Goal: Transaction & Acquisition: Purchase product/service

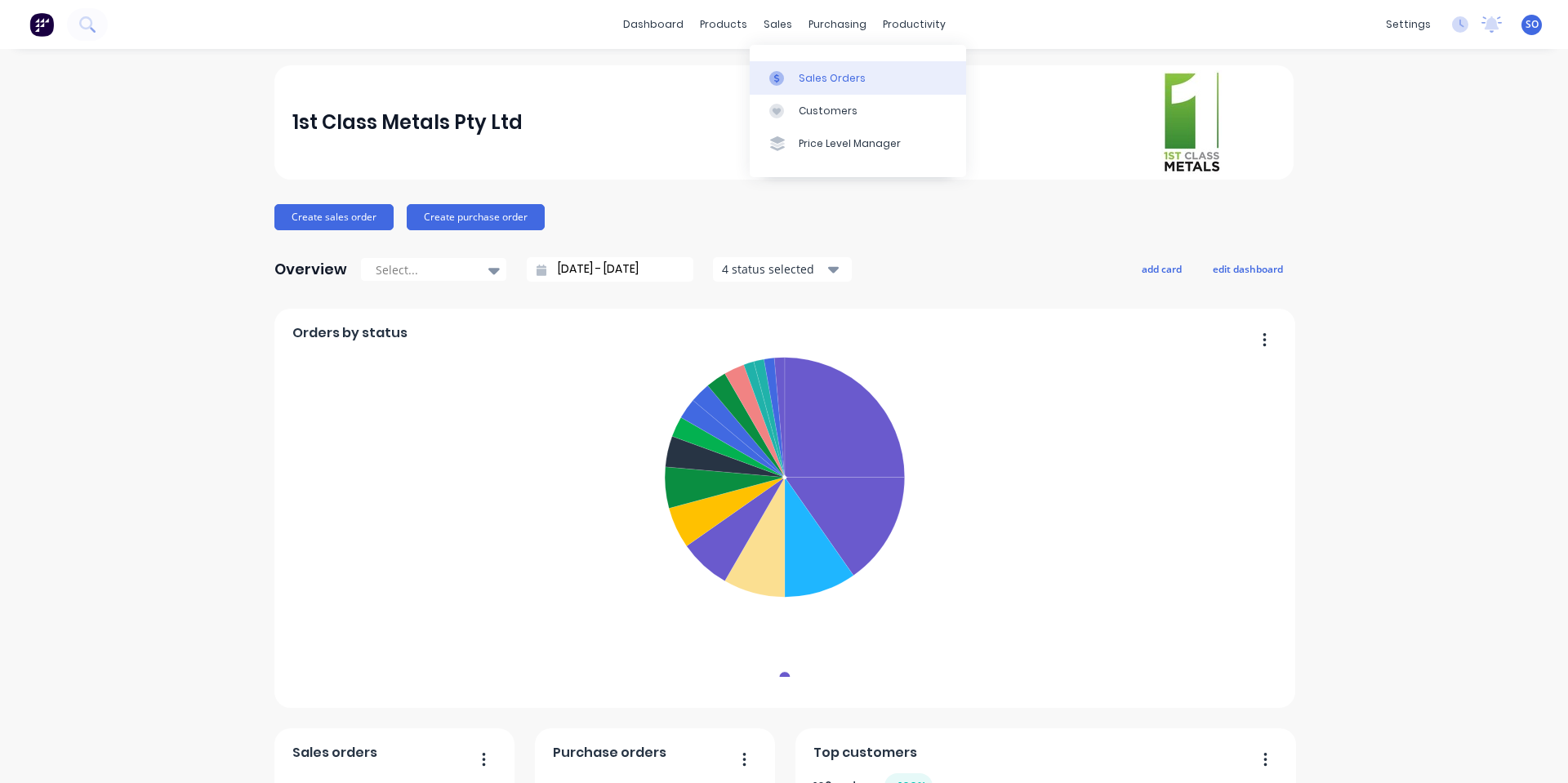
click at [779, 71] on icon at bounding box center [777, 79] width 14 height 14
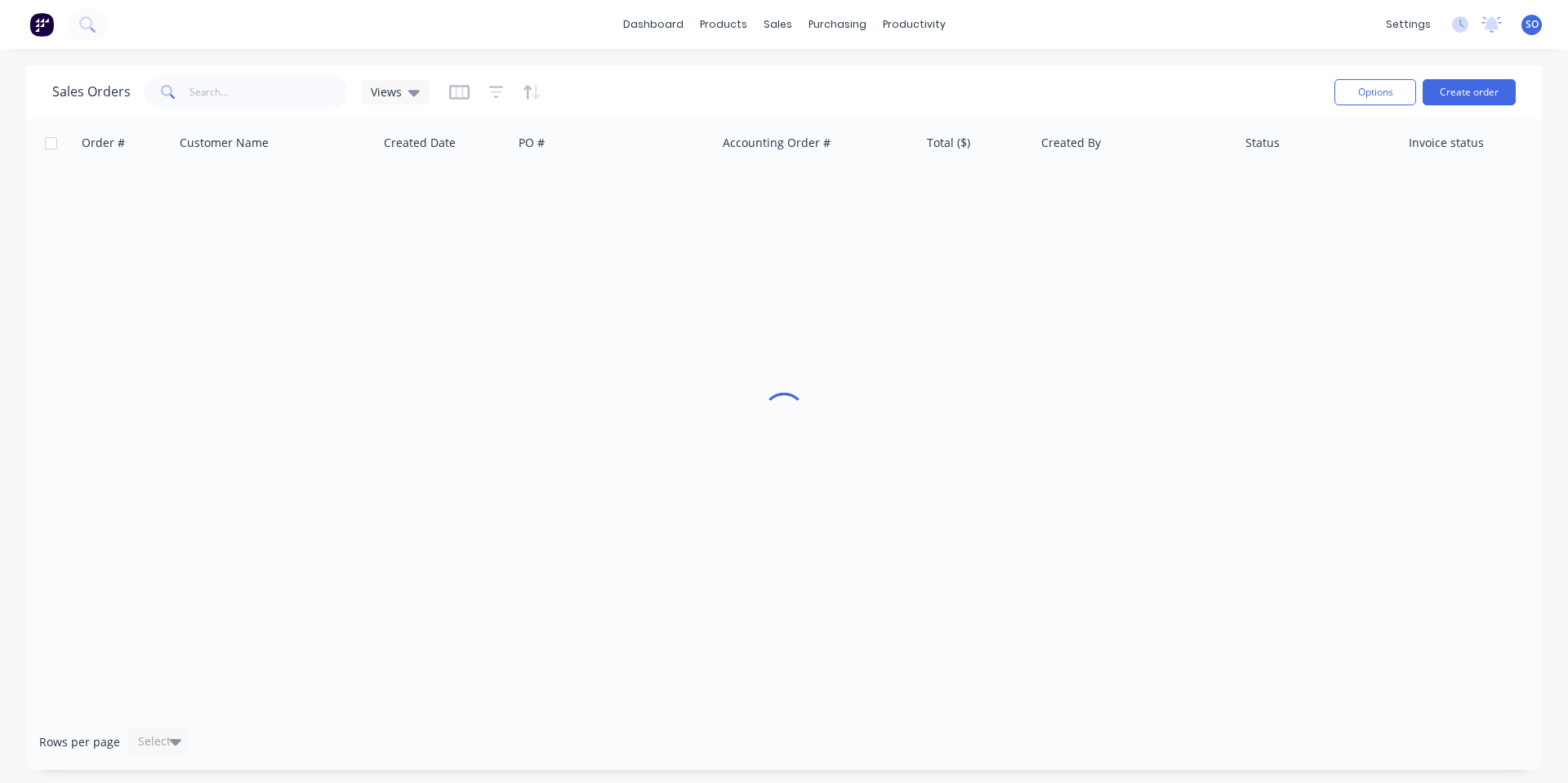
click at [373, 64] on div "dashboard products sales purchasing productivity dashboard products Product Cat…" at bounding box center [784, 392] width 1568 height 783
click at [323, 83] on input "text" at bounding box center [269, 92] width 159 height 33
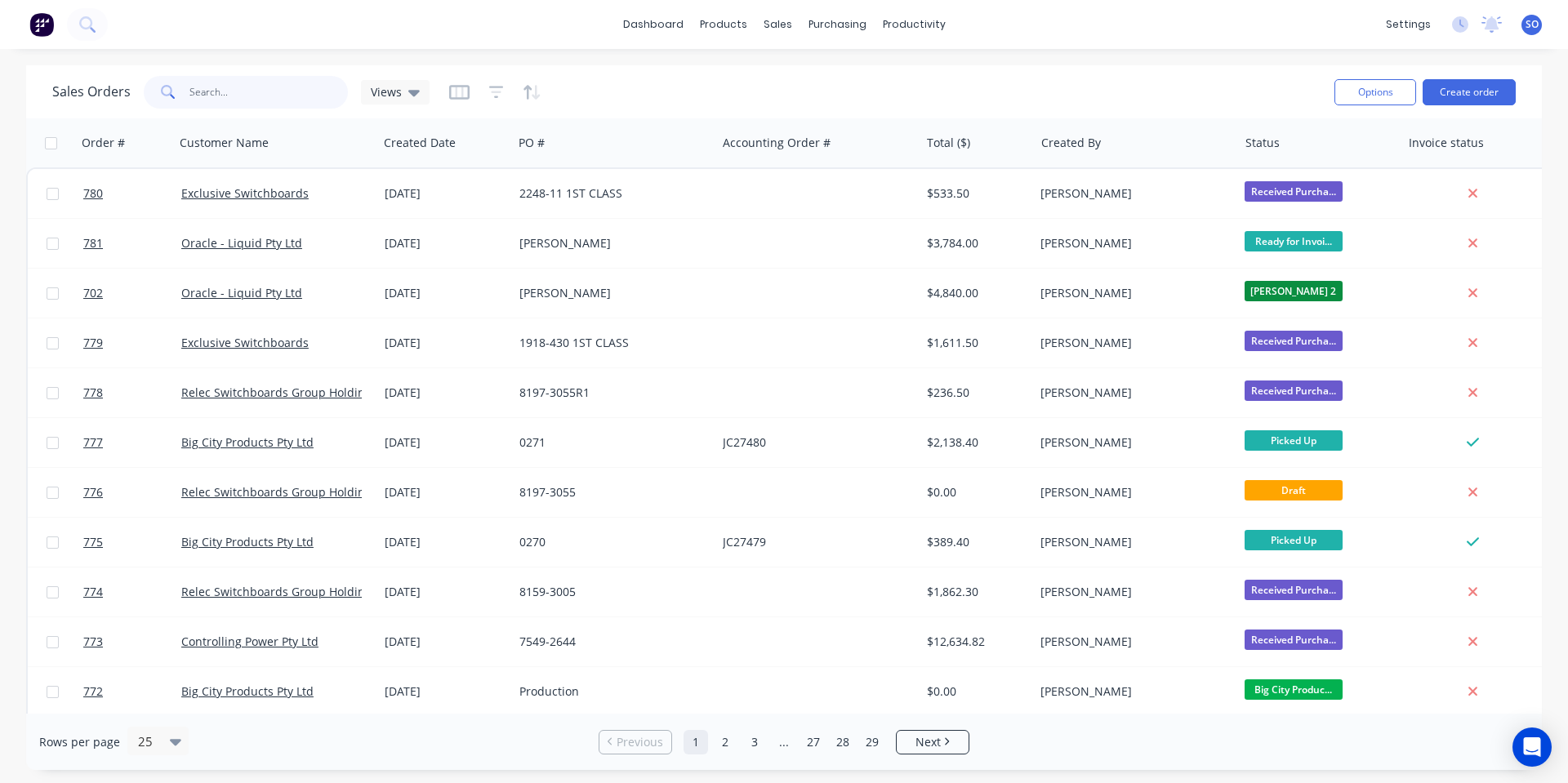
click at [318, 90] on input "text" at bounding box center [269, 92] width 159 height 33
type input "27487"
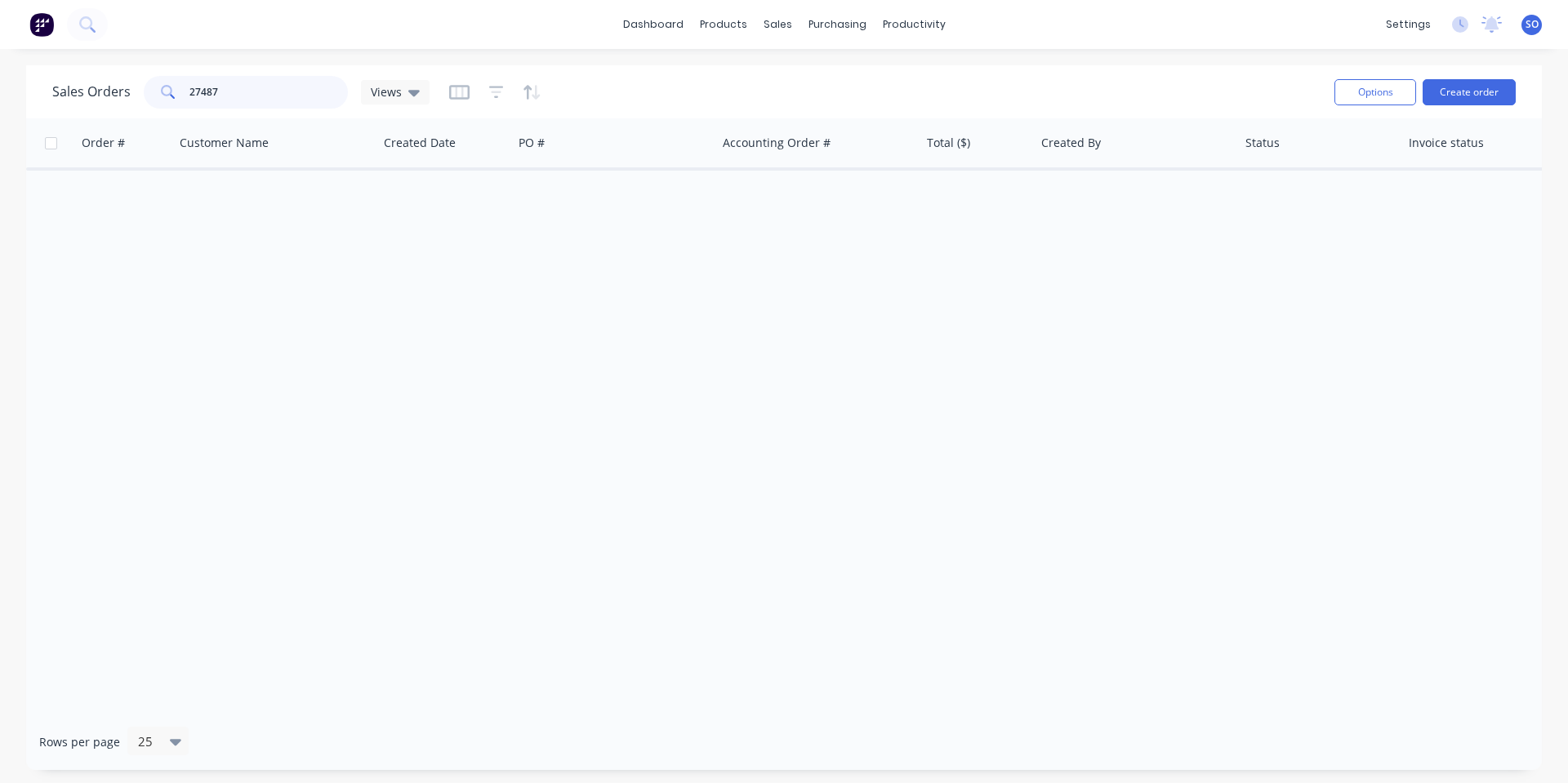
click at [293, 90] on input "27487" at bounding box center [269, 92] width 159 height 33
click at [1160, 89] on div "Sales Orders 27487 Views" at bounding box center [687, 91] width 1270 height 40
drag, startPoint x: 272, startPoint y: 95, endPoint x: 38, endPoint y: 80, distance: 234.5
click at [56, 86] on div "Sales Orders 27487 Views" at bounding box center [241, 92] width 377 height 33
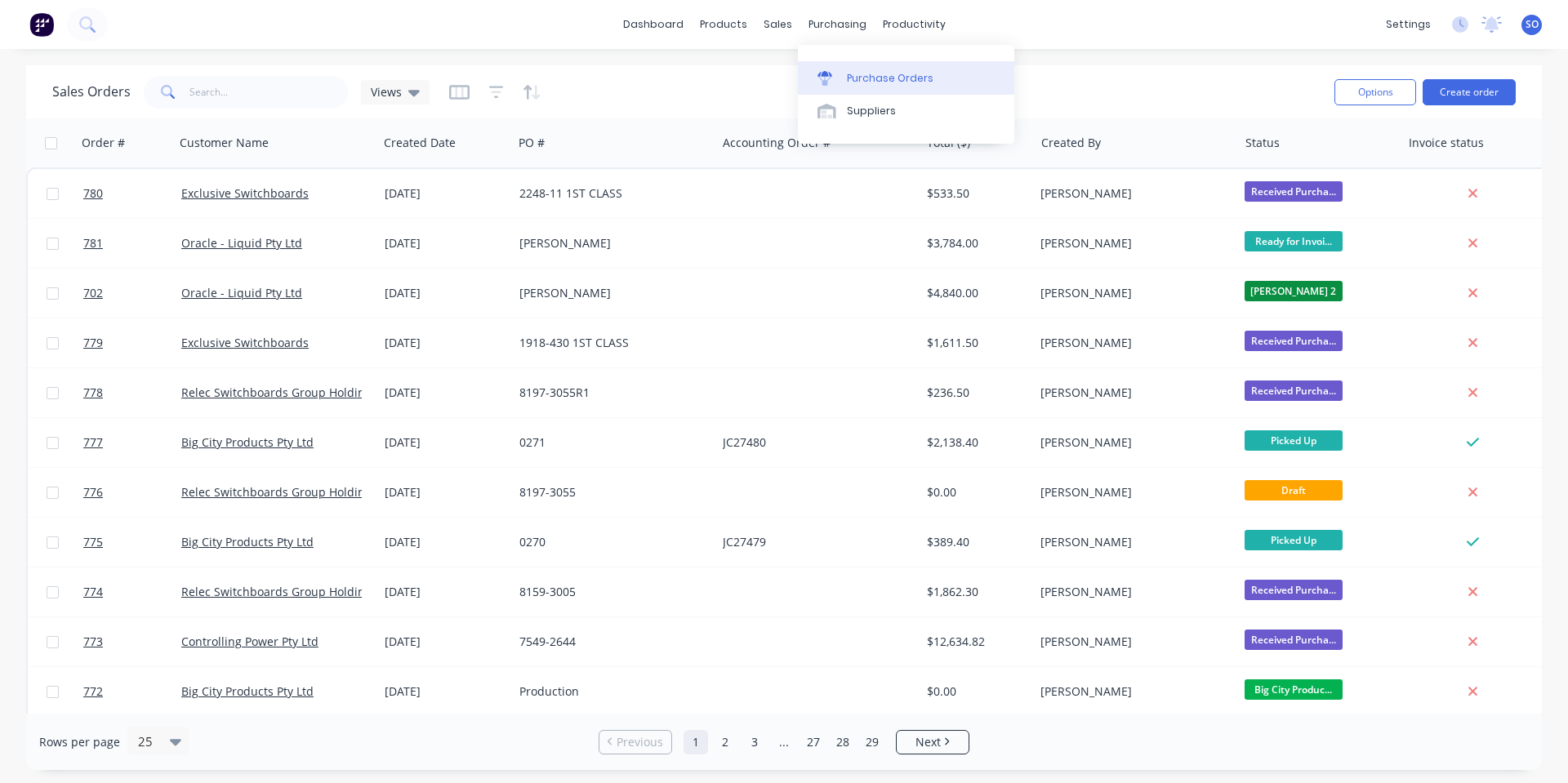
click at [984, 85] on link "Purchase Orders" at bounding box center [906, 78] width 216 height 33
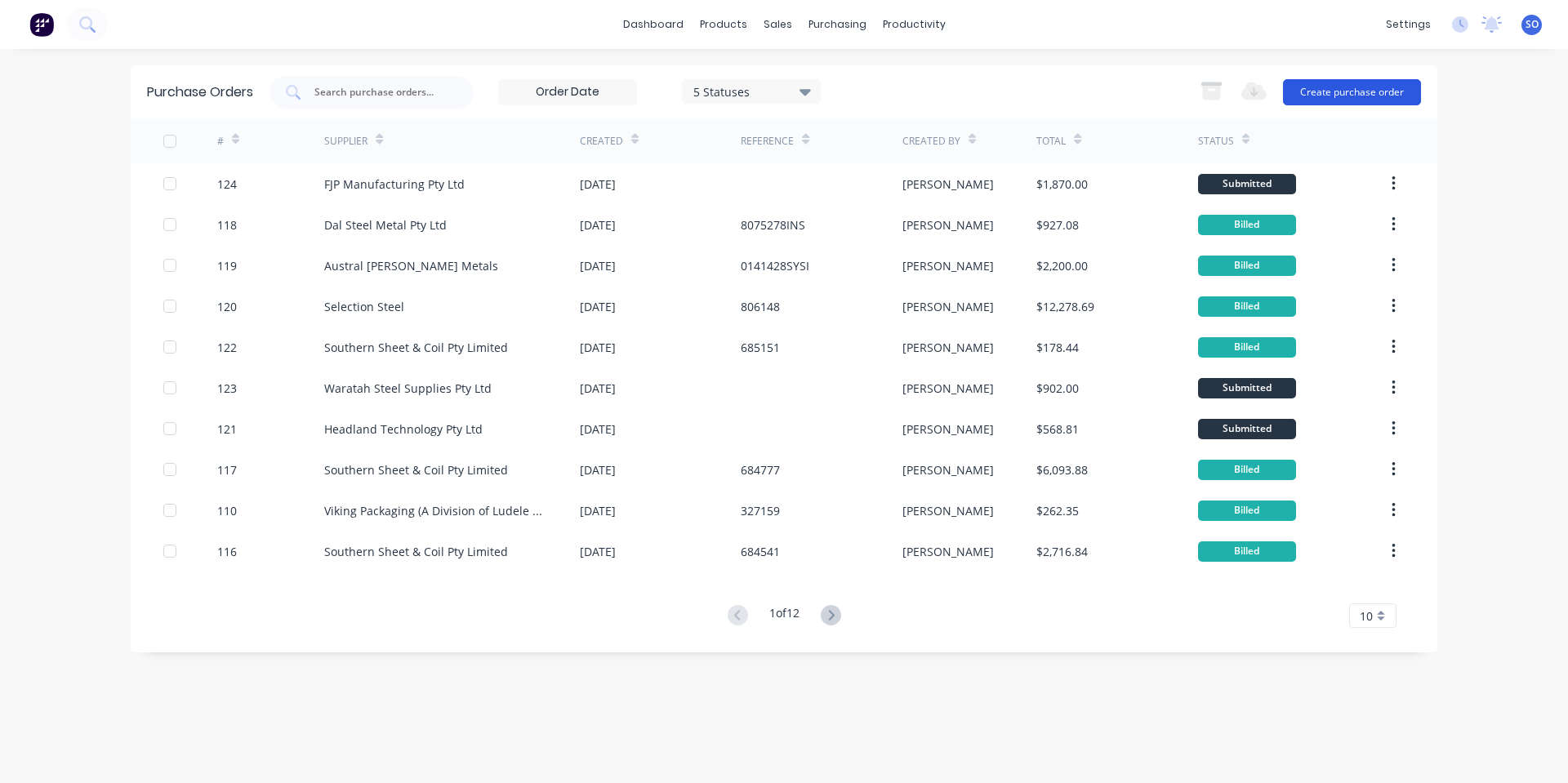
click at [1355, 93] on button "Create purchase order" at bounding box center [1352, 92] width 138 height 26
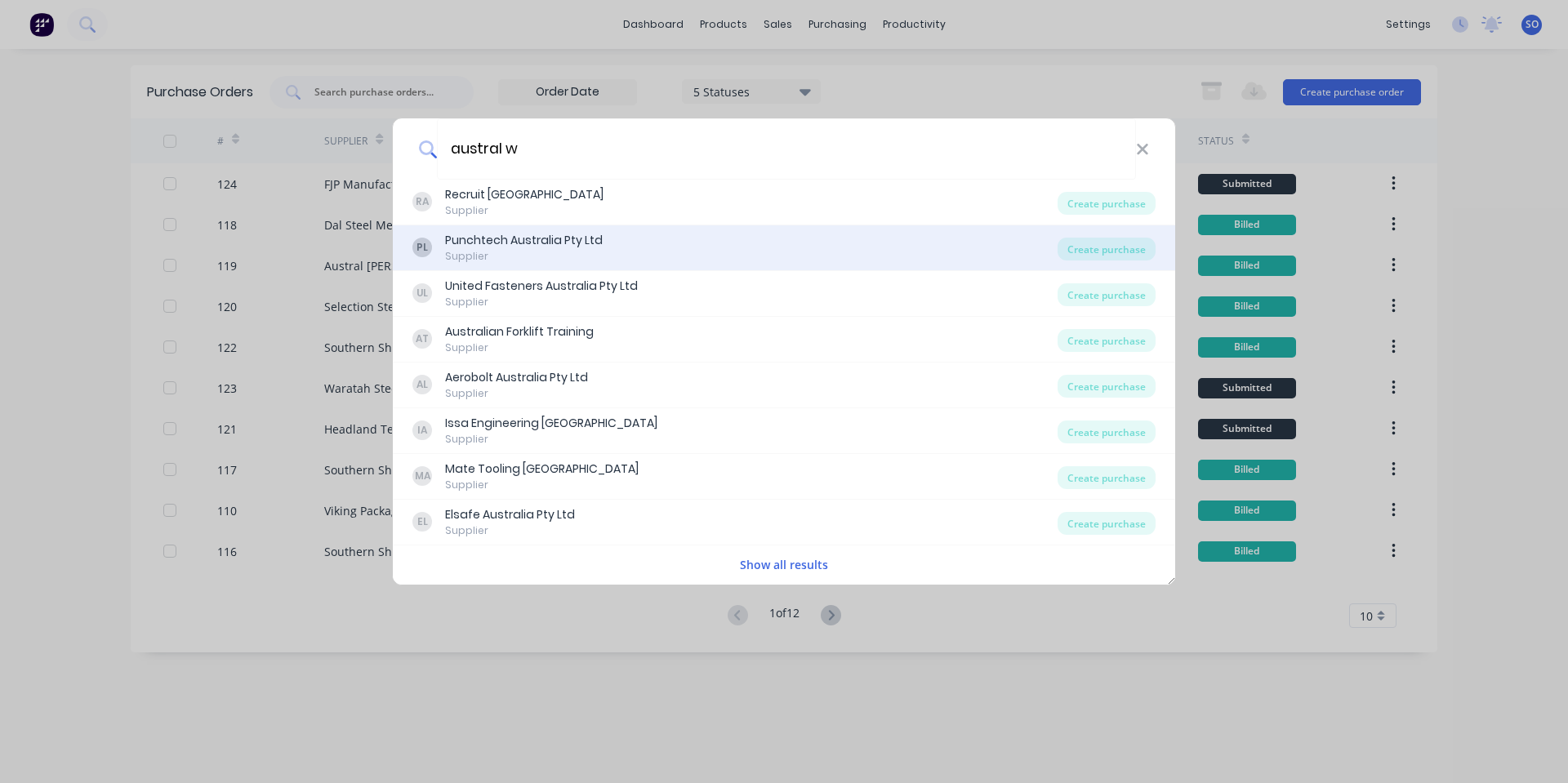
type input "austral wr"
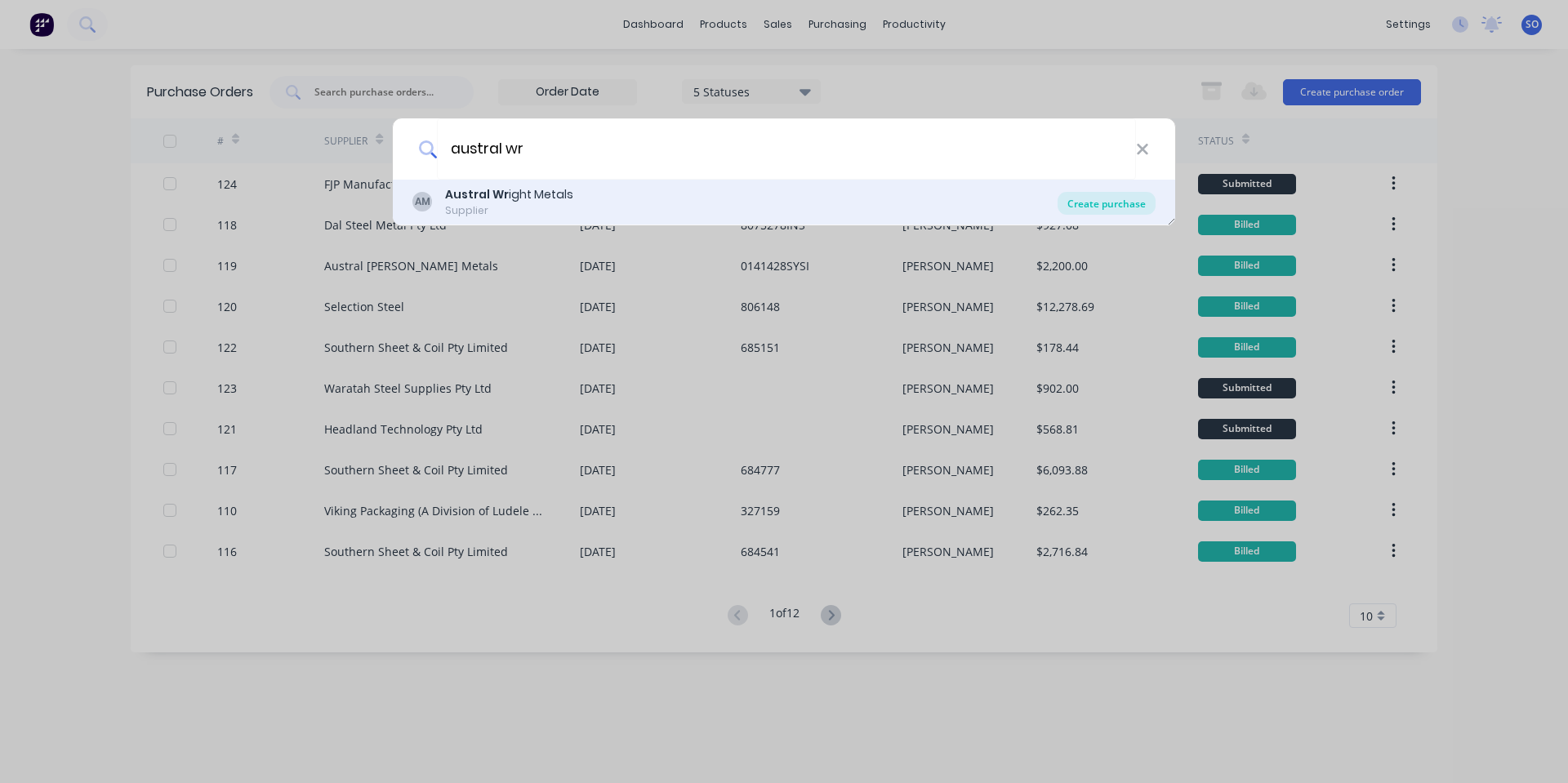
click at [1082, 204] on div "Create purchase" at bounding box center [1107, 203] width 98 height 23
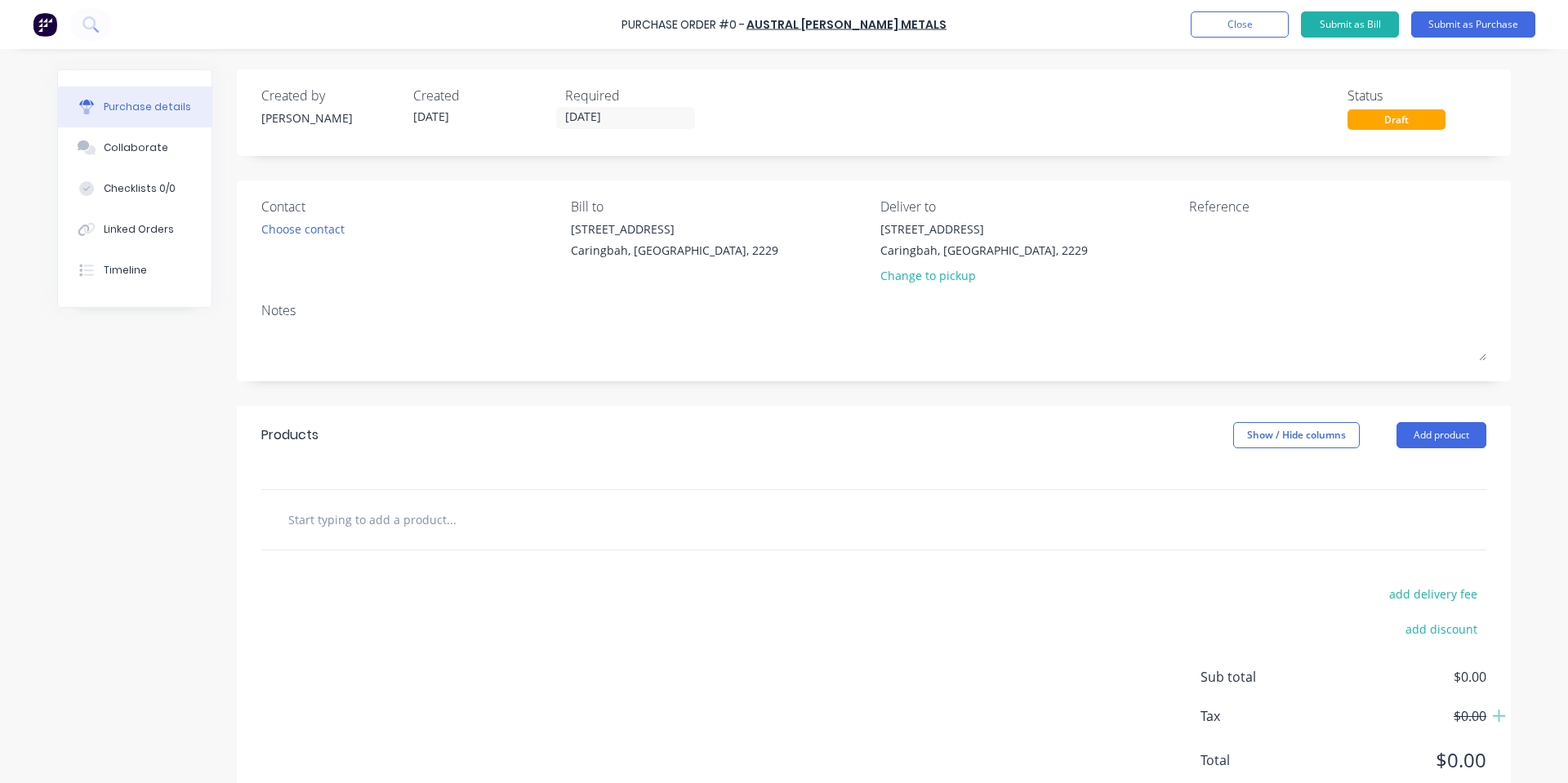
click at [599, 129] on div "Required [DATE]" at bounding box center [635, 108] width 139 height 44
click at [599, 121] on input "[DATE]" at bounding box center [626, 118] width 137 height 21
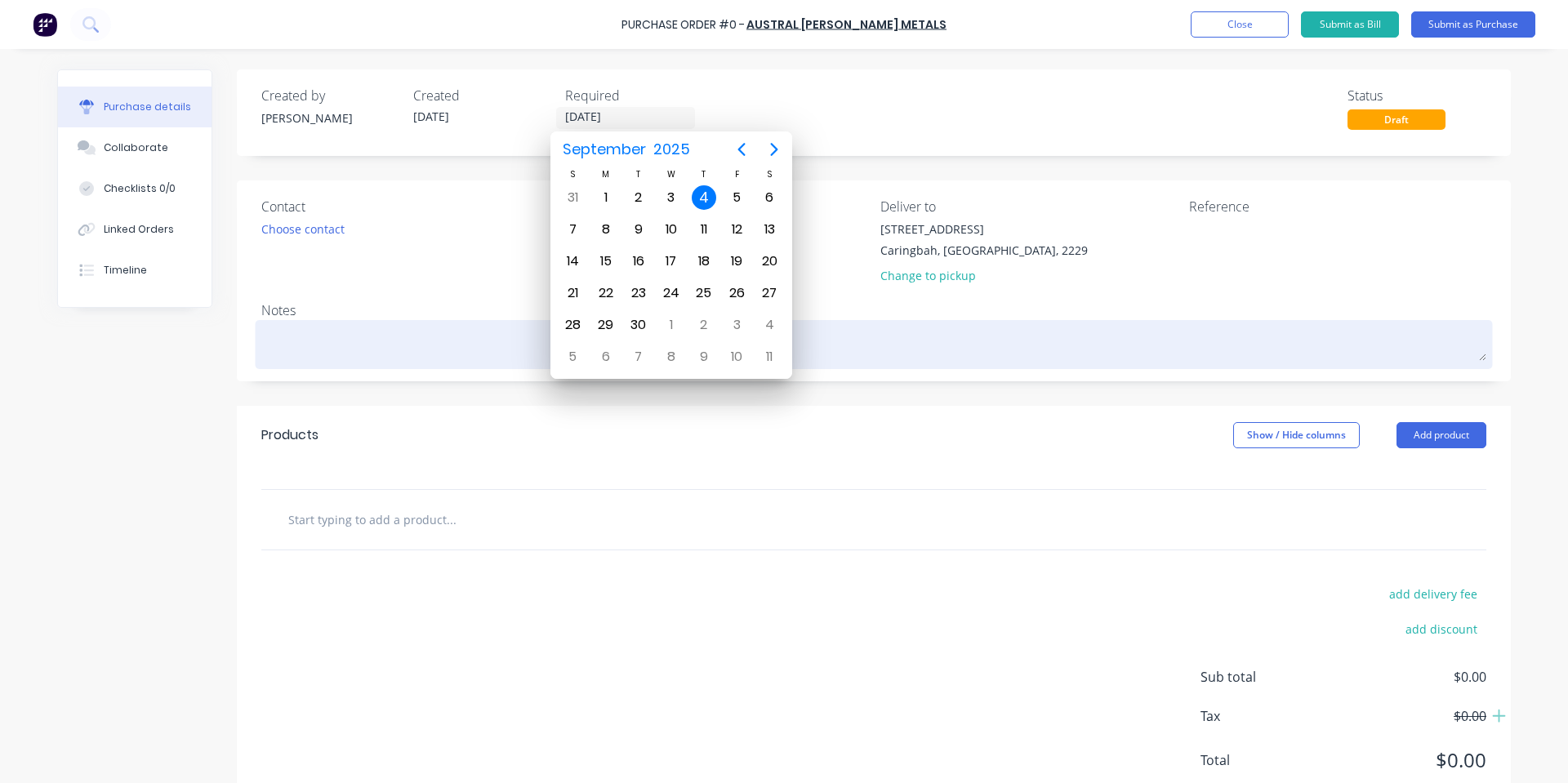
click at [331, 332] on textarea at bounding box center [874, 343] width 1225 height 37
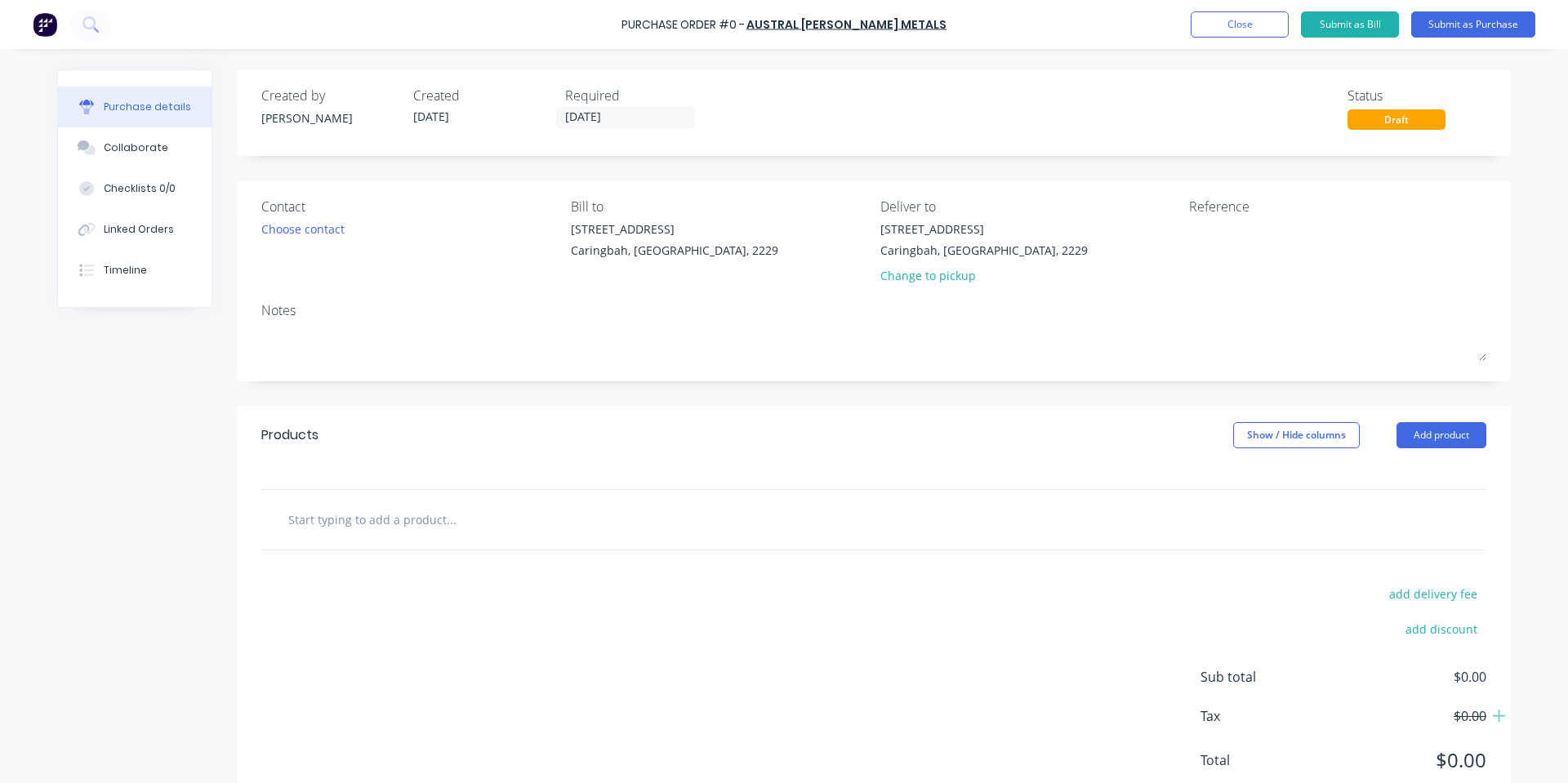
drag, startPoint x: 383, startPoint y: 482, endPoint x: 383, endPoint y: 497, distance: 15.0
click at [383, 486] on div at bounding box center [874, 476] width 1274 height 24
click at [390, 515] on input "text" at bounding box center [450, 519] width 326 height 33
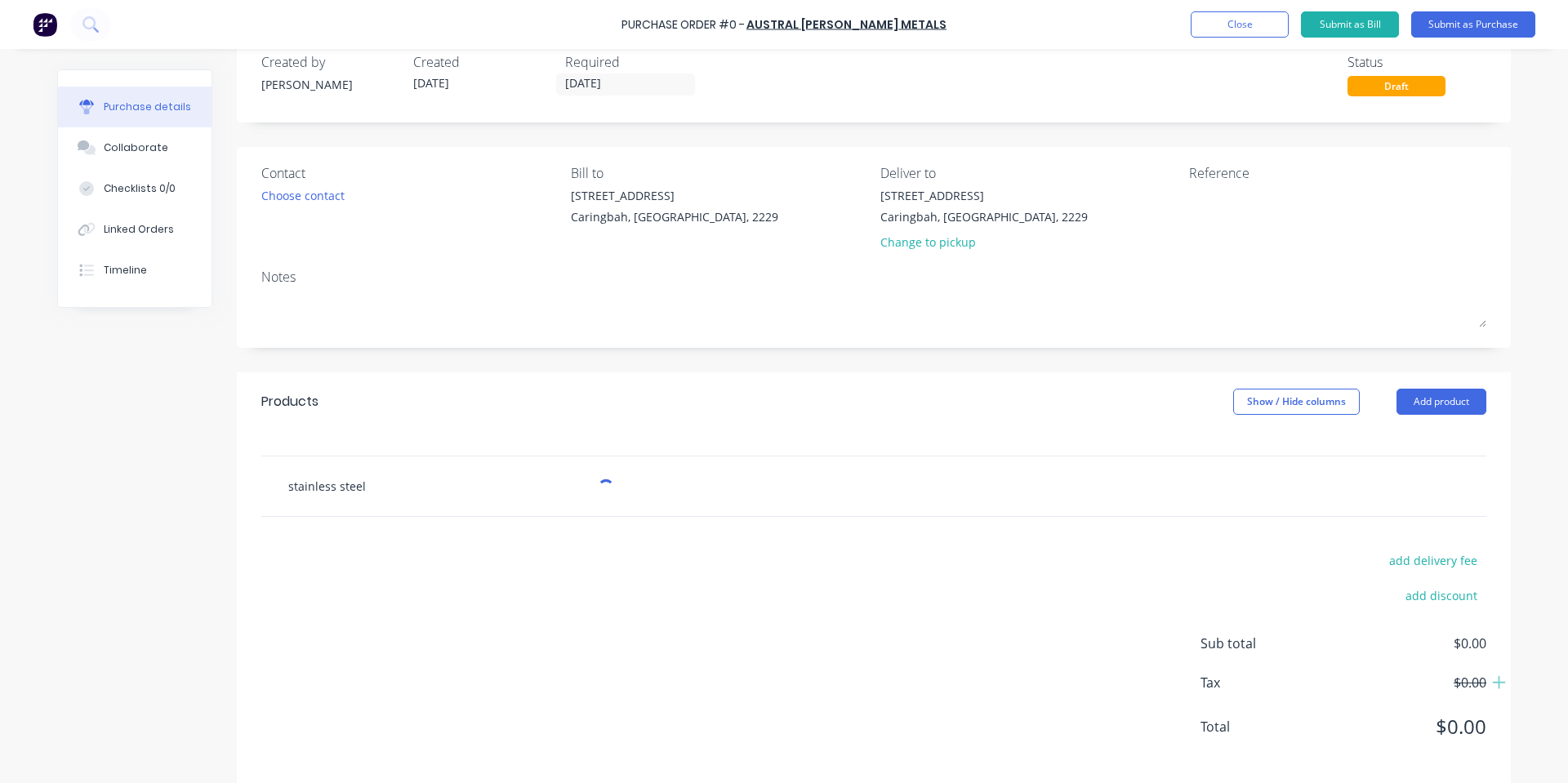
scroll to position [52, 0]
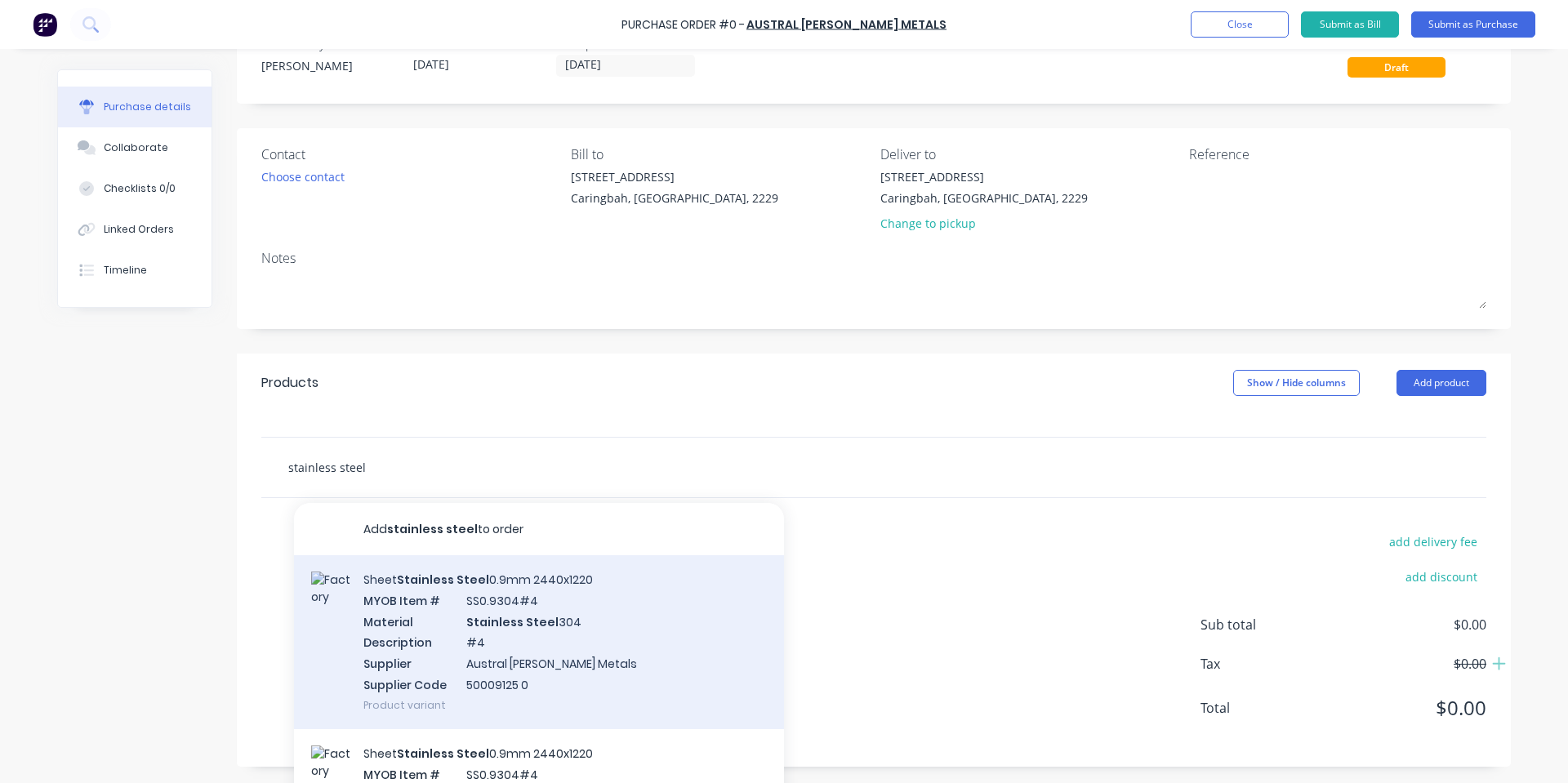
type input "stainless steel"
click at [421, 685] on div "Sheet Stainless Steel 0.9mm 2440x1220 MYOB Item # SS0.9304#4 Material Stainless…" at bounding box center [539, 642] width 490 height 174
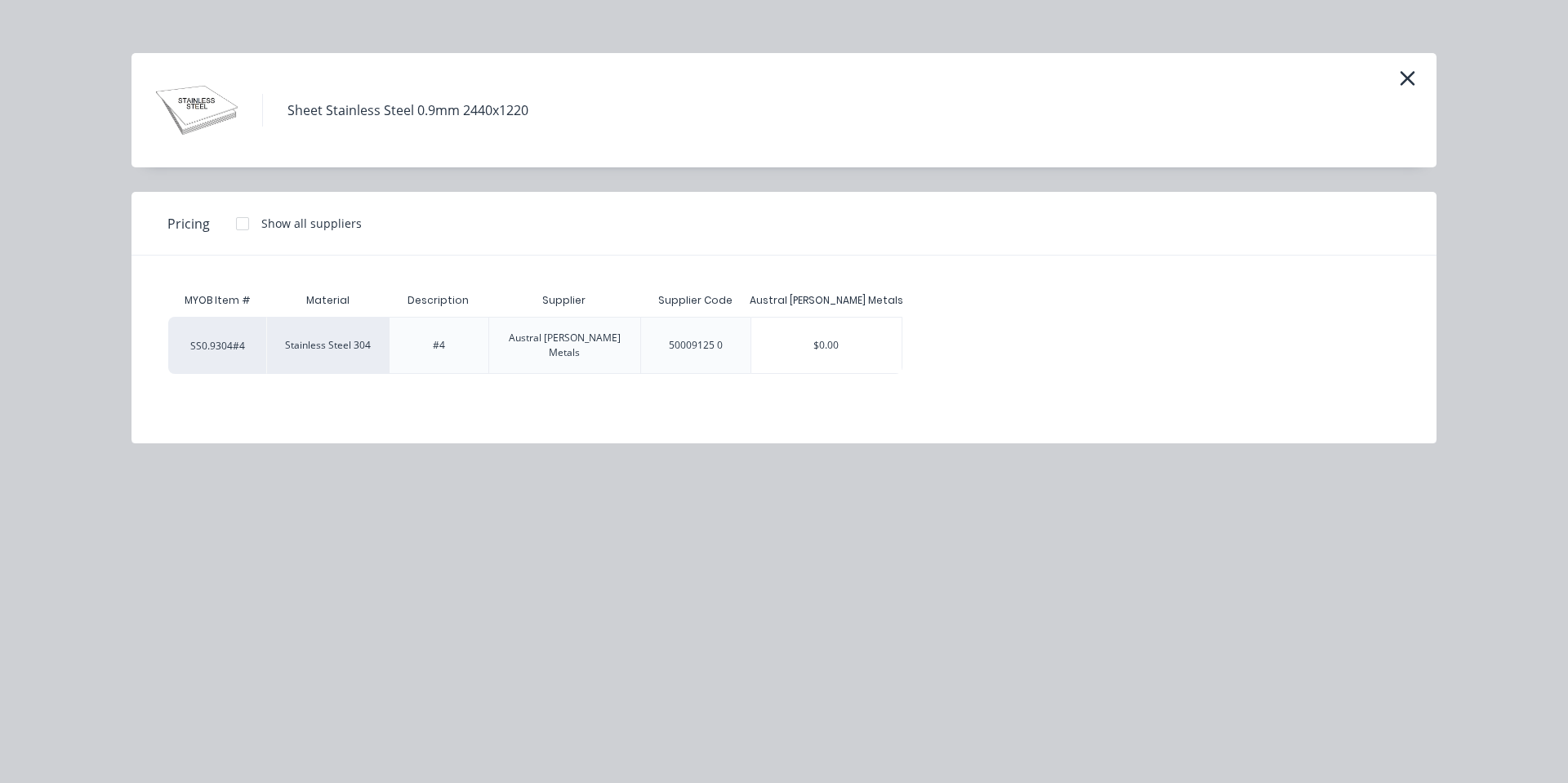
click at [834, 335] on div "$0.00" at bounding box center [827, 344] width 151 height 55
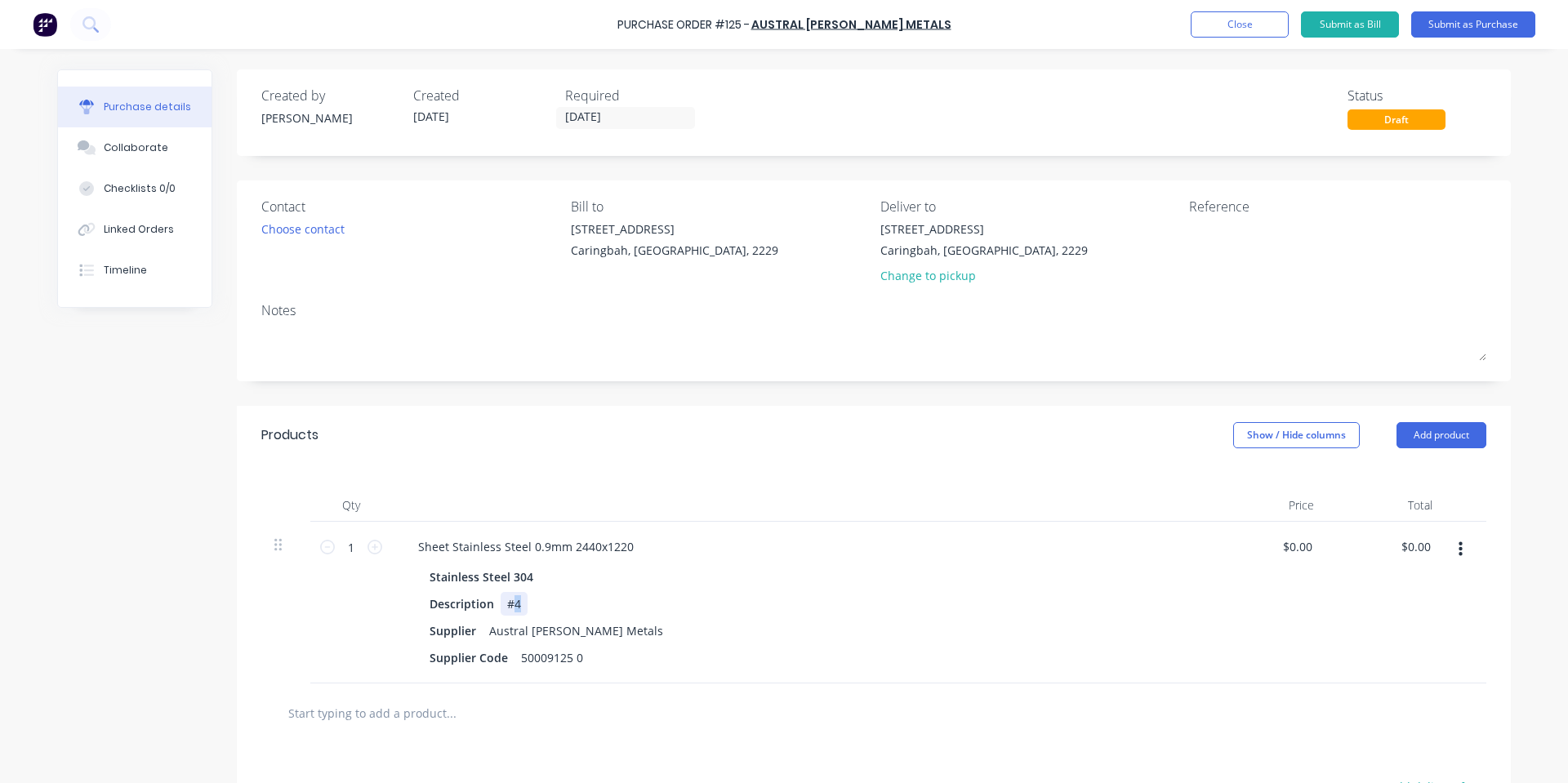
drag, startPoint x: 519, startPoint y: 602, endPoint x: 511, endPoint y: 604, distance: 8.2
click at [511, 604] on div "#4" at bounding box center [515, 604] width 27 height 24
click at [702, 551] on div "Sheet Stainless Steel 0.9mm 2440x1220" at bounding box center [800, 547] width 790 height 24
click at [618, 549] on div "Sheet Stainless Steel 0.9mm 2440x1220" at bounding box center [525, 547] width 241 height 24
drag, startPoint x: 587, startPoint y: 550, endPoint x: 566, endPoint y: 550, distance: 21.0
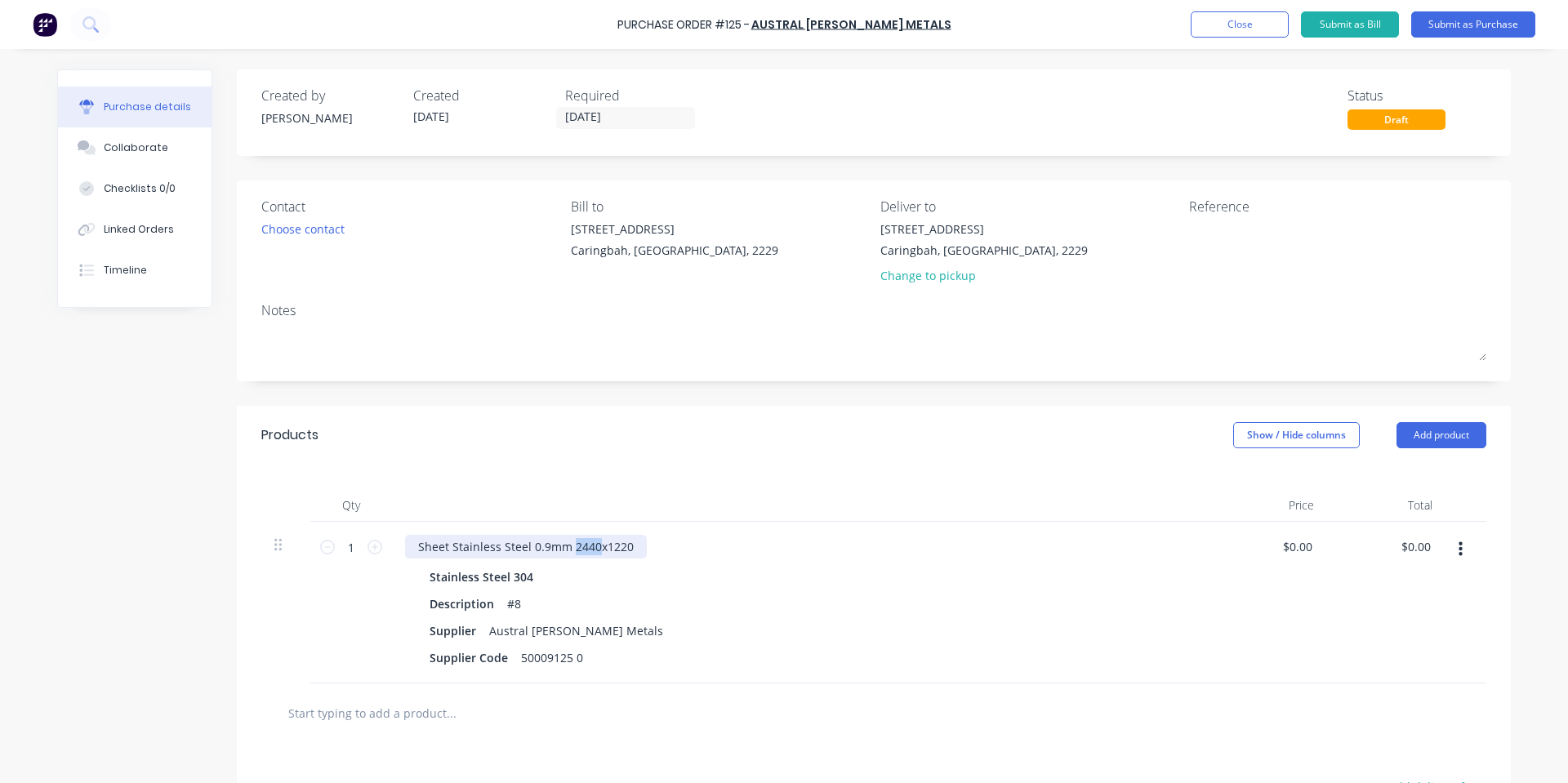
click at [566, 550] on div "Sheet Stainless Steel 0.9mm 2440x1220" at bounding box center [525, 547] width 241 height 24
click at [341, 554] on input "1" at bounding box center [351, 547] width 33 height 24
type input "3"
click at [455, 493] on div at bounding box center [800, 505] width 817 height 33
click at [534, 648] on div "50009125 0" at bounding box center [552, 658] width 75 height 24
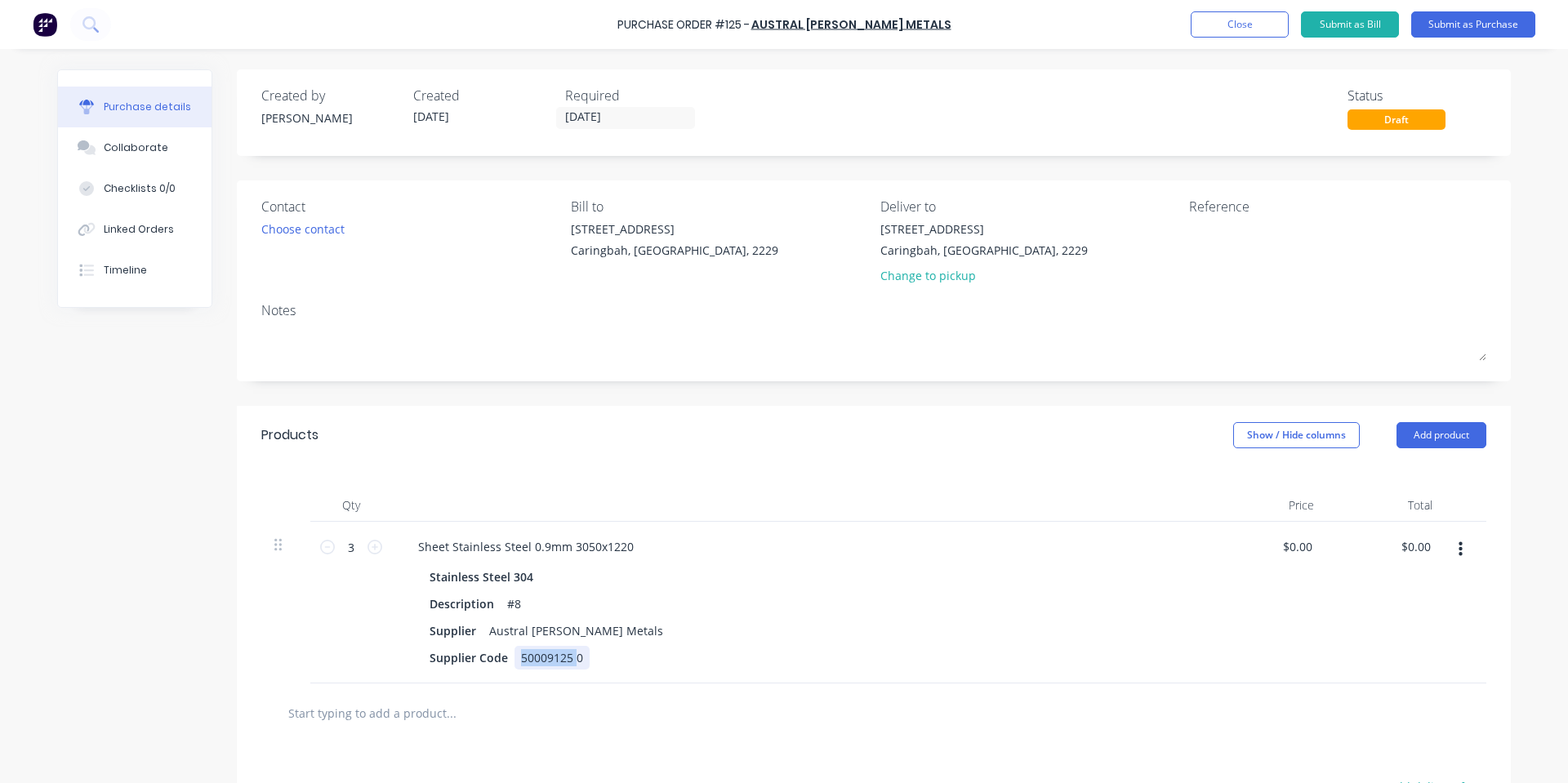
click at [534, 648] on div "50009125 0" at bounding box center [552, 658] width 75 height 24
click at [545, 655] on div "50009125 0" at bounding box center [552, 658] width 75 height 24
drag, startPoint x: 552, startPoint y: 657, endPoint x: 639, endPoint y: 654, distance: 87.1
click at [639, 654] on div "Supplier Code 50009125 0" at bounding box center [797, 658] width 748 height 24
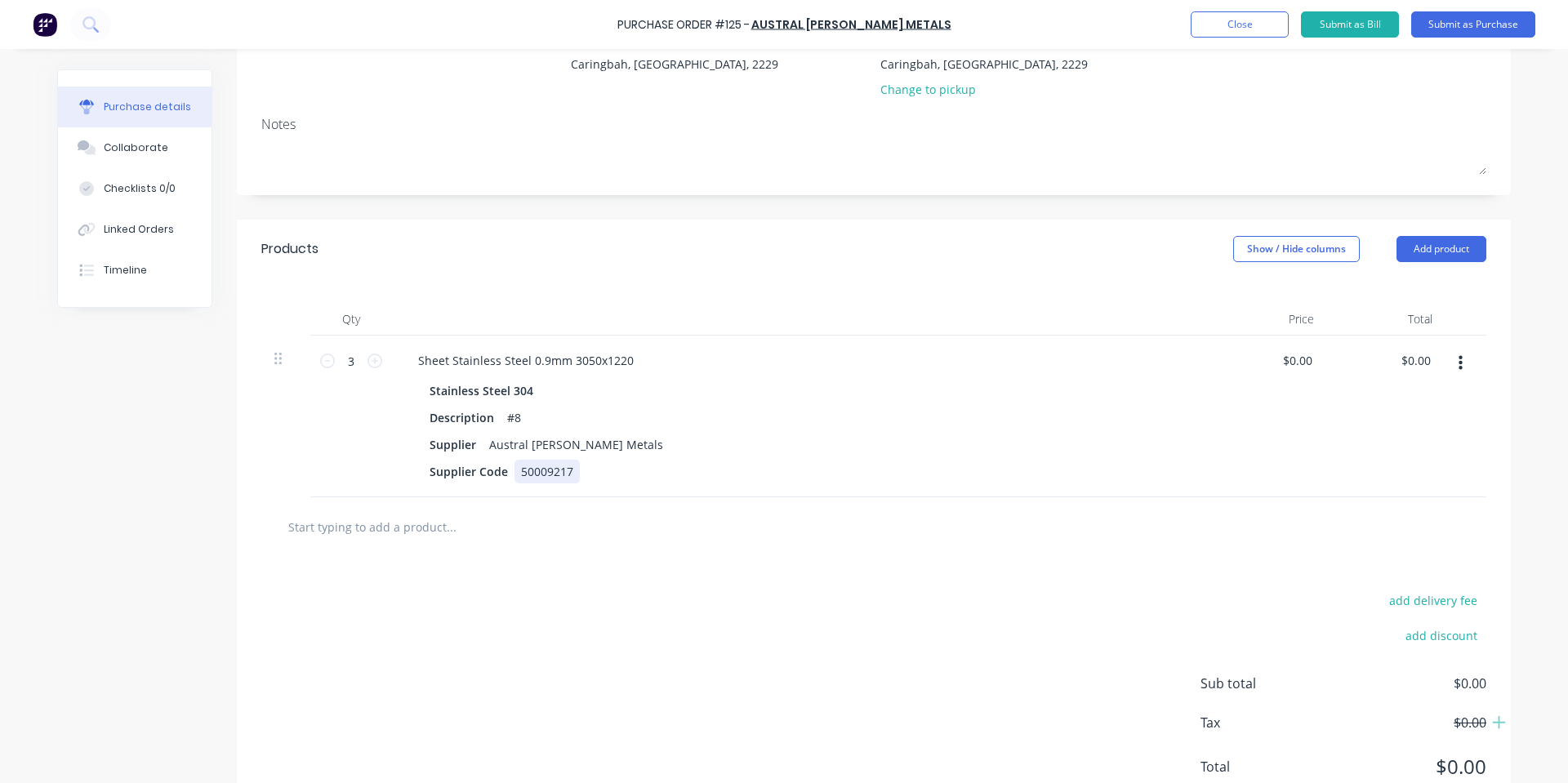
scroll to position [218, 0]
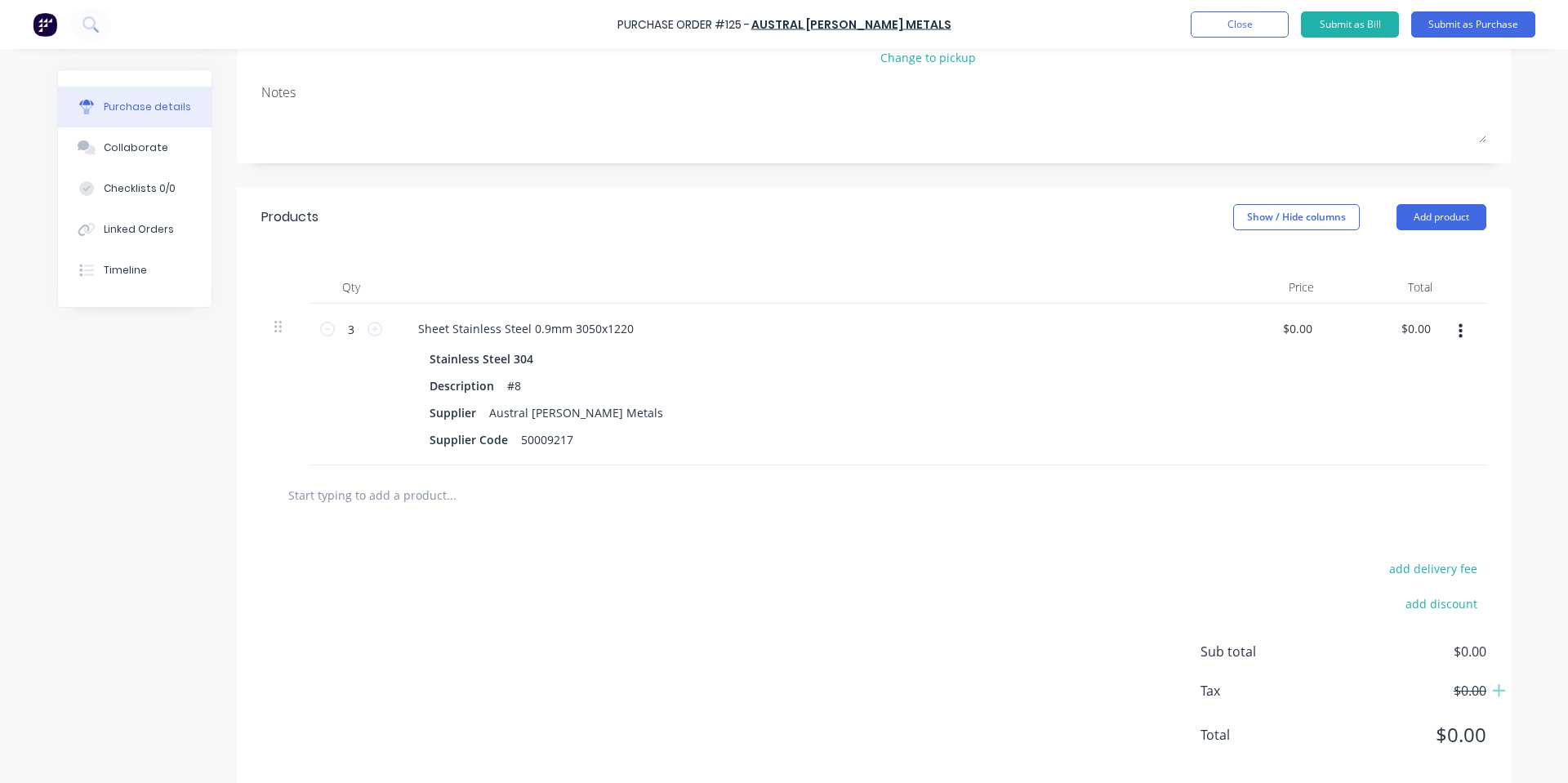
drag, startPoint x: 580, startPoint y: 755, endPoint x: 612, endPoint y: 694, distance: 68.9
click at [612, 694] on div "add delivery fee add discount Sub total $0.00 Tax $0.00 Total $0.00" at bounding box center [874, 659] width 1274 height 269
click at [571, 557] on div "add delivery fee add discount Sub total $0.00 Tax $0.00 Total $0.00" at bounding box center [874, 659] width 1274 height 269
click at [545, 477] on div at bounding box center [874, 495] width 1225 height 60
click at [1301, 324] on input "0.0000" at bounding box center [1298, 328] width 38 height 24
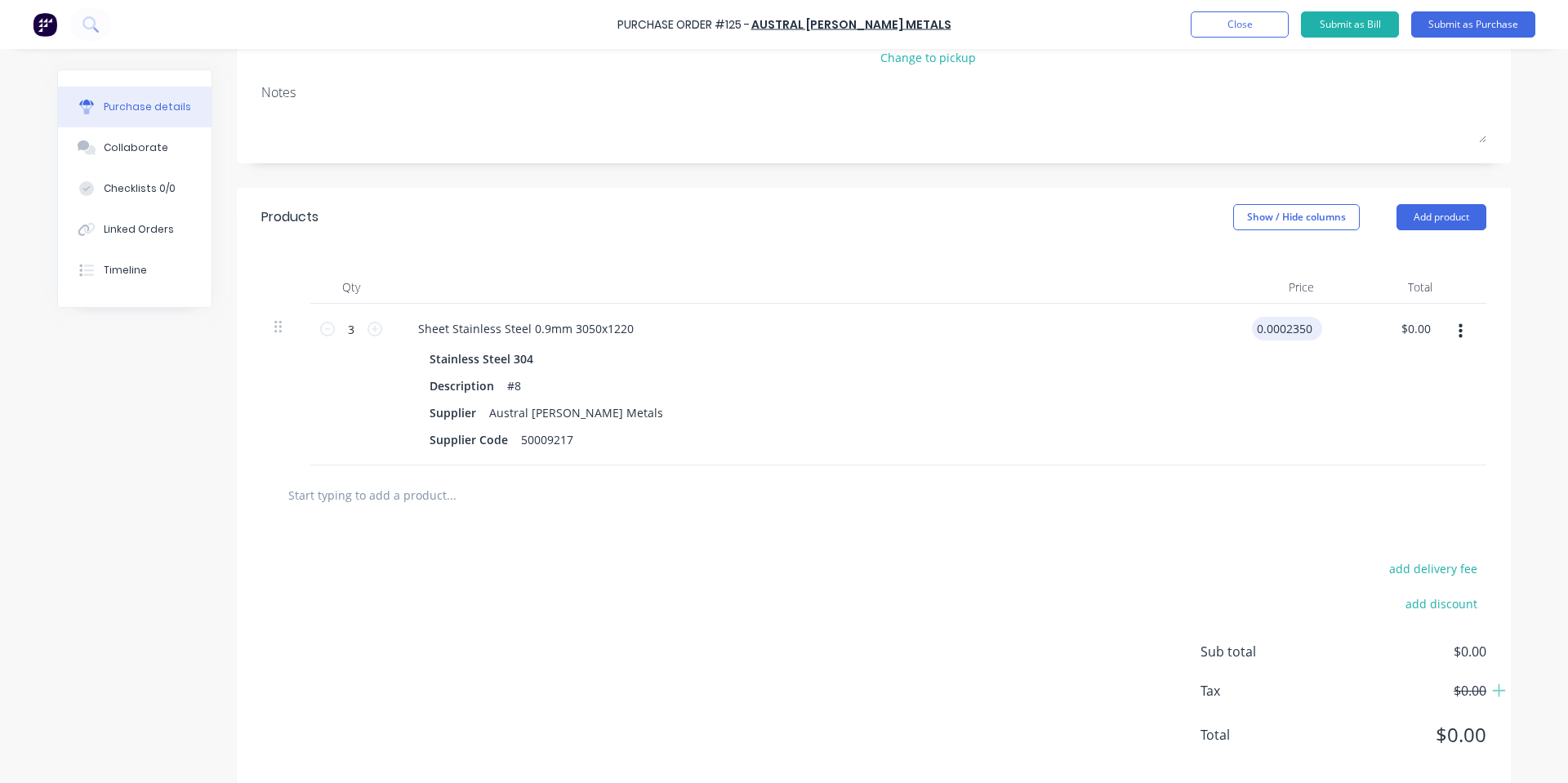
click at [1291, 325] on input "0.0002350" at bounding box center [1284, 328] width 63 height 24
type input "$235.00"
type input "$705.00"
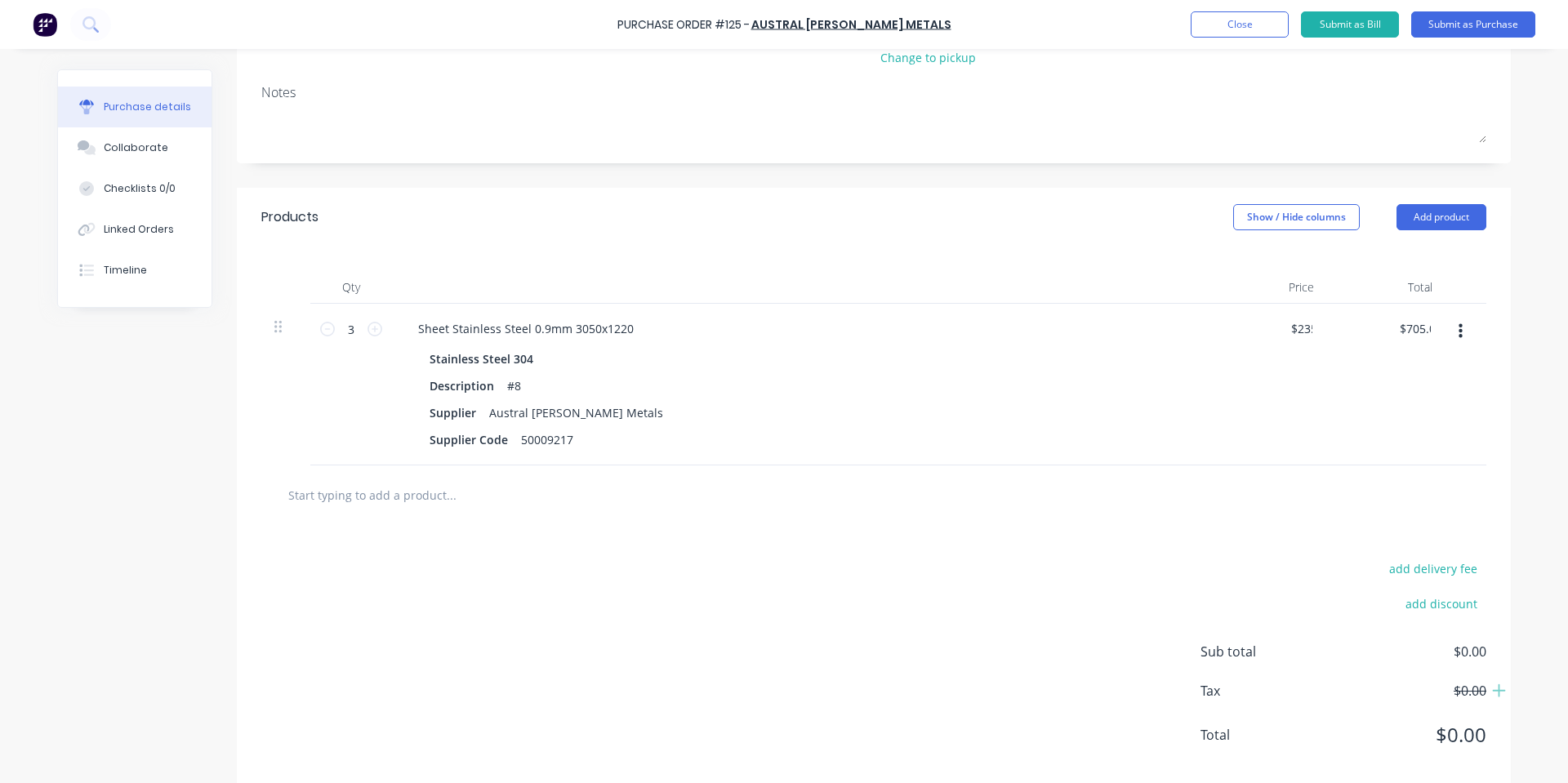
click at [1195, 352] on div "Sheet Stainless Steel 0.9mm 3050x1220 Stainless Steel 304 Description #8 Suppli…" at bounding box center [800, 384] width 817 height 162
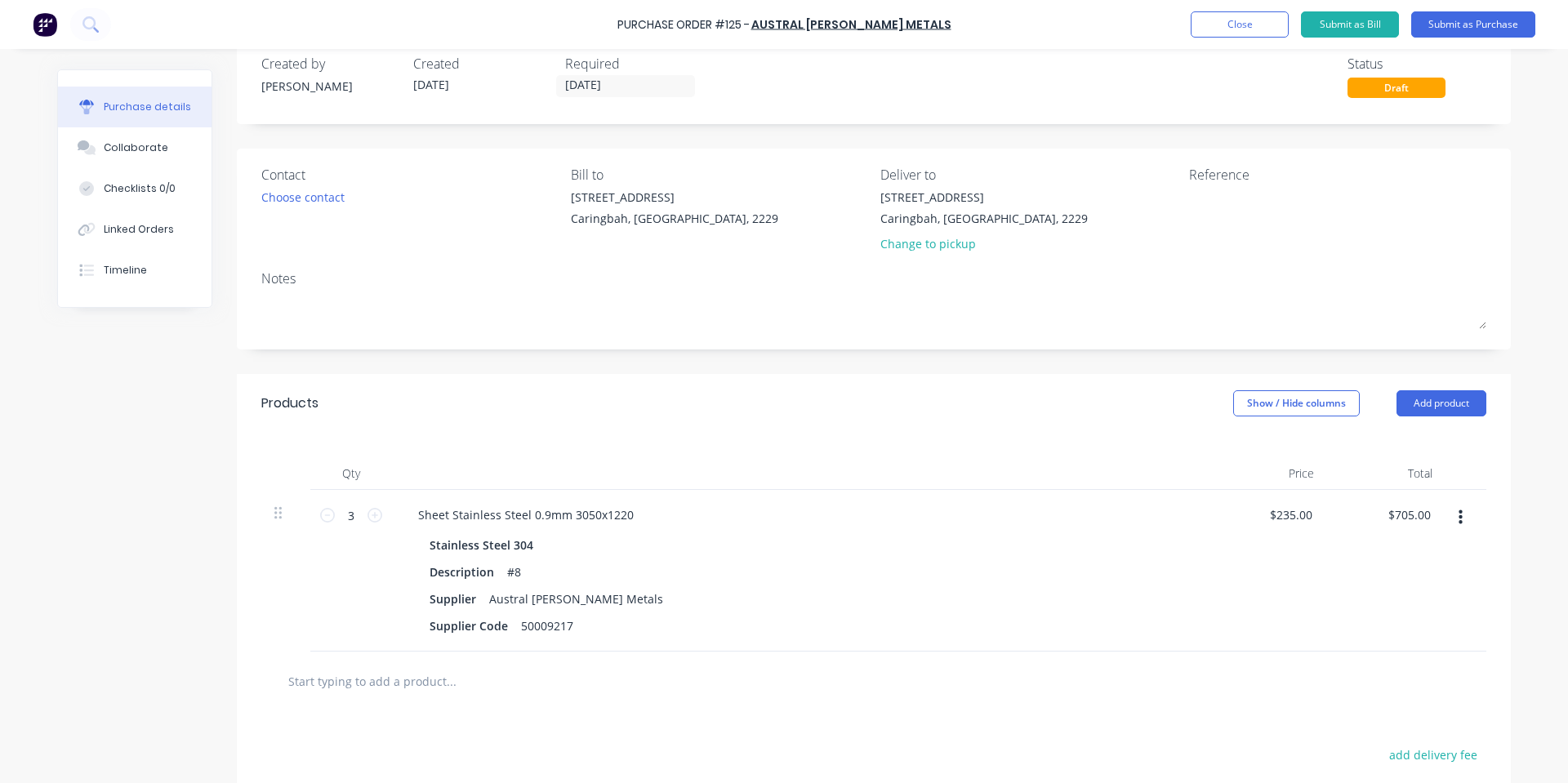
scroll to position [0, 0]
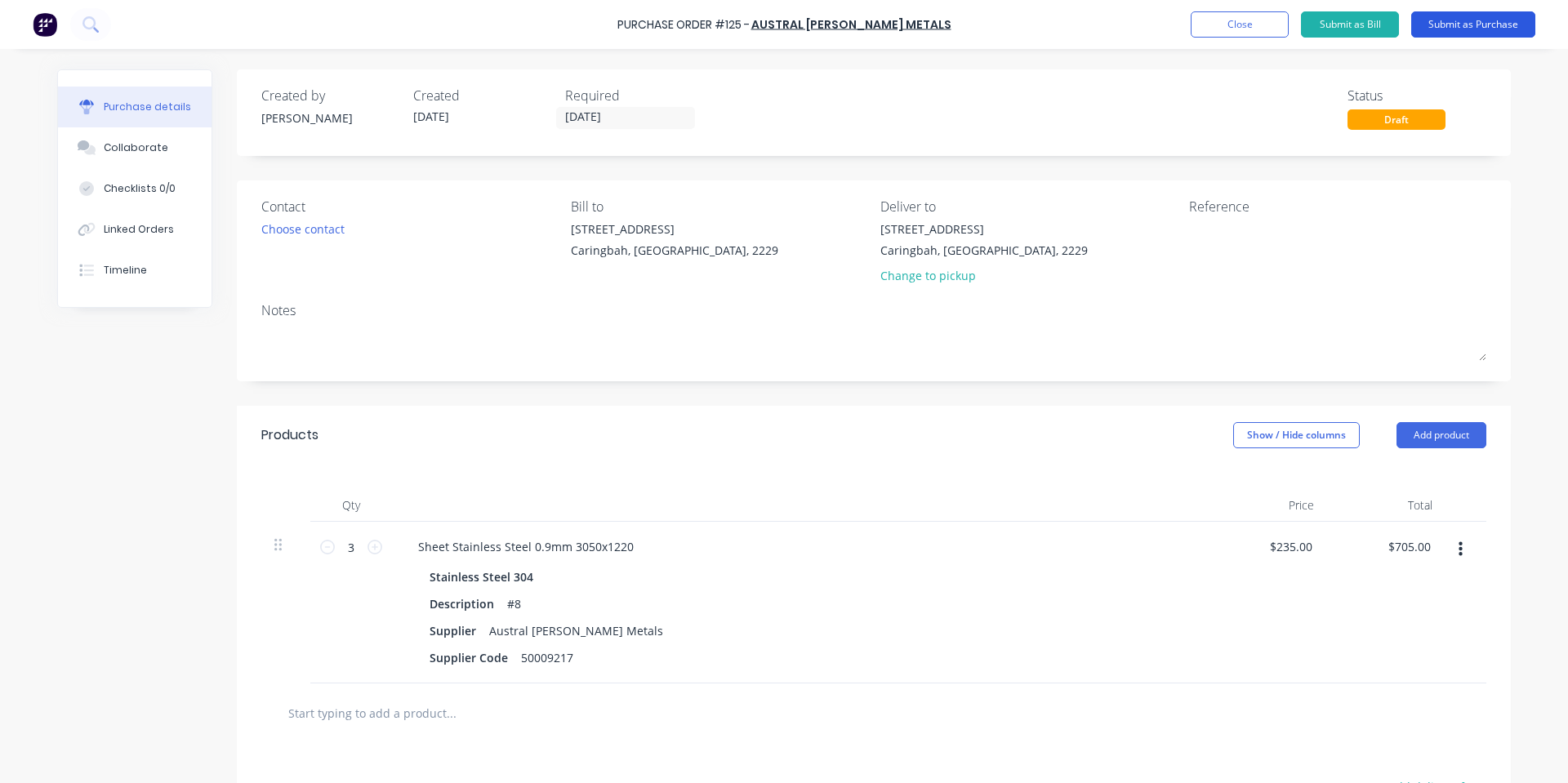
click at [1479, 33] on button "Submit as Purchase" at bounding box center [1473, 24] width 124 height 26
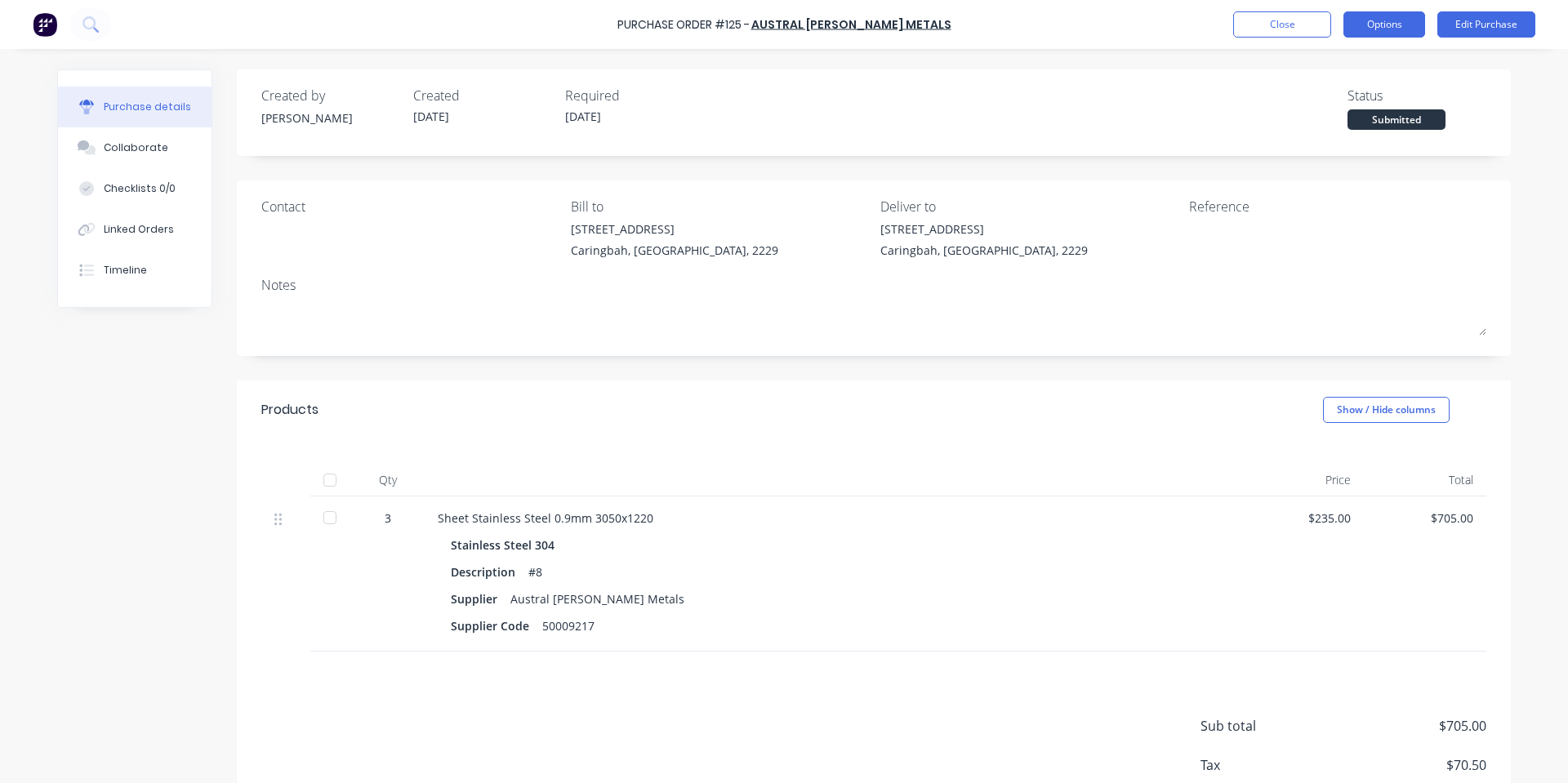
click at [1397, 24] on button "Options" at bounding box center [1384, 24] width 81 height 26
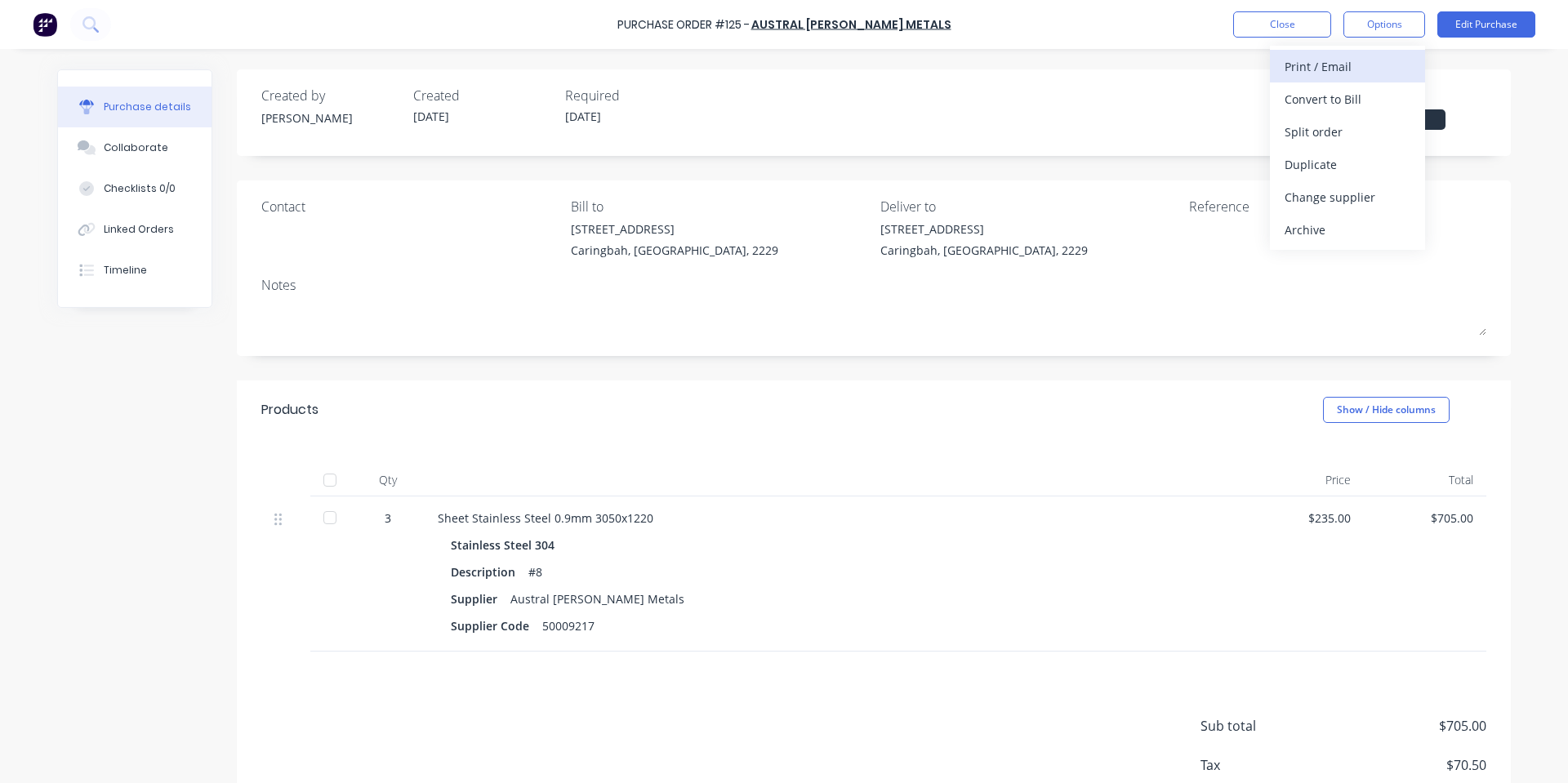
click at [1371, 57] on div "Print / Email" at bounding box center [1347, 67] width 126 height 24
click at [1348, 106] on div "With pricing" at bounding box center [1347, 99] width 126 height 24
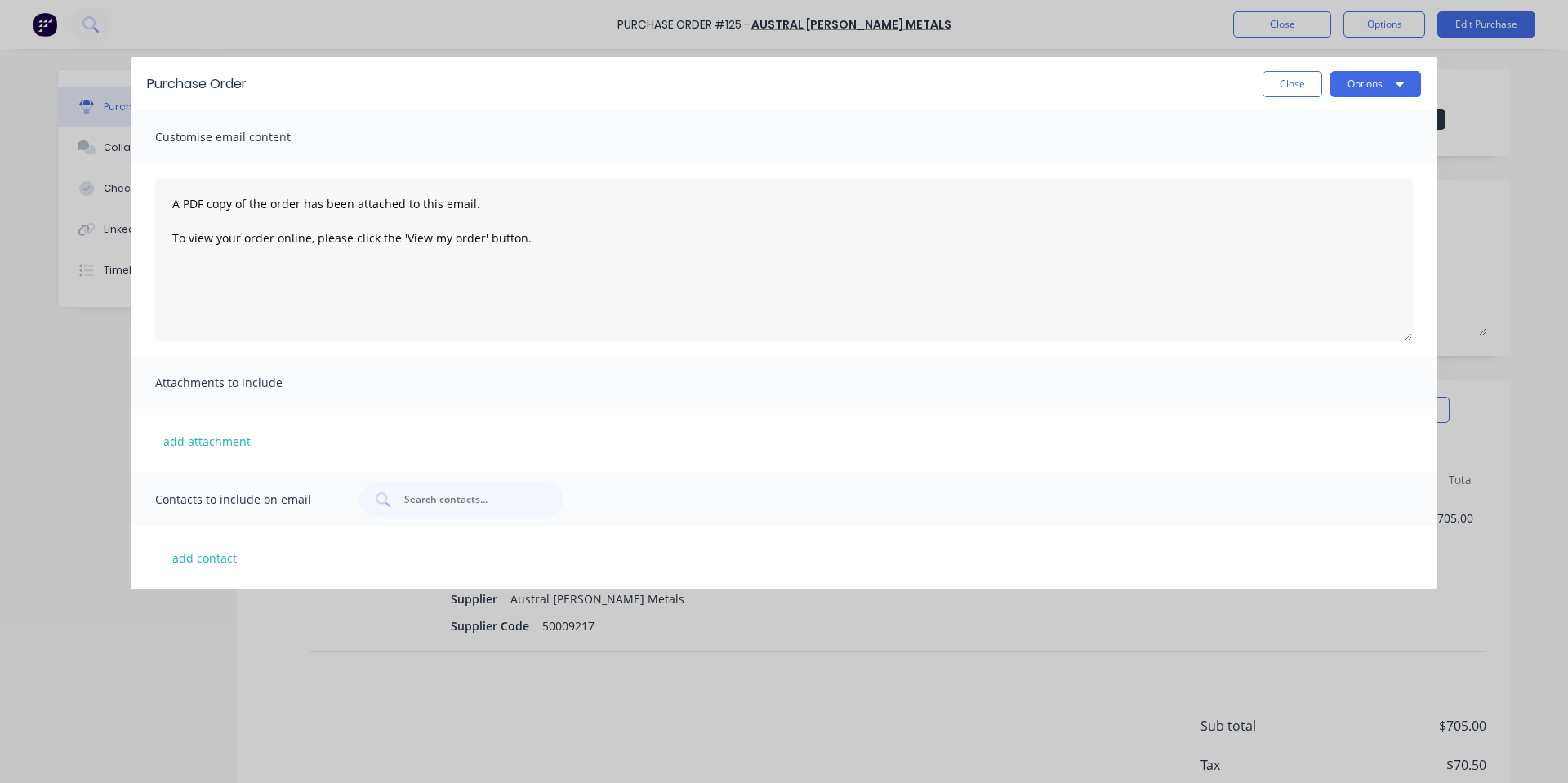
click at [1385, 62] on div "Purchase Order Close Options" at bounding box center [784, 83] width 1307 height 53
click at [1379, 95] on button "Options" at bounding box center [1375, 84] width 90 height 26
click at [1374, 112] on button "Print" at bounding box center [1344, 126] width 156 height 33
drag, startPoint x: 1308, startPoint y: 90, endPoint x: 1255, endPoint y: 3, distance: 101.9
click at [1308, 90] on button "Close" at bounding box center [1293, 84] width 60 height 26
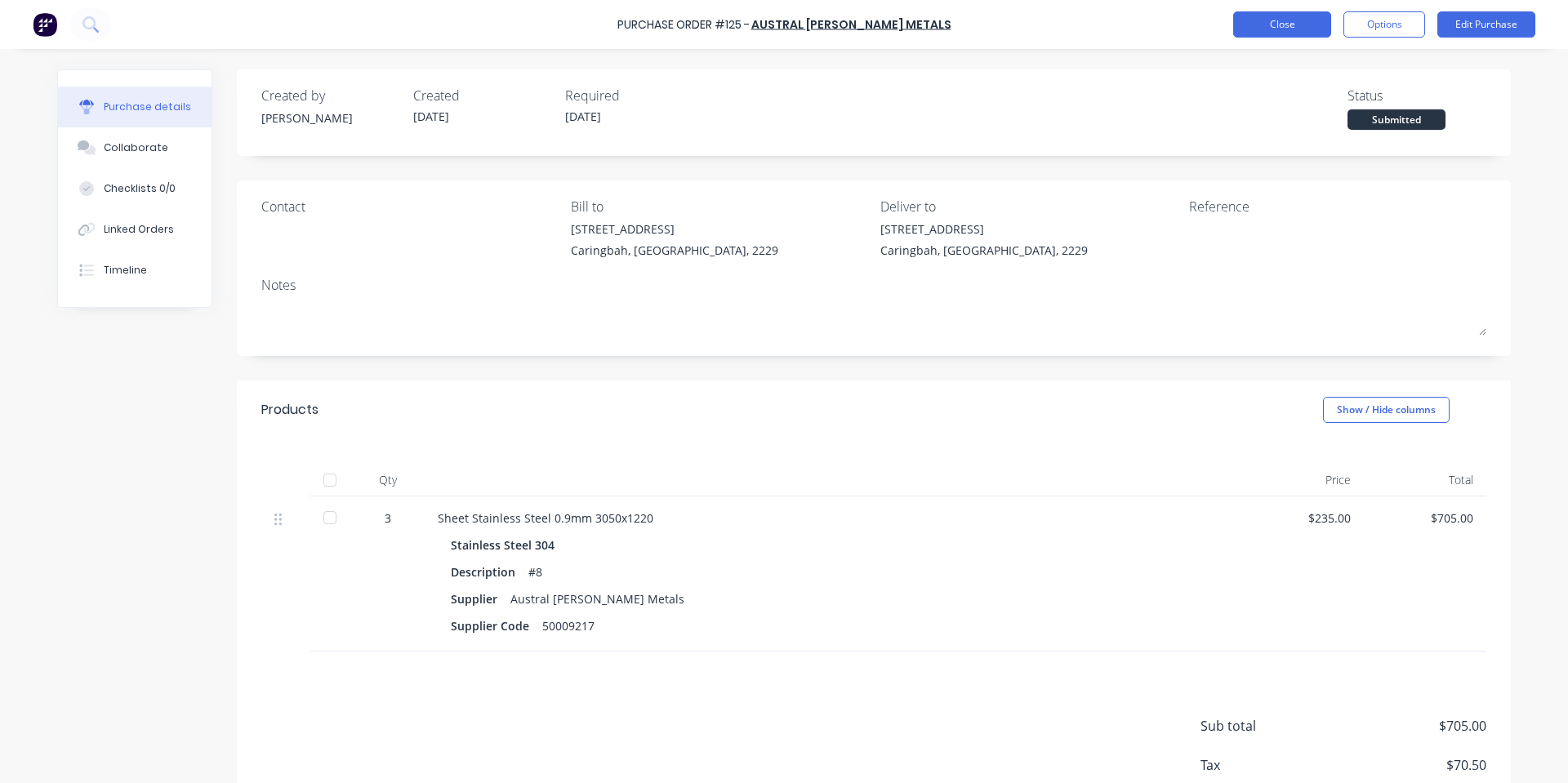
click at [1262, 31] on button "Close" at bounding box center [1282, 24] width 98 height 26
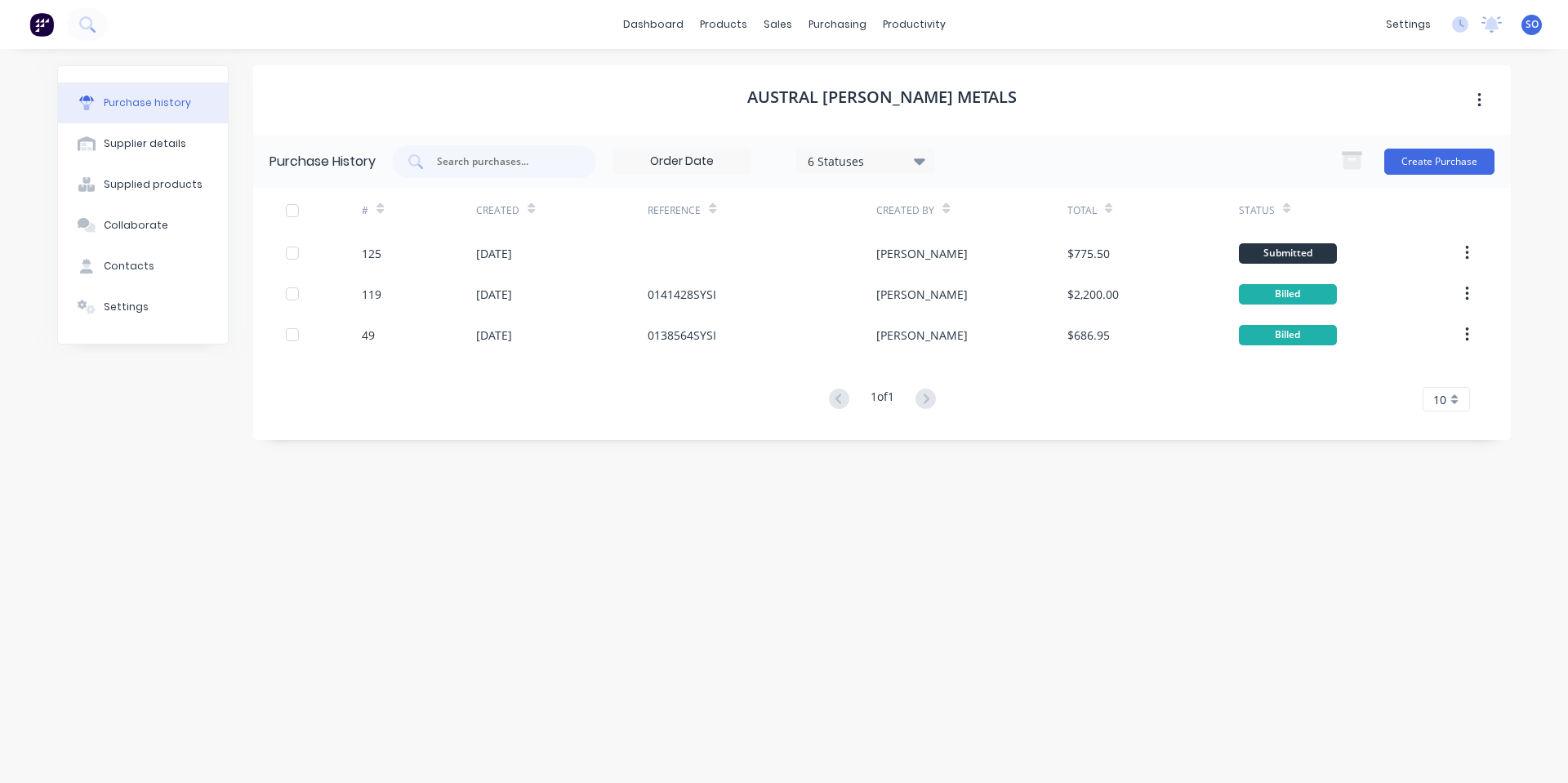
click at [1227, 451] on div "Austral [PERSON_NAME] Metals Purchase History 6 Statuses 6 Statuses Create Purc…" at bounding box center [882, 408] width 1258 height 685
click at [1455, 168] on button "Create Purchase" at bounding box center [1440, 161] width 110 height 26
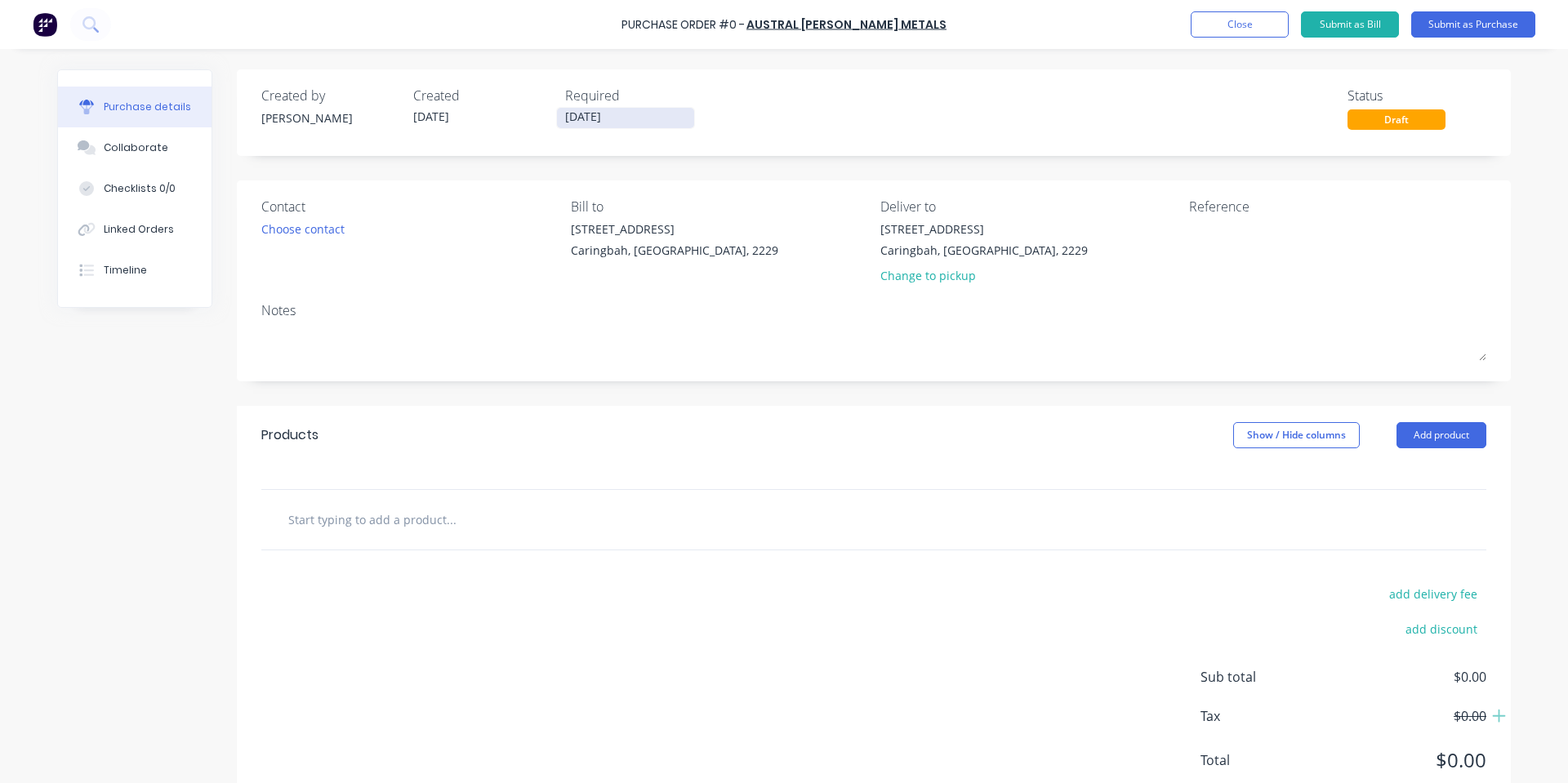
click at [608, 124] on input "[DATE]" at bounding box center [626, 118] width 137 height 21
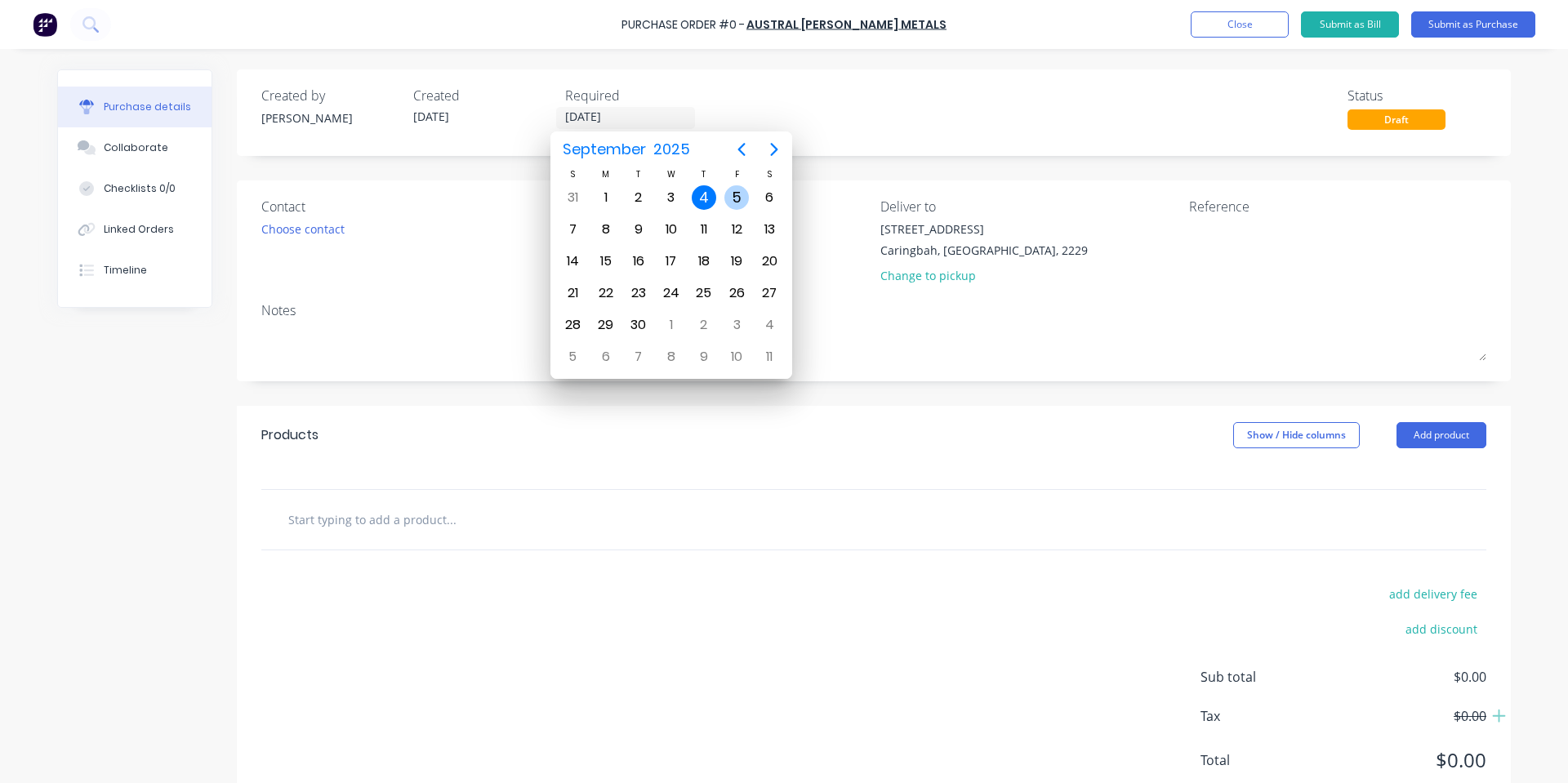
click at [746, 190] on div "5" at bounding box center [736, 197] width 24 height 24
type input "[DATE]"
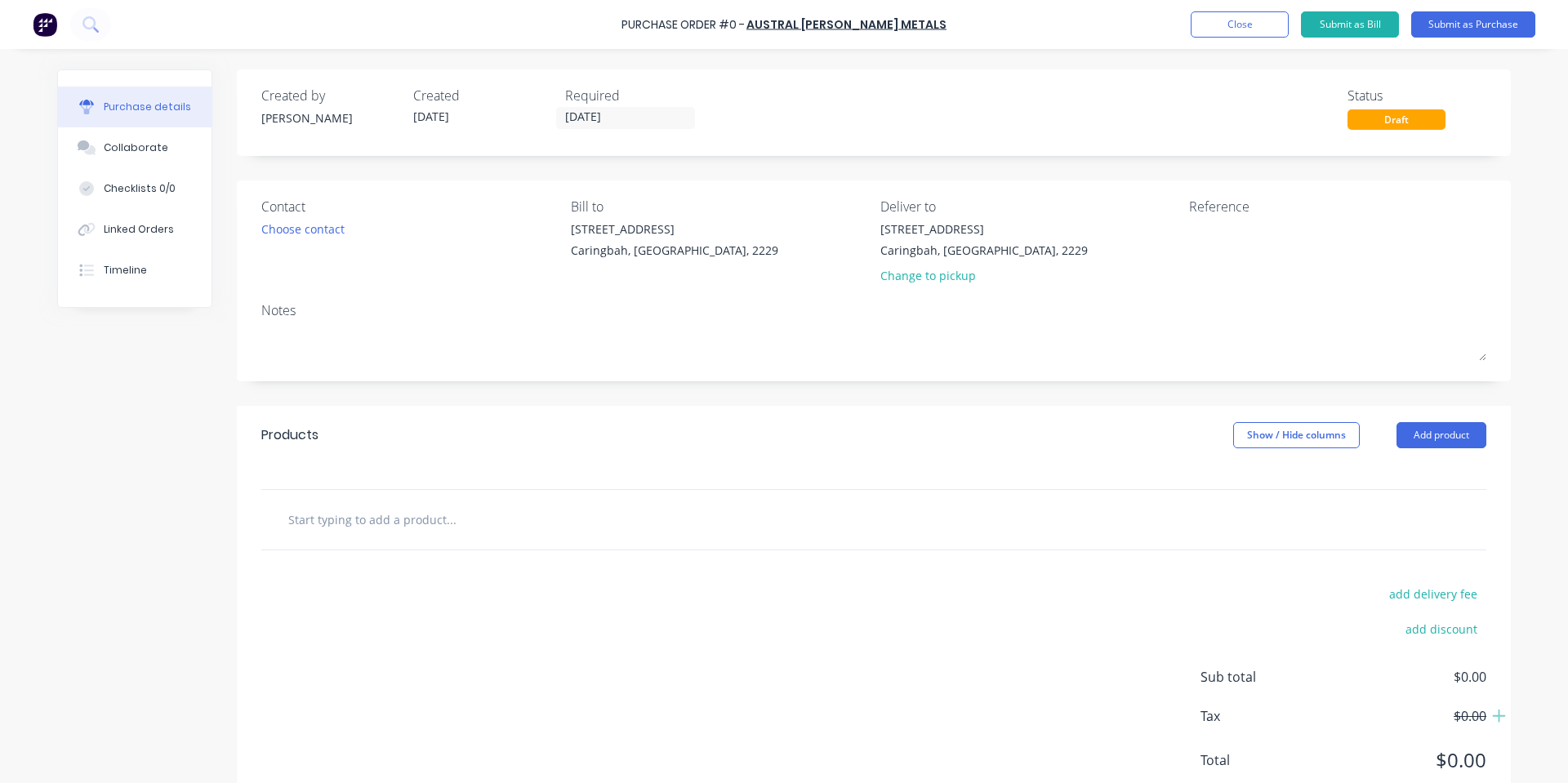
click at [559, 552] on div "add delivery fee add discount Sub total $0.00 Tax $0.00 Total $0.00" at bounding box center [874, 684] width 1274 height 269
click at [553, 524] on input "text" at bounding box center [450, 519] width 326 height 33
click at [371, 540] on div at bounding box center [874, 520] width 1225 height 60
click at [364, 529] on input "text" at bounding box center [450, 519] width 326 height 33
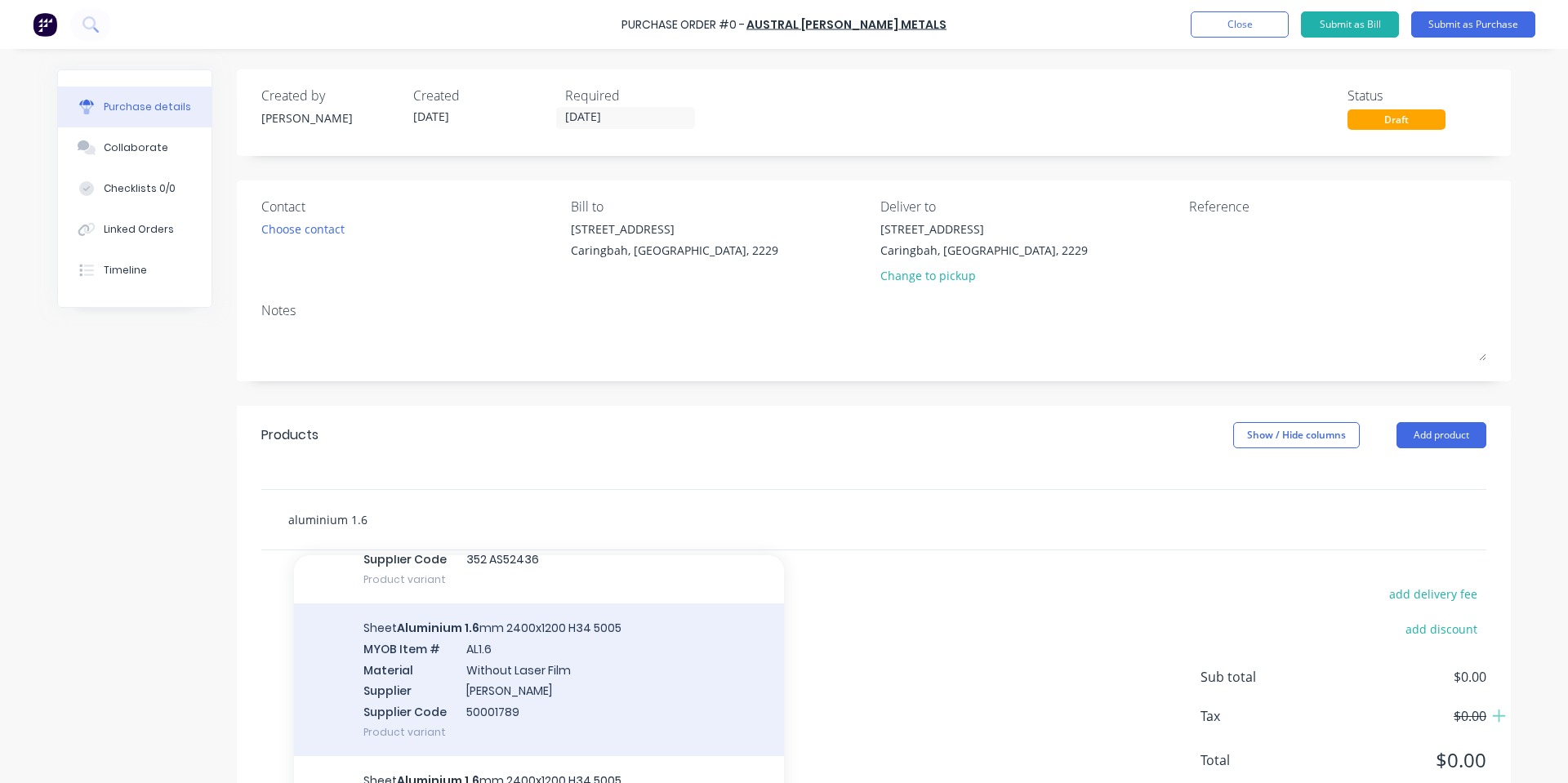
scroll to position [218, 0]
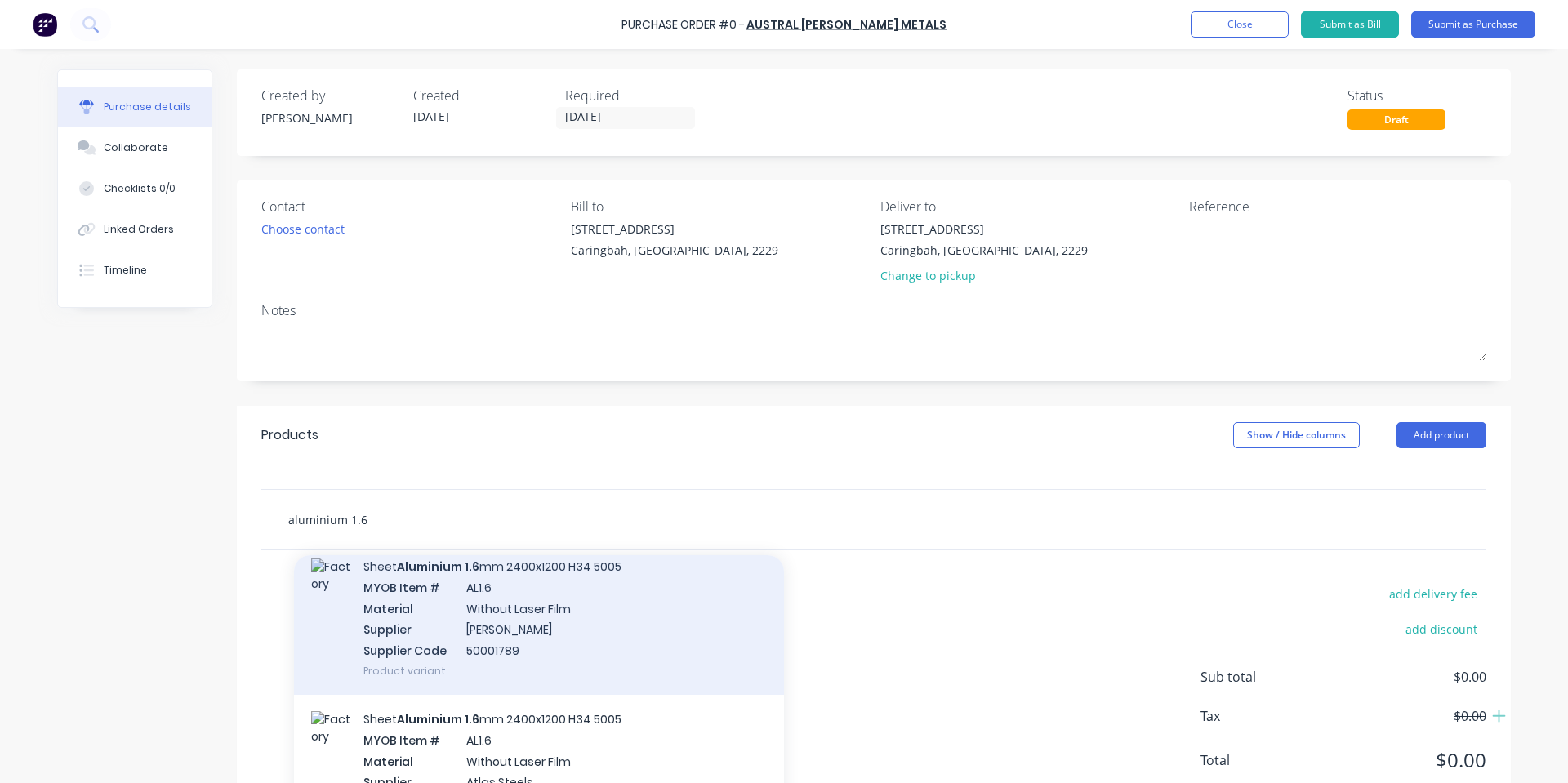
type input "aluminium 1.6"
click at [596, 627] on div "Sheet Aluminium 1.6 mm 2400x1200 H34 5005 MYOB Item # AL1.6 Material Without La…" at bounding box center [539, 618] width 490 height 153
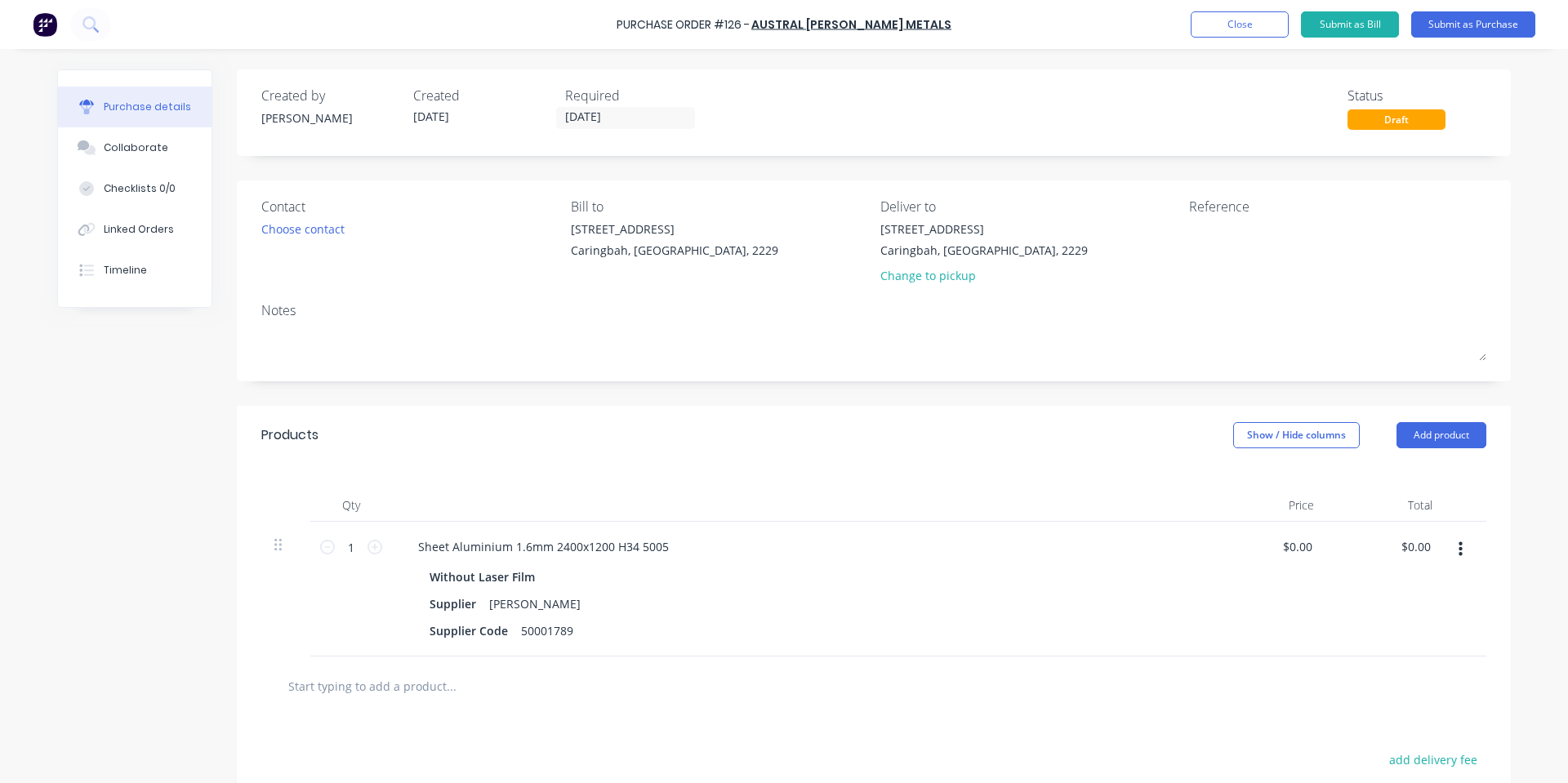
click at [1240, 1] on div "Purchase Order #126 - Austral [PERSON_NAME] Metals Add product Close Submit as …" at bounding box center [784, 24] width 1568 height 49
click at [345, 550] on input "1" at bounding box center [351, 547] width 33 height 24
type input "12"
click at [468, 489] on div at bounding box center [800, 505] width 817 height 33
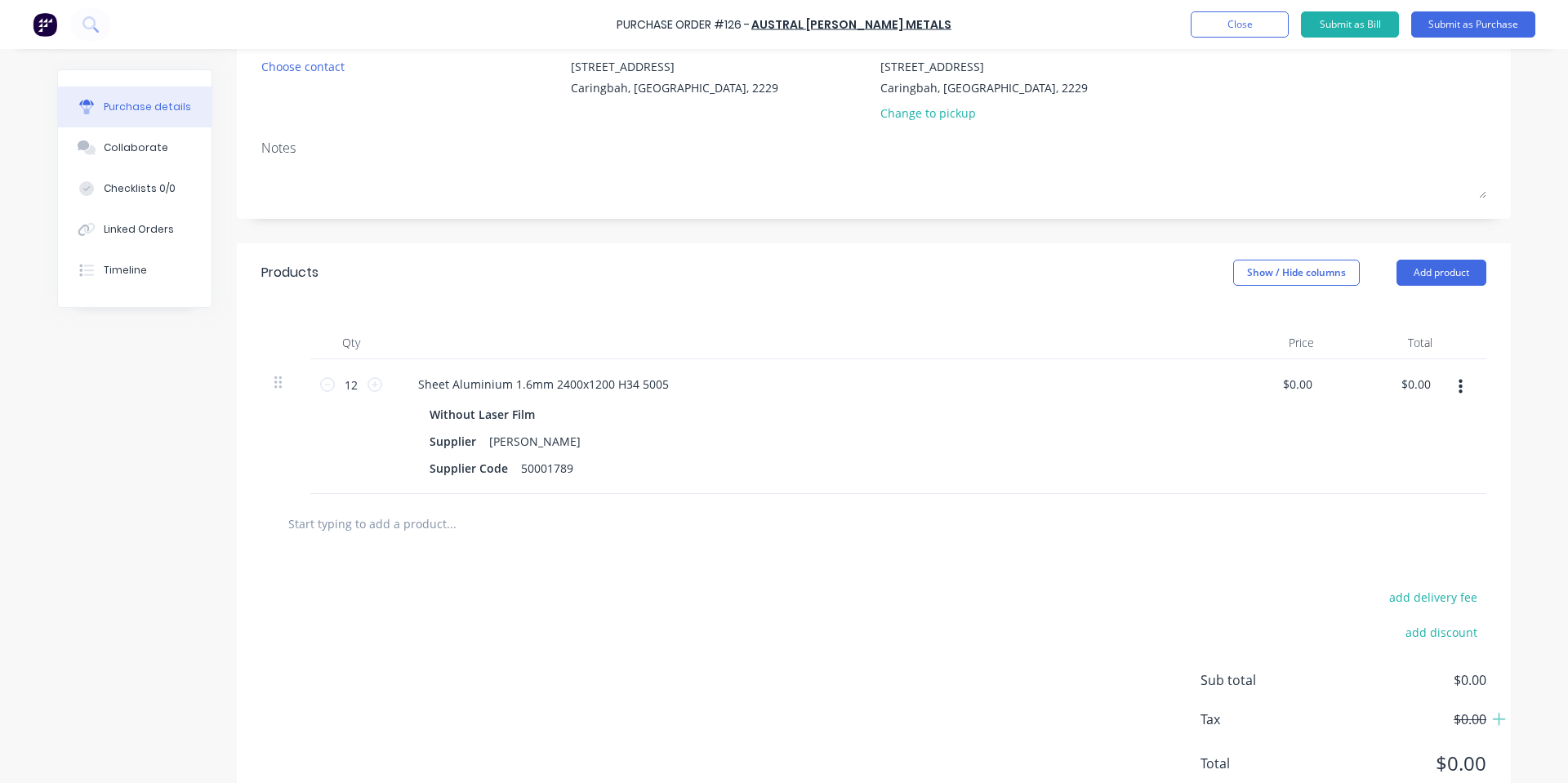
scroll to position [218, 0]
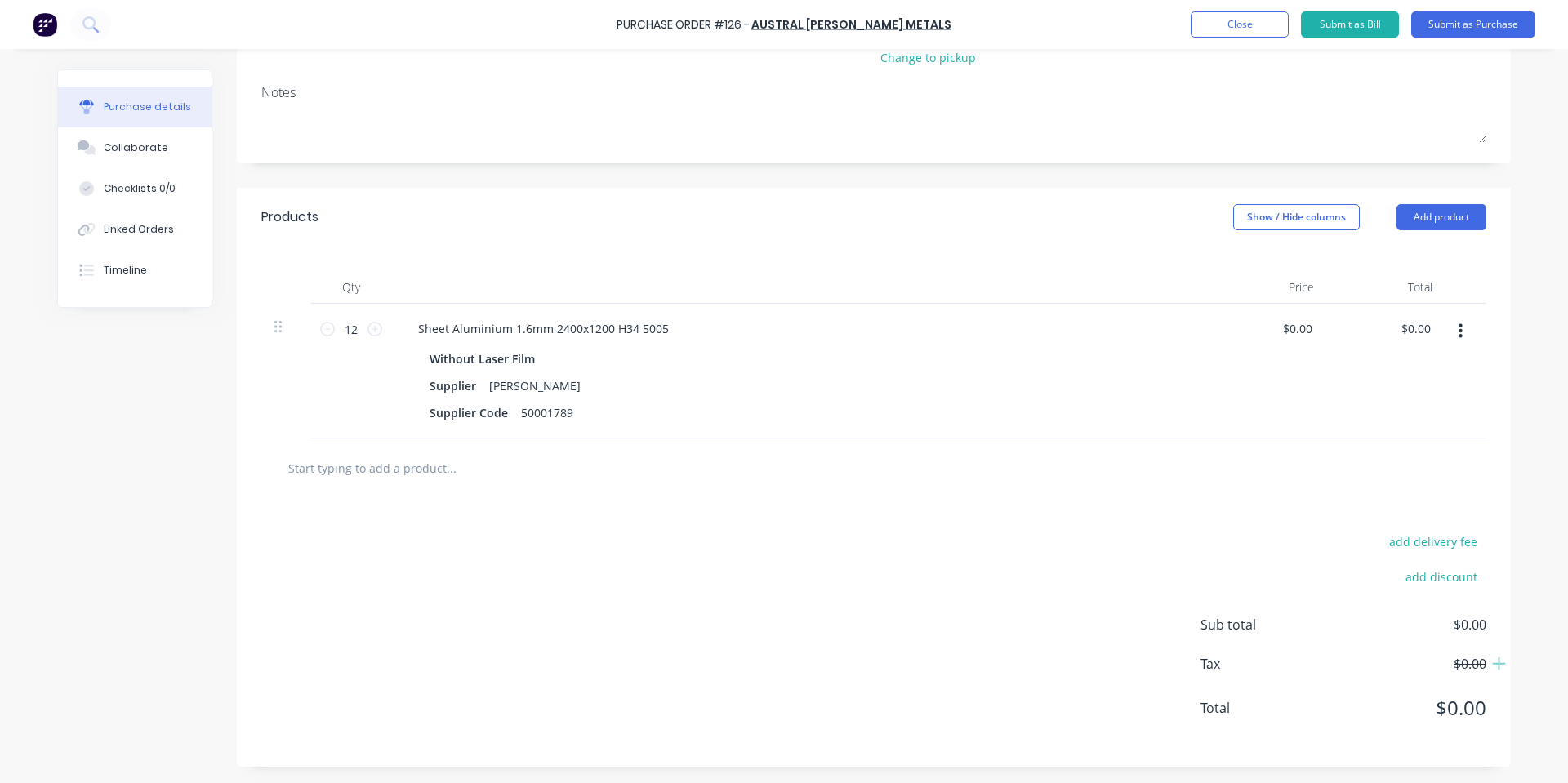
click at [413, 487] on div at bounding box center [874, 468] width 1225 height 60
click at [417, 469] on input "text" at bounding box center [450, 468] width 326 height 33
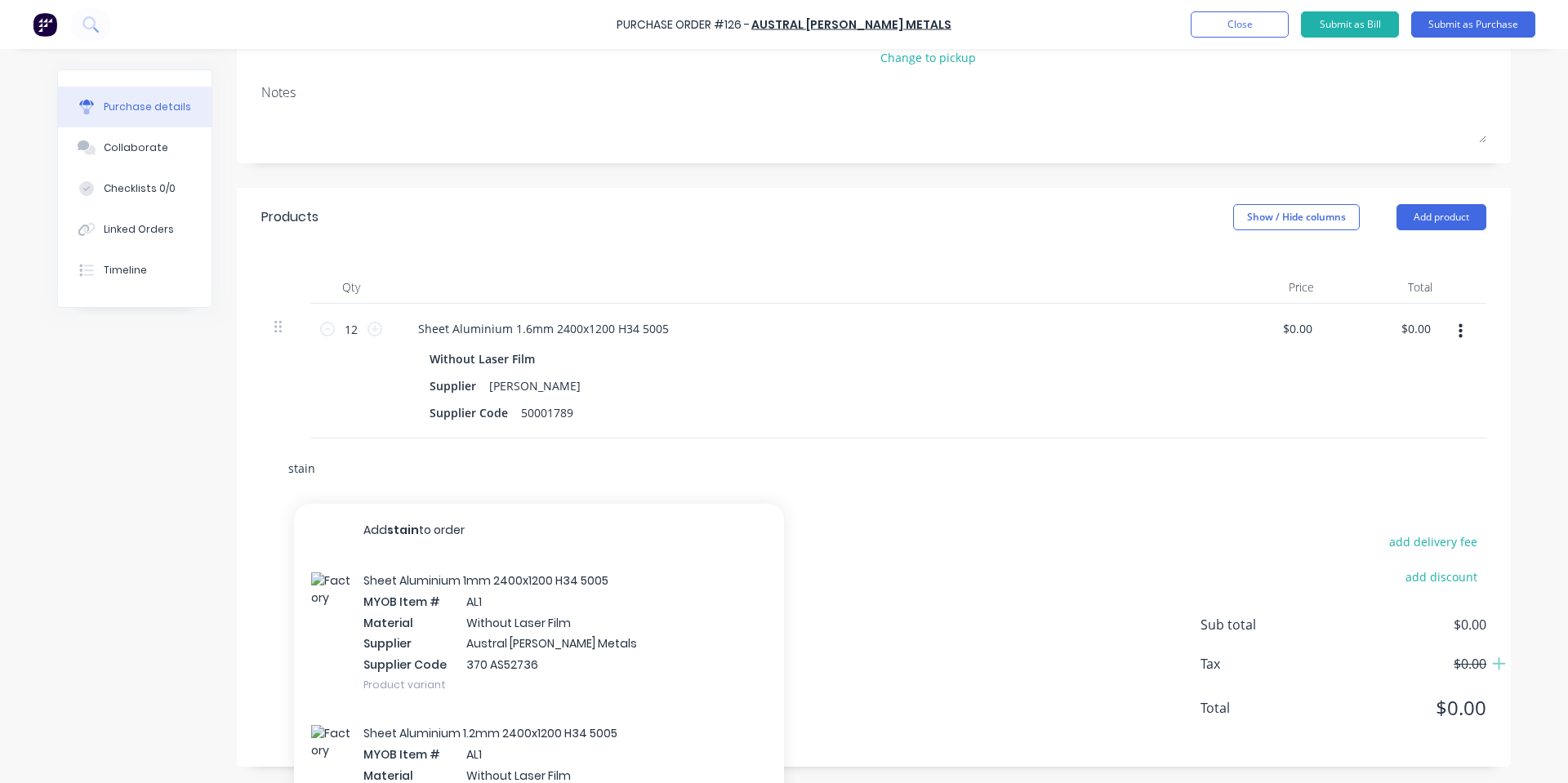
click at [417, 469] on input "stain" at bounding box center [450, 468] width 326 height 33
click at [417, 469] on input "stains" at bounding box center [450, 468] width 326 height 33
drag, startPoint x: 417, startPoint y: 469, endPoint x: 457, endPoint y: 44, distance: 426.9
click at [451, 468] on input "stains" at bounding box center [450, 468] width 326 height 33
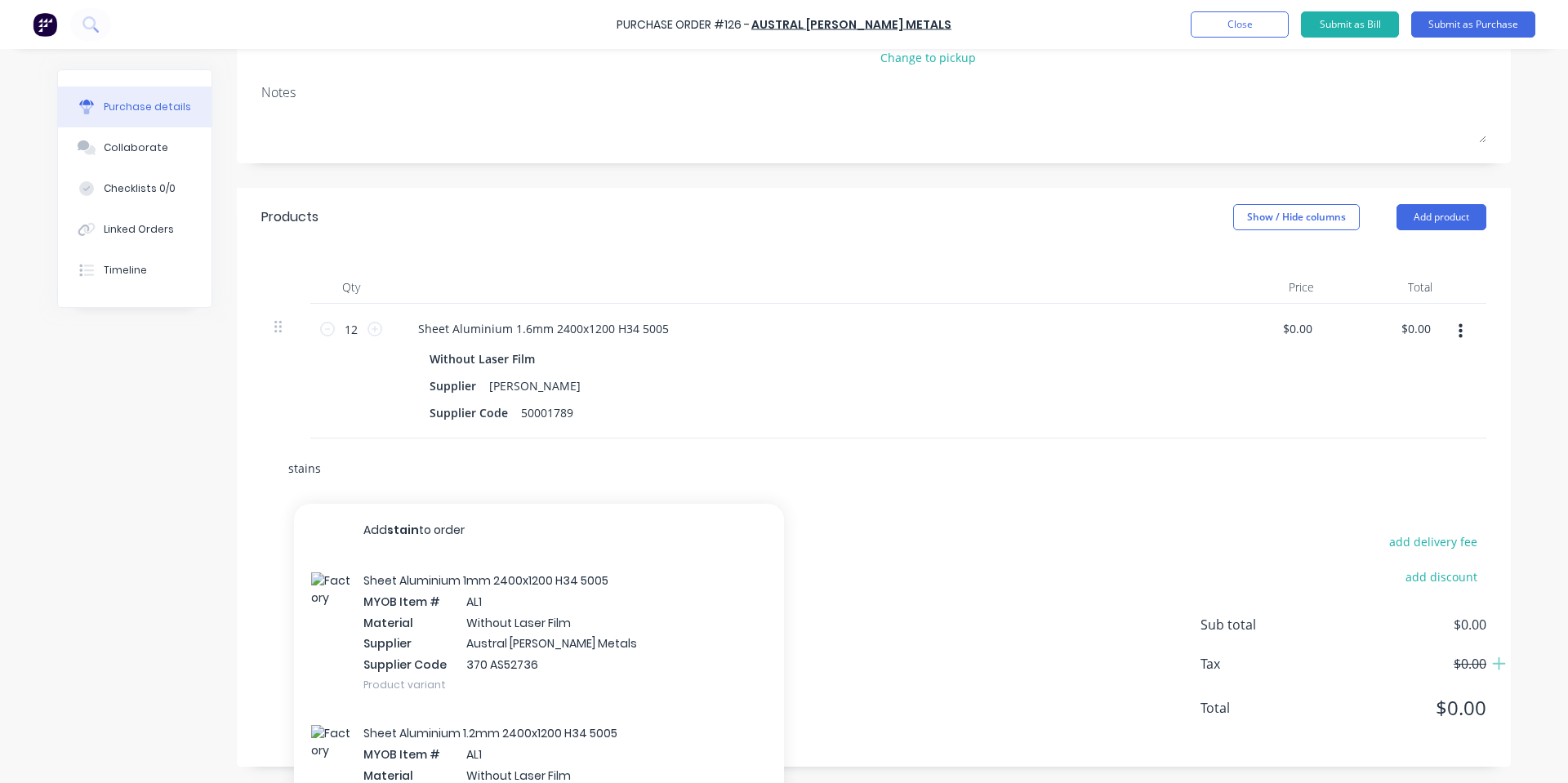
type input "stains"
click at [415, 485] on div "stains Add stain to order Sheet Aluminium 1mm 2400x1200 H34 5005 MYOB Item # AL…" at bounding box center [874, 468] width 1225 height 60
click at [316, 385] on div "12 12" at bounding box center [351, 371] width 81 height 135
click at [338, 548] on div "add delivery fee add discount Sub total $0.00 Tax $0.00 Total $0.00" at bounding box center [874, 632] width 1274 height 269
click at [392, 352] on div "Sheet Aluminium 1.6mm 2400x1200 H34 5005 Without Laser Film Supplier Austral [P…" at bounding box center [800, 371] width 817 height 135
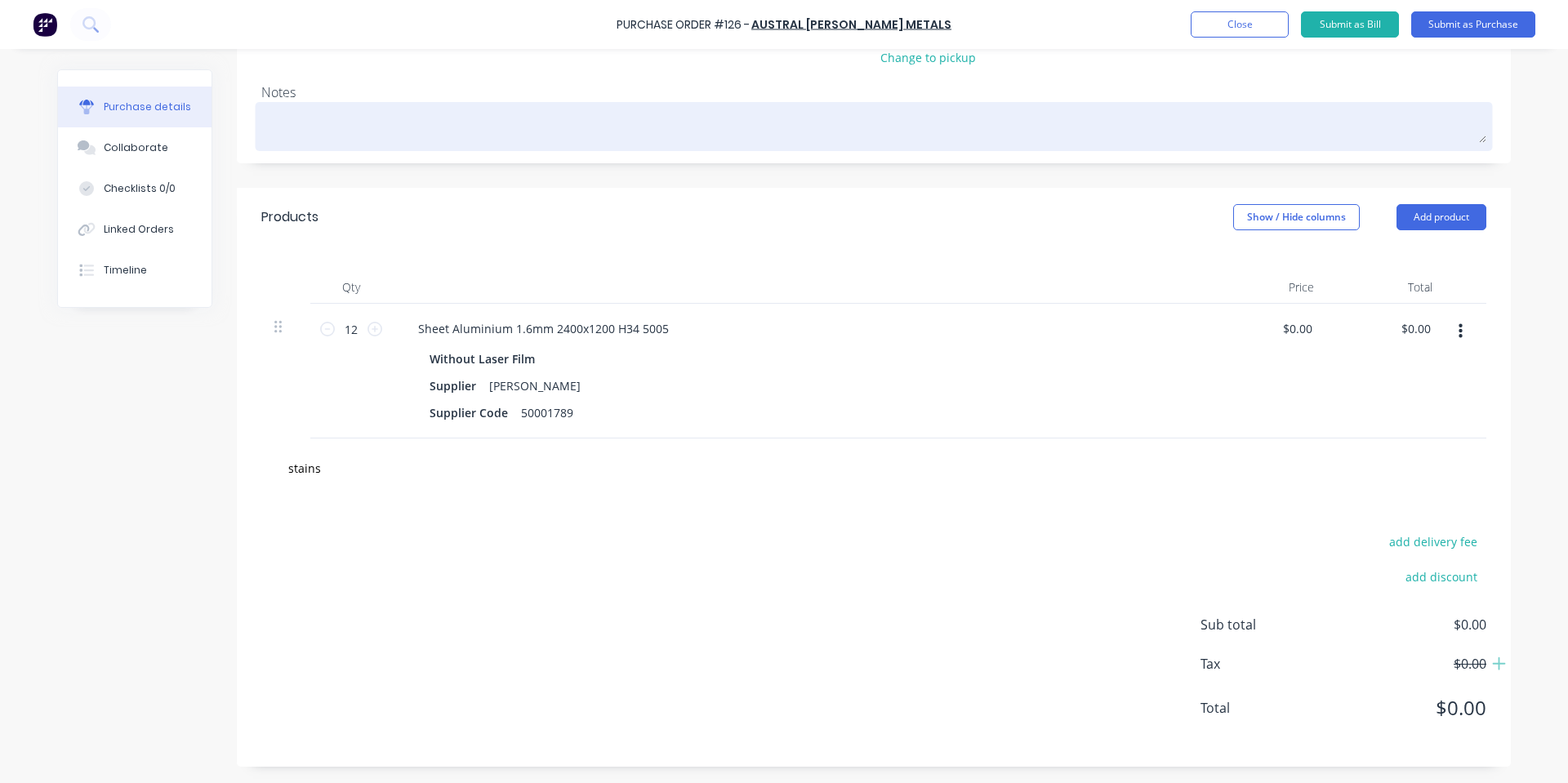
click at [550, 132] on textarea at bounding box center [874, 124] width 1225 height 37
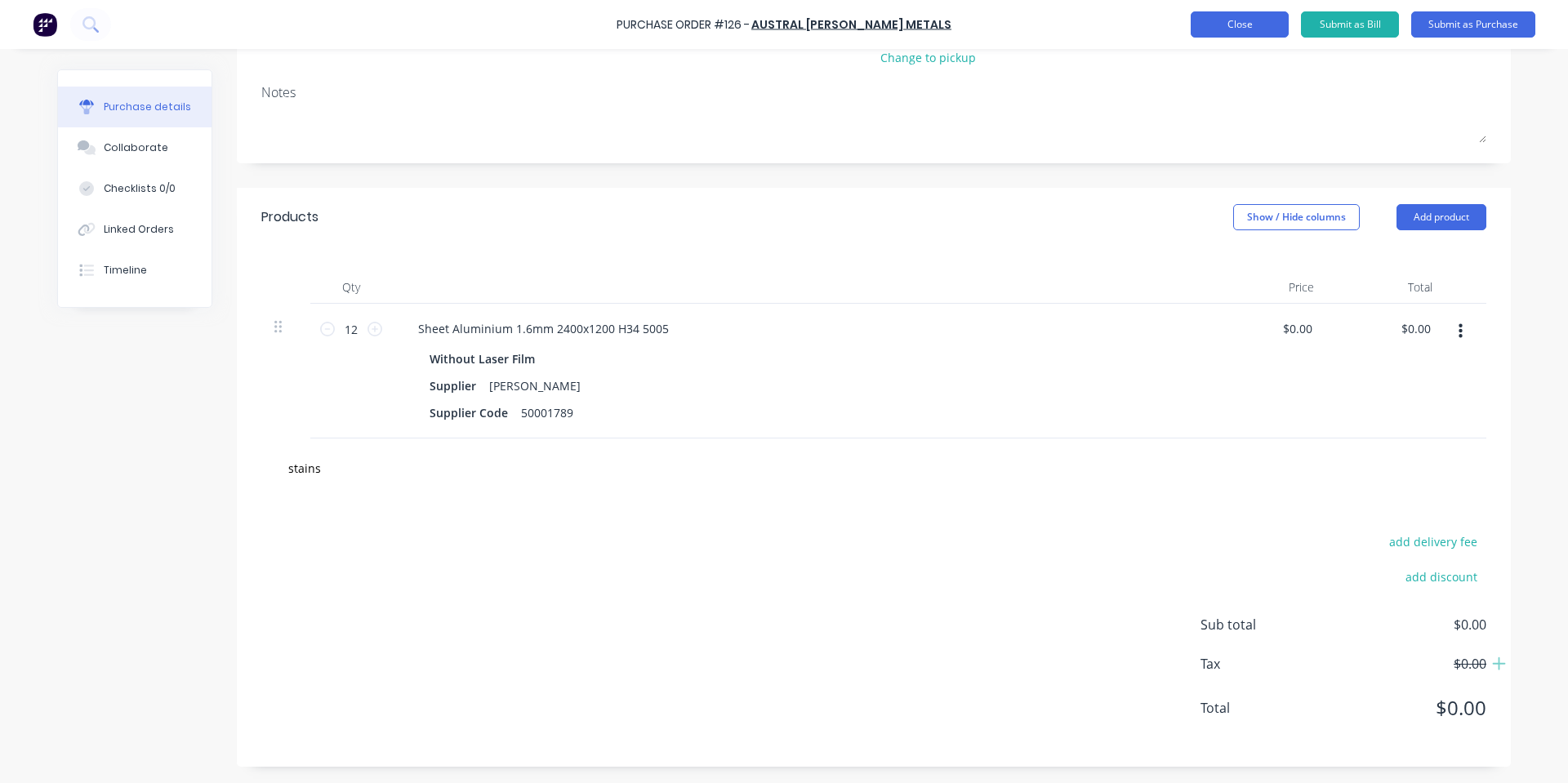
click at [1242, 24] on button "Close" at bounding box center [1240, 24] width 98 height 26
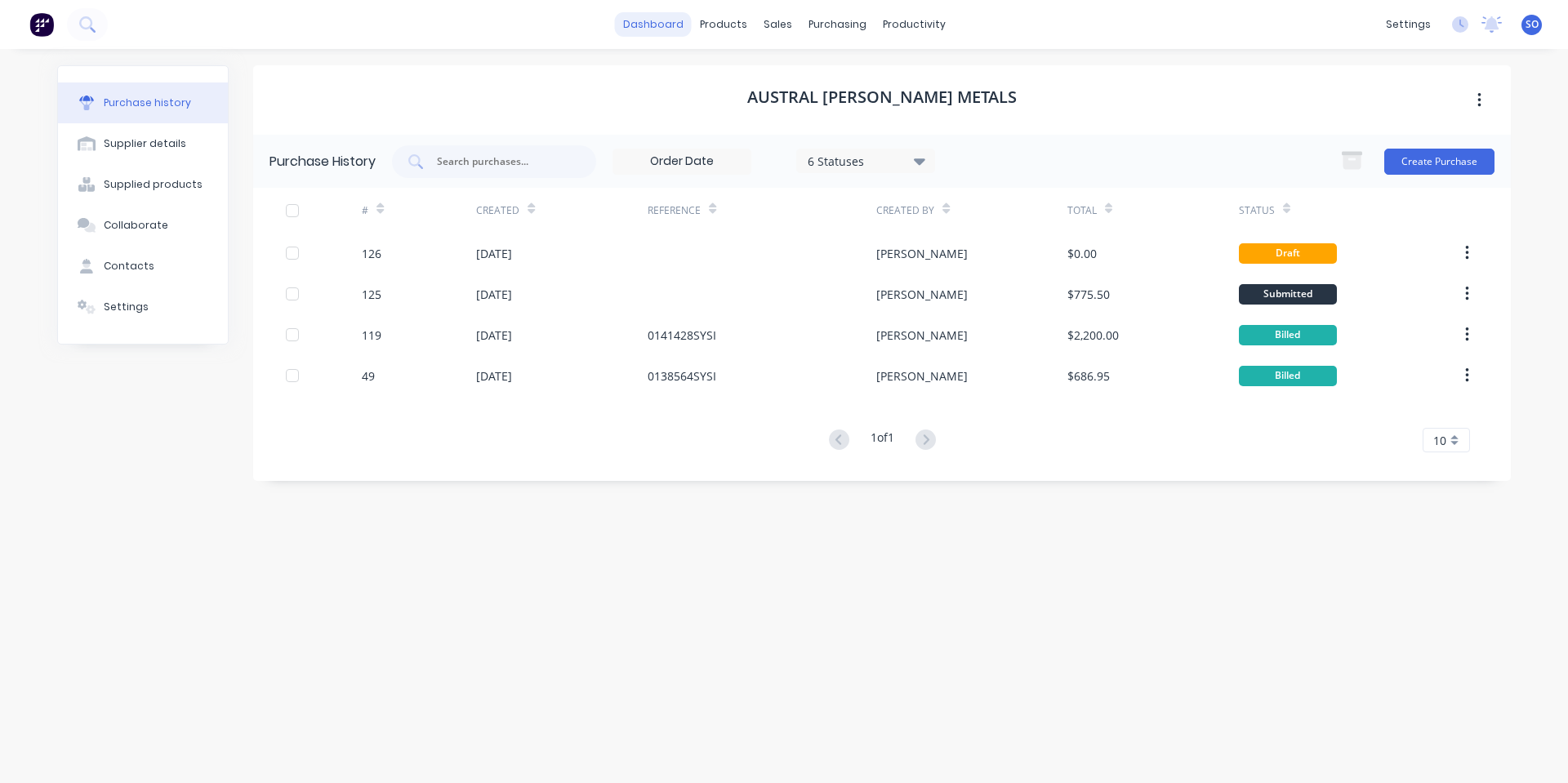
click at [679, 14] on link "dashboard" at bounding box center [653, 24] width 77 height 24
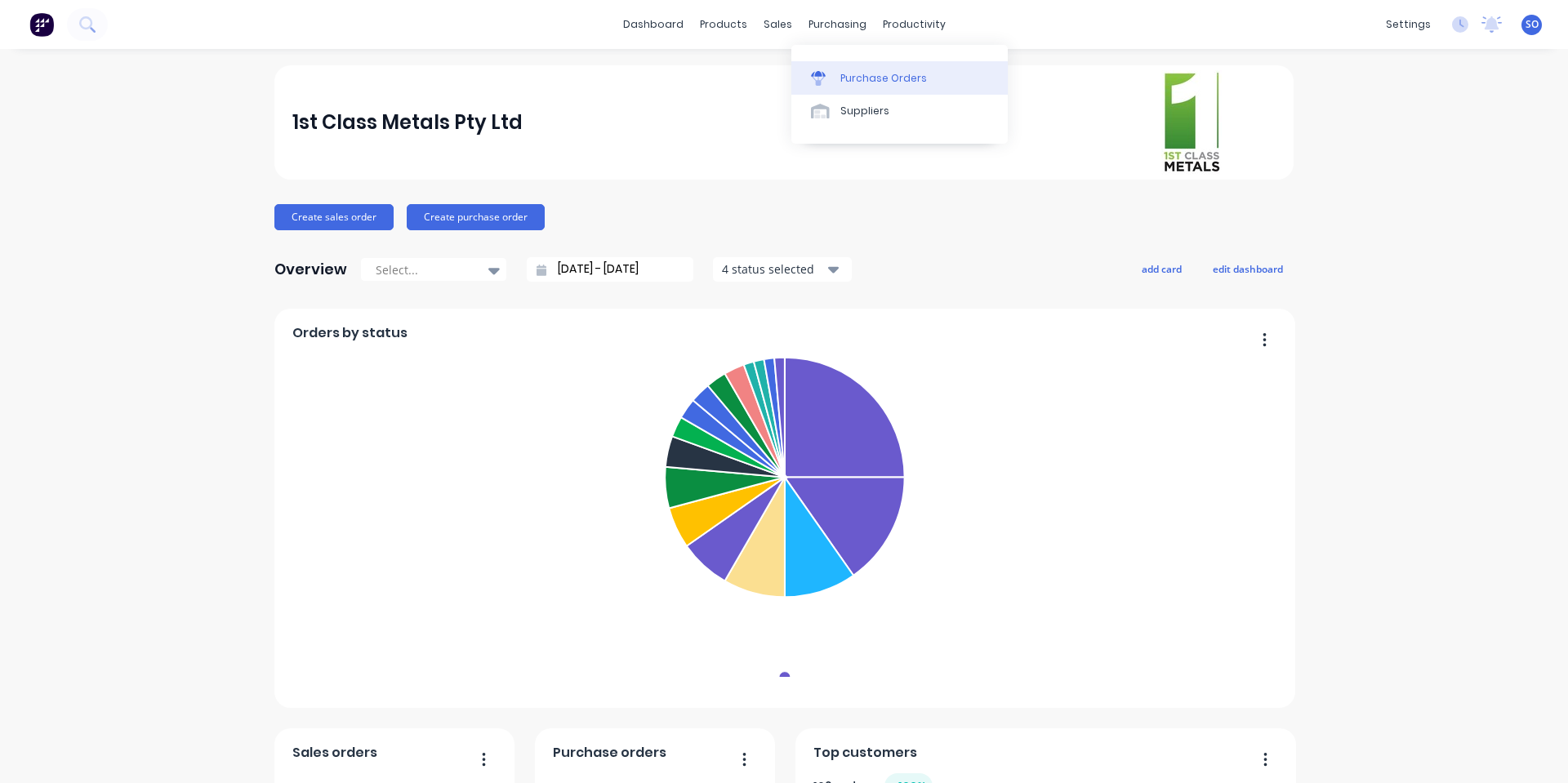
click at [865, 73] on div "Purchase Orders" at bounding box center [883, 79] width 87 height 14
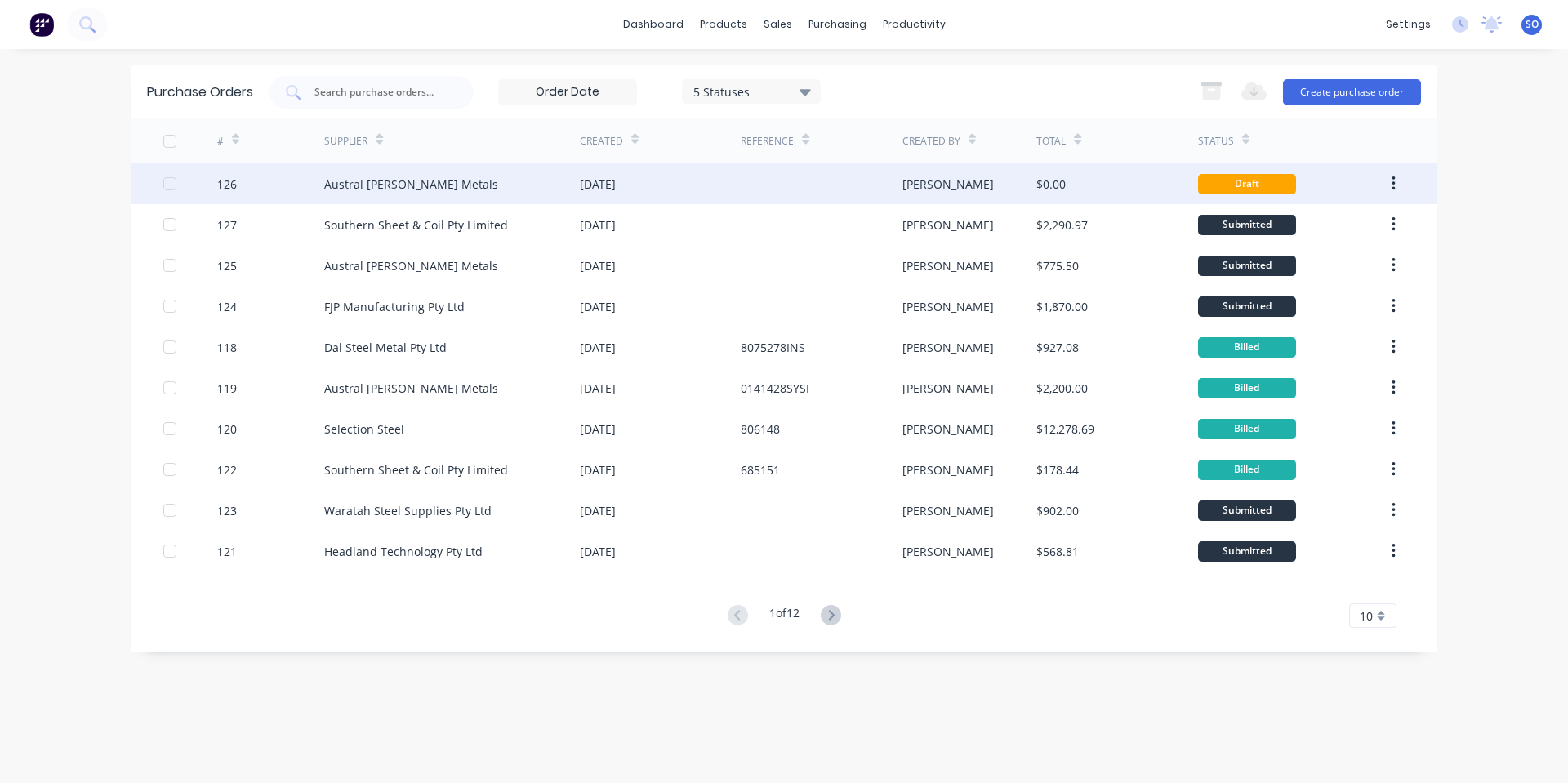
click at [883, 183] on div at bounding box center [821, 184] width 161 height 41
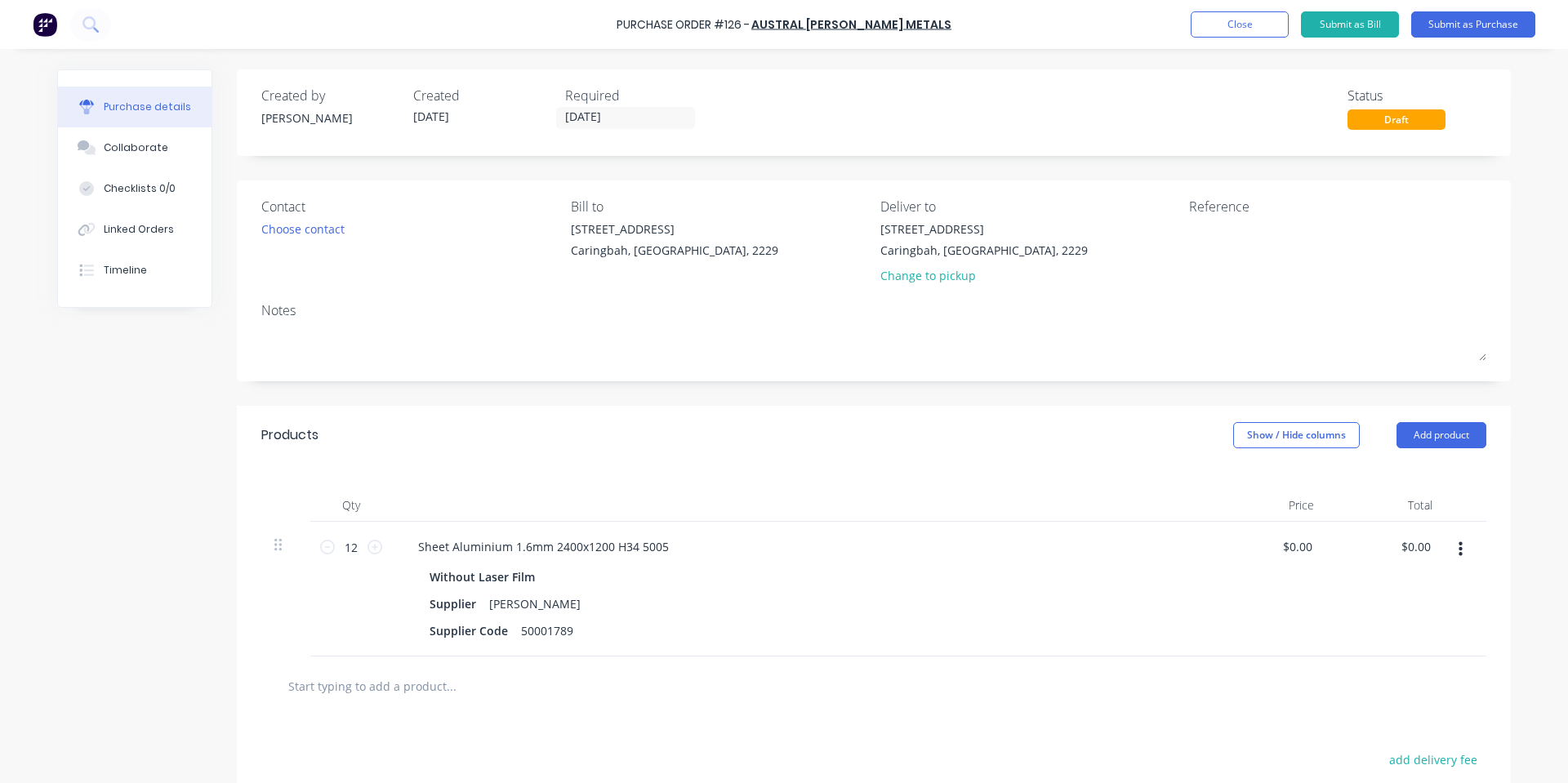
click at [433, 680] on input "text" at bounding box center [450, 686] width 326 height 33
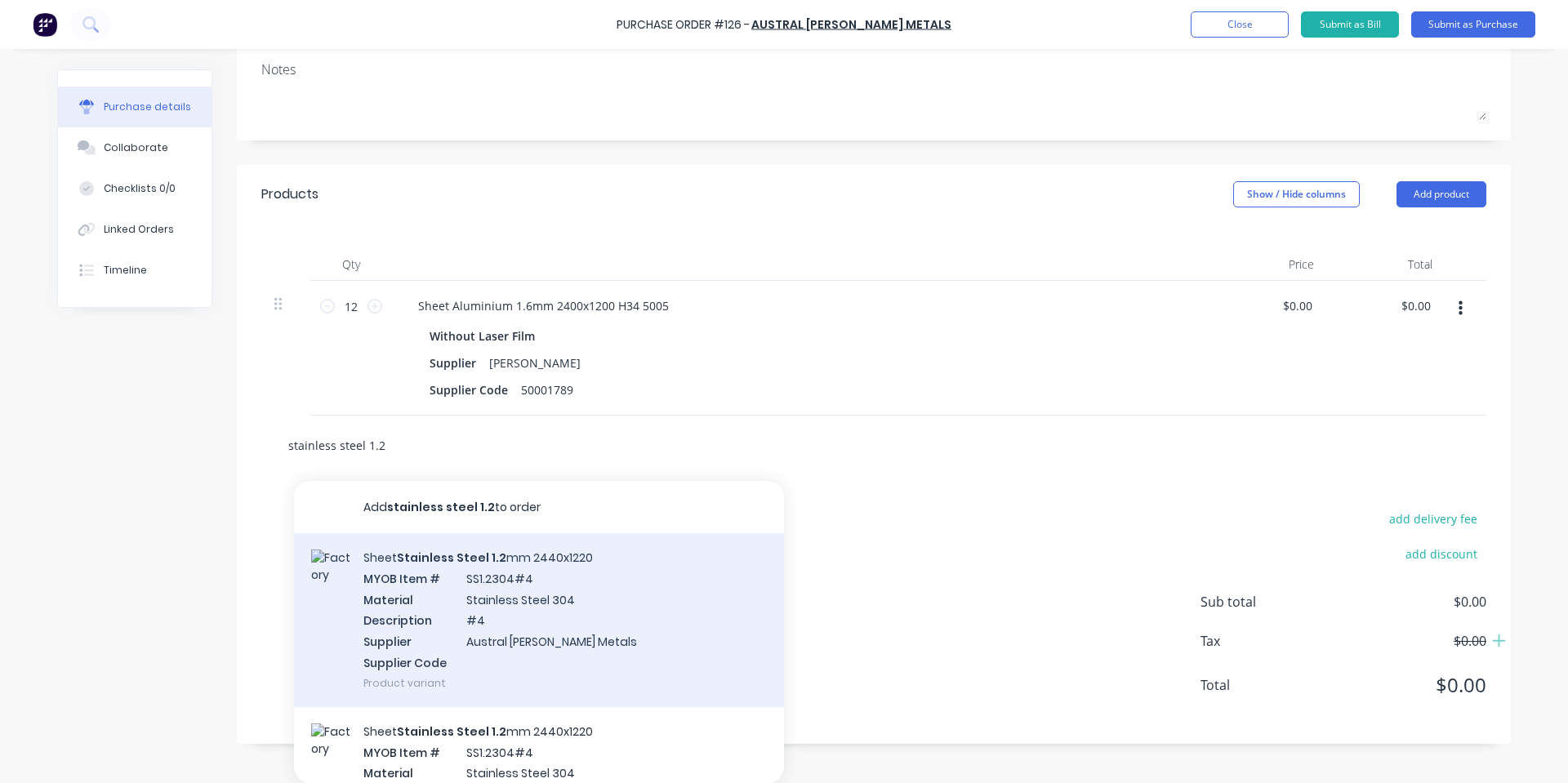
type input "stainless steel 1.2"
click at [622, 637] on div "Sheet Stainless Steel 1.2 mm 2440x1220 MYOB Item # SS1.2304#4 Material Stainles…" at bounding box center [539, 620] width 490 height 174
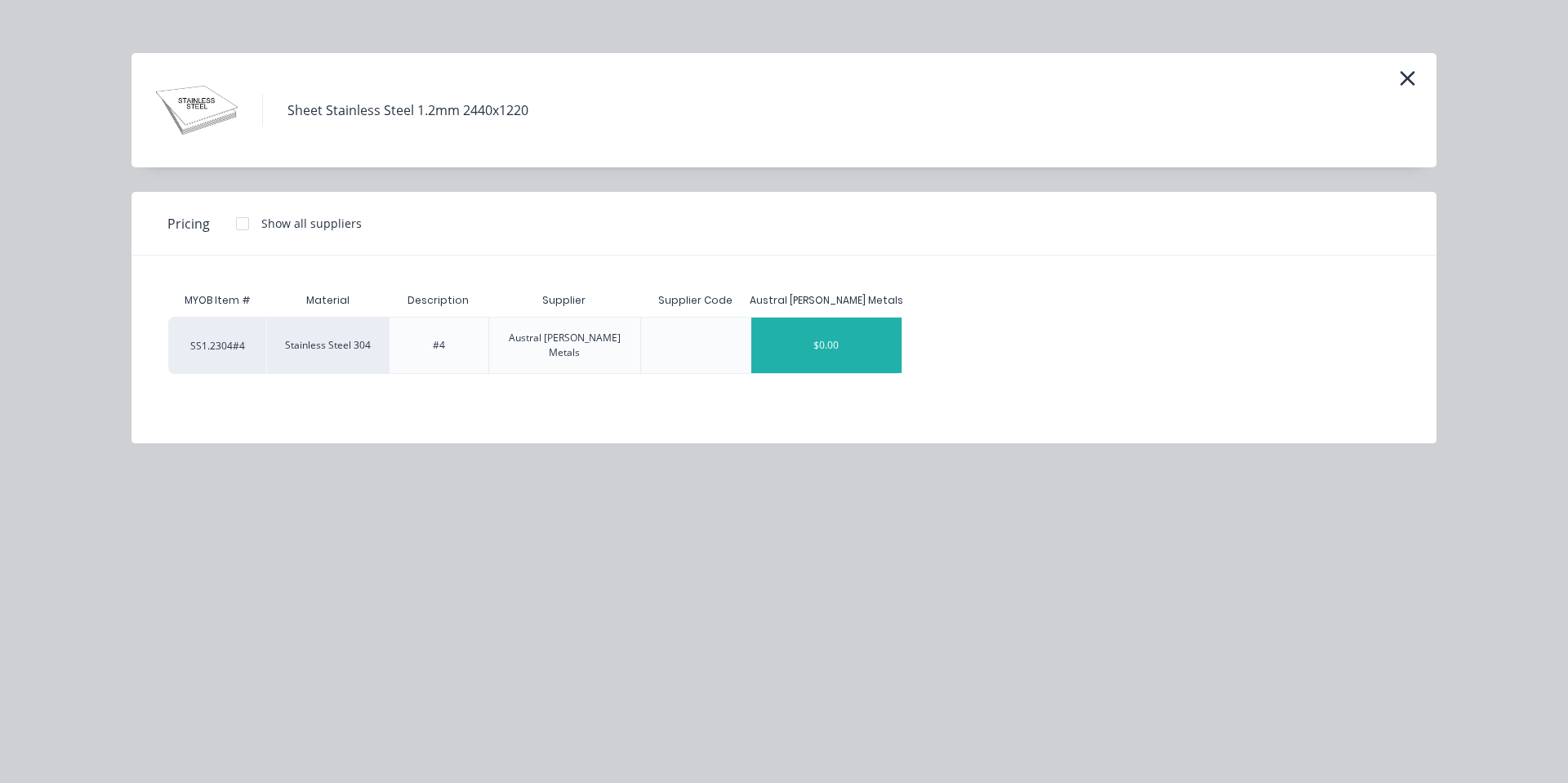
click at [793, 343] on div "$0.00" at bounding box center [827, 344] width 151 height 55
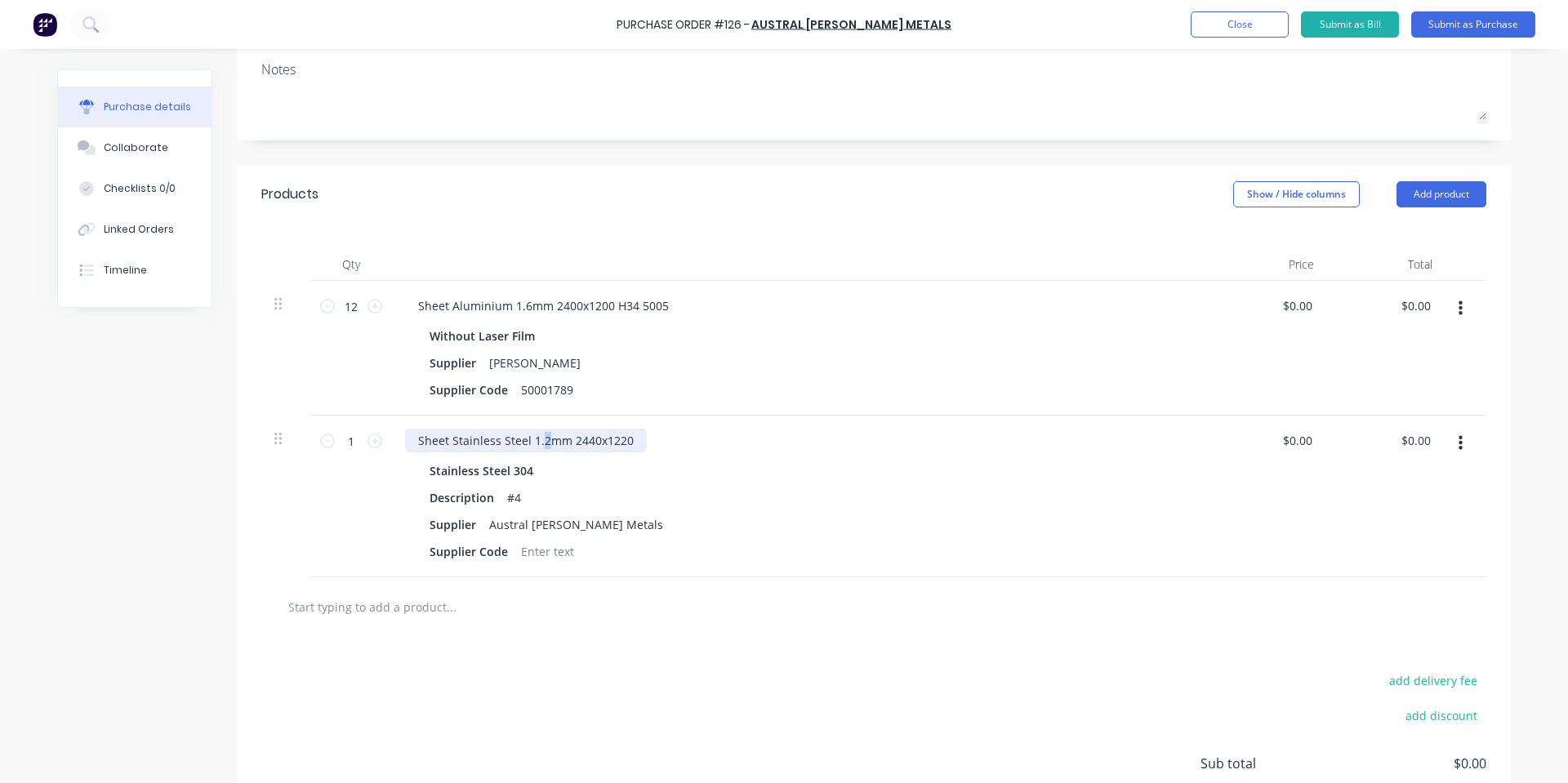
drag, startPoint x: 543, startPoint y: 441, endPoint x: 535, endPoint y: 440, distance: 8.1
click at [535, 440] on div "Sheet Stainless Steel 1.2mm 2440x1220" at bounding box center [525, 440] width 241 height 24
click at [767, 423] on div "Sheet Stainless Steel 1.2mm 2440x1220 Stainless Steel 304 Description #4 Suppli…" at bounding box center [800, 496] width 817 height 162
drag, startPoint x: 588, startPoint y: 442, endPoint x: 562, endPoint y: 446, distance: 26.3
click at [562, 446] on div "Sheet Stainless Steel 1.2mm 2440x1220" at bounding box center [525, 440] width 241 height 24
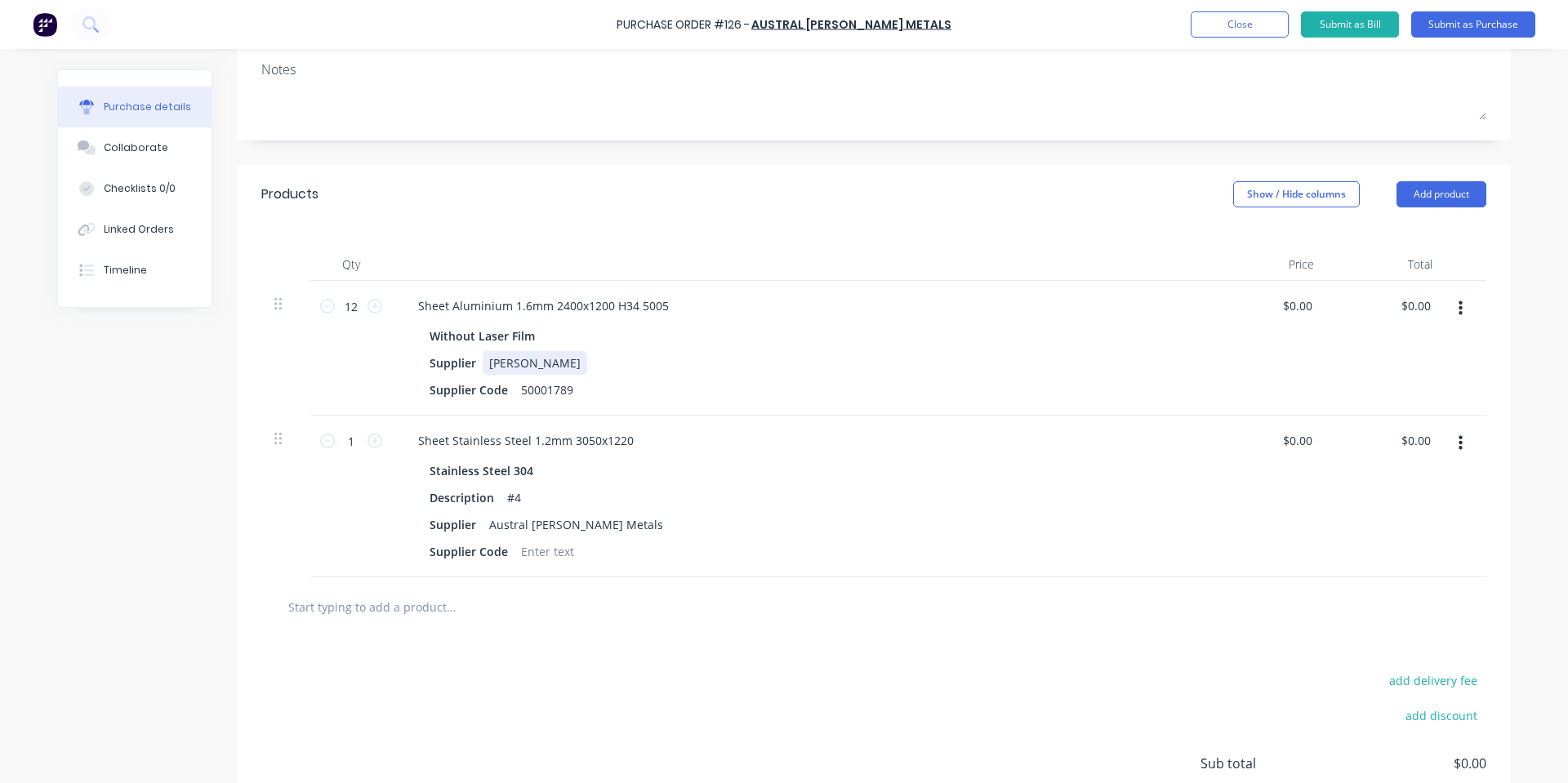
click at [922, 364] on div "Supplier [PERSON_NAME]" at bounding box center [797, 363] width 748 height 24
click at [982, 700] on div "add delivery fee add discount Sub total $0.00 Tax $0.00 Total $0.00" at bounding box center [874, 771] width 1274 height 269
click at [534, 553] on div at bounding box center [547, 552] width 66 height 24
click at [865, 599] on div at bounding box center [874, 607] width 1199 height 33
click at [1291, 435] on input "0" at bounding box center [1298, 440] width 38 height 24
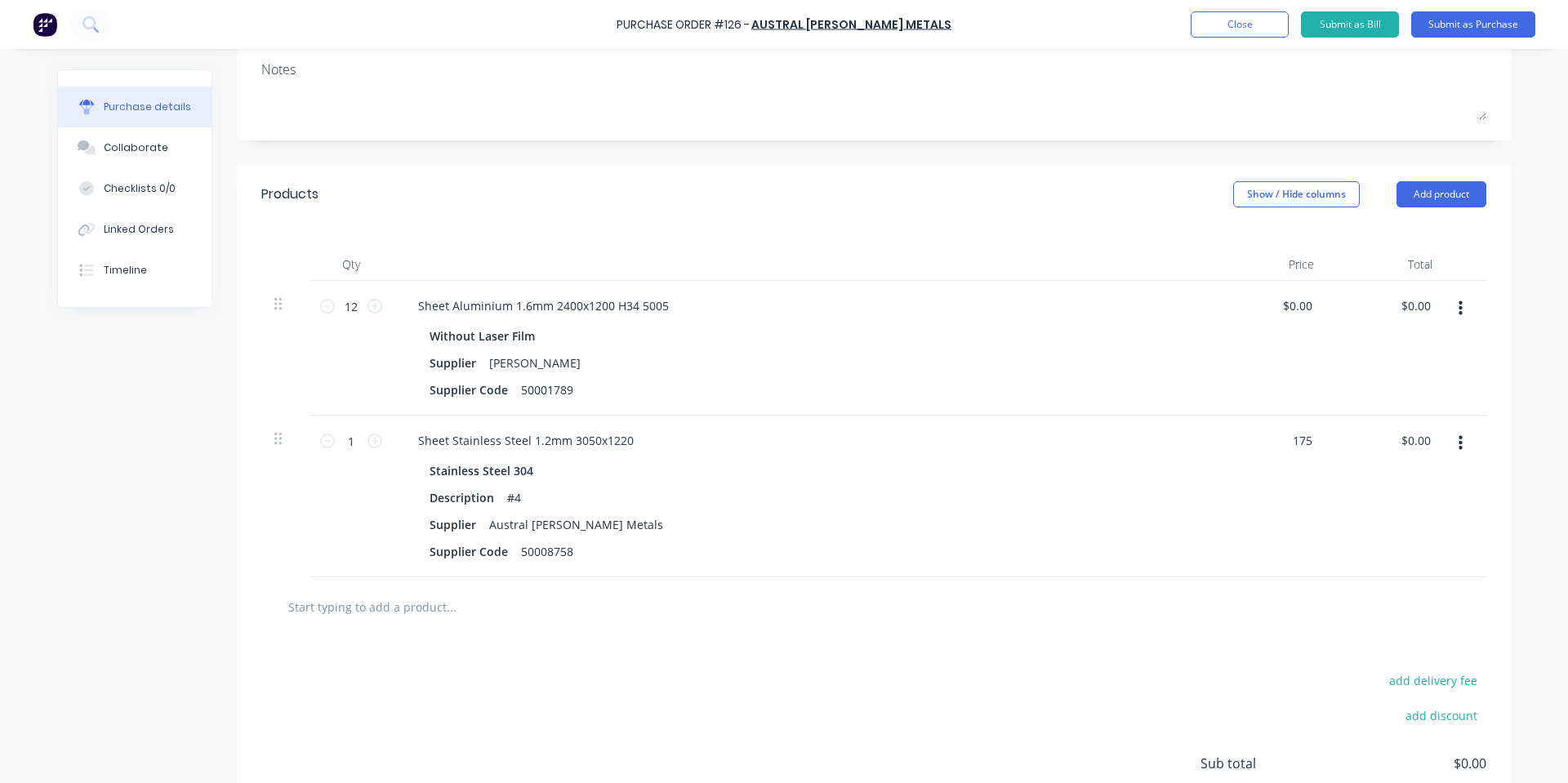
type input "$175.00"
click at [1088, 332] on div "Without Laser Film" at bounding box center [800, 336] width 741 height 24
click at [1298, 309] on input "0.0000" at bounding box center [1298, 306] width 38 height 24
click at [1264, 314] on input "0.008300" at bounding box center [1287, 306] width 57 height 24
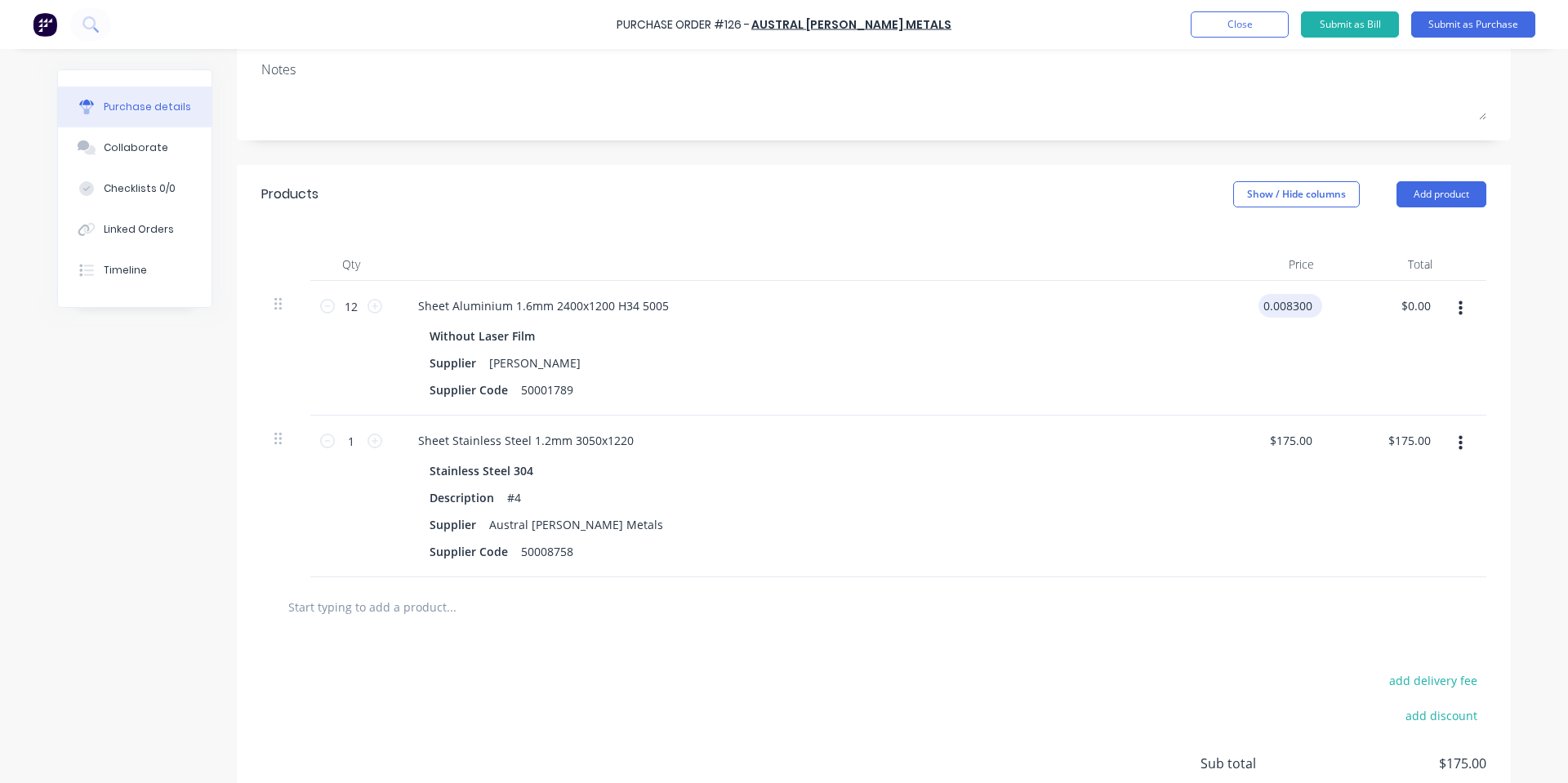
click at [1264, 314] on input "0.008300" at bounding box center [1287, 306] width 57 height 24
type input "$83.00"
type input "$996.00"
click at [1264, 314] on div "$83.00 83" at bounding box center [1268, 348] width 118 height 135
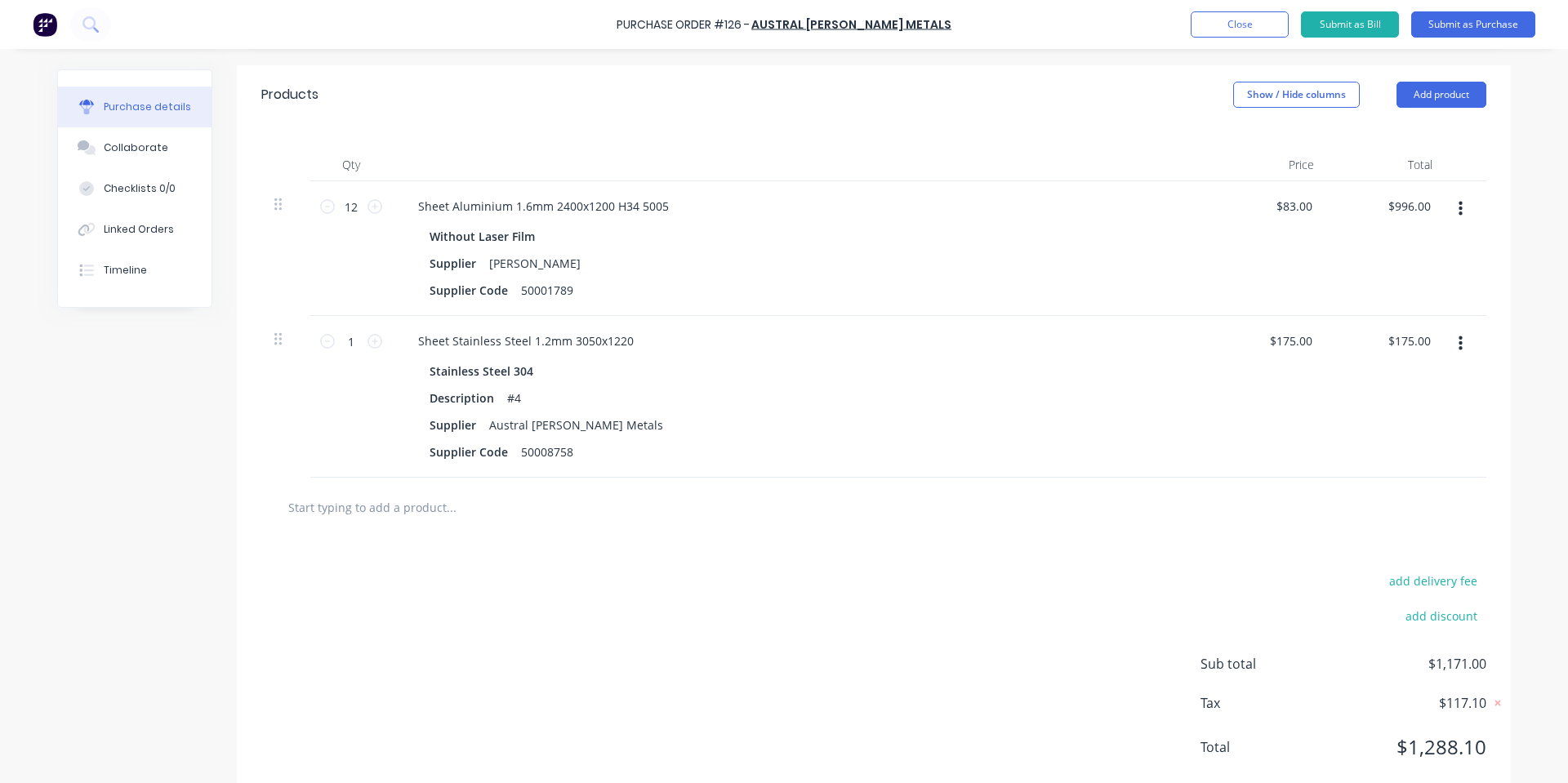
scroll to position [380, 0]
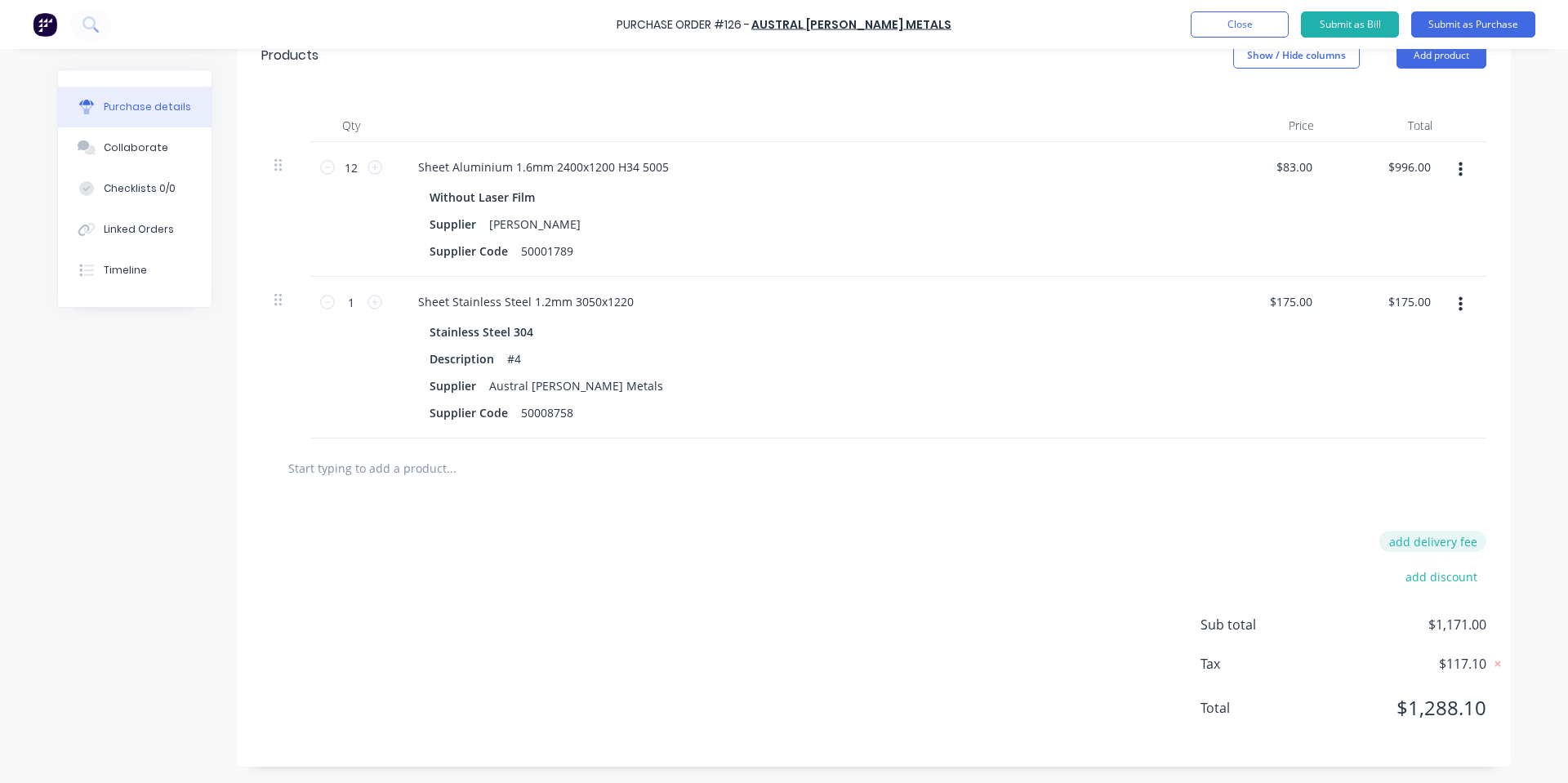
click at [1441, 542] on button "add delivery fee" at bounding box center [1433, 541] width 107 height 21
type input "$85.00"
click at [1405, 492] on div at bounding box center [874, 468] width 1225 height 60
drag, startPoint x: 832, startPoint y: 370, endPoint x: 845, endPoint y: 367, distance: 13.3
click at [840, 367] on div "Description #4" at bounding box center [797, 359] width 748 height 24
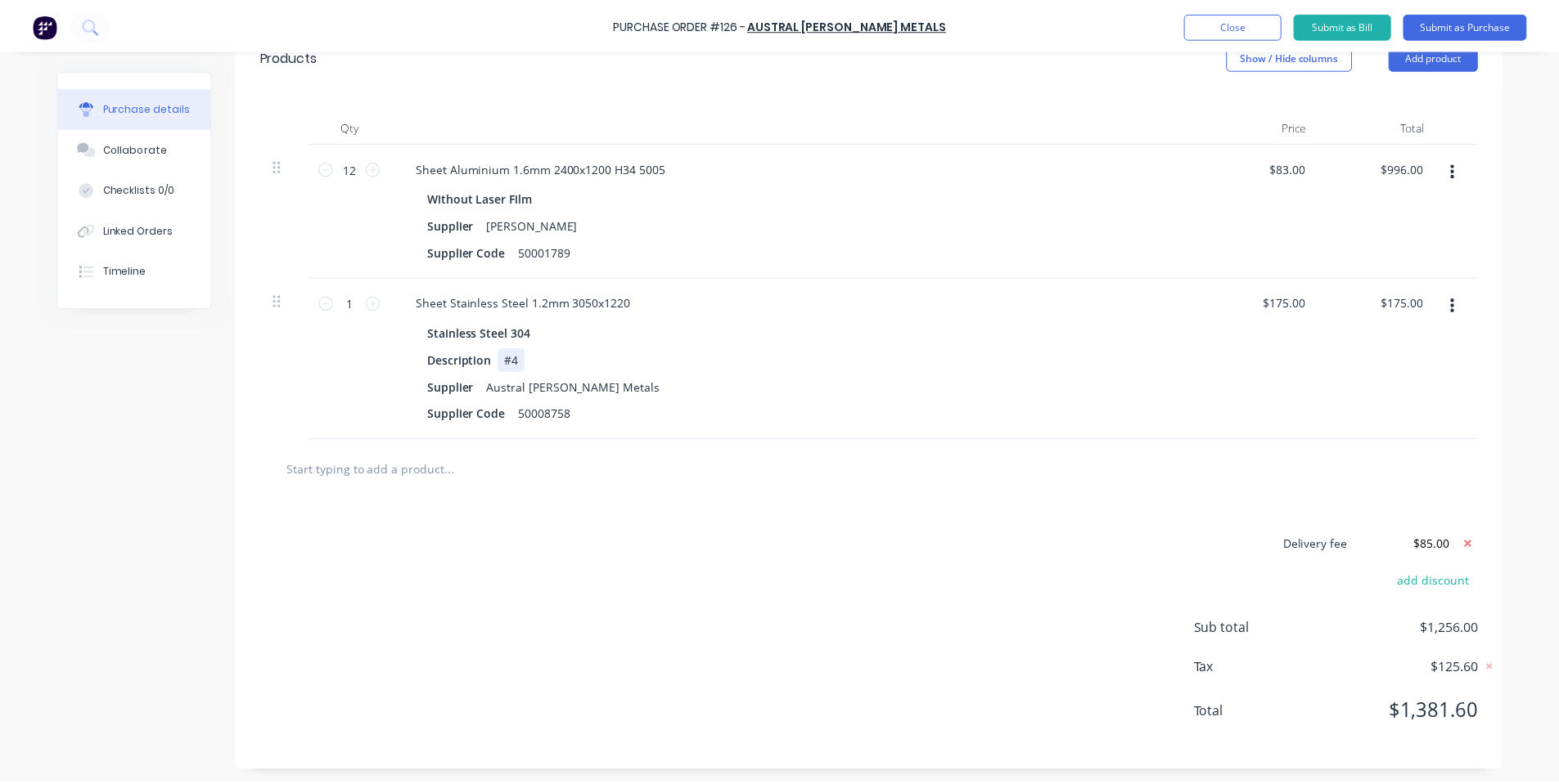
scroll to position [0, 0]
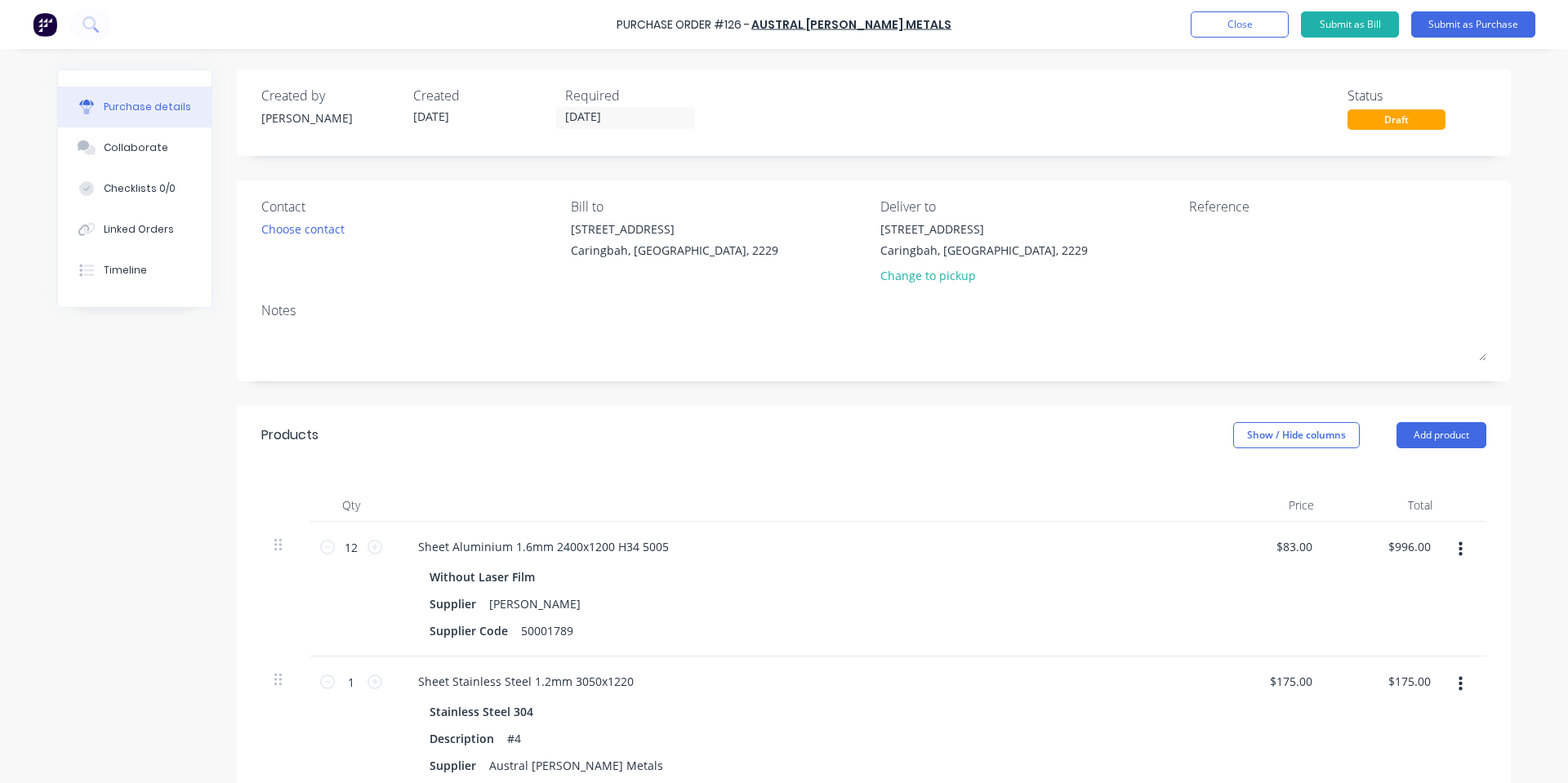
drag, startPoint x: 1481, startPoint y: 20, endPoint x: 849, endPoint y: 565, distance: 834.5
click at [865, 567] on div "Purchase Order #126 - Austral [PERSON_NAME] Metals Add product Close Submit as …" at bounding box center [784, 392] width 1568 height 783
click at [1491, 28] on button "Submit as Purchase" at bounding box center [1473, 24] width 124 height 26
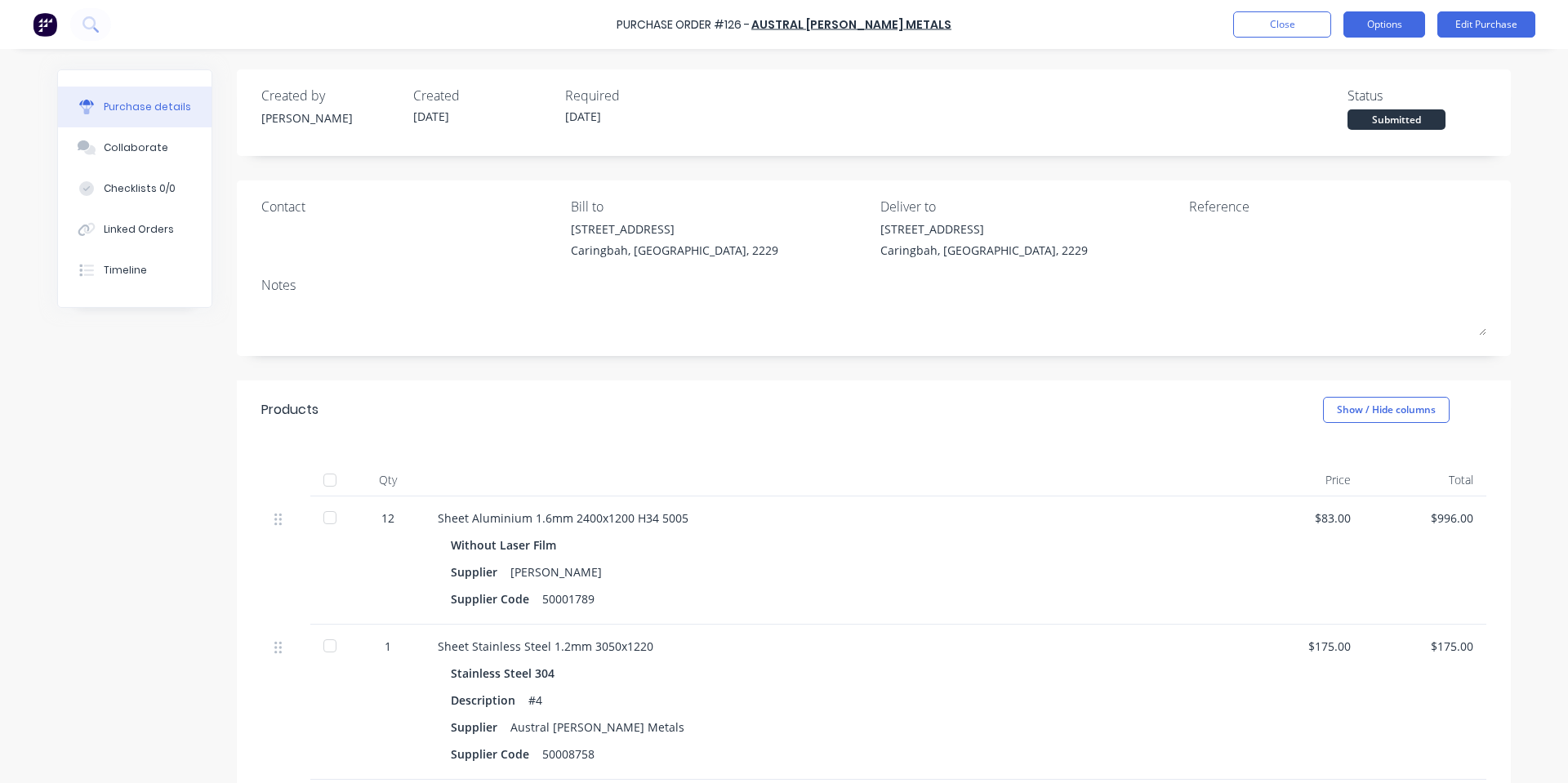
click at [1386, 30] on button "Options" at bounding box center [1384, 24] width 81 height 26
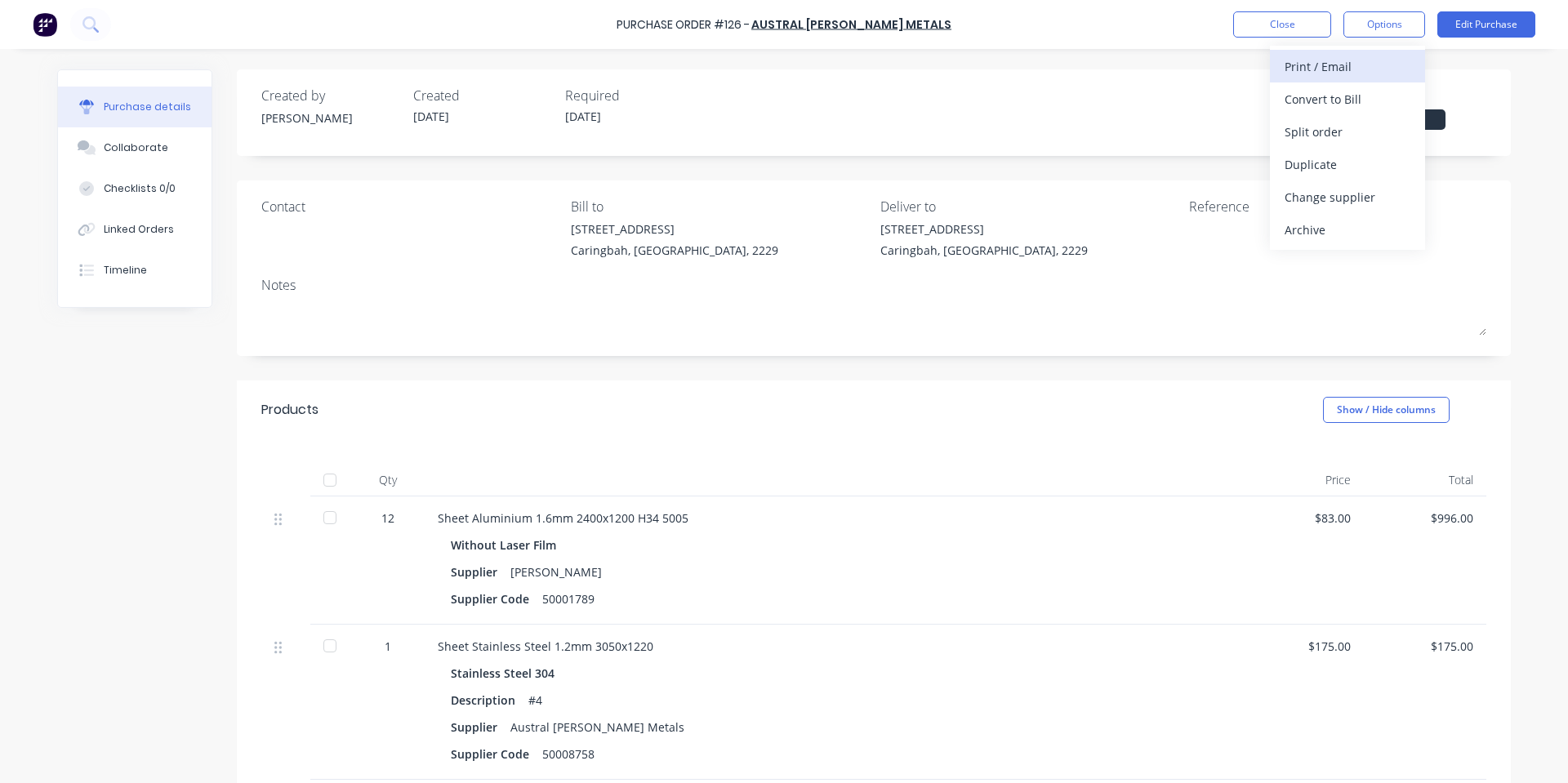
click at [1374, 65] on div "Print / Email" at bounding box center [1347, 67] width 126 height 24
click at [1323, 106] on div "With pricing" at bounding box center [1347, 99] width 126 height 24
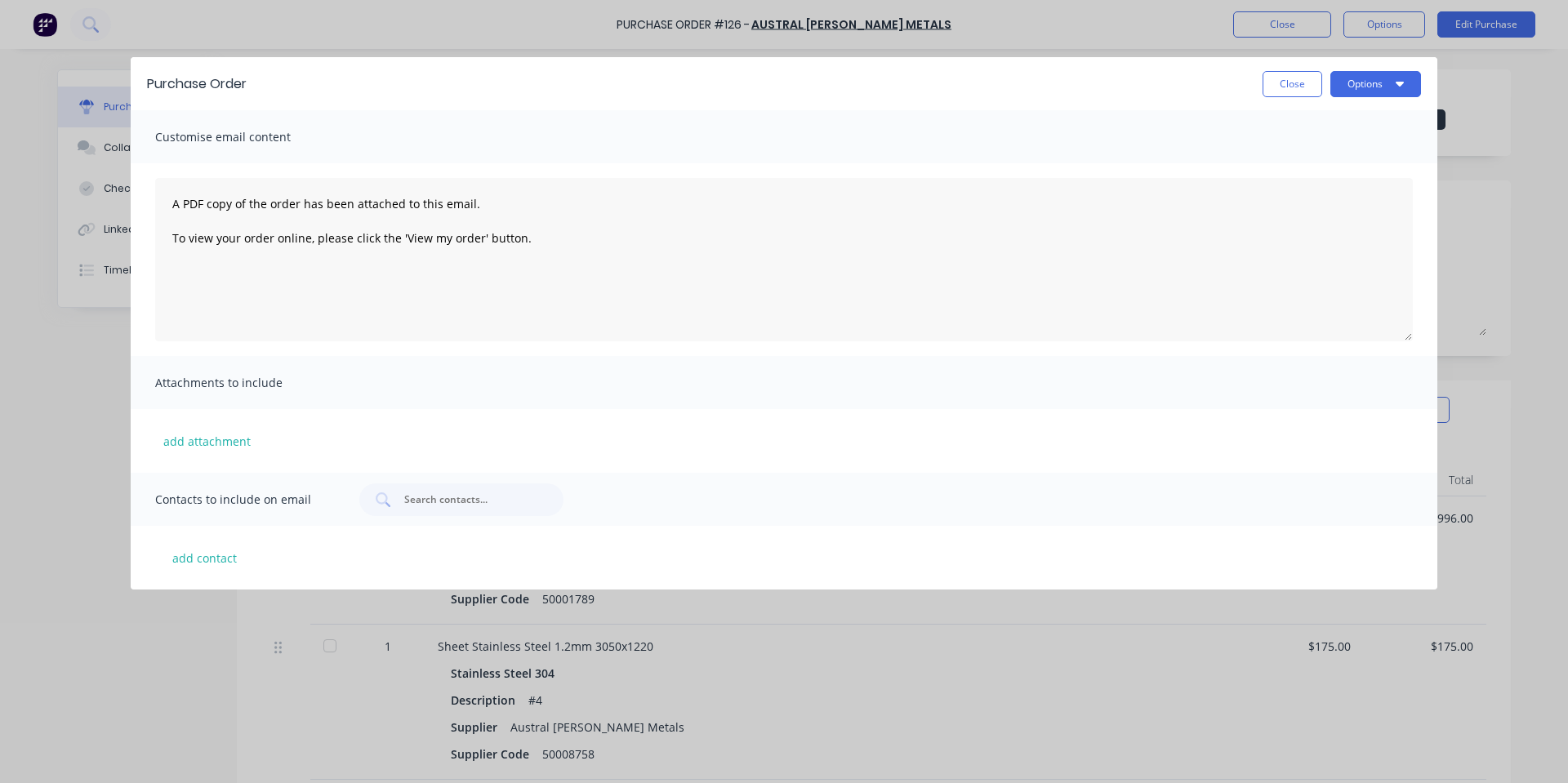
click at [1433, 80] on div "Purchase Order Close Options" at bounding box center [784, 83] width 1307 height 53
click at [1415, 77] on button "Options" at bounding box center [1375, 84] width 90 height 26
click at [1371, 112] on button "Print" at bounding box center [1344, 126] width 156 height 33
click at [1294, 89] on button "Close" at bounding box center [1293, 84] width 60 height 26
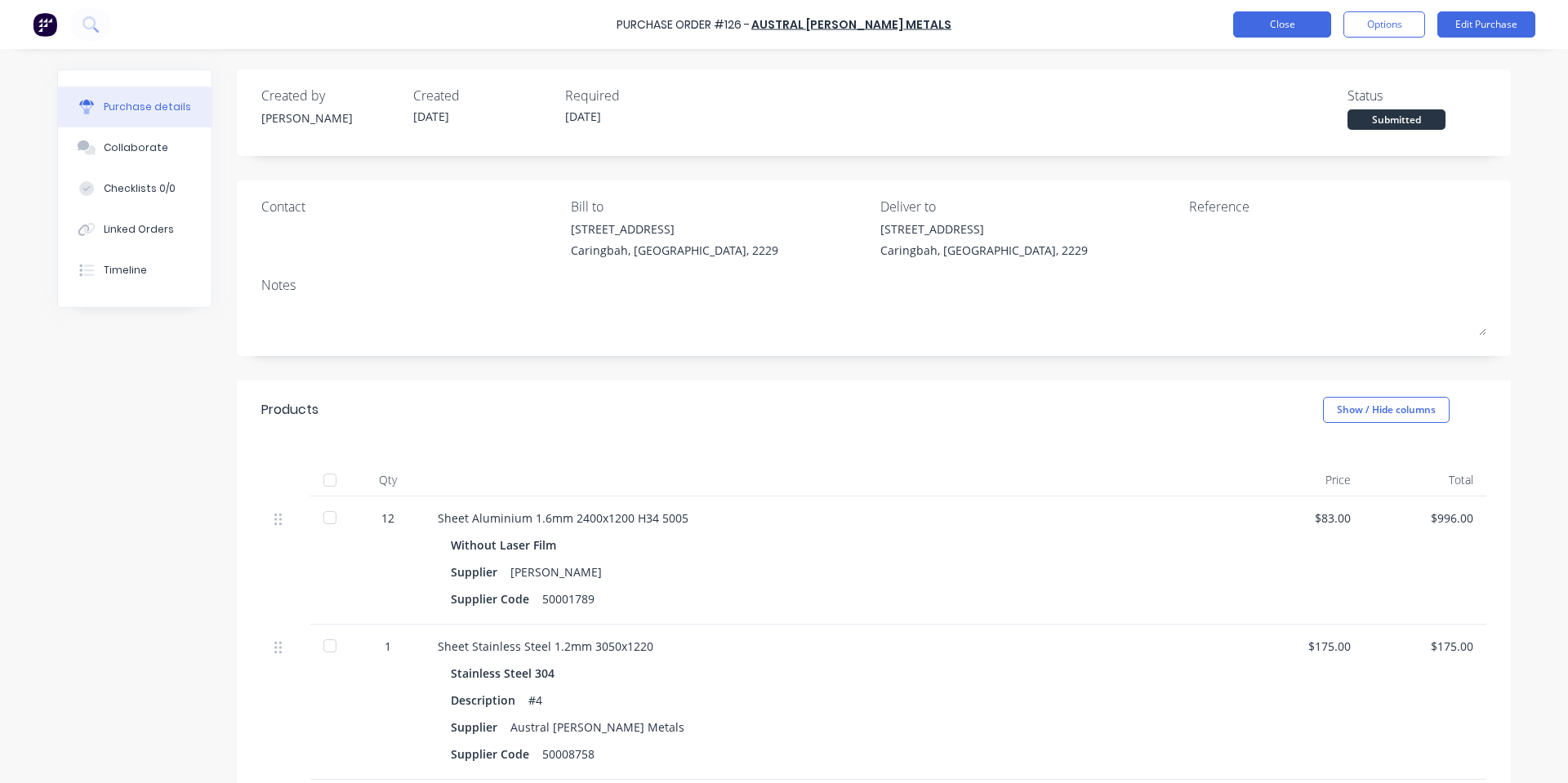
click at [1295, 14] on button "Close" at bounding box center [1282, 24] width 98 height 26
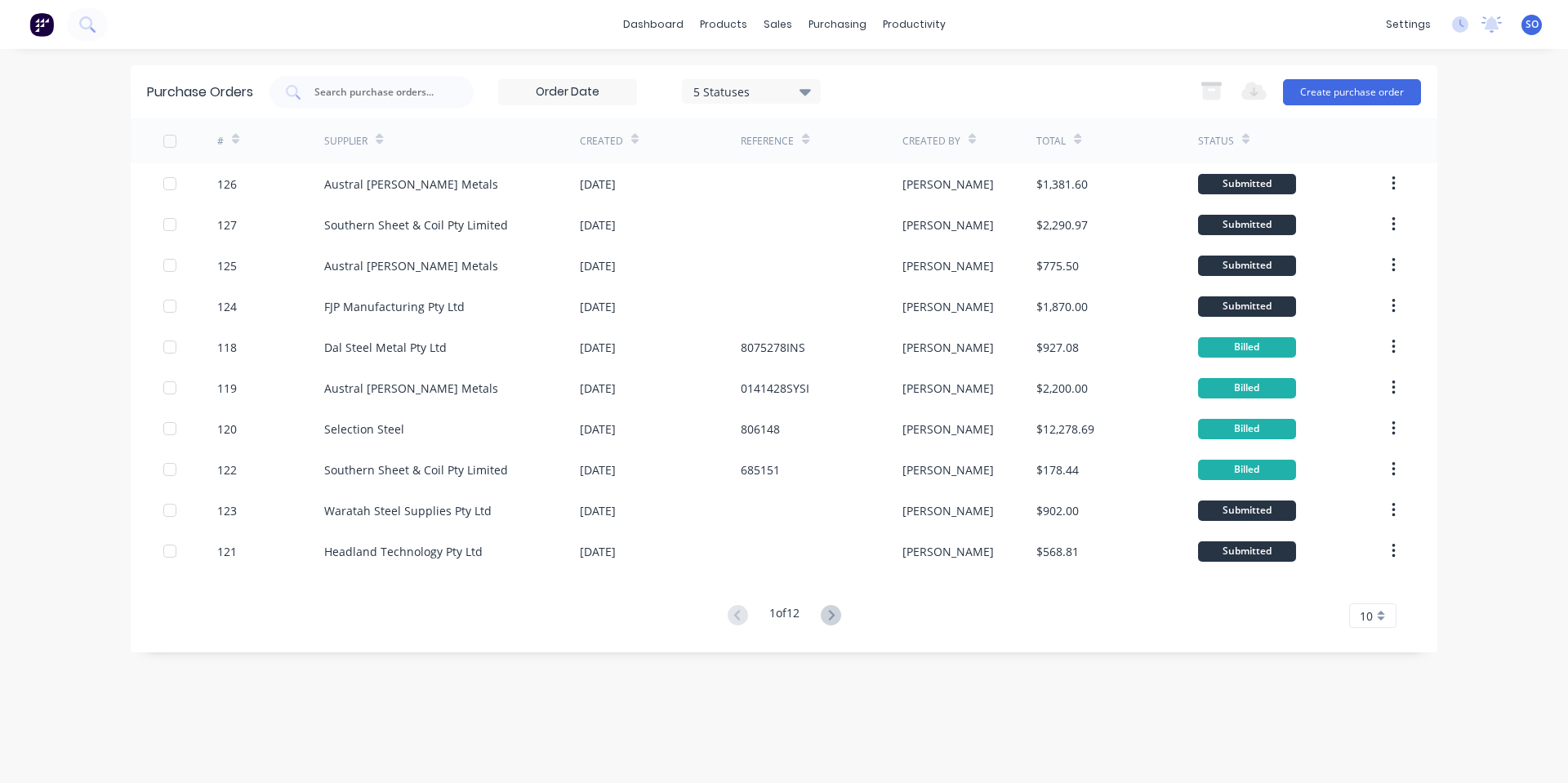
click at [1488, 133] on div "dashboard products sales purchasing productivity dashboard products Product Cat…" at bounding box center [784, 392] width 1568 height 783
click at [777, 73] on icon at bounding box center [782, 79] width 14 height 14
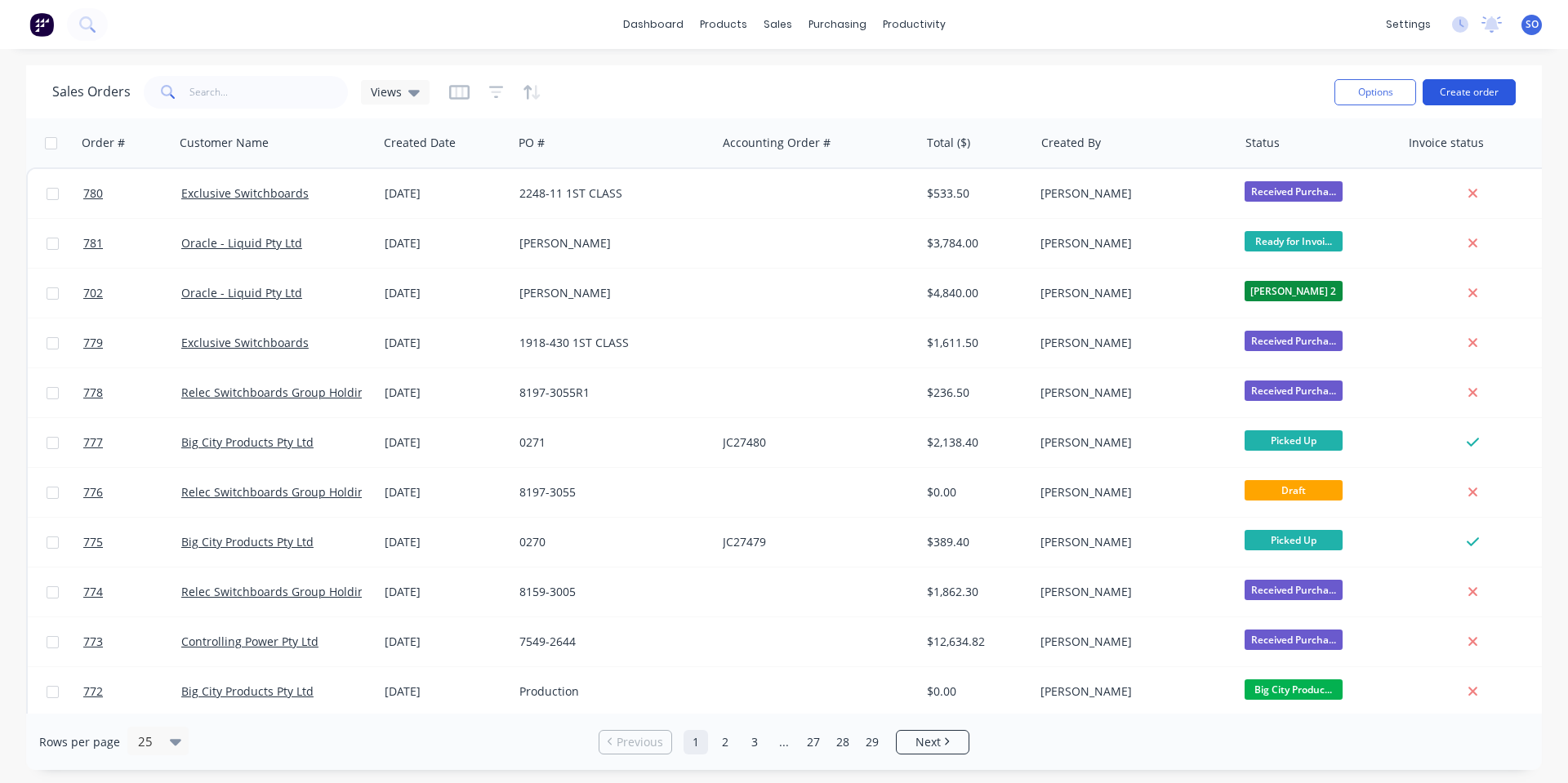
click at [1475, 103] on button "Create order" at bounding box center [1469, 92] width 93 height 26
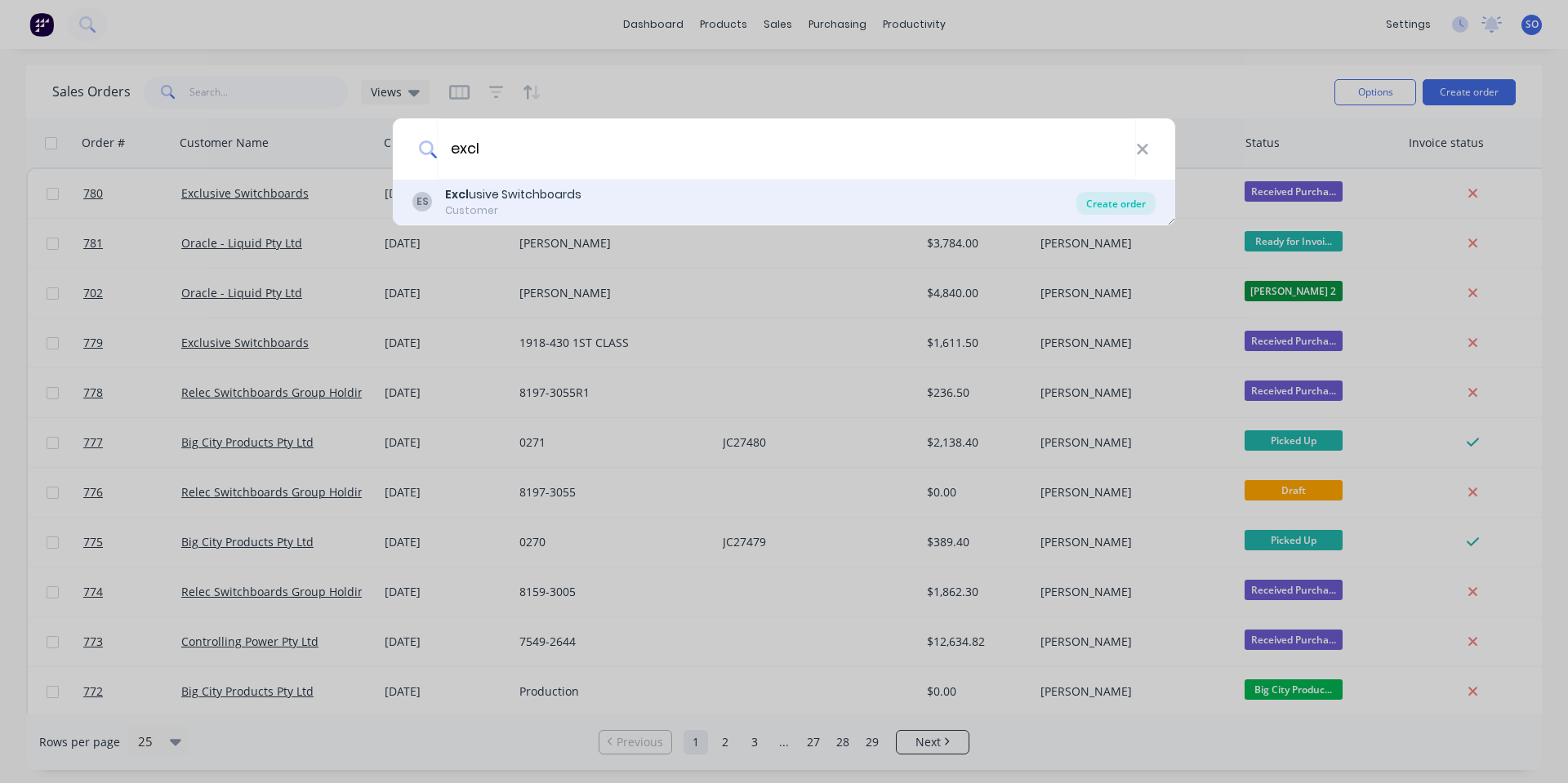
type input "excl"
click at [1145, 203] on div "Create order" at bounding box center [1117, 203] width 80 height 23
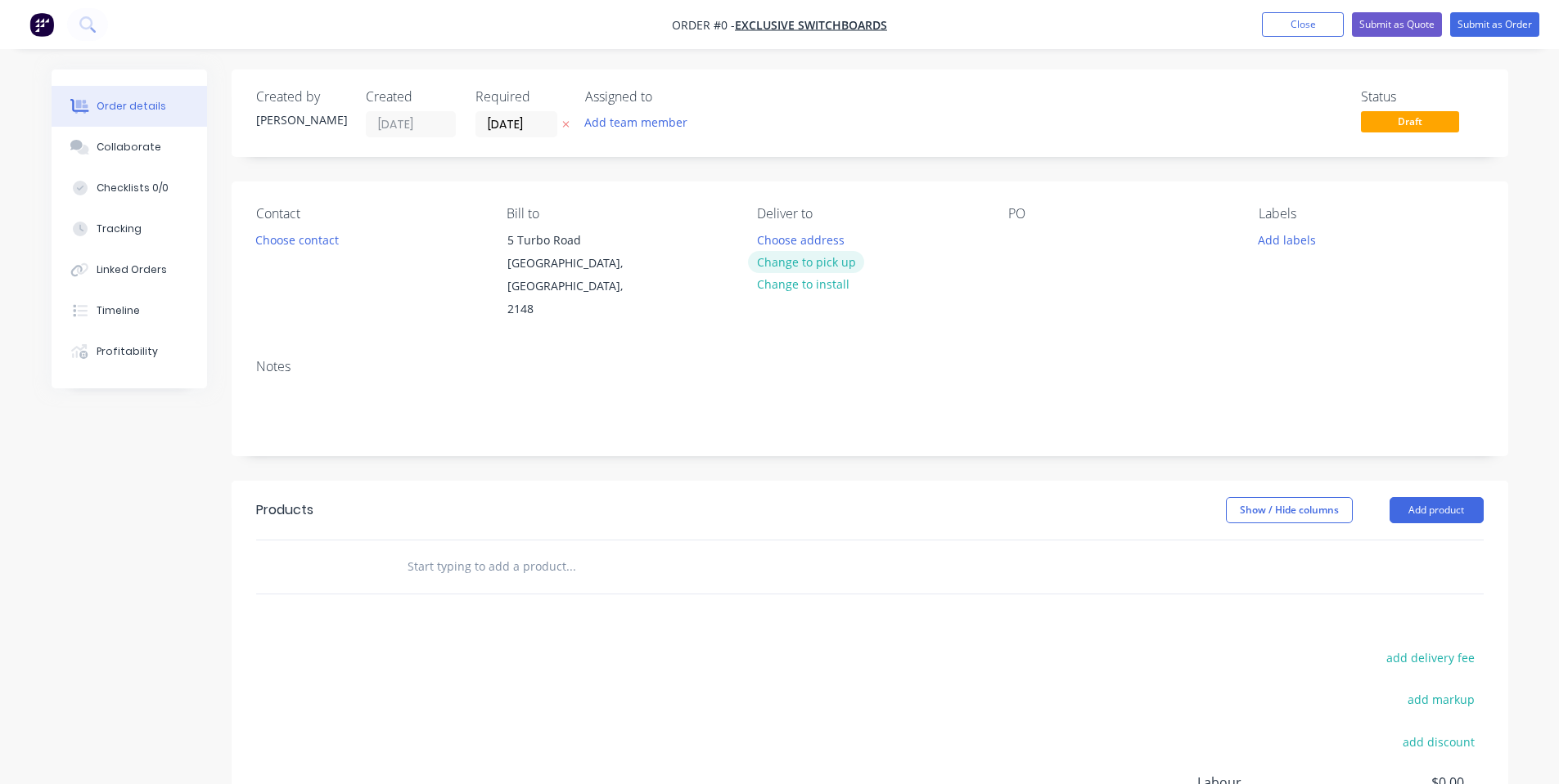
click at [779, 266] on button "Change to pick up" at bounding box center [806, 262] width 116 height 22
click at [341, 251] on div "Contact Choose contact" at bounding box center [369, 263] width 225 height 115
click at [324, 237] on button "Choose contact" at bounding box center [296, 239] width 101 height 22
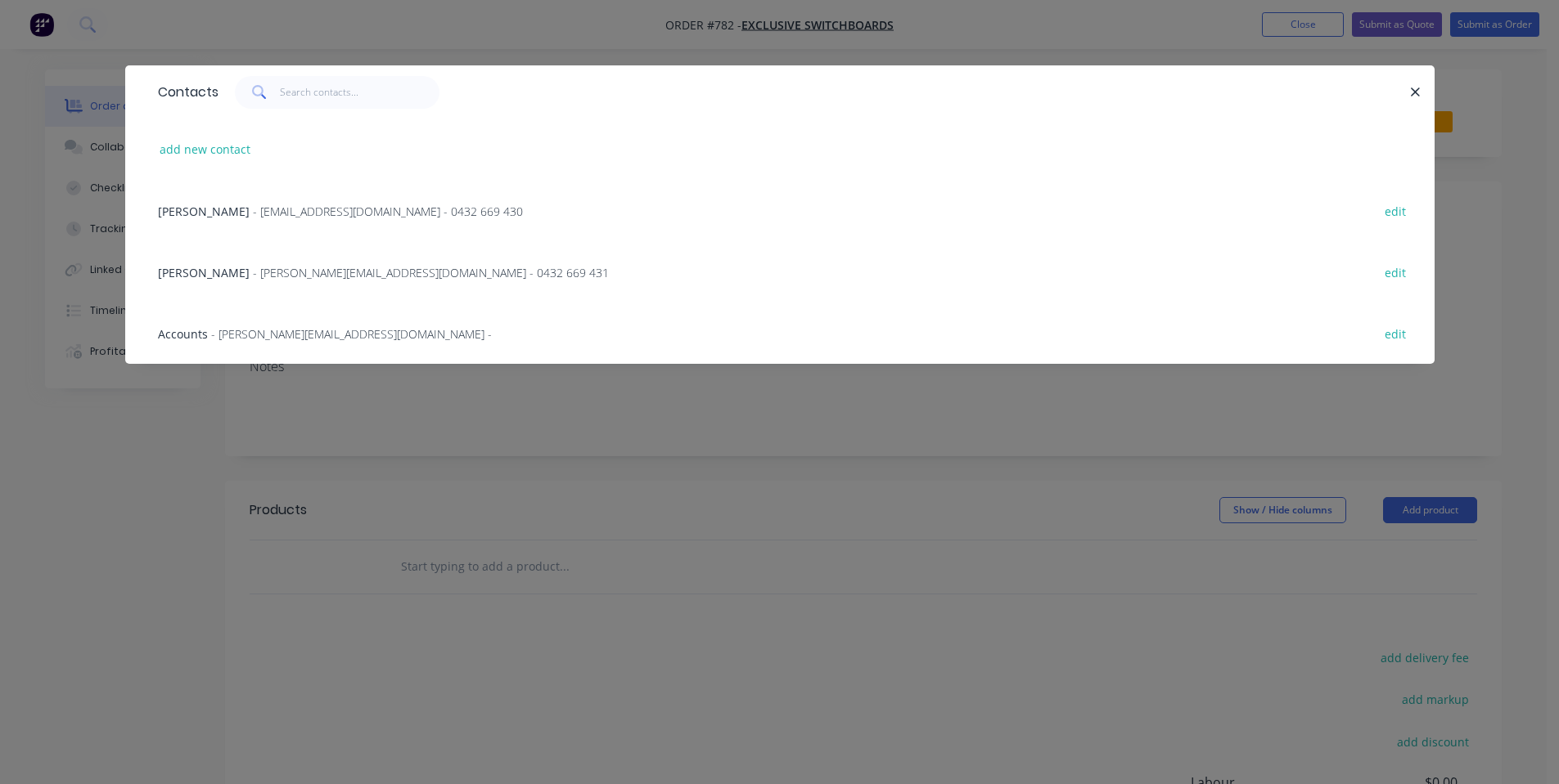
click at [326, 223] on div "[PERSON_NAME] - [EMAIL_ADDRESS][DOMAIN_NAME] - 0432 669 430 edit" at bounding box center [779, 211] width 1260 height 62
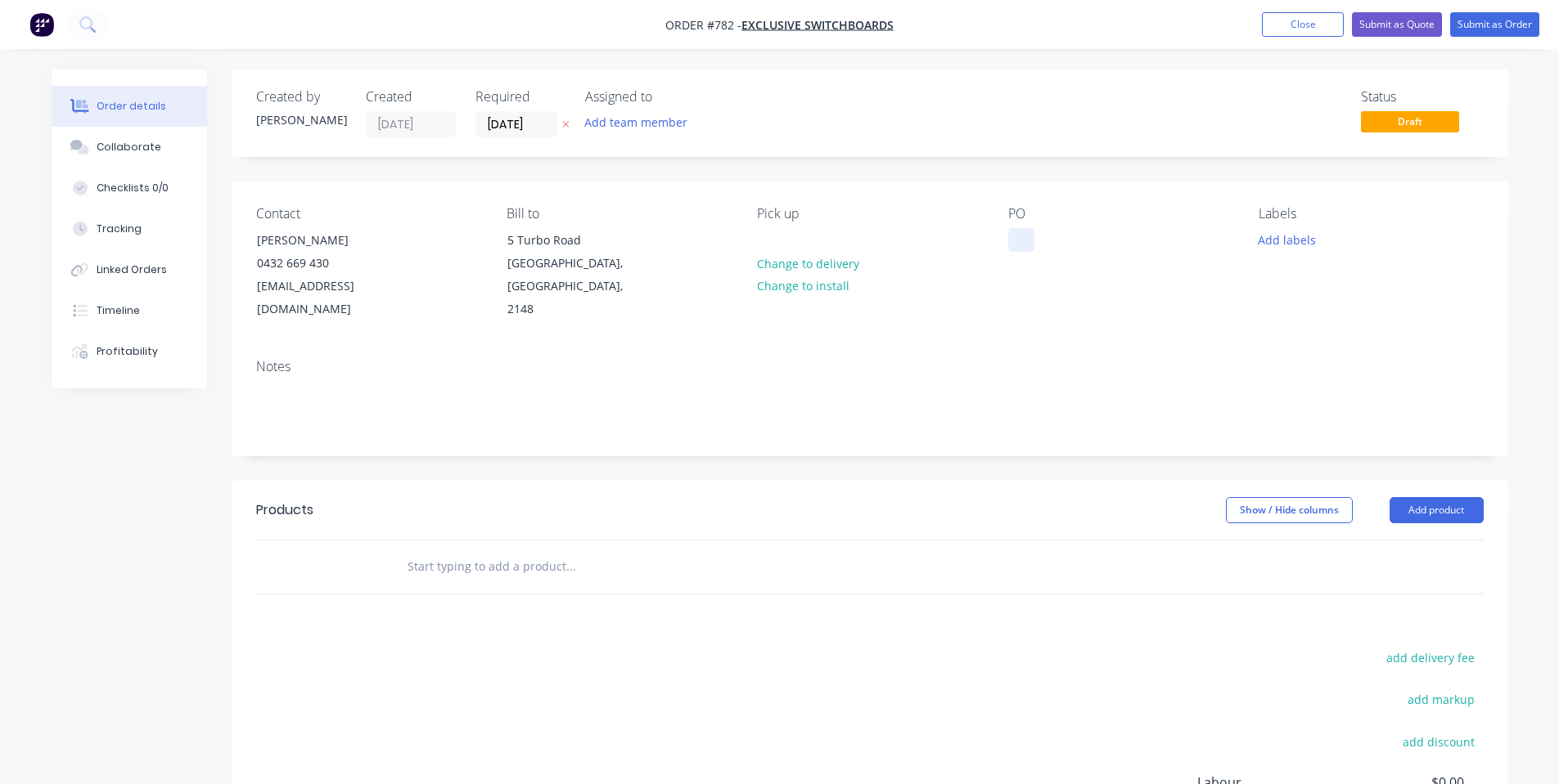
click at [1012, 233] on div at bounding box center [1021, 240] width 26 height 24
click at [938, 515] on header "Products Show / Hide columns Add product" at bounding box center [870, 510] width 1276 height 59
click at [1281, 236] on button "Add labels" at bounding box center [1286, 239] width 75 height 22
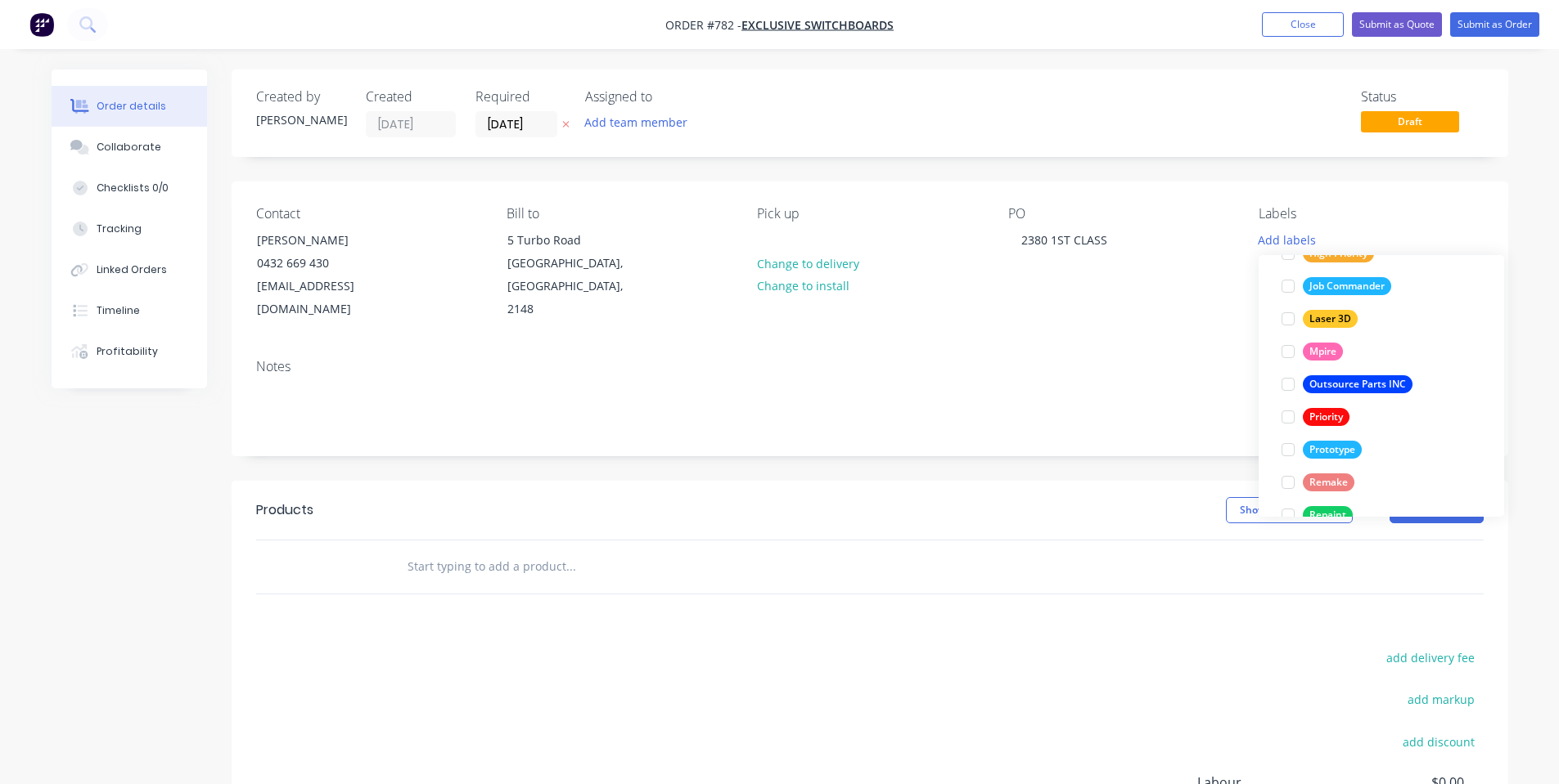
scroll to position [425, 0]
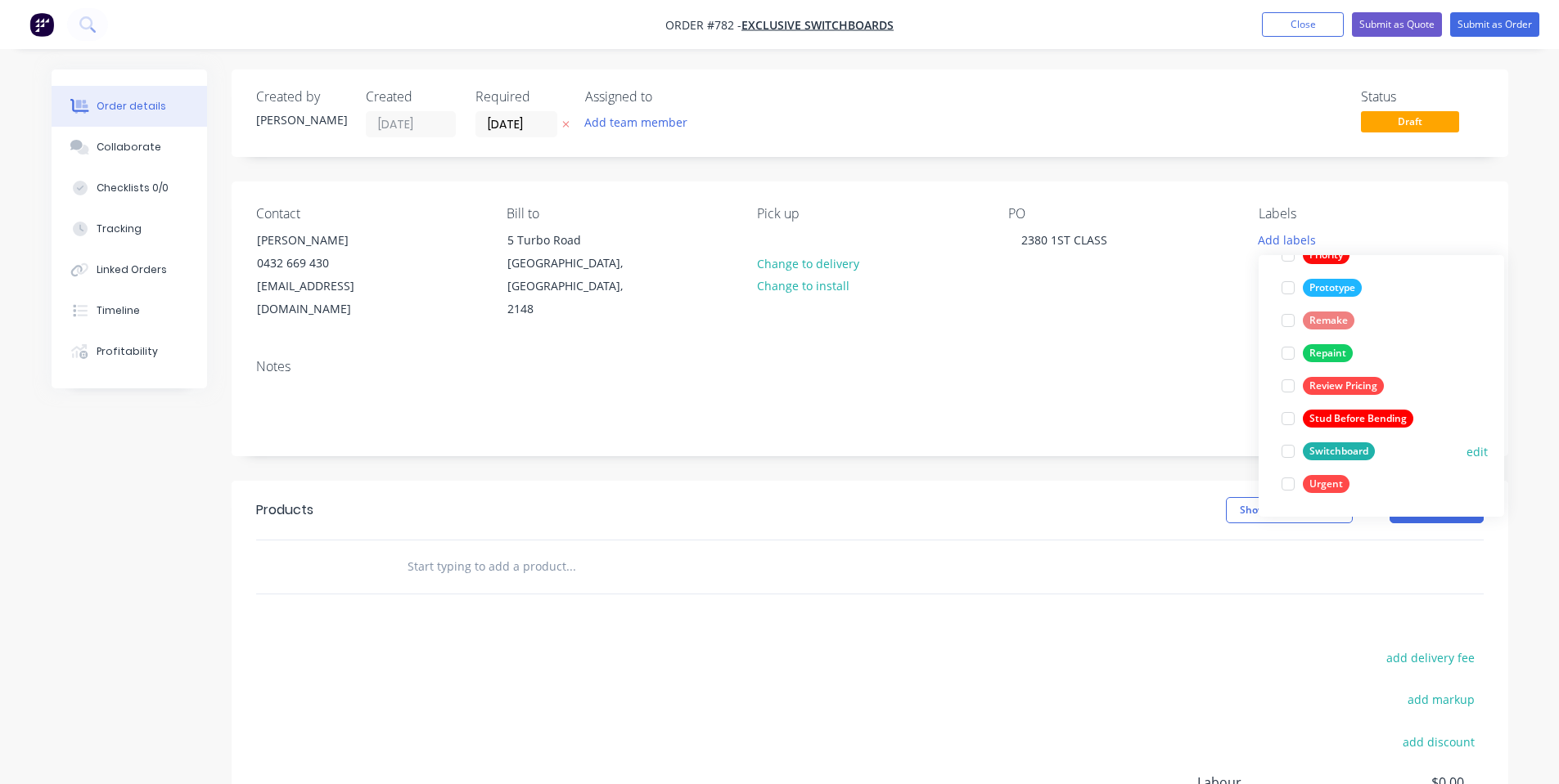
click at [1324, 441] on button "Switchboard" at bounding box center [1327, 451] width 106 height 23
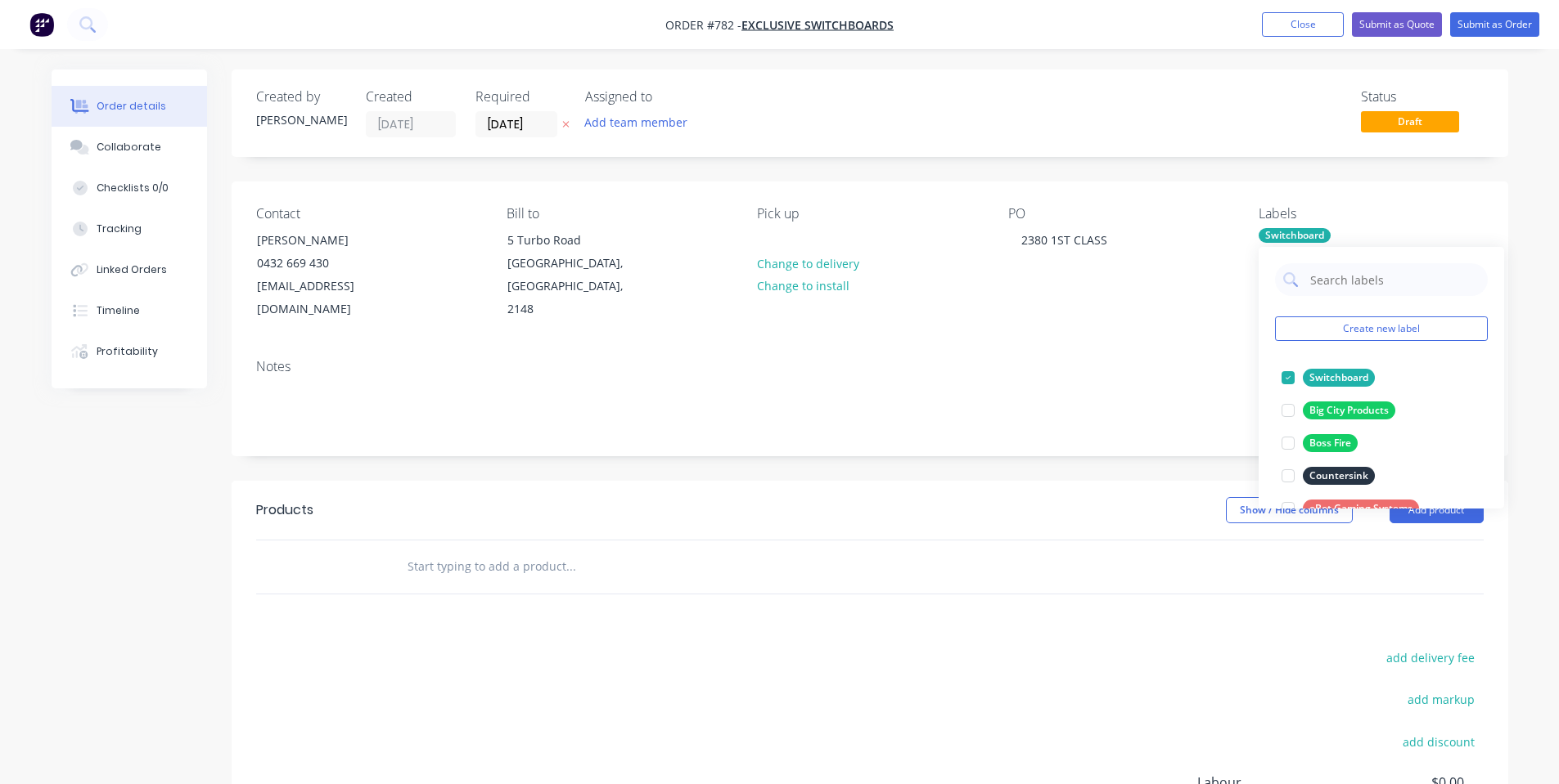
click at [1136, 359] on div "Notes" at bounding box center [870, 367] width 1227 height 15
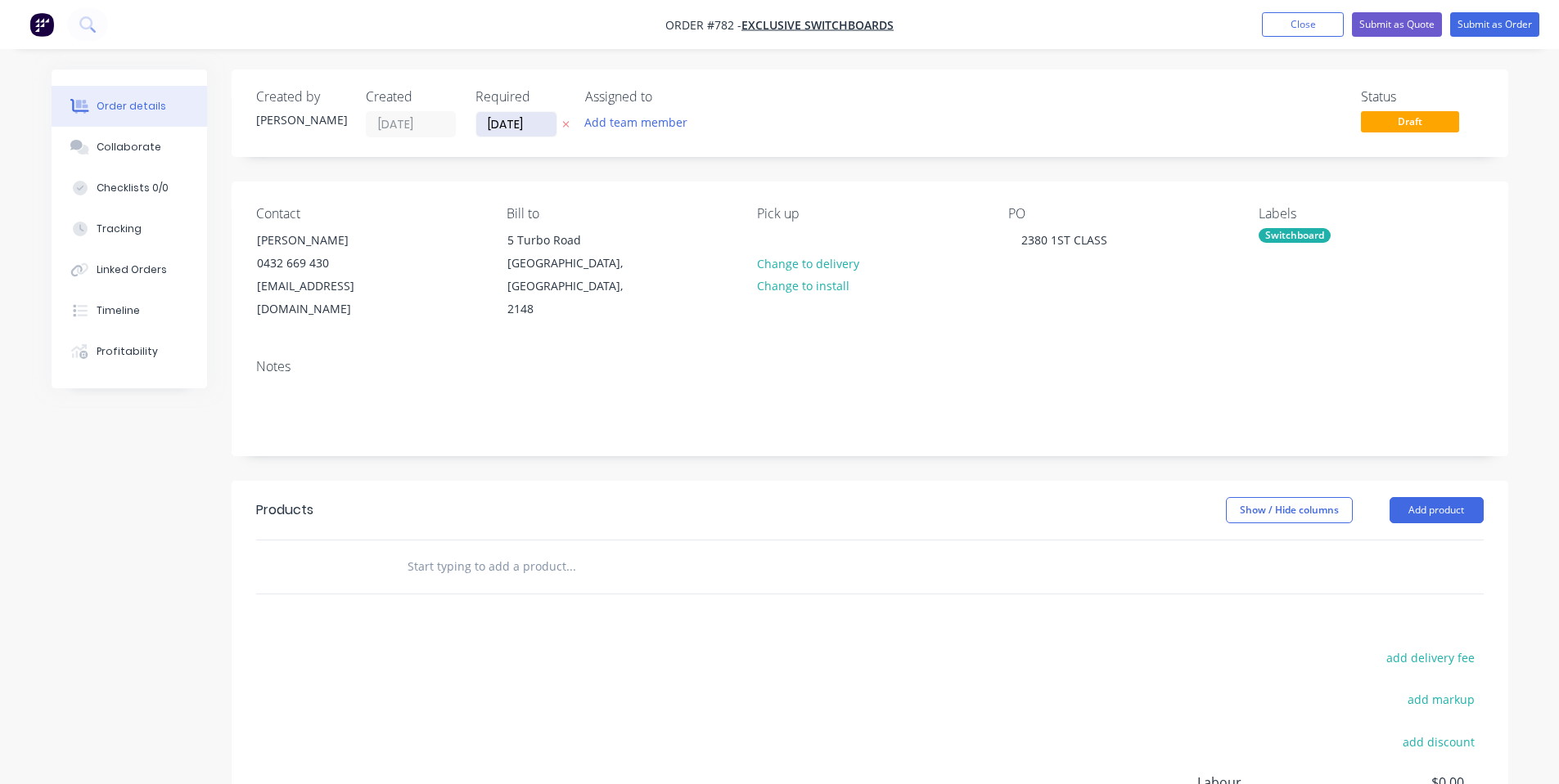
click at [503, 129] on input "[DATE]" at bounding box center [516, 124] width 81 height 24
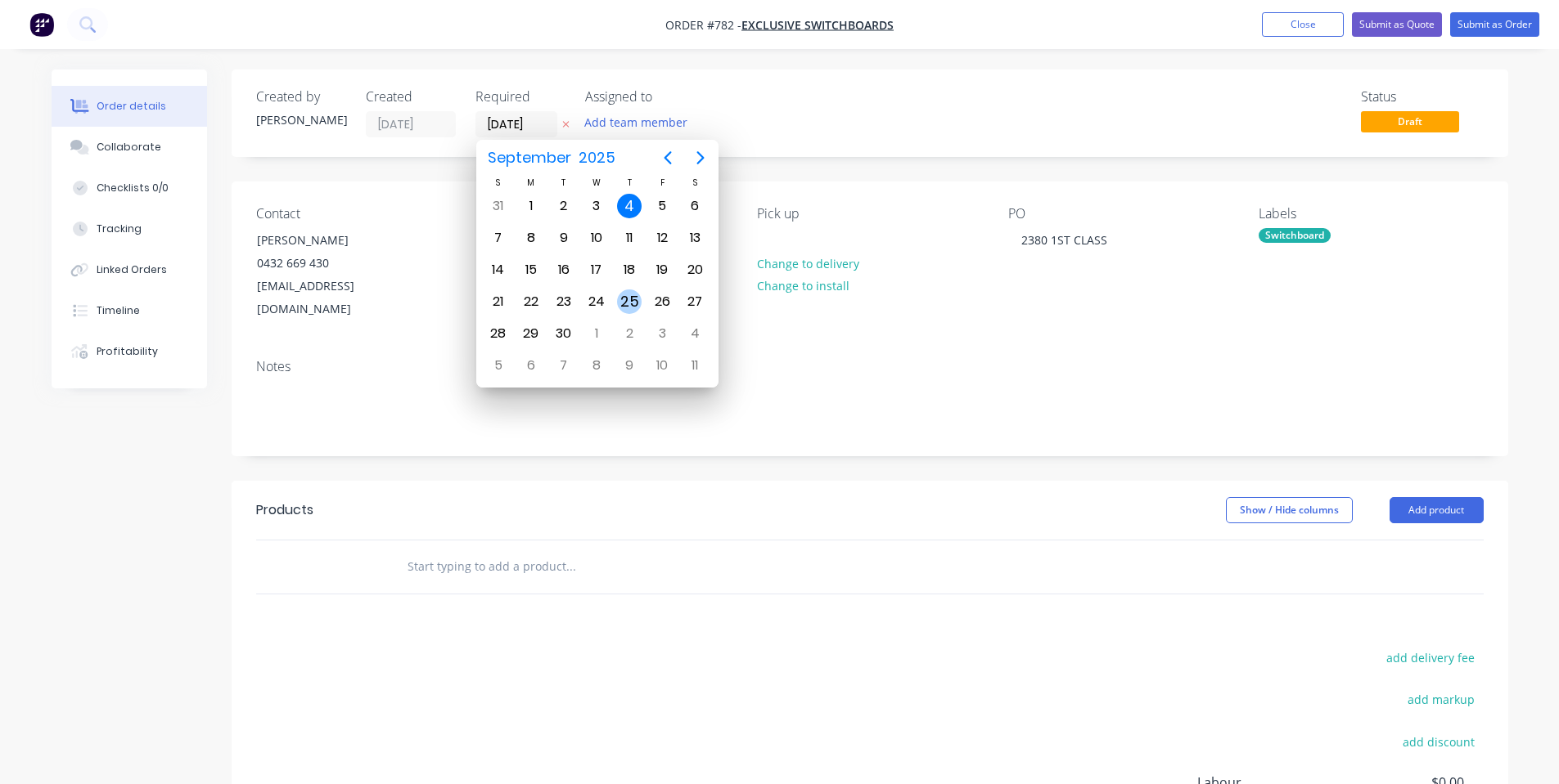
click at [632, 300] on div "25" at bounding box center [629, 301] width 24 height 24
type input "[DATE]"
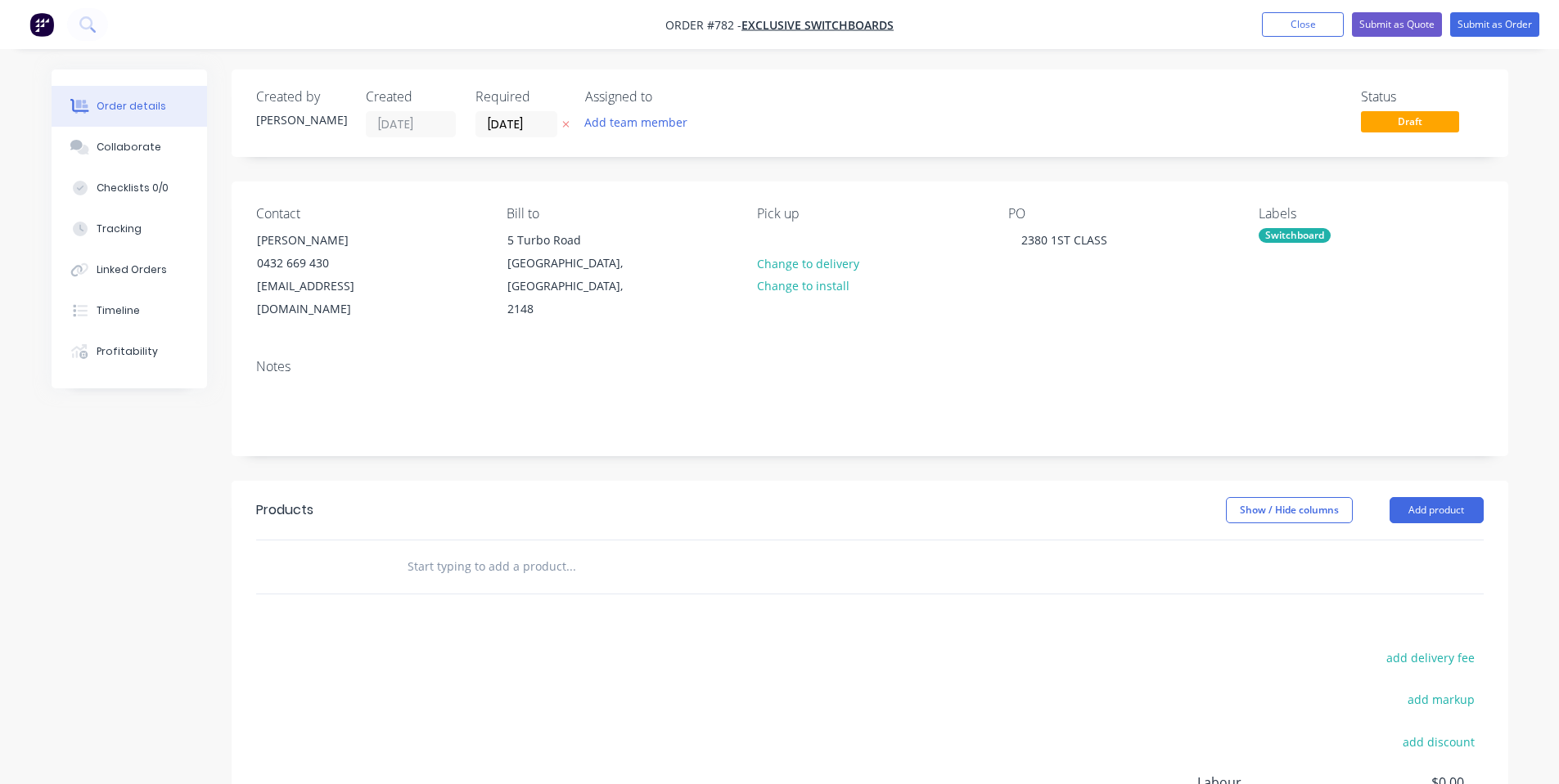
click at [919, 141] on div "Created by [PERSON_NAME] Created [DATE] Required [DATE] Assigned to Add team me…" at bounding box center [870, 113] width 1276 height 88
click at [154, 135] on button "Collaborate" at bounding box center [130, 147] width 156 height 41
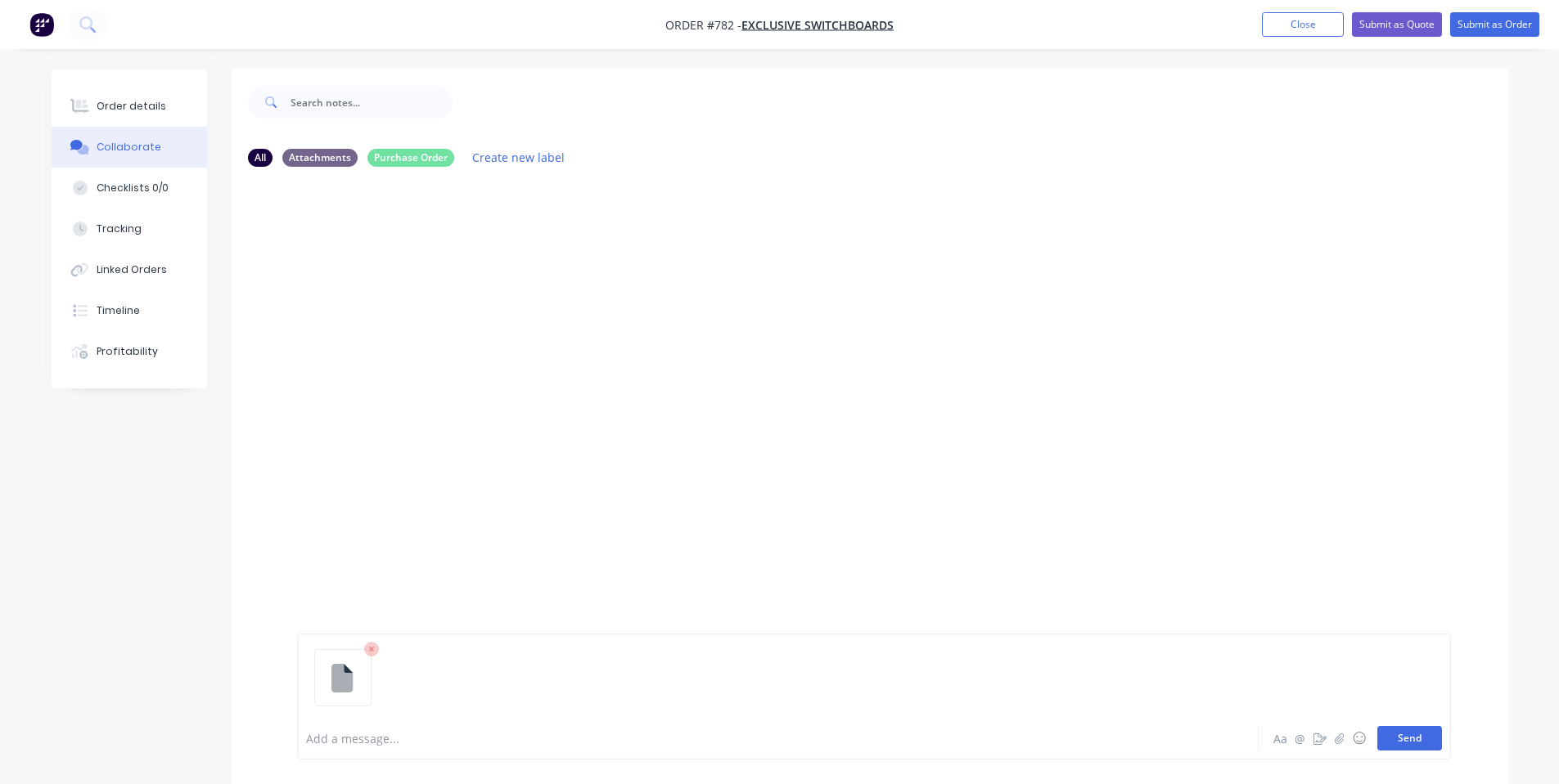
click at [1408, 732] on button "Send" at bounding box center [1409, 738] width 64 height 24
click at [874, 342] on div "SO You 02:40pm [DATE] ORDER 2380 1ST CLASS.msg ORDER 2380 1ST CLASS.msg Labels …" at bounding box center [870, 448] width 1276 height 537
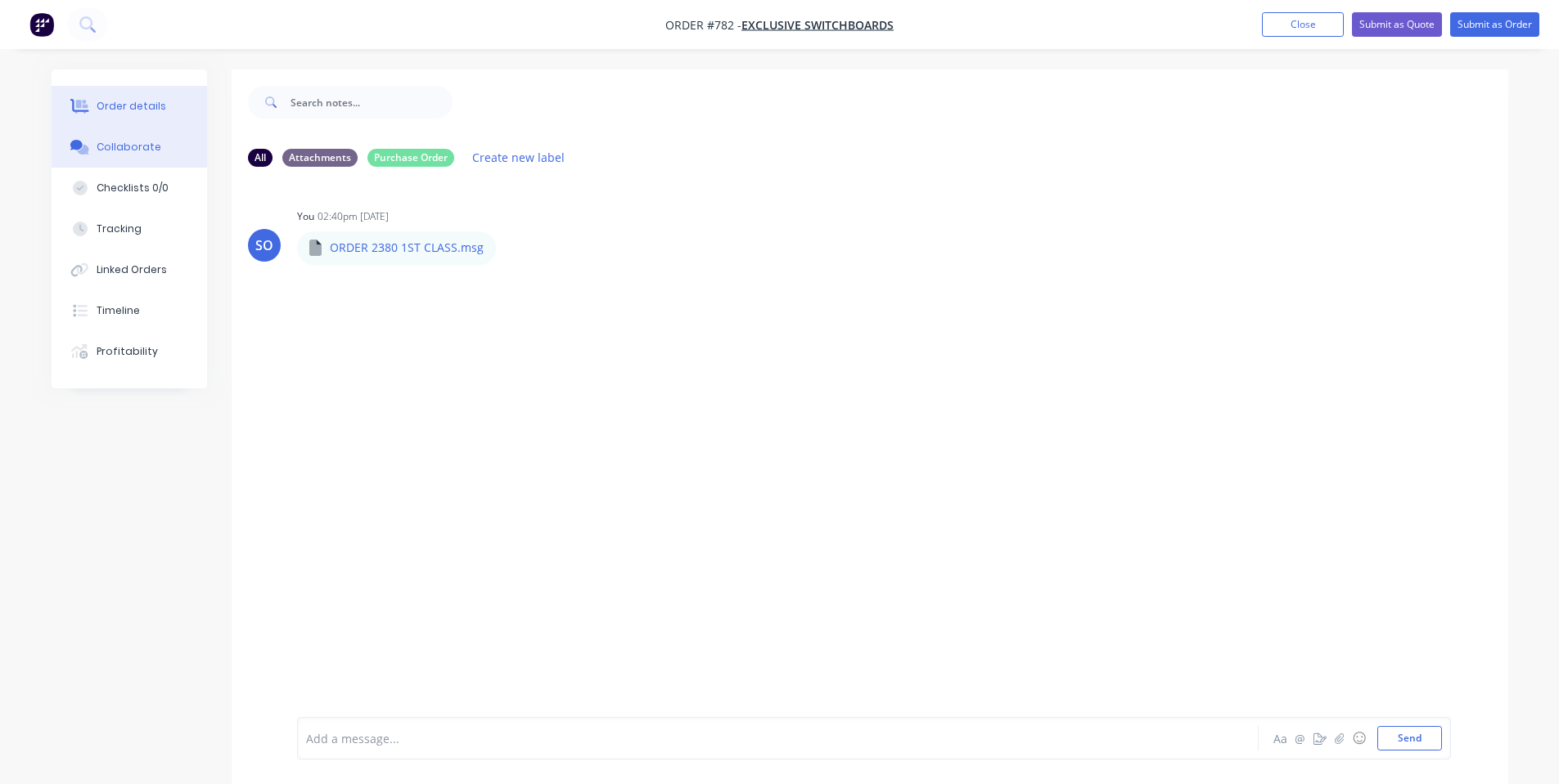
click at [91, 115] on button "Order details" at bounding box center [130, 106] width 156 height 41
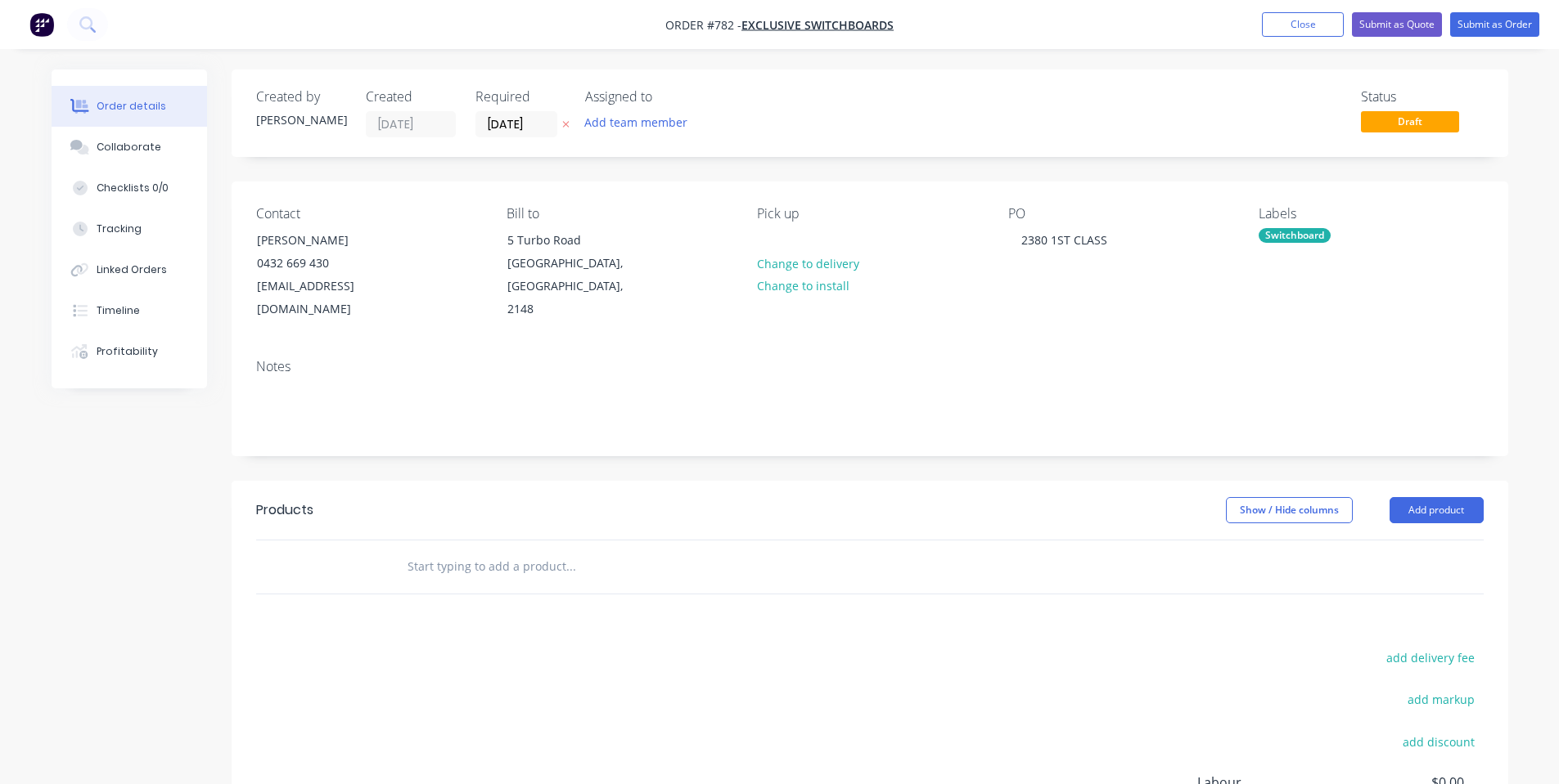
click at [765, 540] on div at bounding box center [681, 567] width 589 height 53
click at [732, 506] on header "Products Show / Hide columns Add product" at bounding box center [870, 510] width 1276 height 59
click at [587, 540] on div at bounding box center [681, 567] width 589 height 53
click at [570, 550] on input "text" at bounding box center [570, 567] width 327 height 33
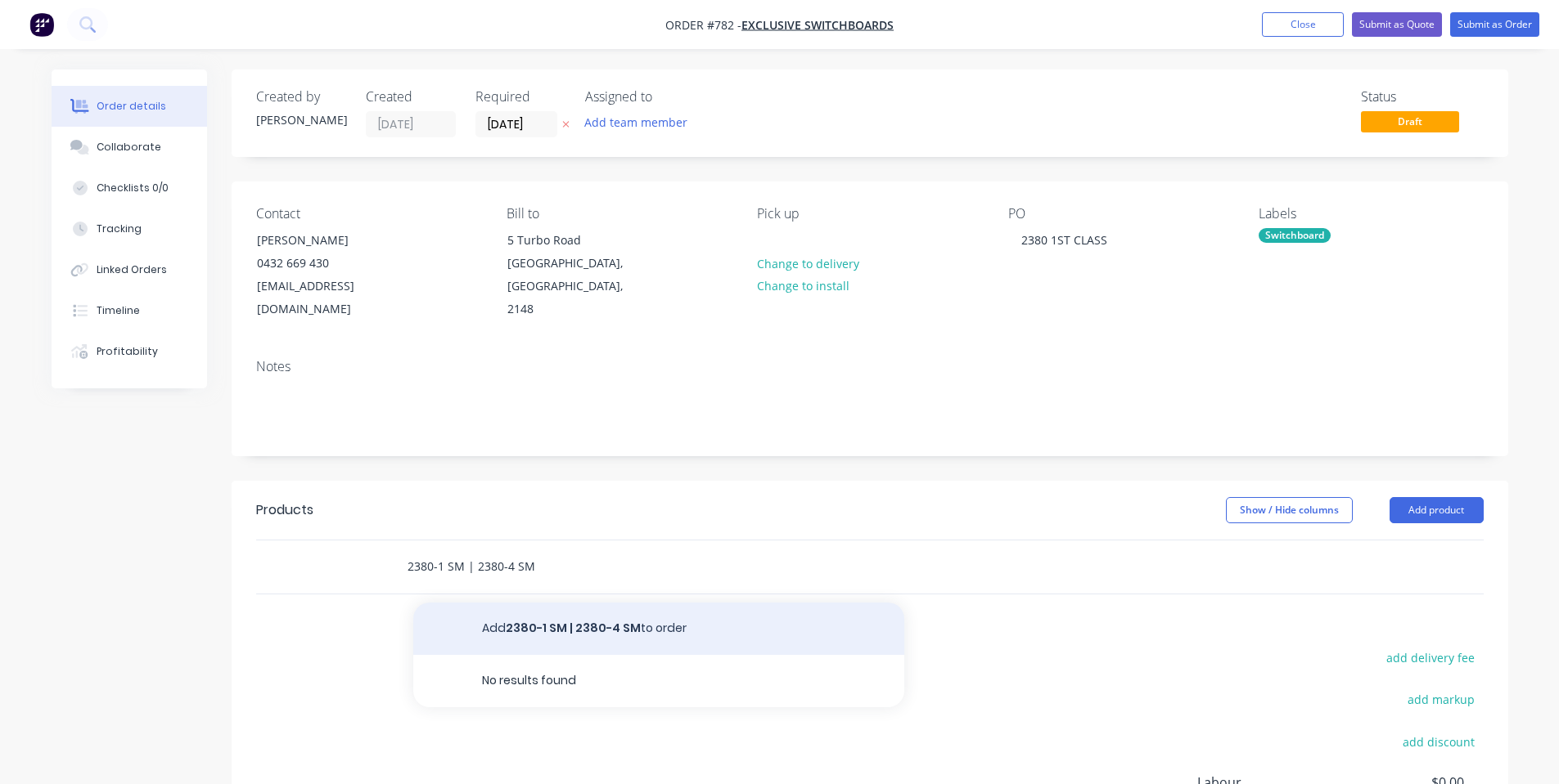
type input "2380-1 SM | 2380-4 SM"
click at [557, 607] on button "Add 2380-1 SM | 2380-4 SM to order" at bounding box center [659, 629] width 491 height 53
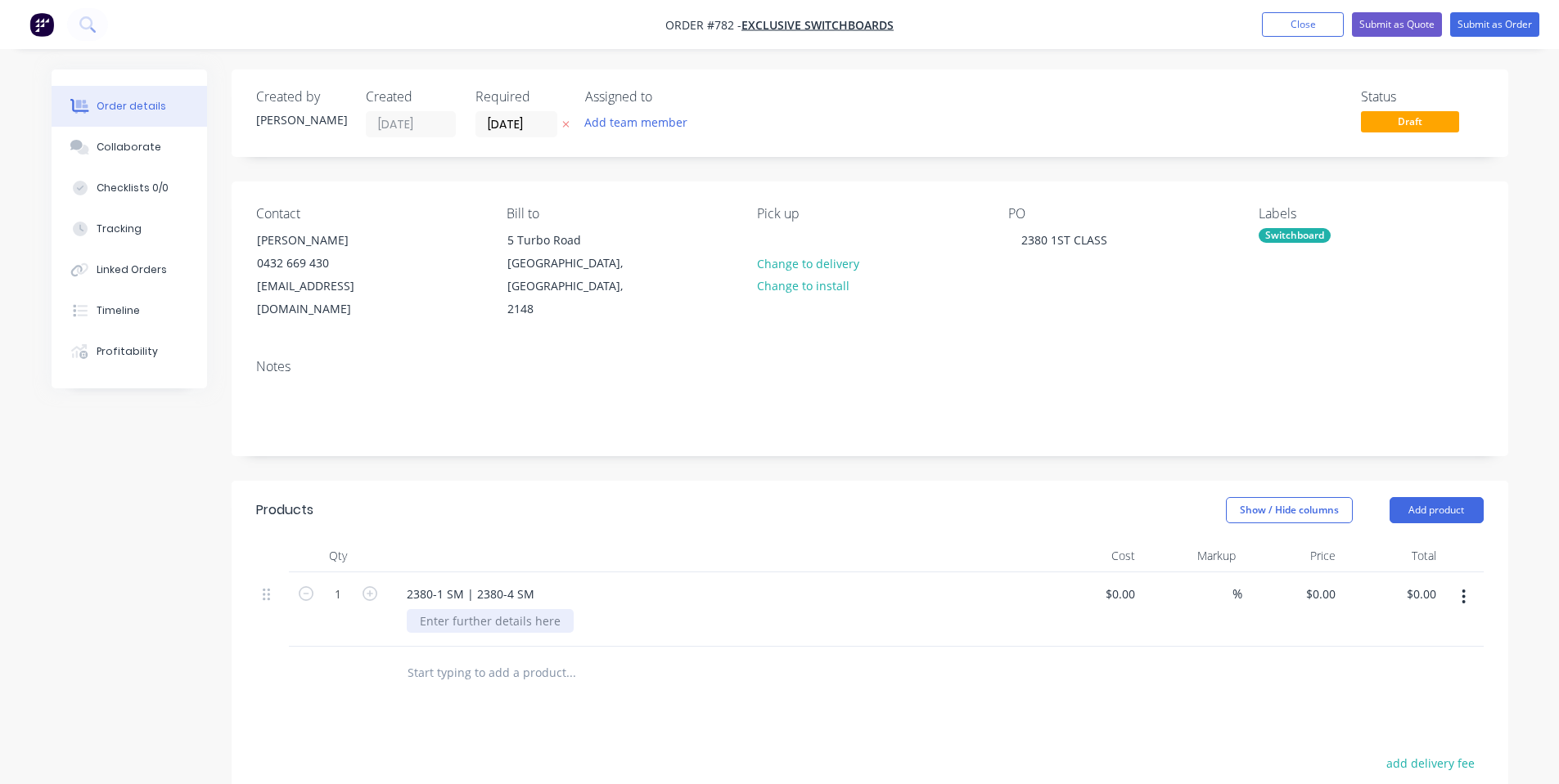
click at [557, 609] on div at bounding box center [490, 621] width 167 height 24
click at [544, 610] on div "2380-1 SM | 2380-4 SM" at bounding box center [714, 609] width 655 height 74
click at [542, 609] on div at bounding box center [490, 621] width 167 height 24
click at [764, 497] on div "Show / Hide columns Add product" at bounding box center [999, 510] width 967 height 26
drag, startPoint x: 1459, startPoint y: 473, endPoint x: 1428, endPoint y: 499, distance: 40.5
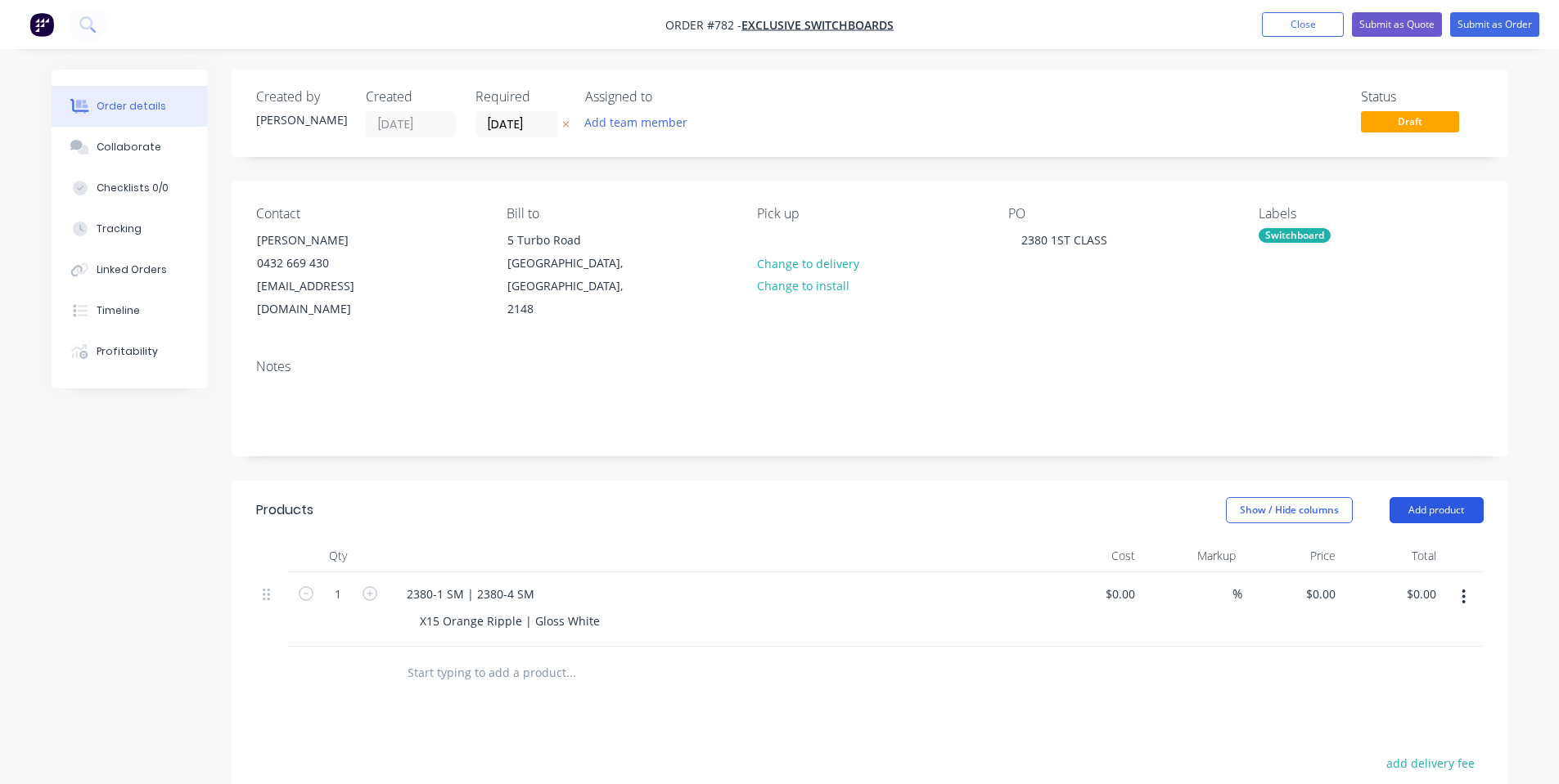
click at [1458, 497] on button "Add product" at bounding box center [1437, 510] width 94 height 26
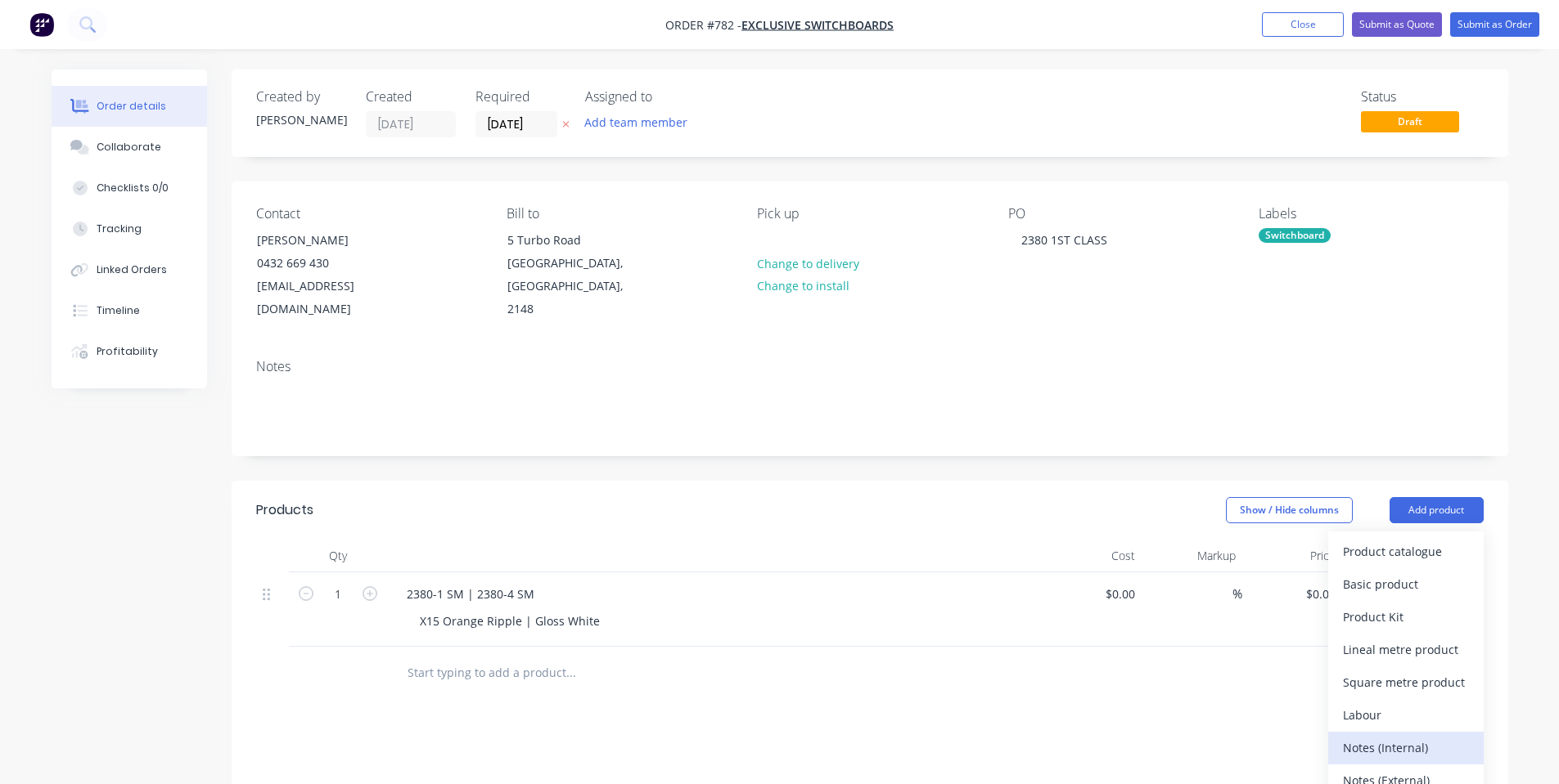
click at [1386, 736] on div "Notes (Internal)" at bounding box center [1405, 748] width 126 height 24
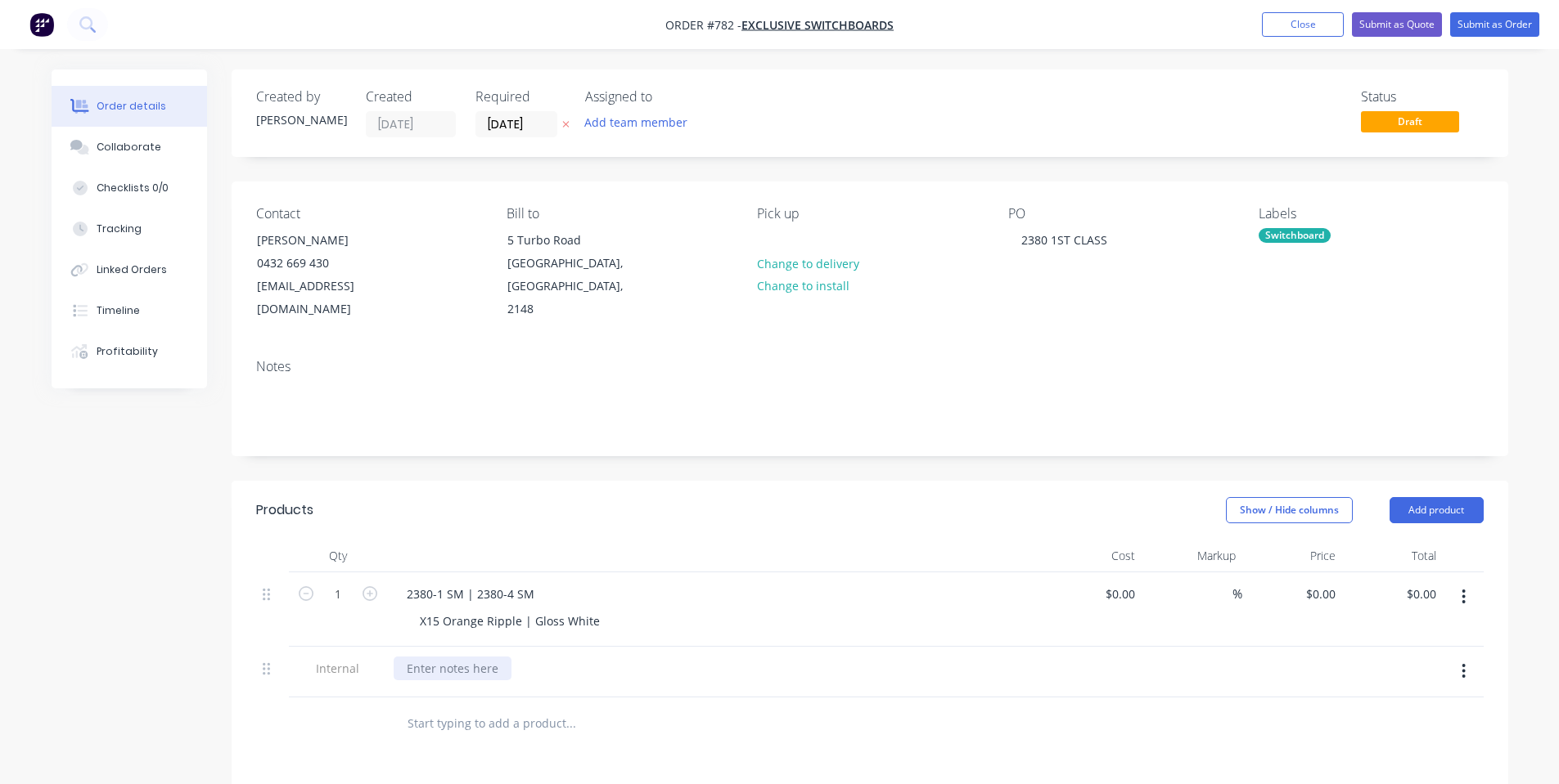
click at [486, 656] on div at bounding box center [452, 668] width 118 height 24
click at [990, 454] on div "Created by [PERSON_NAME] Created [DATE] Required [DATE] Assigned to Add team me…" at bounding box center [870, 607] width 1276 height 1074
click at [1324, 582] on input "0" at bounding box center [1323, 594] width 38 height 24
type input "$2,720.00"
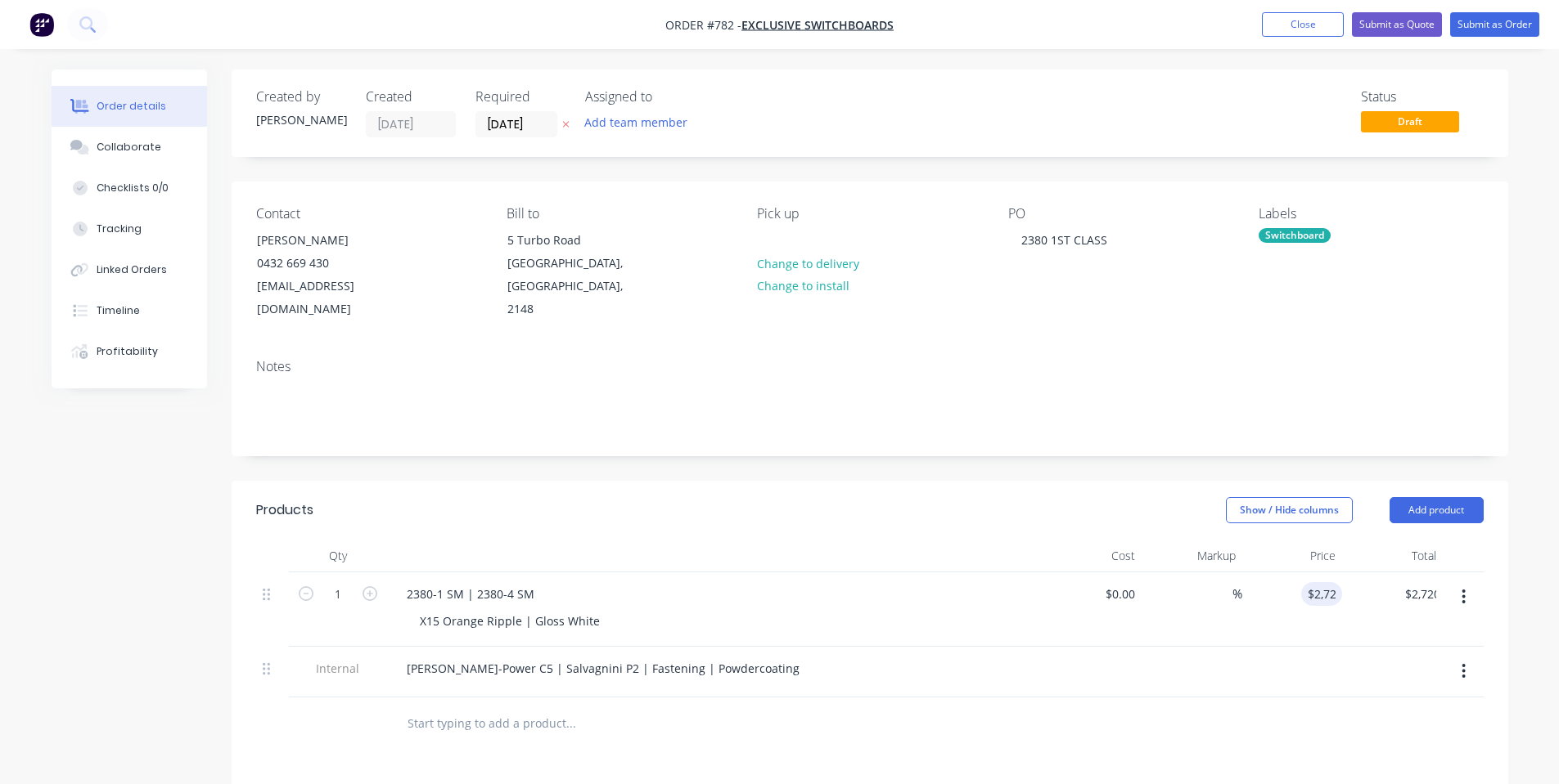
click at [1112, 481] on header "Products Show / Hide columns Add product" at bounding box center [870, 510] width 1276 height 59
click at [167, 143] on button "Collaborate" at bounding box center [130, 147] width 156 height 41
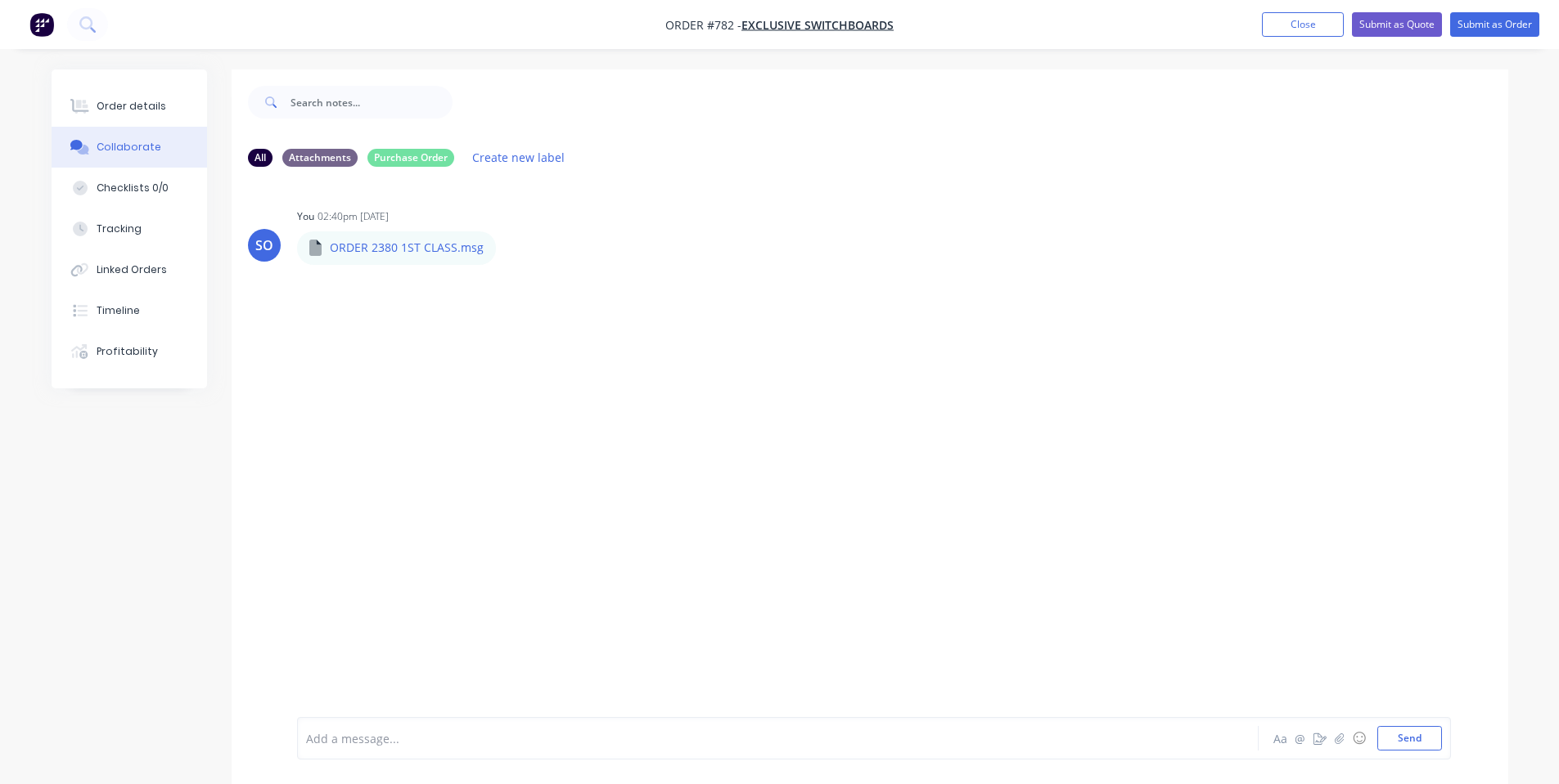
click at [543, 717] on div "Add a message... Aa @ ☺ Send" at bounding box center [874, 738] width 1154 height 43
click at [544, 731] on div at bounding box center [732, 739] width 851 height 17
click at [542, 737] on div at bounding box center [732, 739] width 851 height 17
click at [168, 109] on button "Order details" at bounding box center [130, 106] width 156 height 41
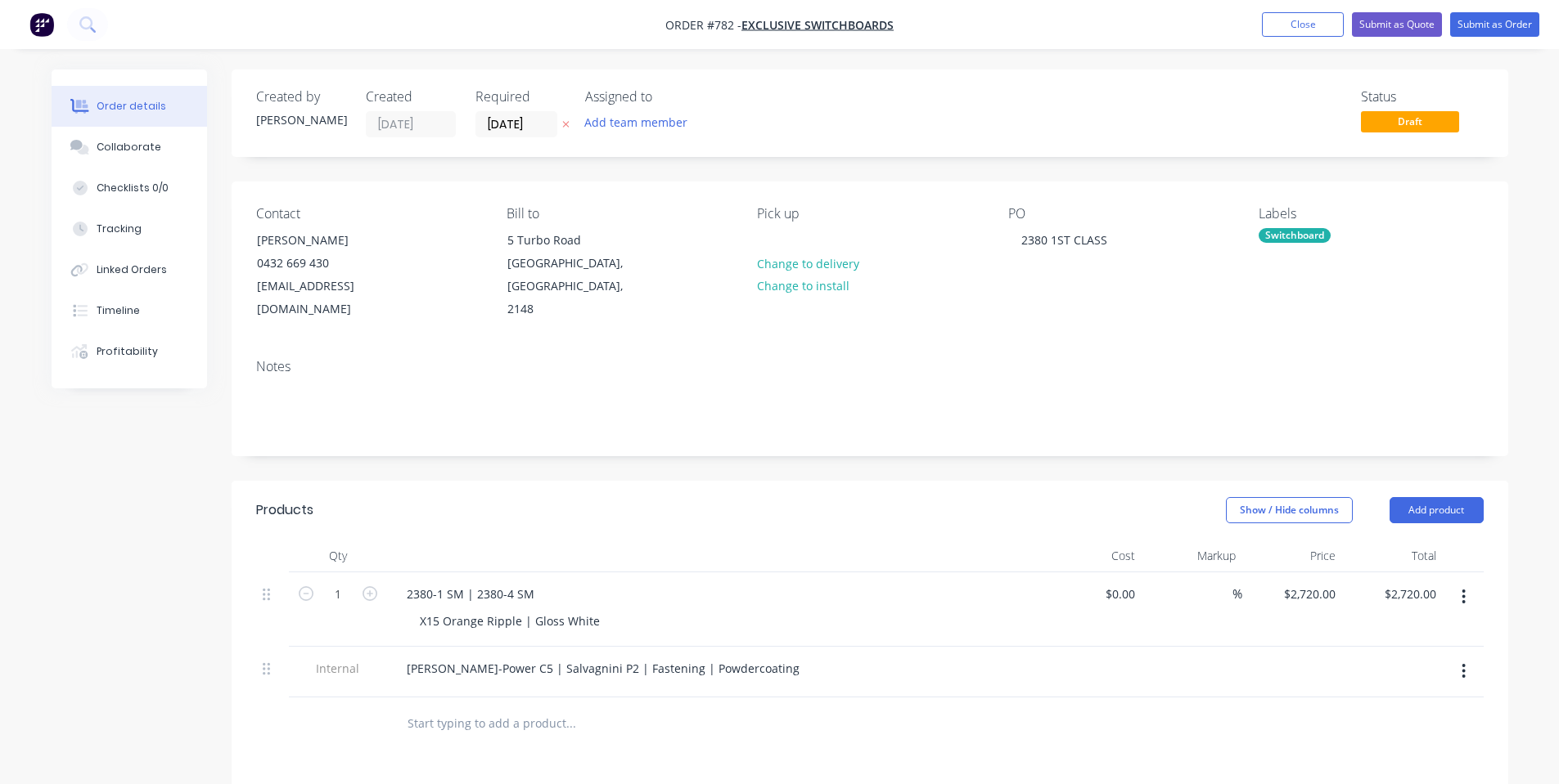
click at [579, 455] on div "Created by [PERSON_NAME] Created [DATE] Required [DATE] Assigned to Add team me…" at bounding box center [870, 607] width 1276 height 1074
click at [1458, 21] on button "Submit as Order" at bounding box center [1495, 24] width 89 height 24
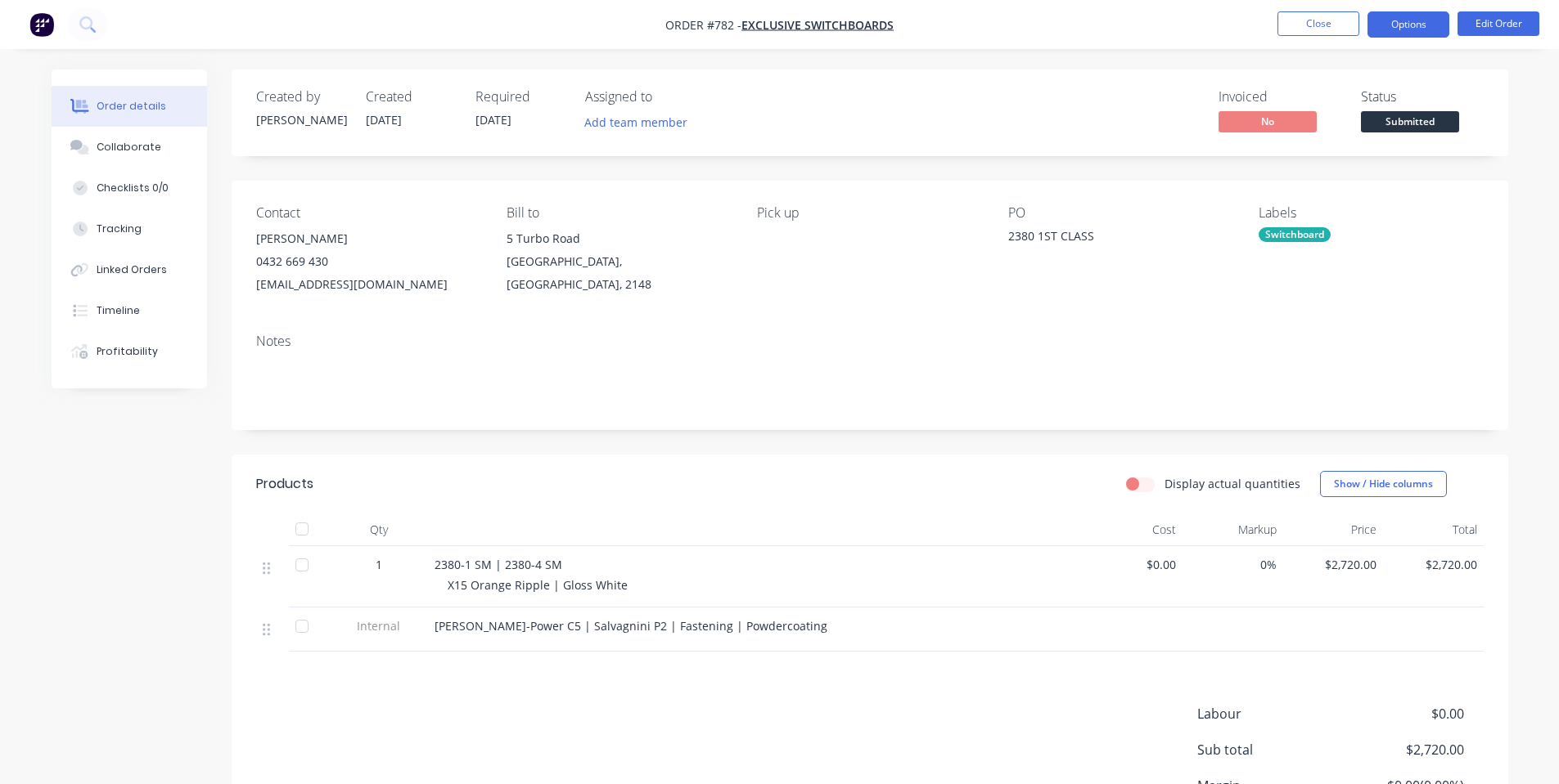
click at [1427, 23] on button "Options" at bounding box center [1408, 24] width 82 height 26
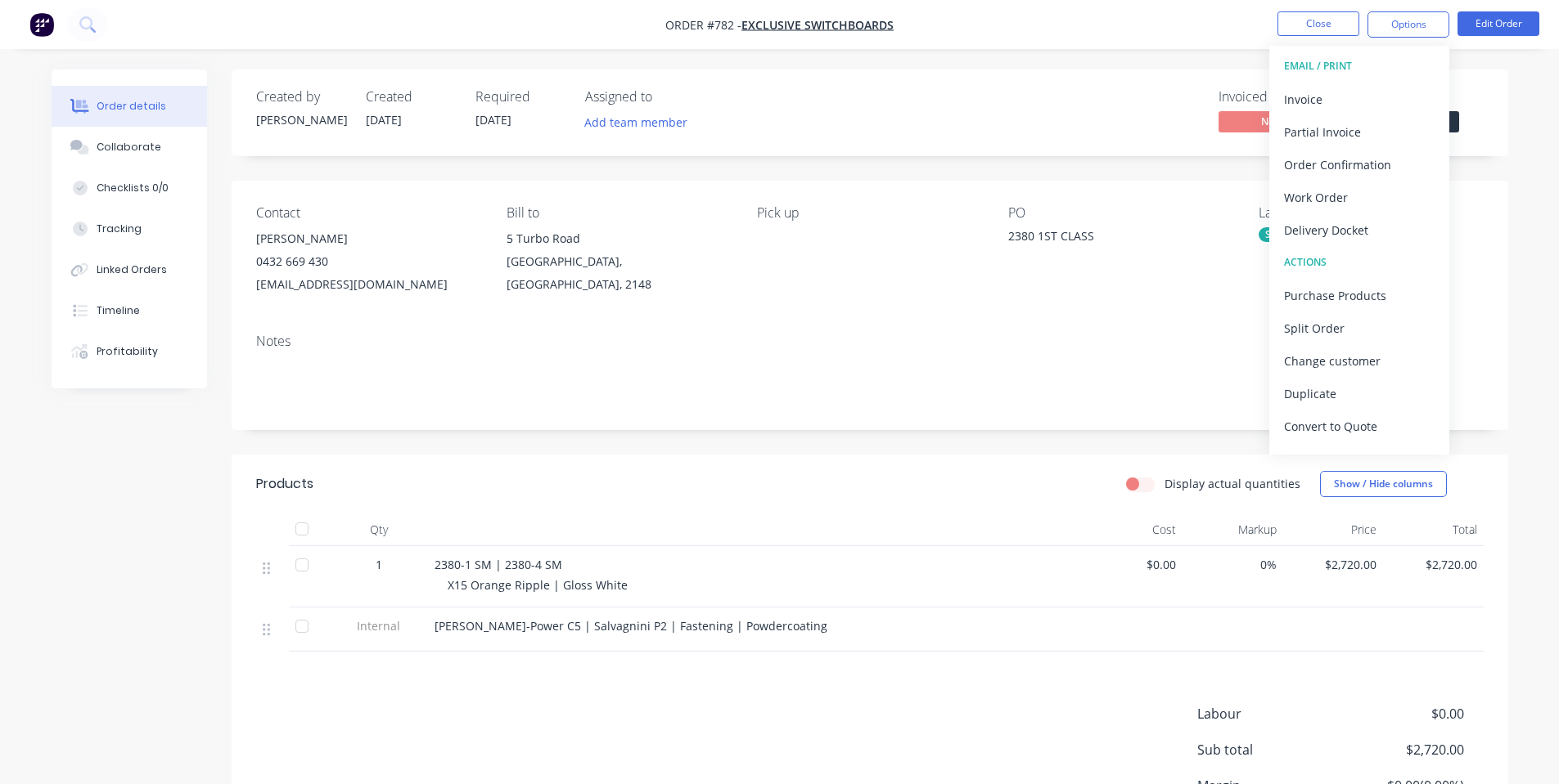
click at [1515, 118] on div "Order details Collaborate Checklists 0/0 Tracking Linked Orders Timeline Profit…" at bounding box center [780, 506] width 1489 height 874
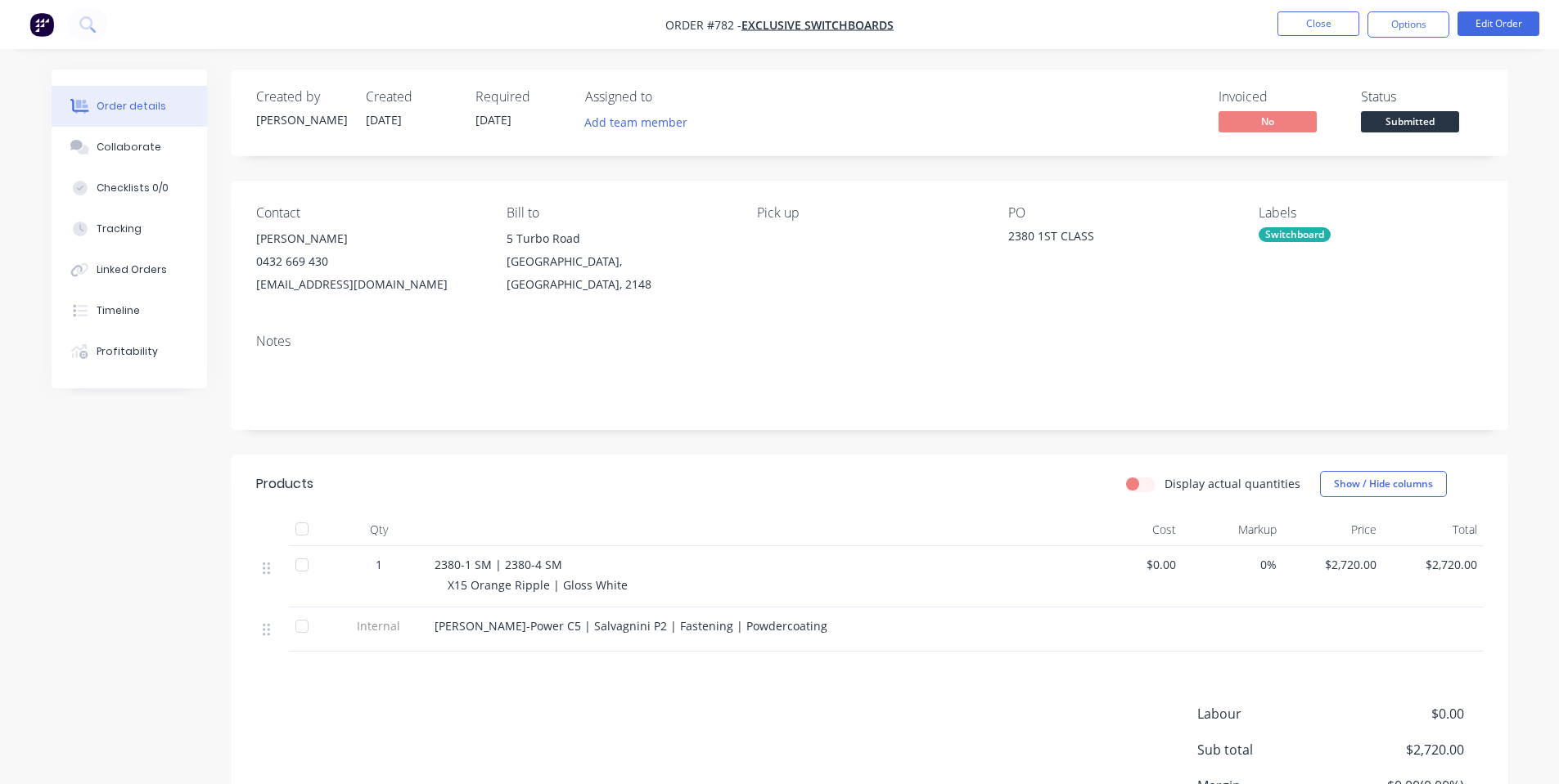
click at [1424, 122] on span "Submitted" at bounding box center [1410, 121] width 98 height 21
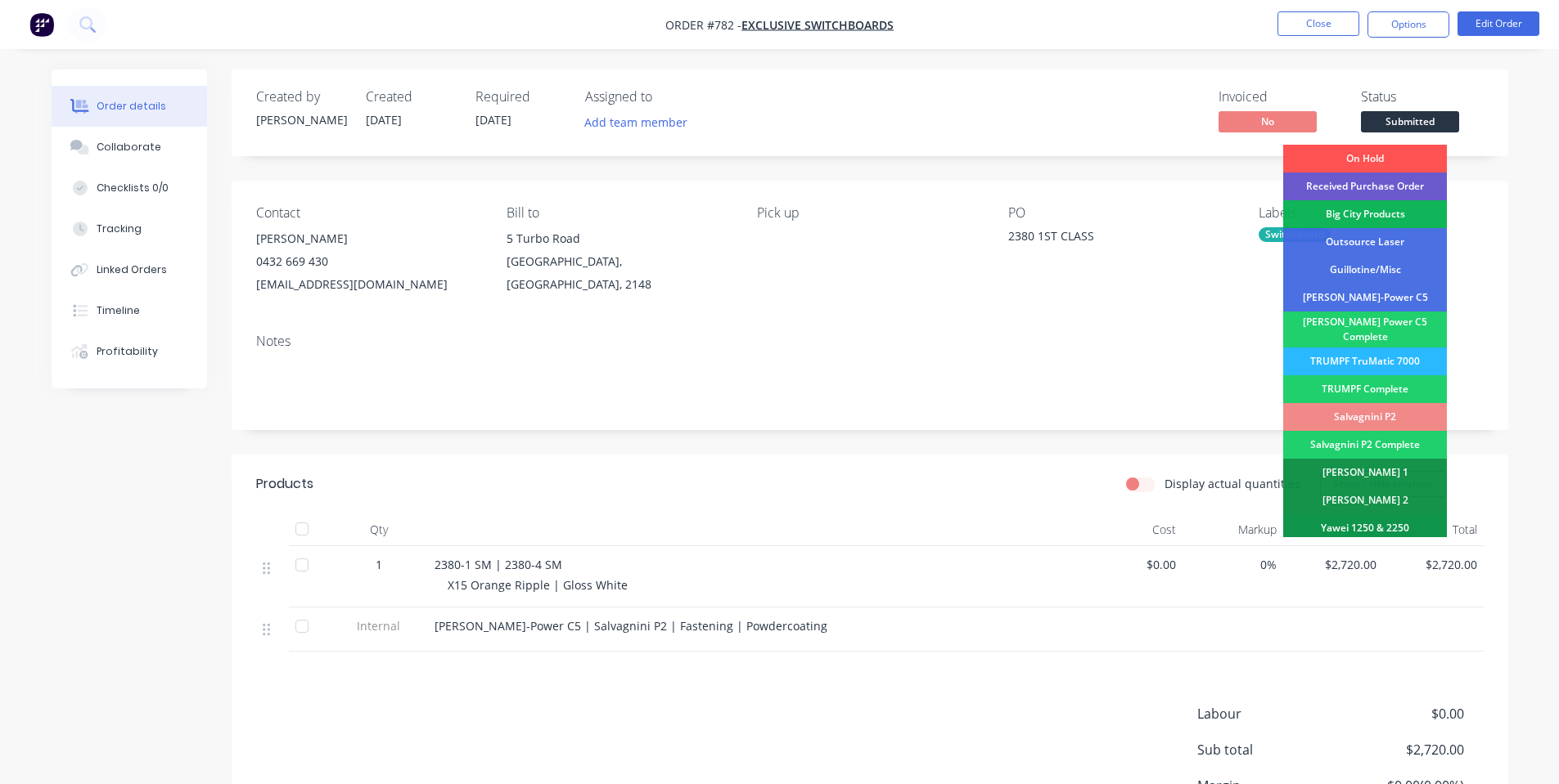
click at [1424, 187] on div "Received Purchase Order" at bounding box center [1364, 186] width 164 height 28
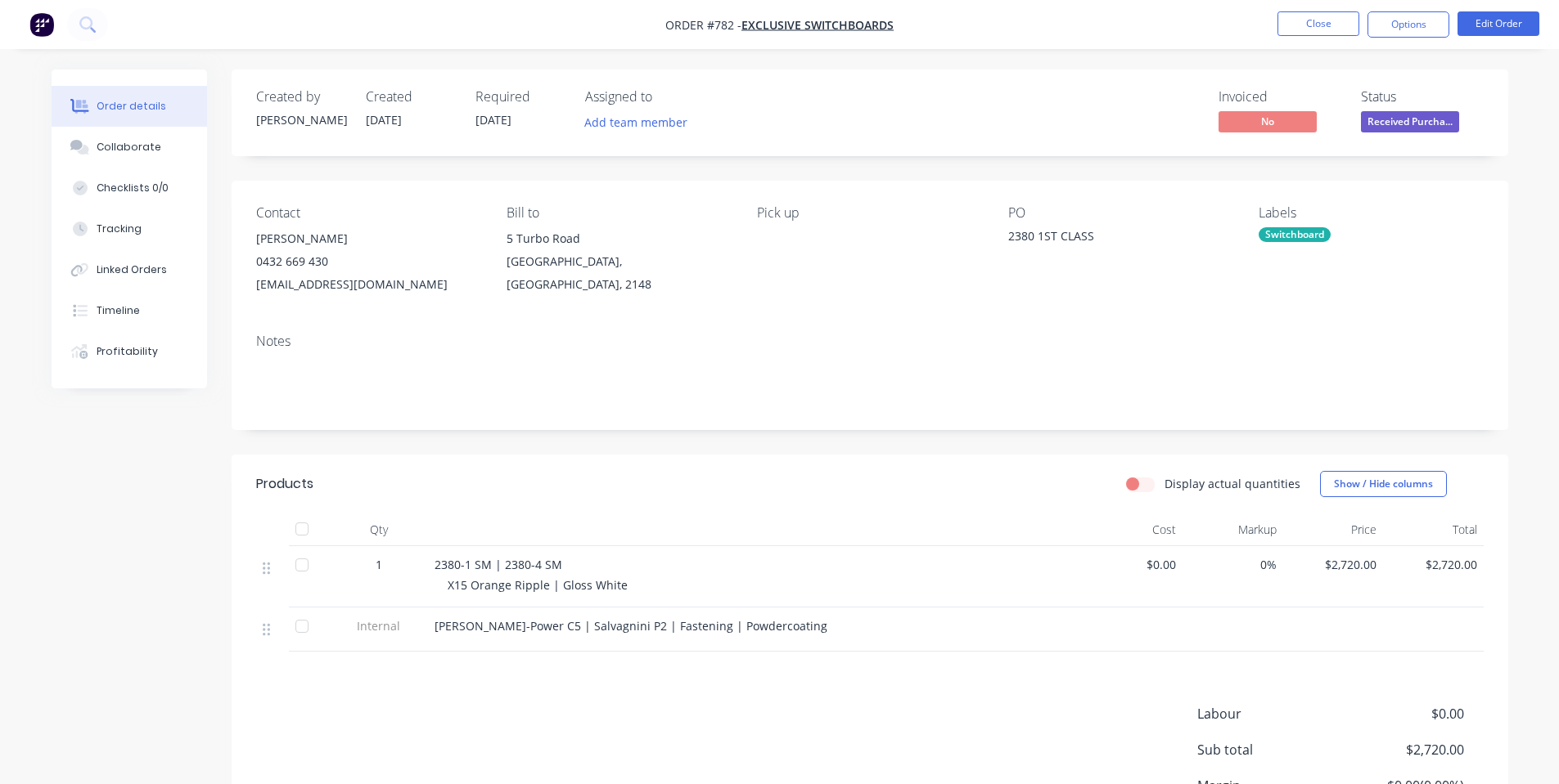
click at [1413, 40] on nav "Order #782 - Exclusive Switchboards Close Options Edit Order" at bounding box center [779, 24] width 1559 height 49
click at [1410, 35] on button "Options" at bounding box center [1408, 24] width 82 height 26
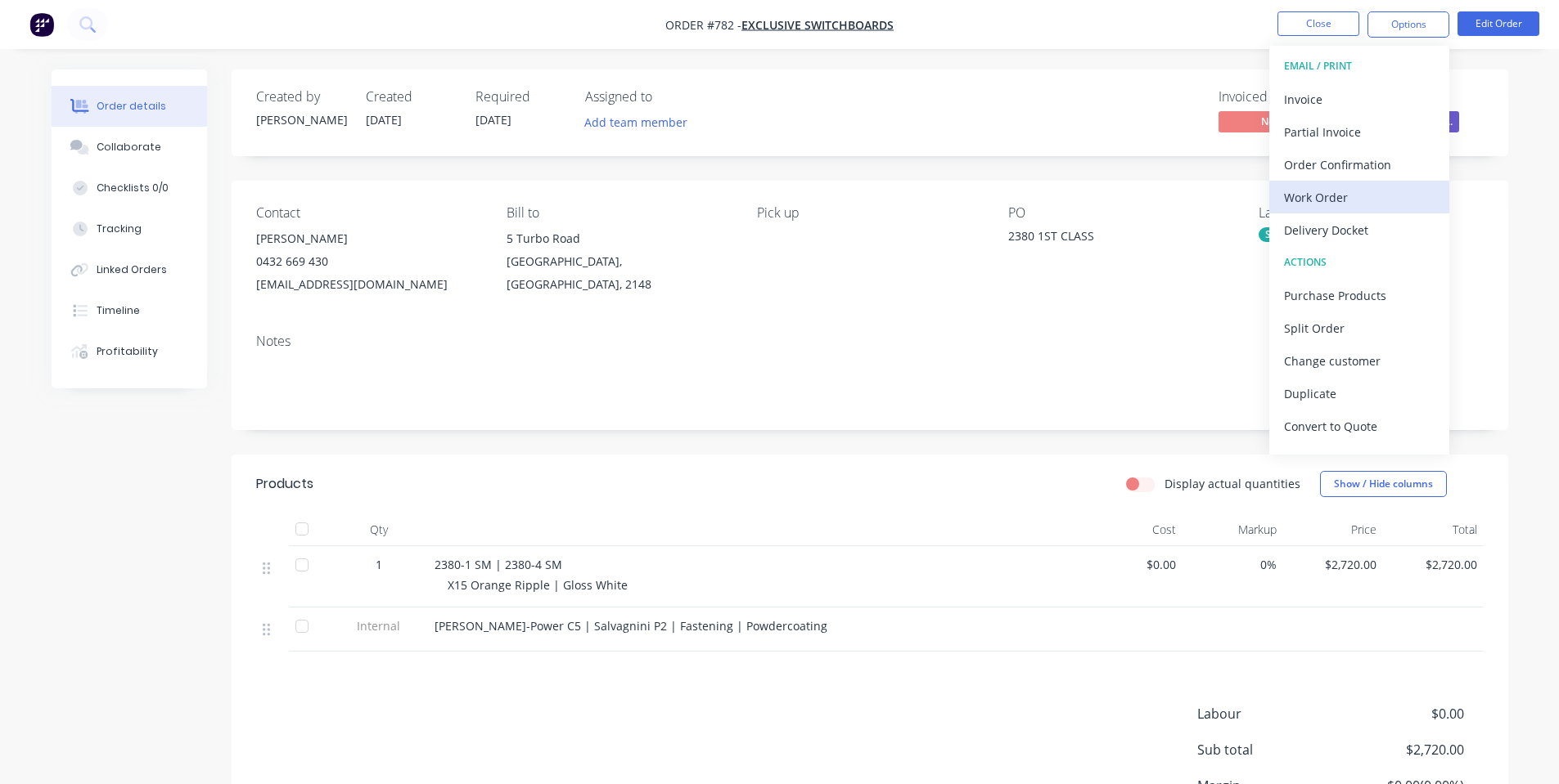
click at [1383, 191] on div "Work Order" at bounding box center [1359, 197] width 150 height 24
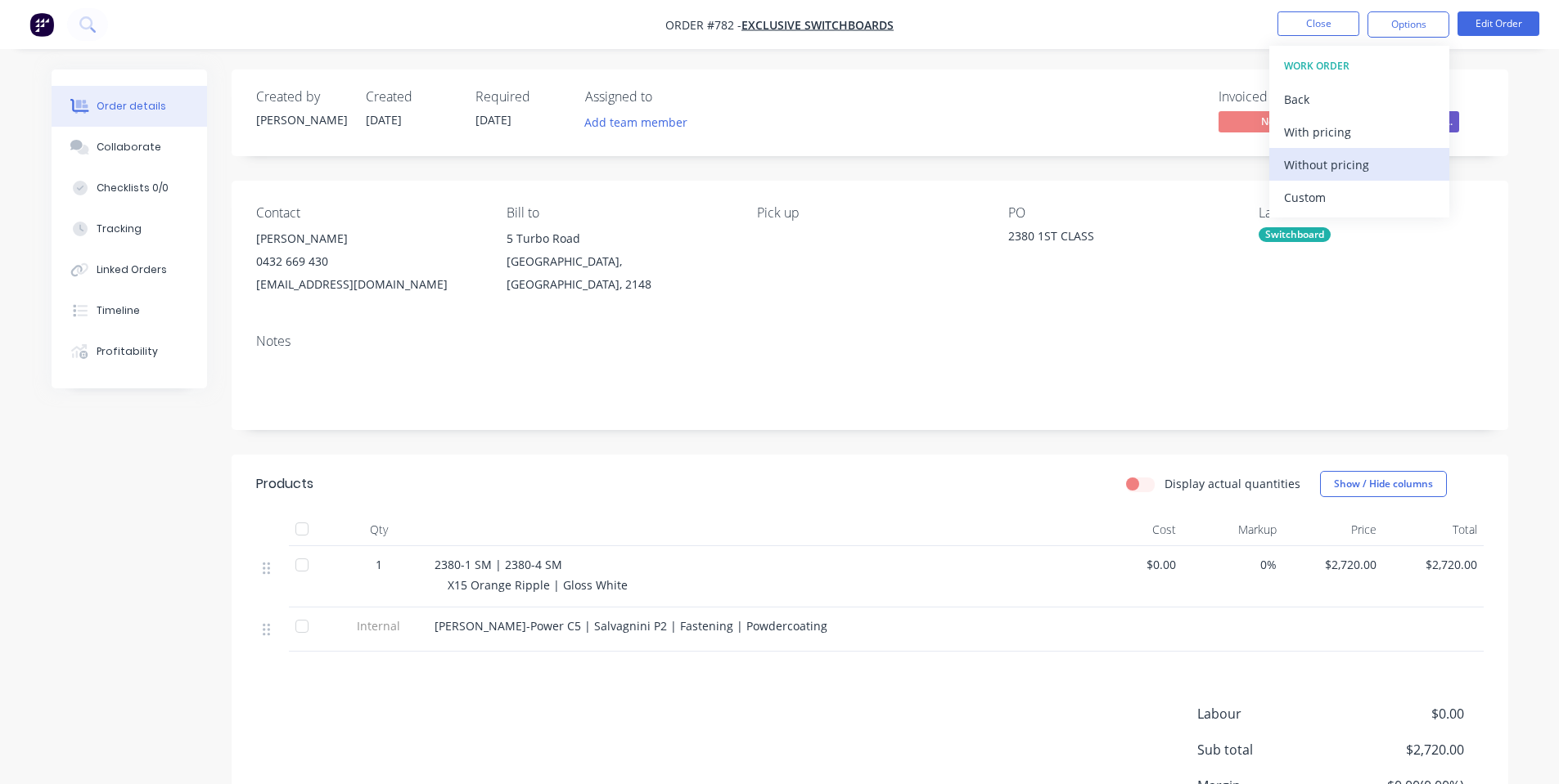
click at [1358, 166] on div "Without pricing" at bounding box center [1359, 165] width 150 height 24
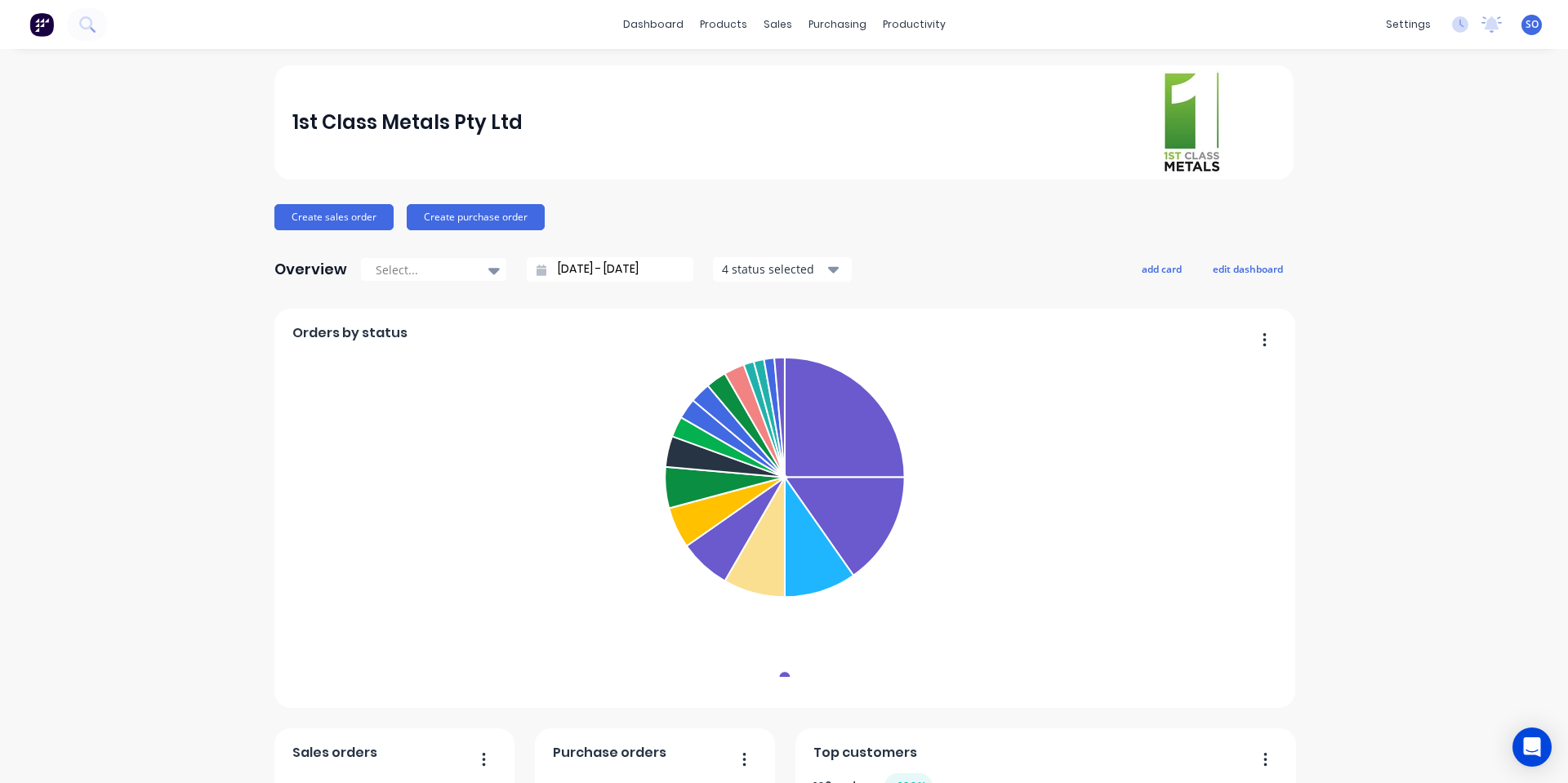
click at [688, 227] on div "Create sales order Create purchase order" at bounding box center [784, 217] width 1019 height 26
click at [849, 79] on div "Purchase Orders" at bounding box center [883, 79] width 87 height 14
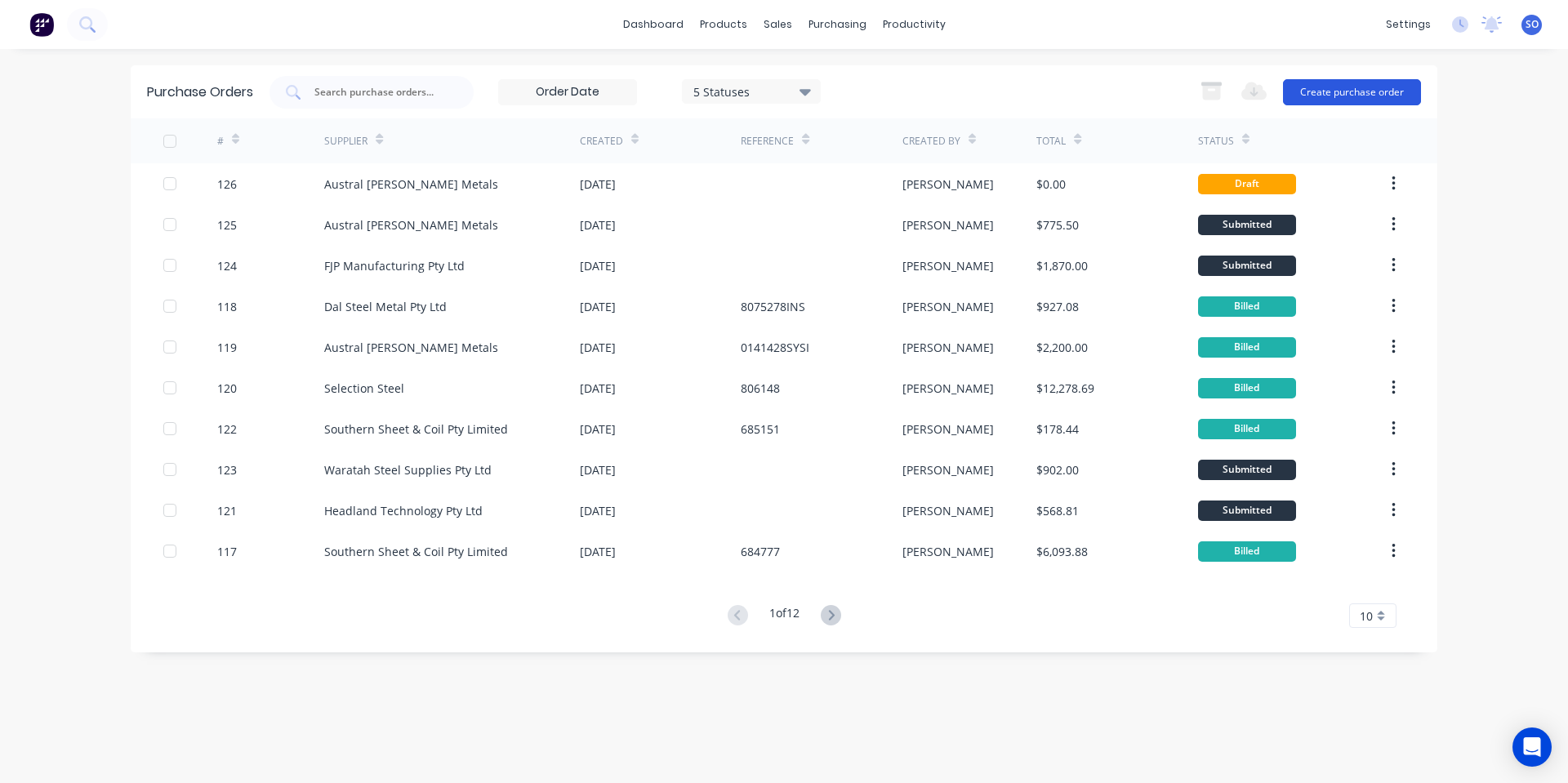
click at [1338, 81] on button "Create purchase order" at bounding box center [1352, 92] width 138 height 26
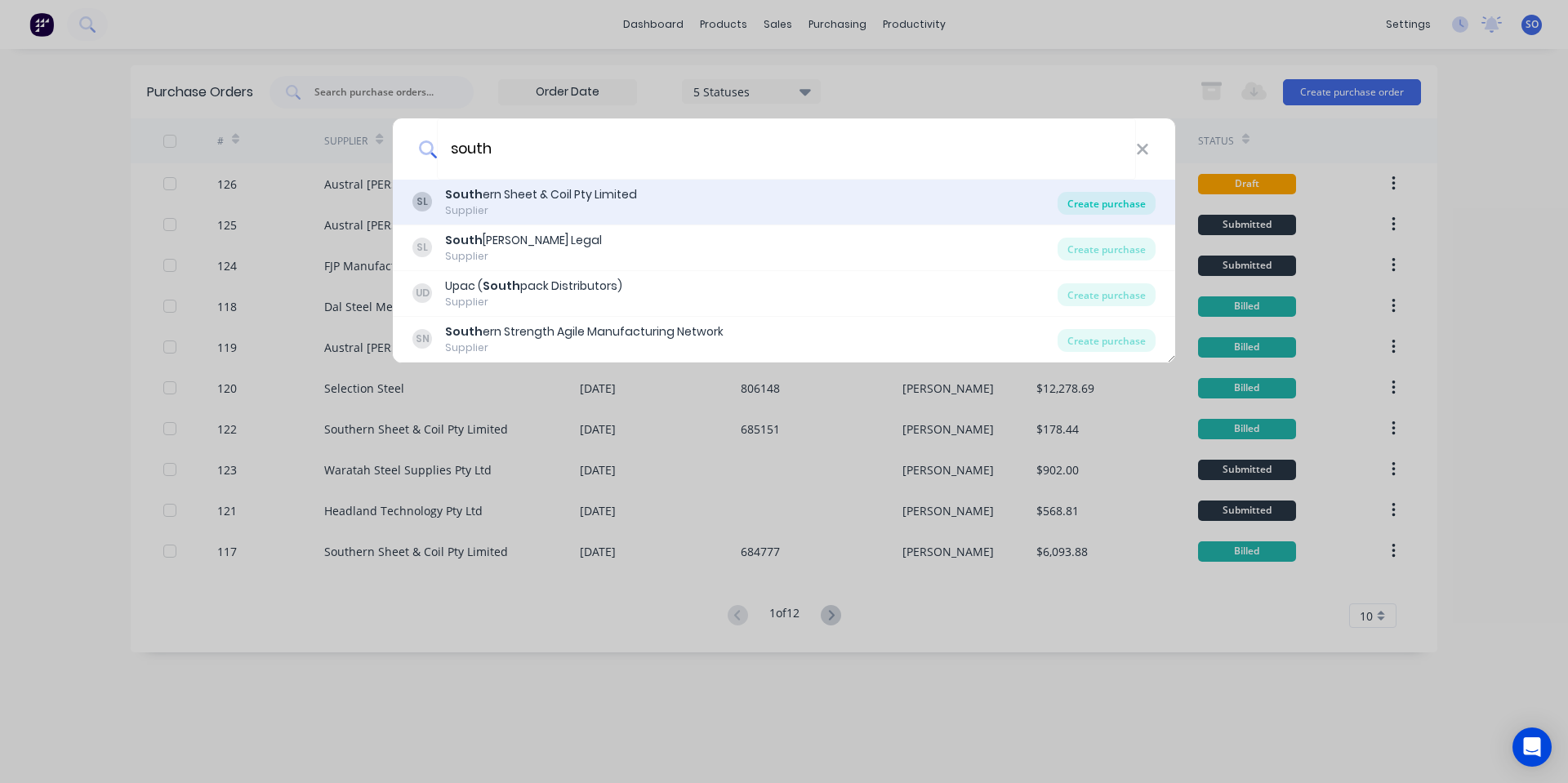
type input "south"
click at [1102, 205] on div "Create purchase" at bounding box center [1107, 203] width 98 height 23
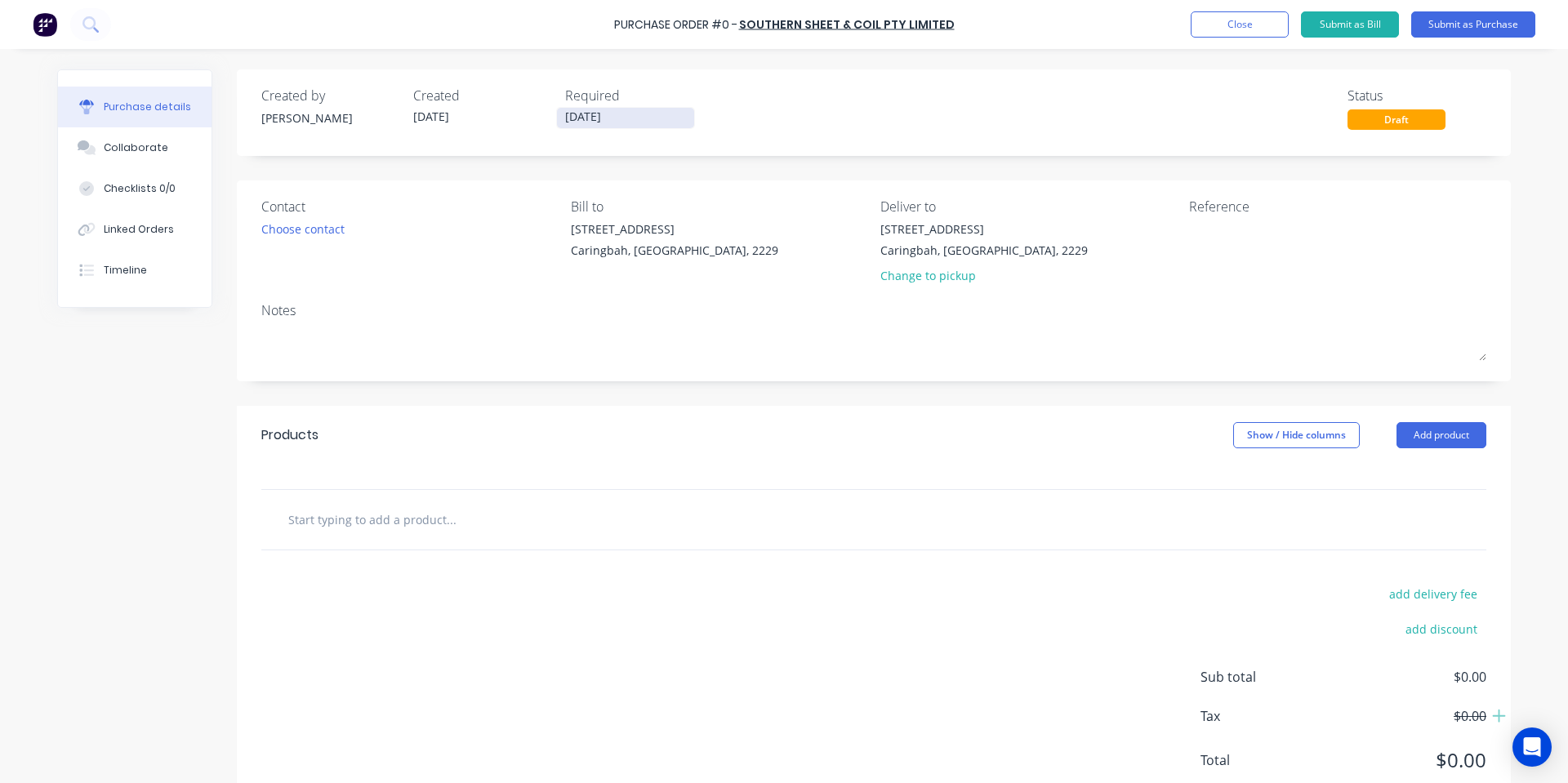
click at [639, 107] on label "[DATE]" at bounding box center [626, 118] width 139 height 22
click at [639, 108] on input "[DATE]" at bounding box center [626, 118] width 137 height 21
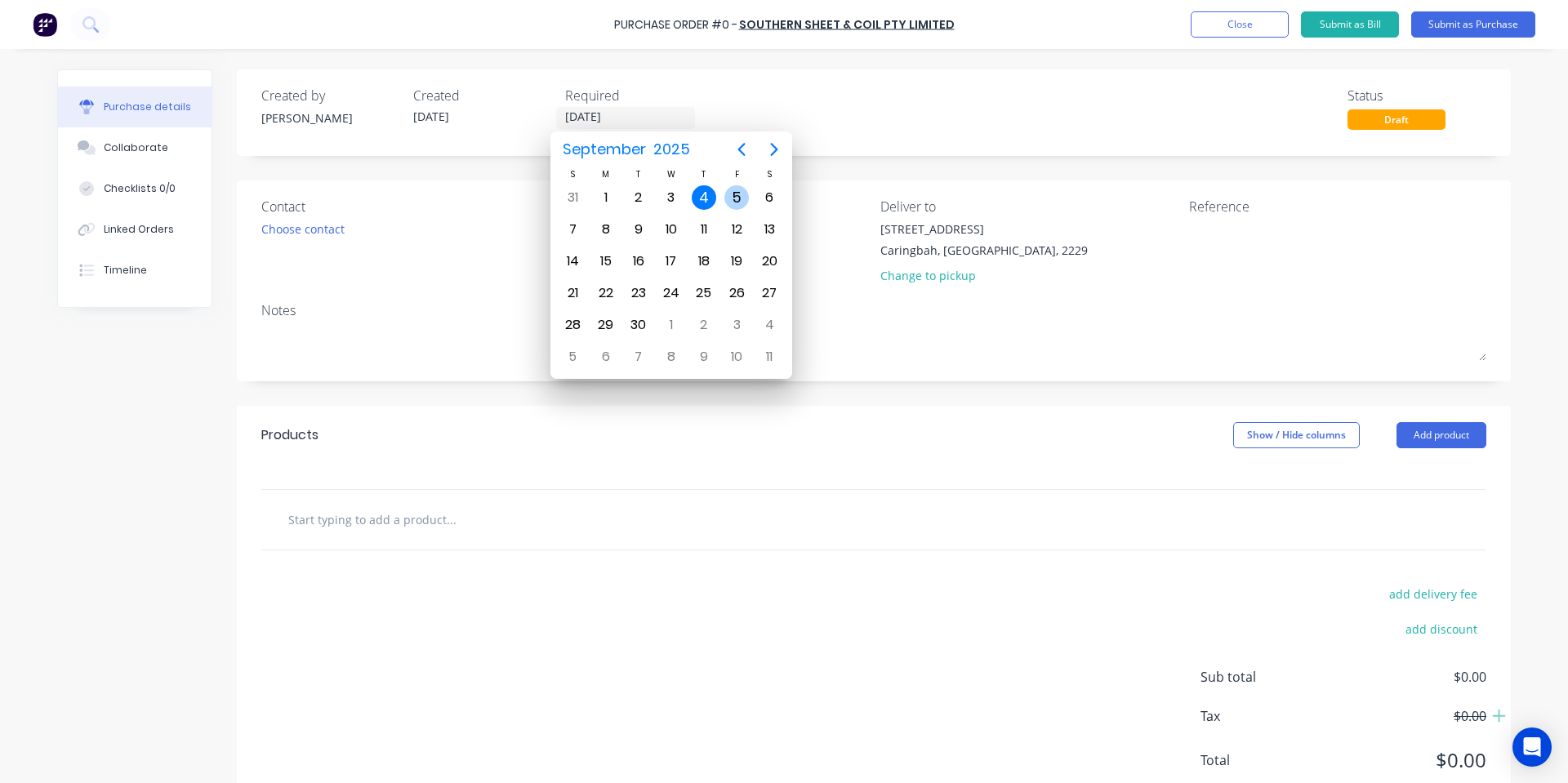
click at [731, 190] on div "5" at bounding box center [736, 197] width 24 height 24
type input "[DATE]"
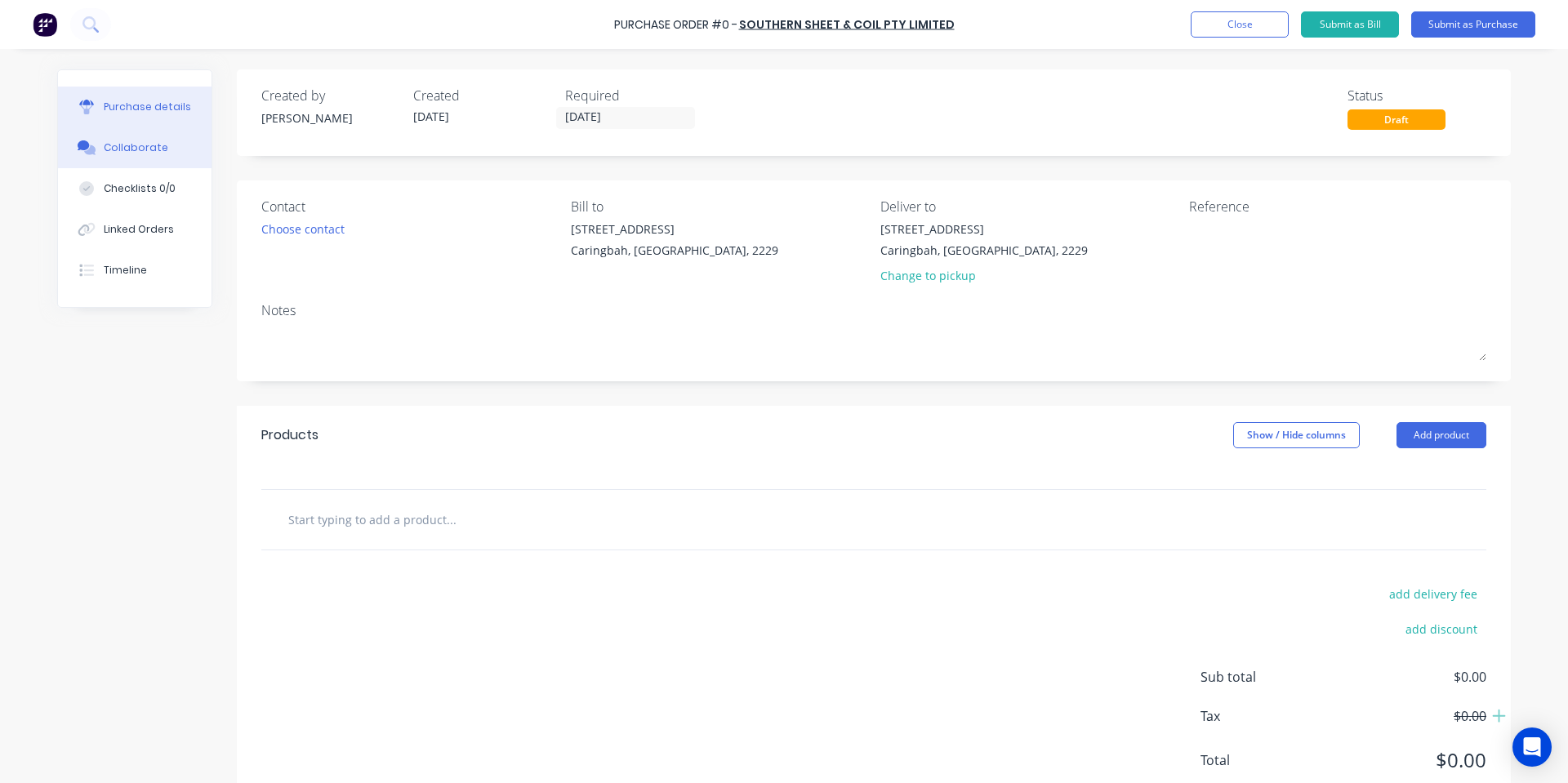
click at [113, 146] on div "Collaborate" at bounding box center [136, 147] width 64 height 14
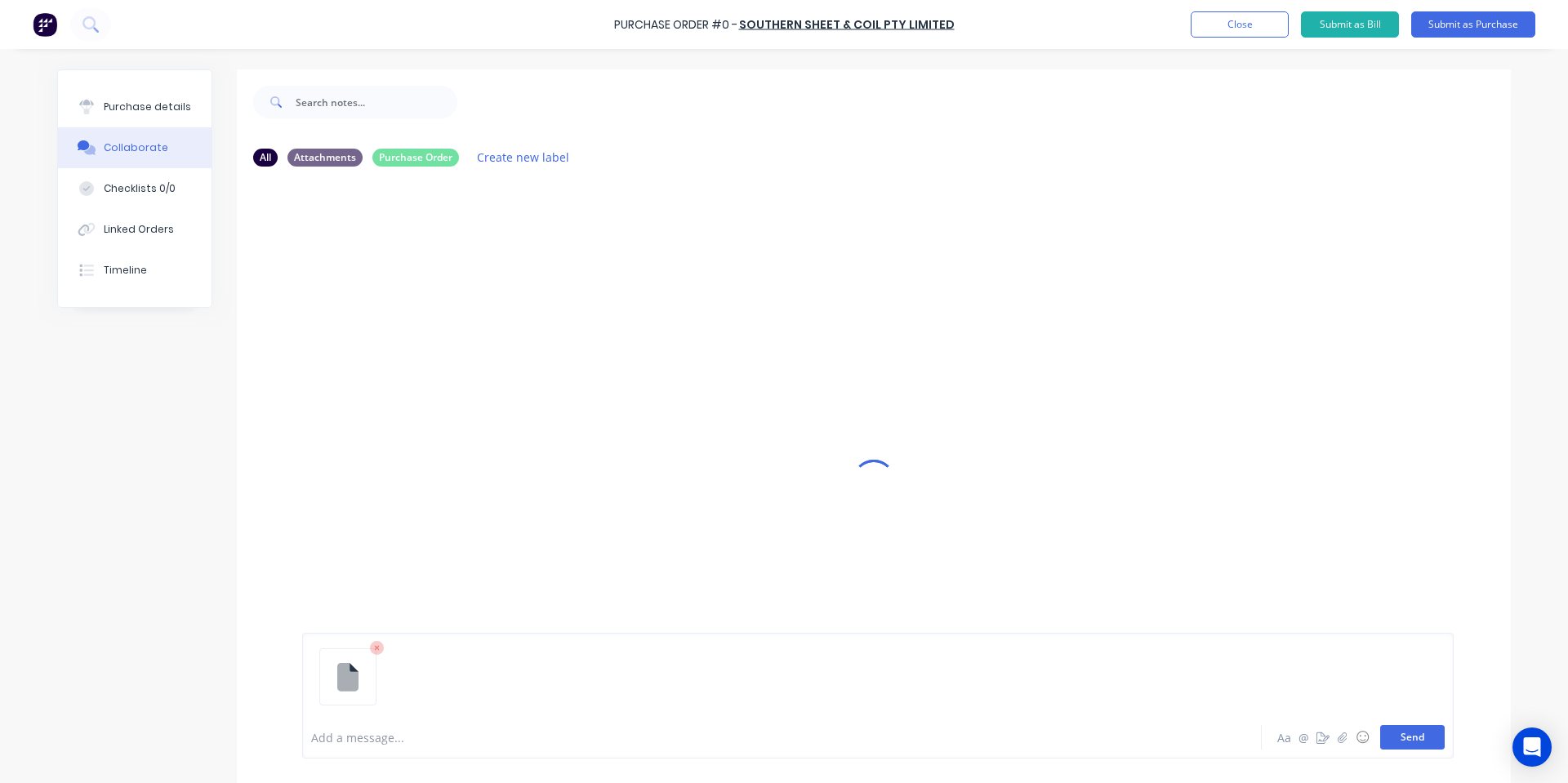
click at [1415, 738] on button "Send" at bounding box center [1412, 737] width 64 height 24
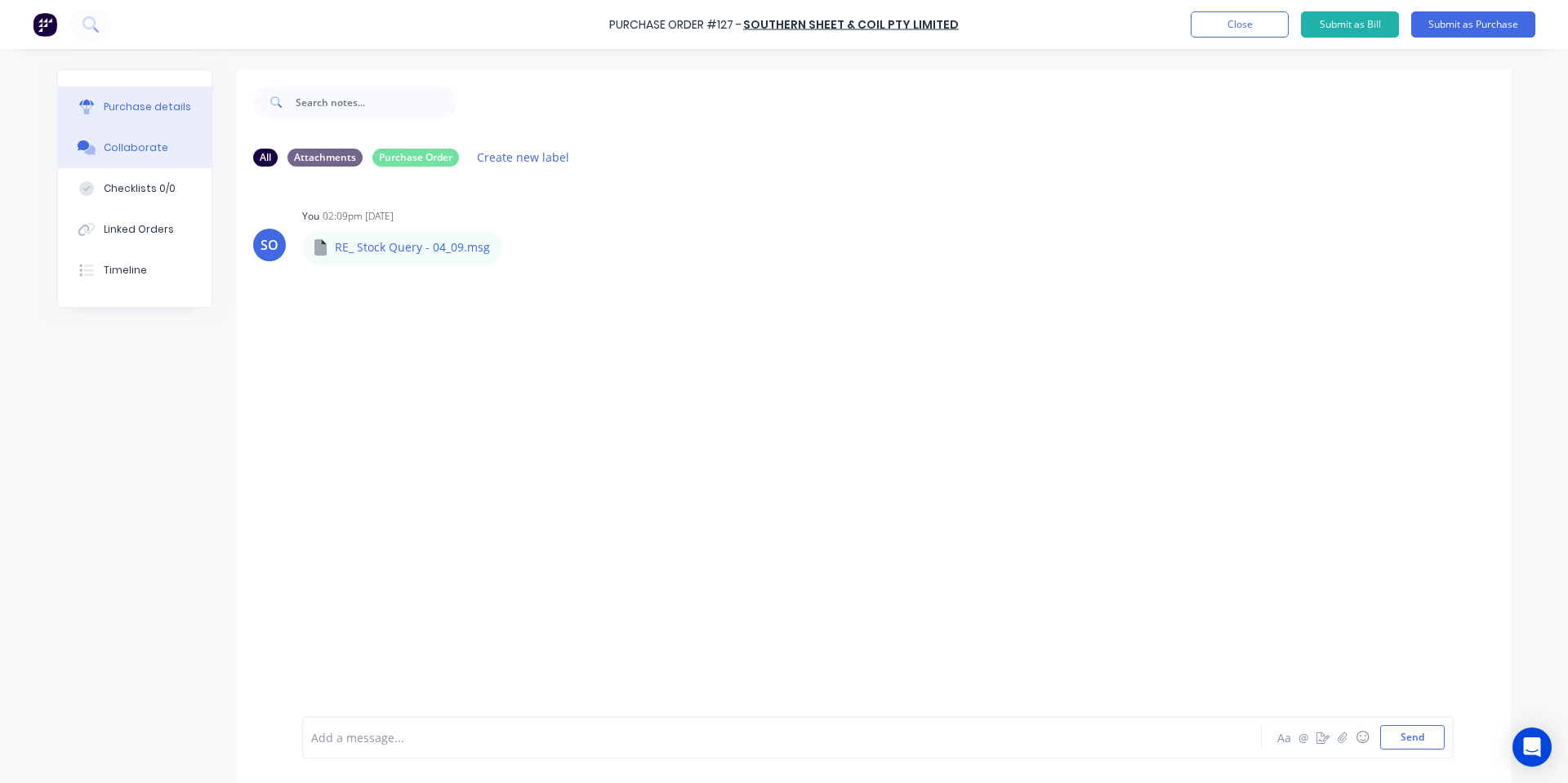
click at [122, 91] on button "Purchase details" at bounding box center [135, 107] width 154 height 41
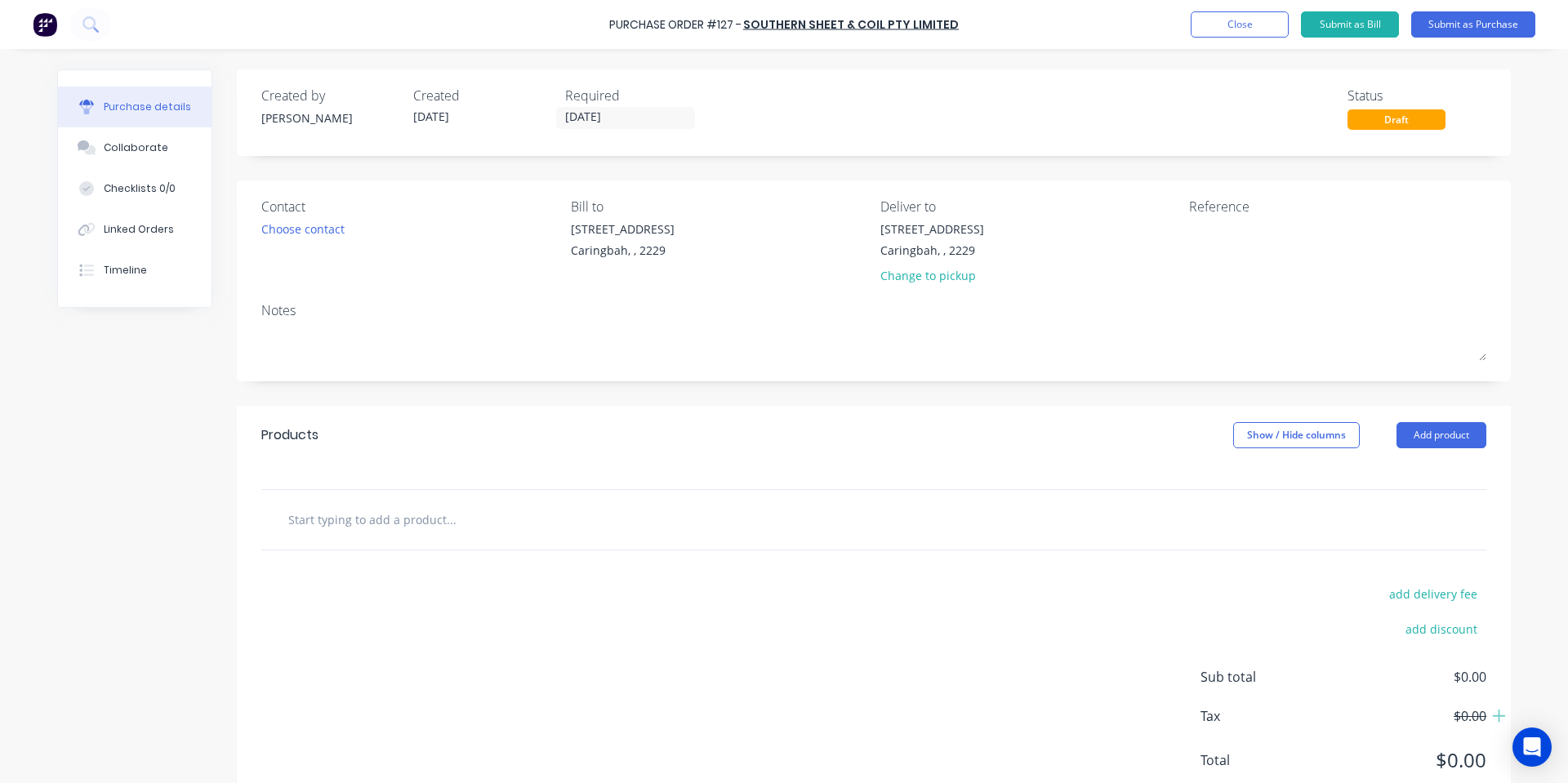
click at [173, 127] on button "Purchase details" at bounding box center [135, 107] width 154 height 41
click at [131, 135] on button "Collaborate" at bounding box center [135, 147] width 154 height 41
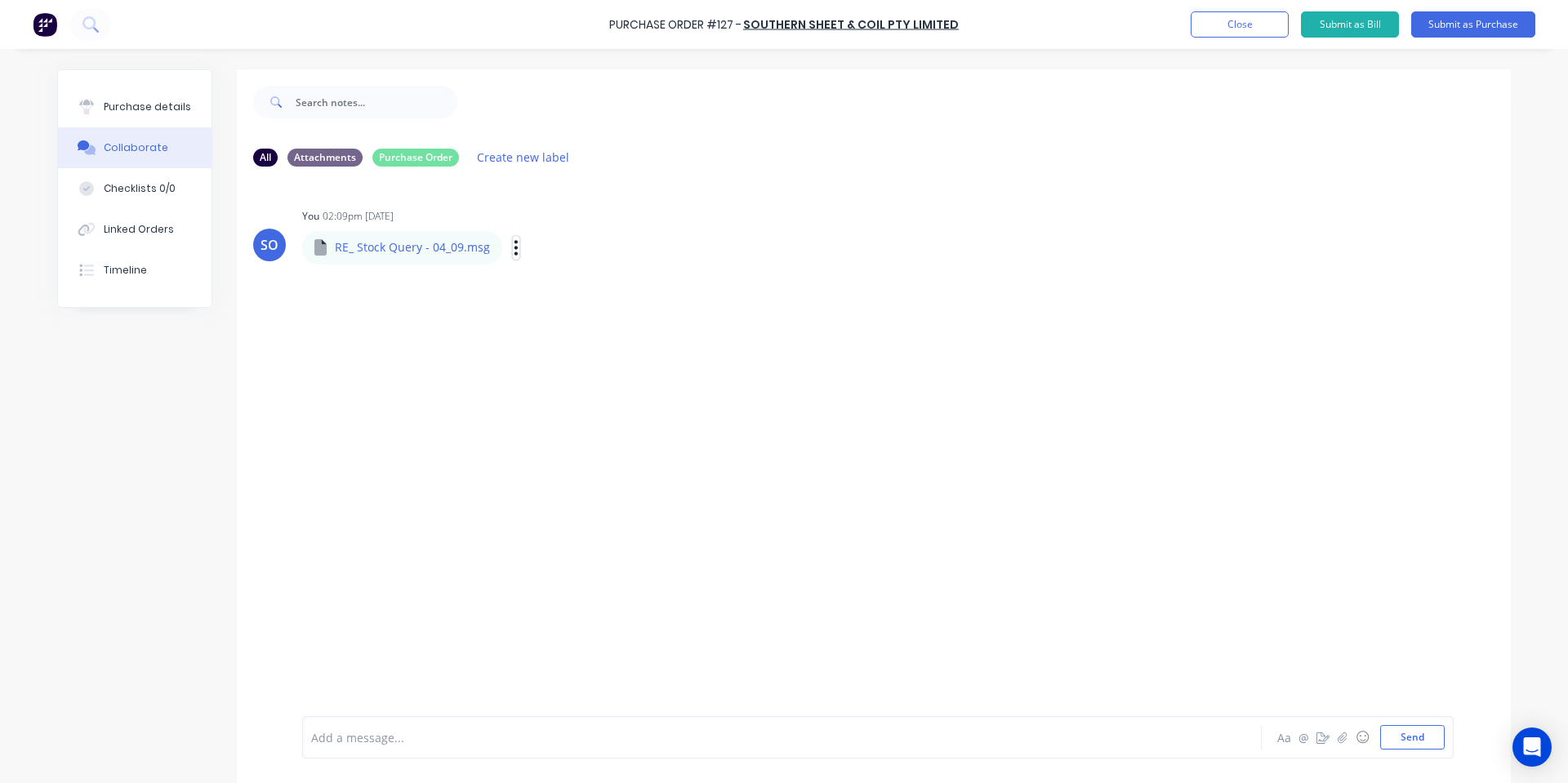
click at [514, 248] on icon "button" at bounding box center [515, 248] width 5 height 19
click at [574, 325] on button "Delete" at bounding box center [623, 327] width 184 height 37
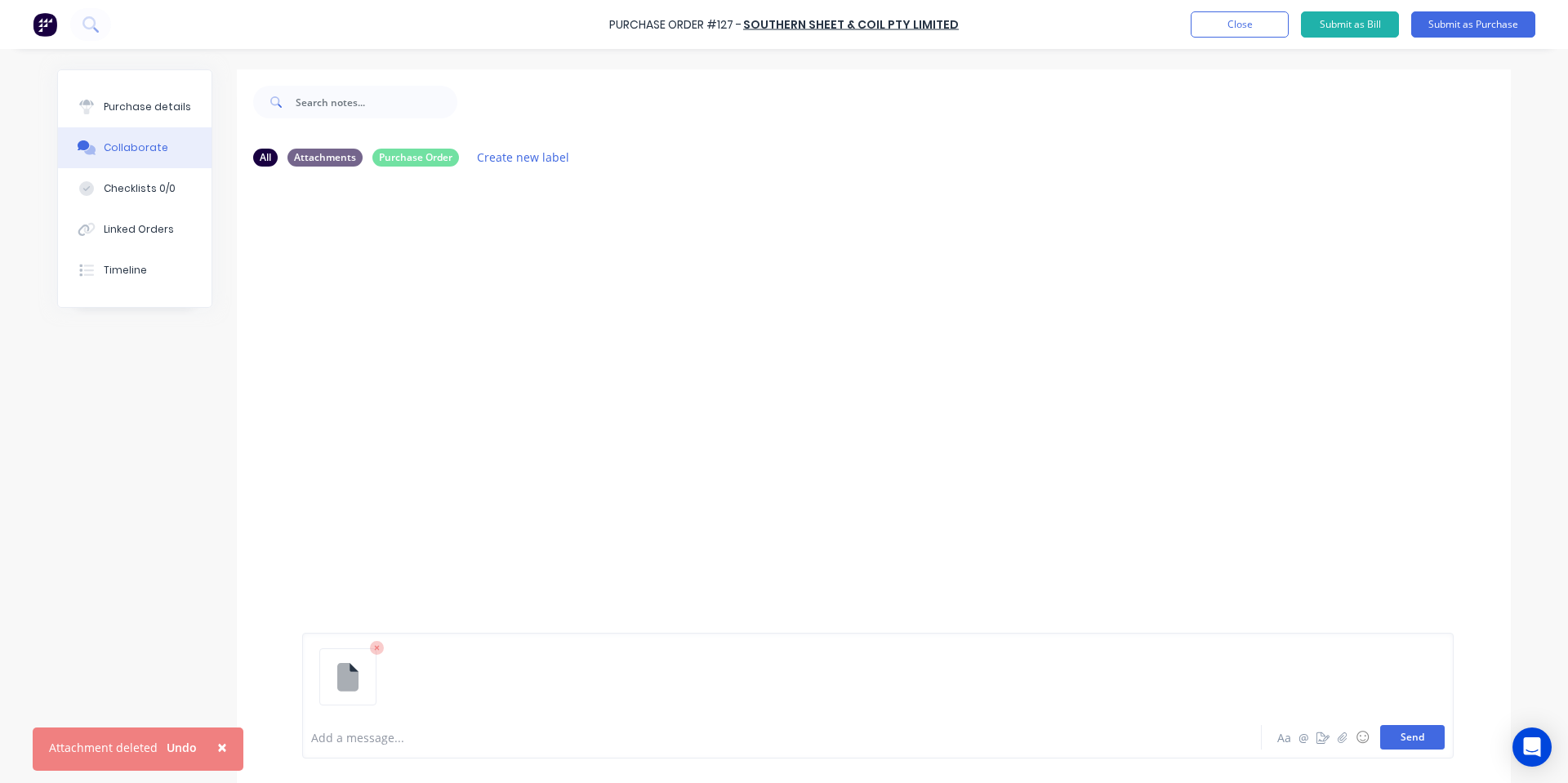
click at [1423, 743] on button "Send" at bounding box center [1412, 737] width 64 height 24
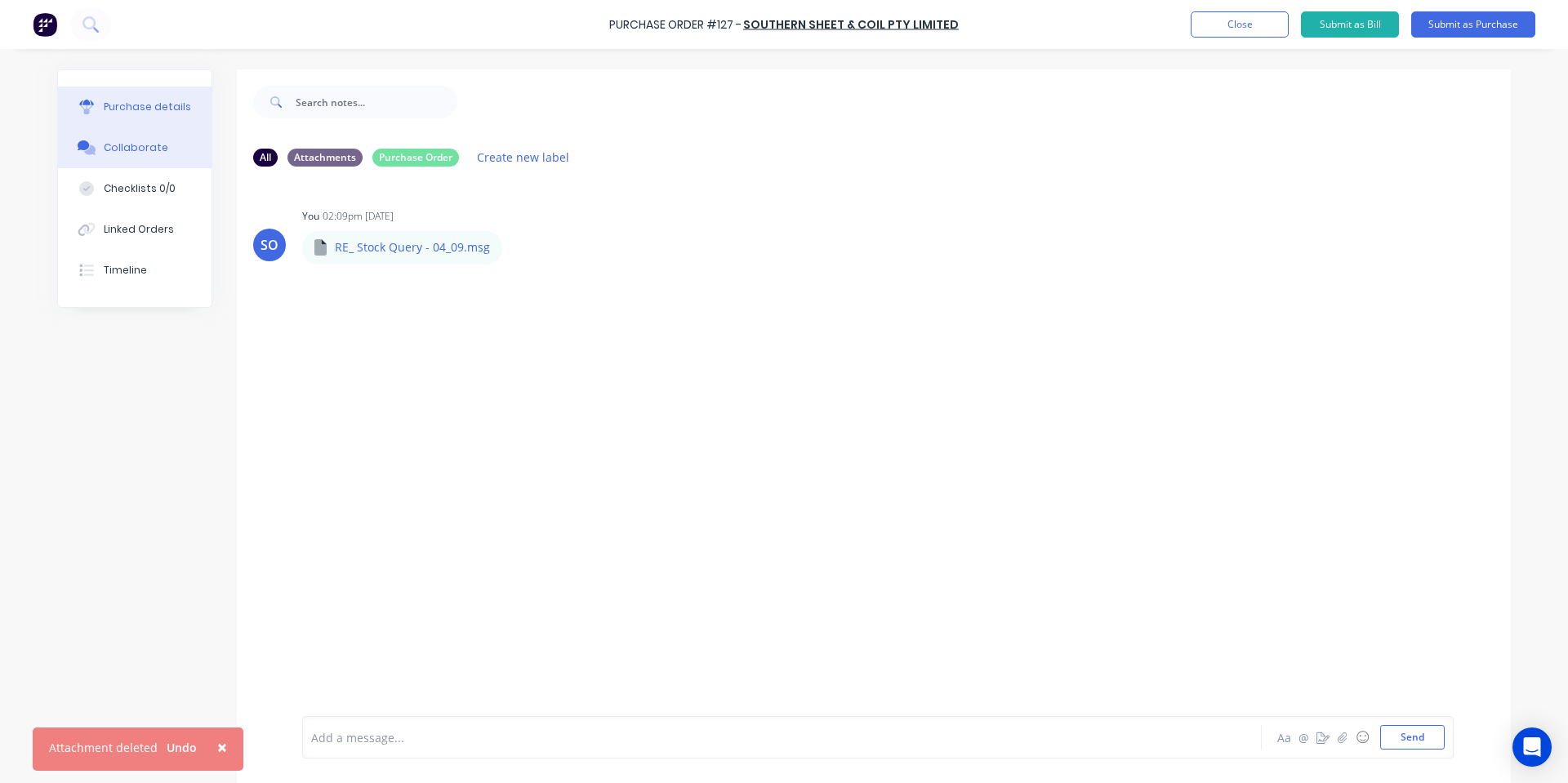
click at [107, 92] on button "Purchase details" at bounding box center [135, 107] width 154 height 41
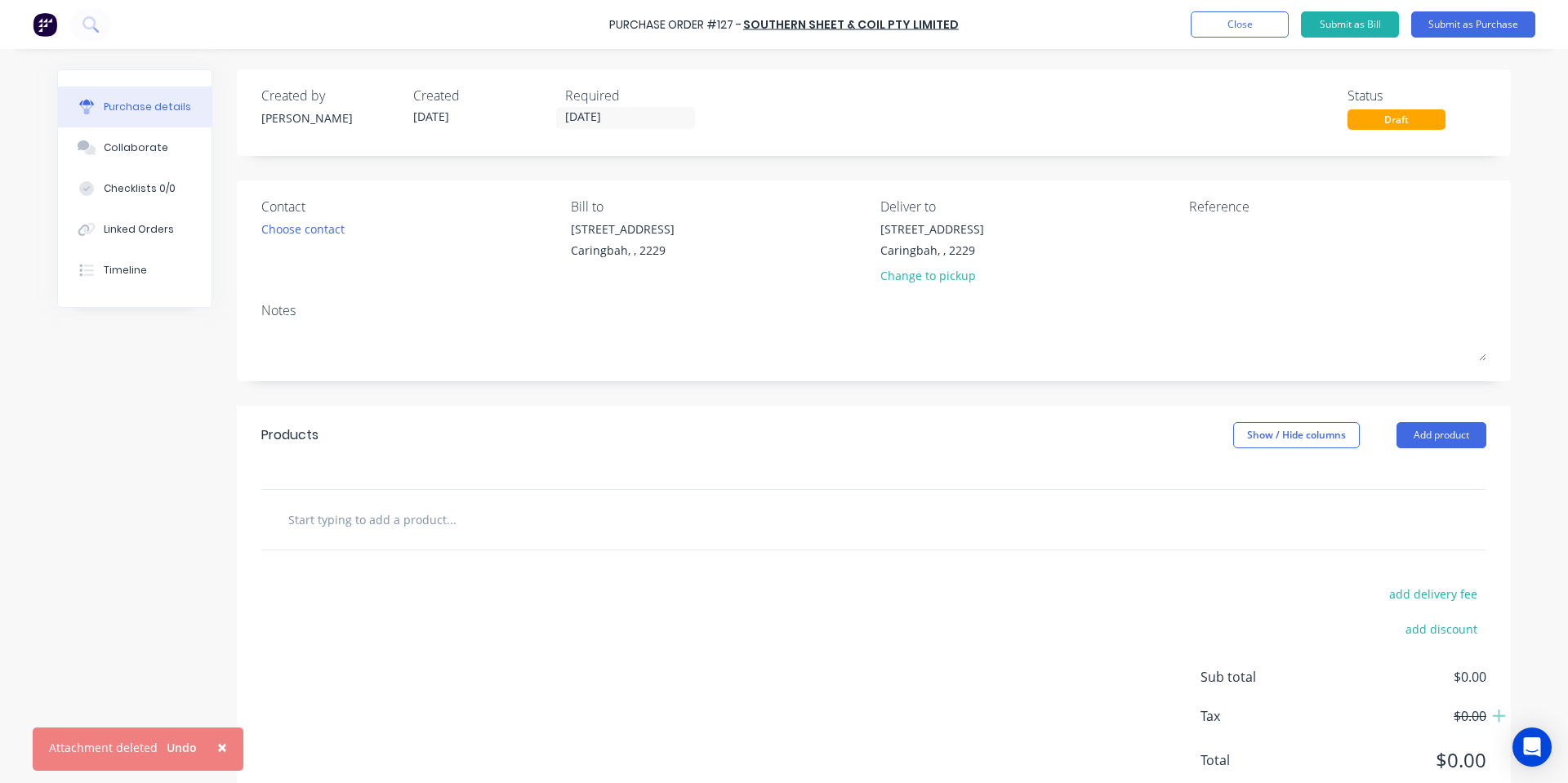
click at [368, 522] on input "text" at bounding box center [450, 519] width 326 height 33
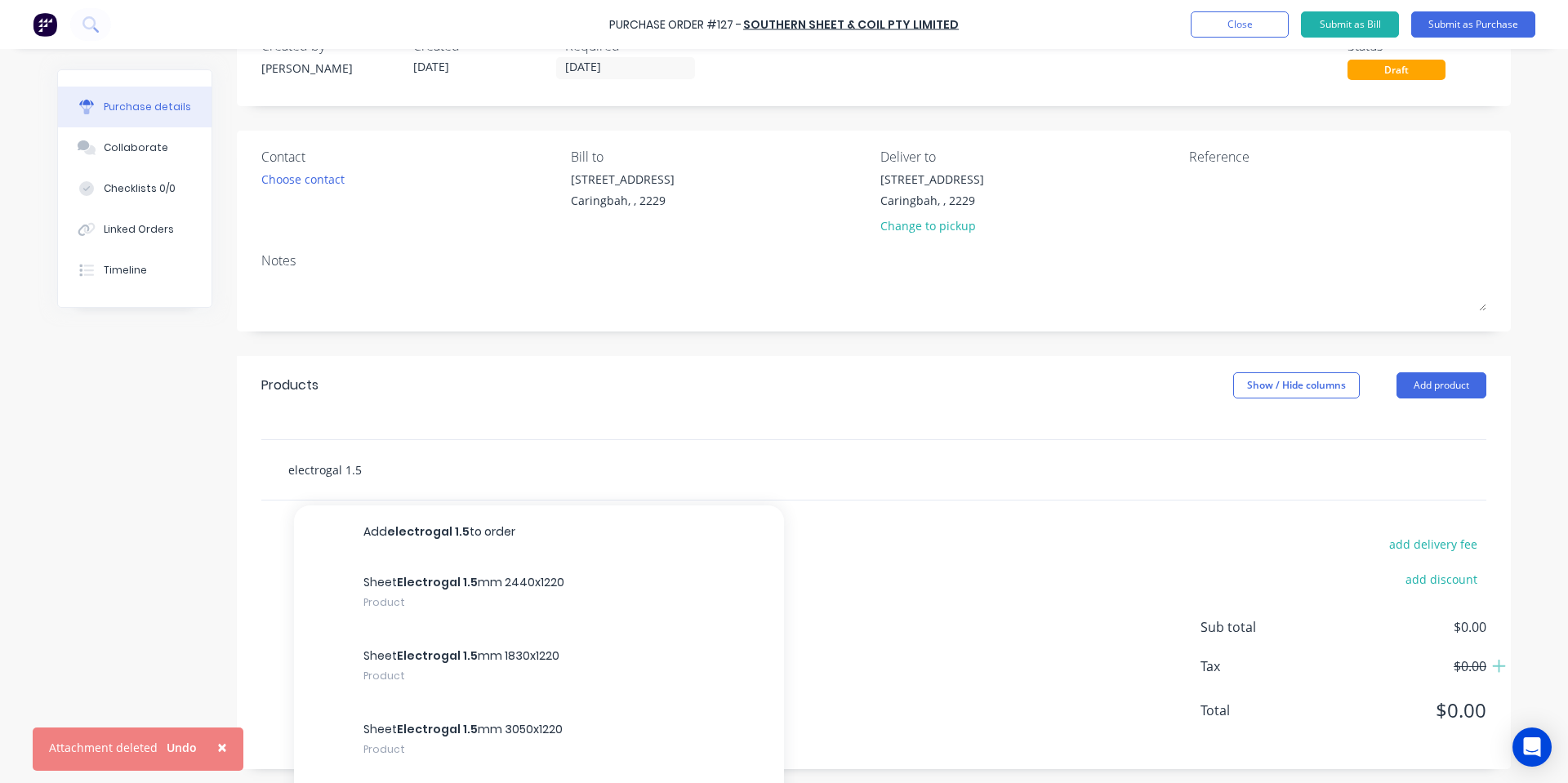
scroll to position [74, 0]
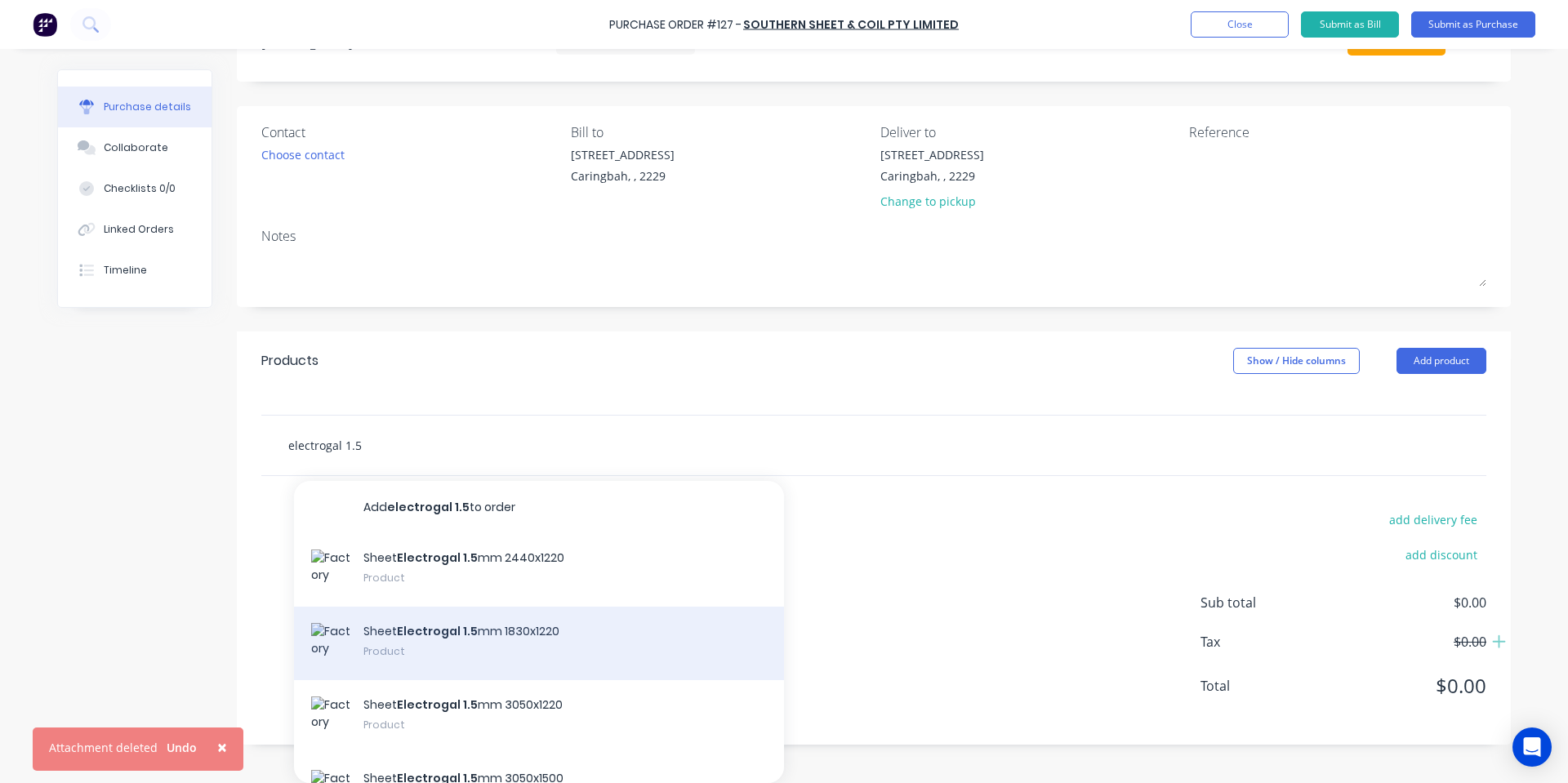
type input "electrogal 1.5"
click at [645, 665] on div "Sheet Electrogal 1.5 mm 1830x1220 Product" at bounding box center [539, 643] width 490 height 73
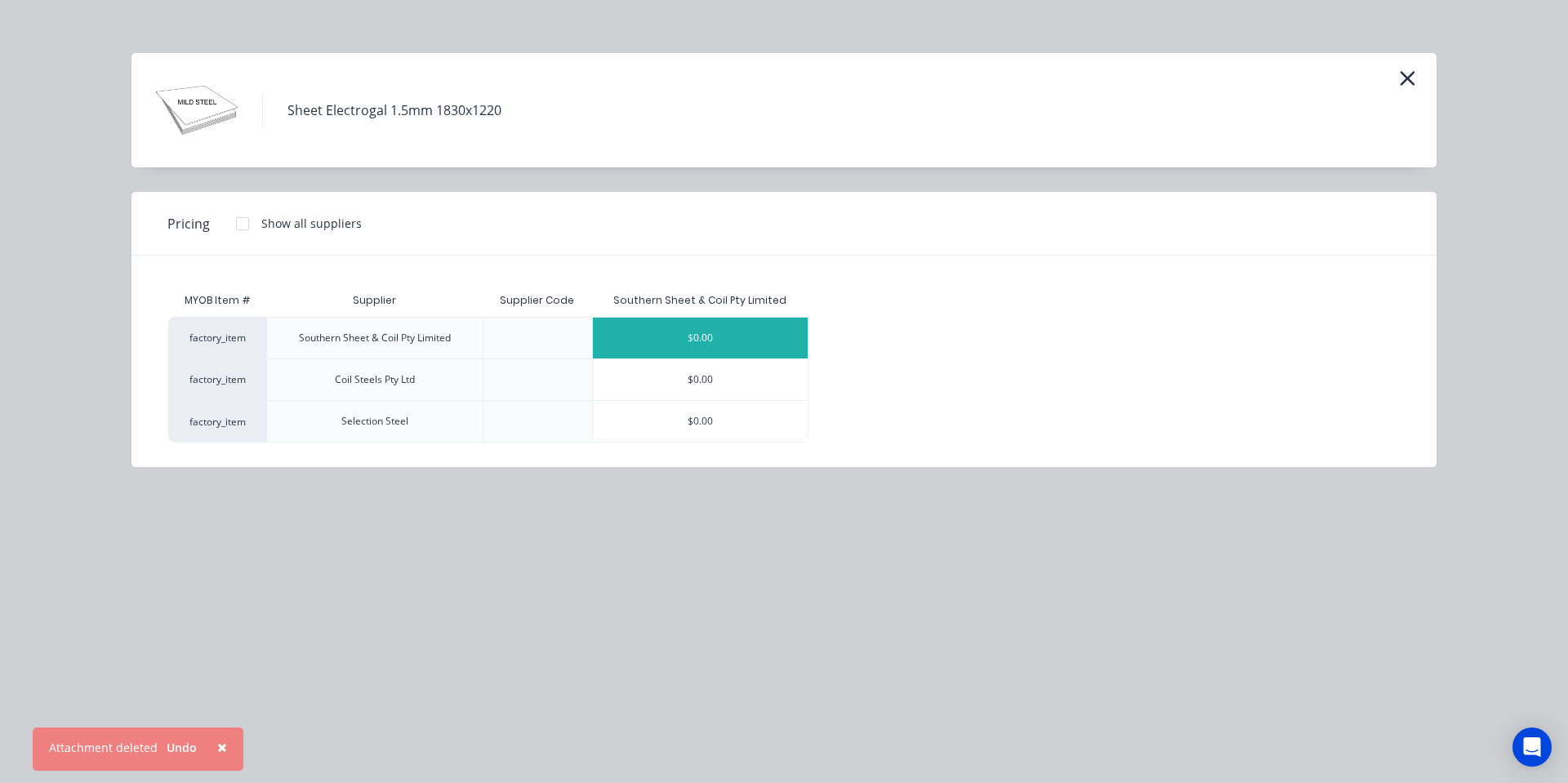
click at [725, 329] on div "$0.00" at bounding box center [701, 337] width 215 height 41
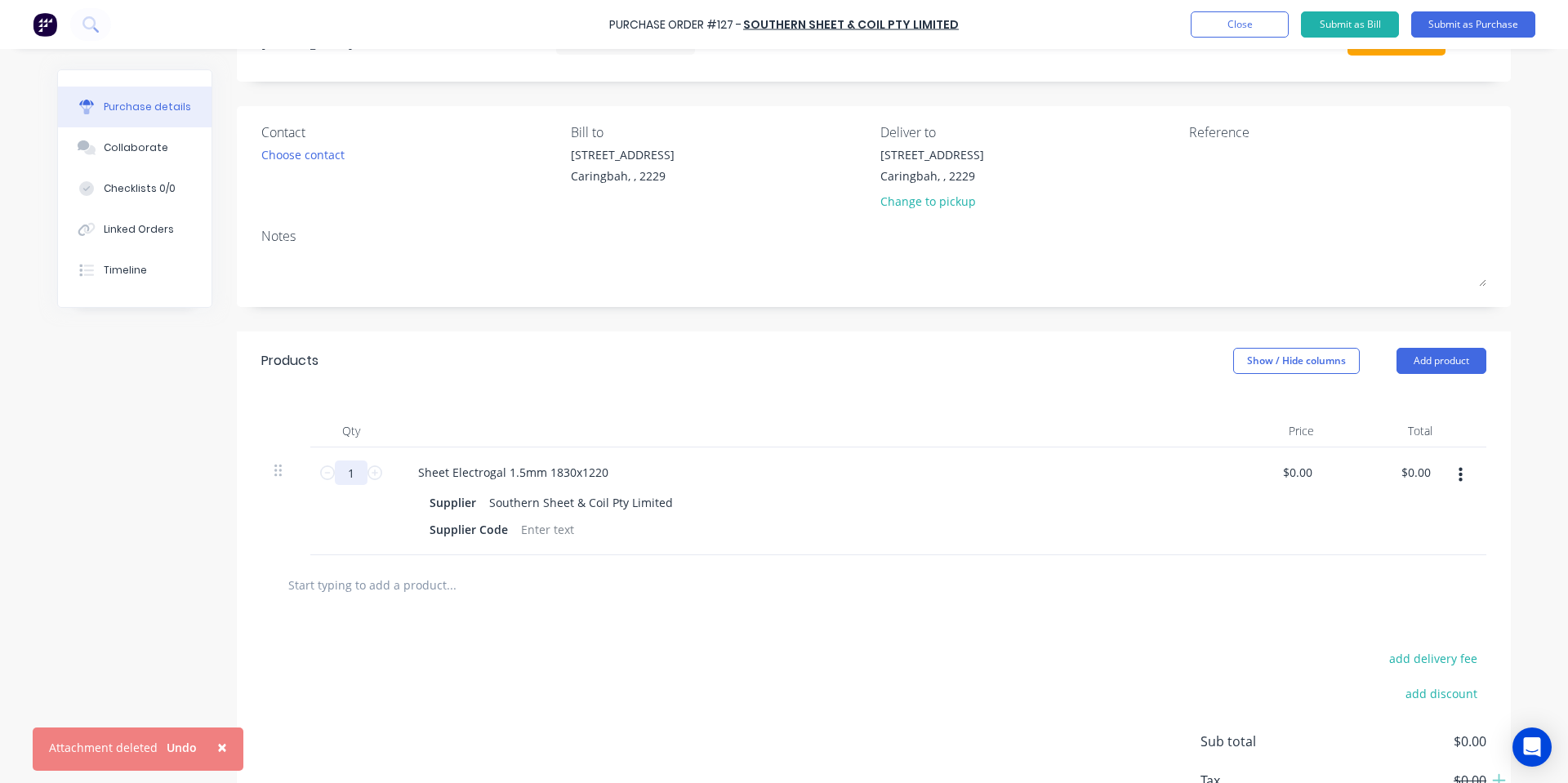
click at [350, 469] on input "1" at bounding box center [351, 472] width 33 height 24
type input "38"
click at [1291, 461] on div "0 $0.00" at bounding box center [1298, 472] width 38 height 24
click at [1299, 468] on input "0" at bounding box center [1304, 472] width 23 height 24
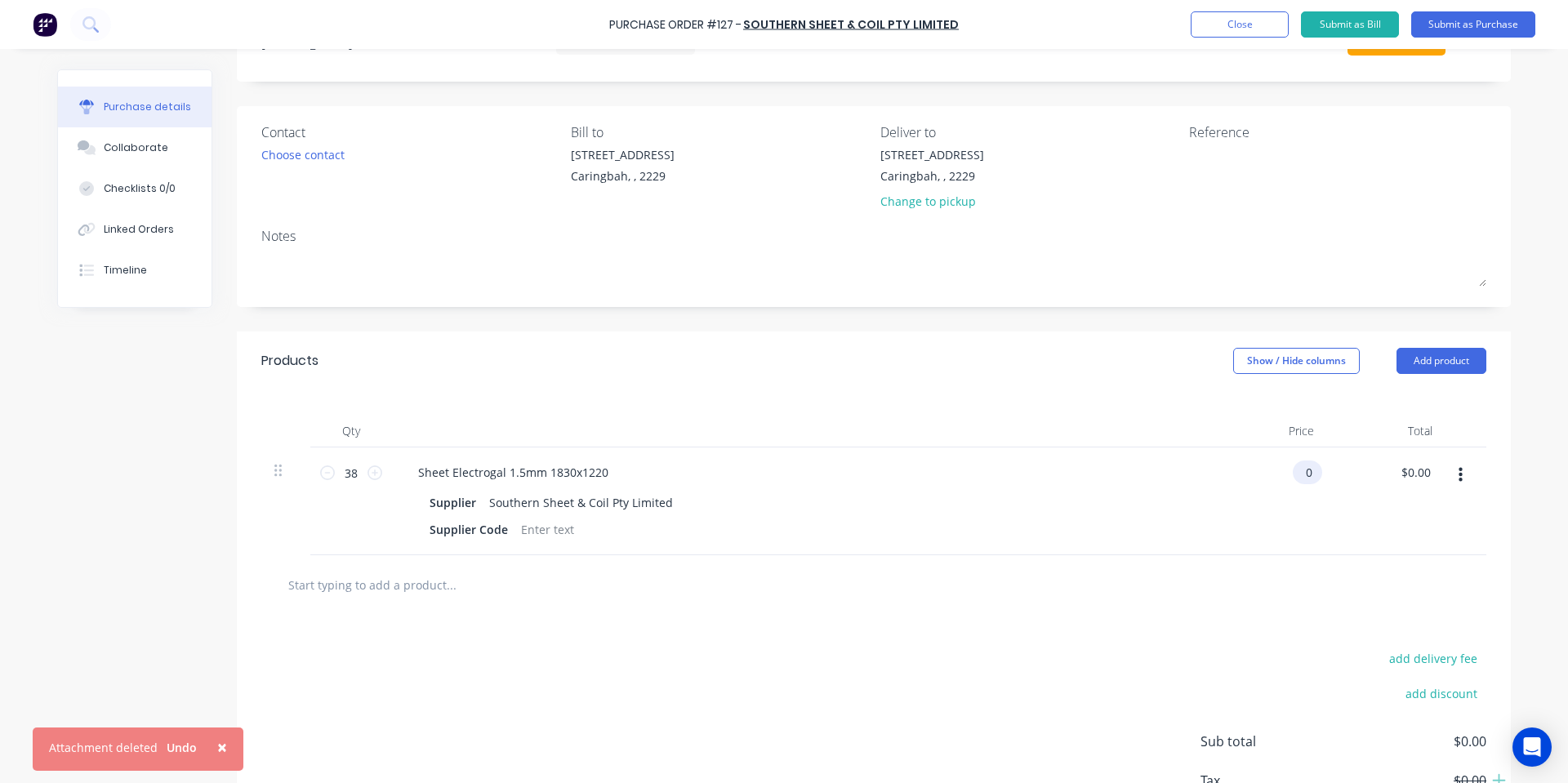
click at [1299, 468] on input "0" at bounding box center [1304, 472] width 23 height 24
type input "$48.50"
type input "$1,843.00"
click at [669, 331] on div "Created by Shane Created 04/09/25 Required 04/09/25 Status Draft Contact Choose…" at bounding box center [874, 439] width 1274 height 889
drag, startPoint x: 1454, startPoint y: 367, endPoint x: 1447, endPoint y: 378, distance: 13.0
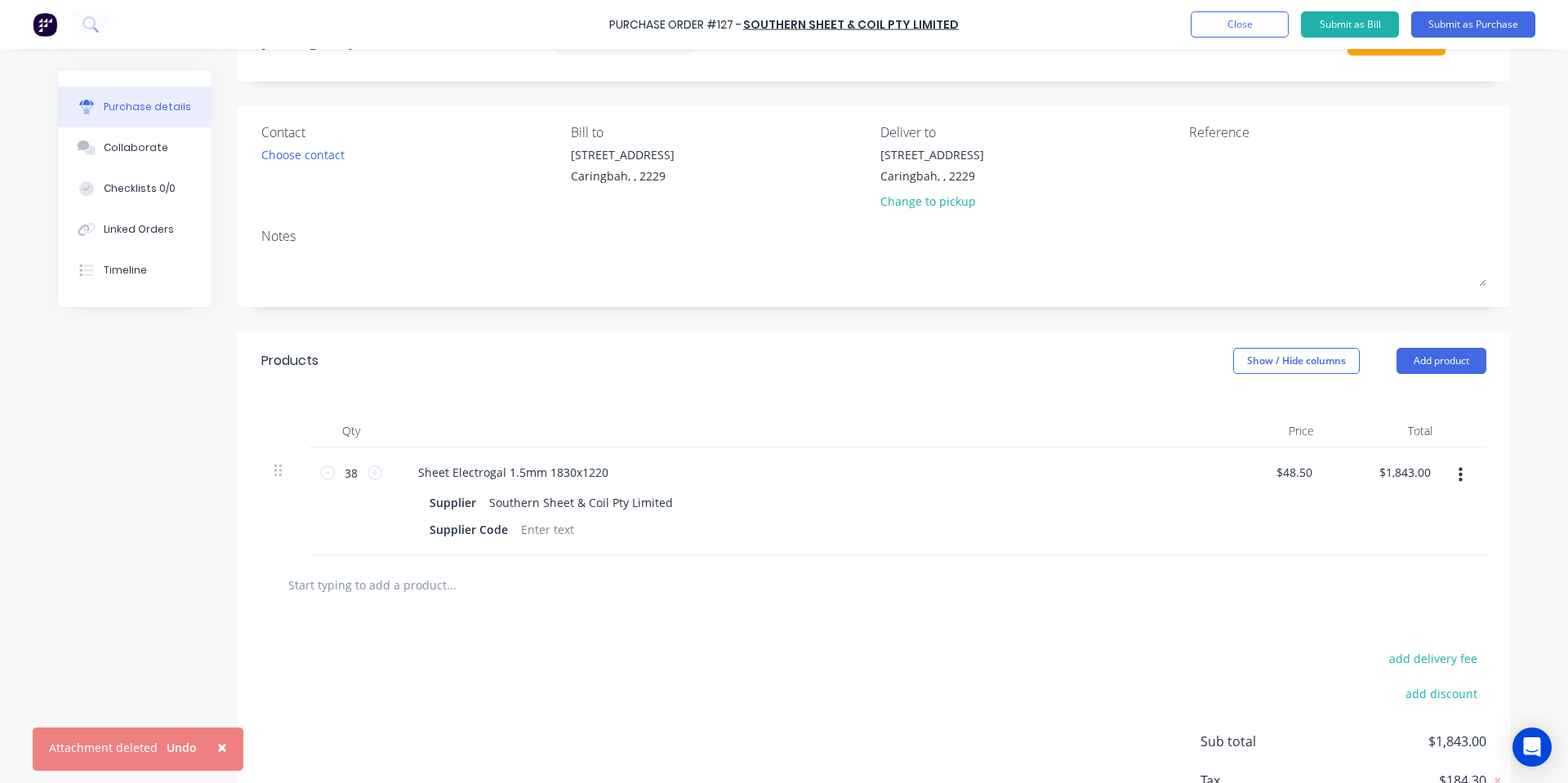
click at [1454, 366] on button "Add product" at bounding box center [1441, 361] width 90 height 26
click at [1374, 530] on div "Notes (Internal)" at bounding box center [1409, 533] width 126 height 24
click at [1455, 592] on button "button" at bounding box center [1460, 583] width 38 height 30
drag, startPoint x: 1407, startPoint y: 673, endPoint x: 1226, endPoint y: 627, distance: 186.8
click at [1406, 673] on button "Delete" at bounding box center [1411, 659] width 139 height 33
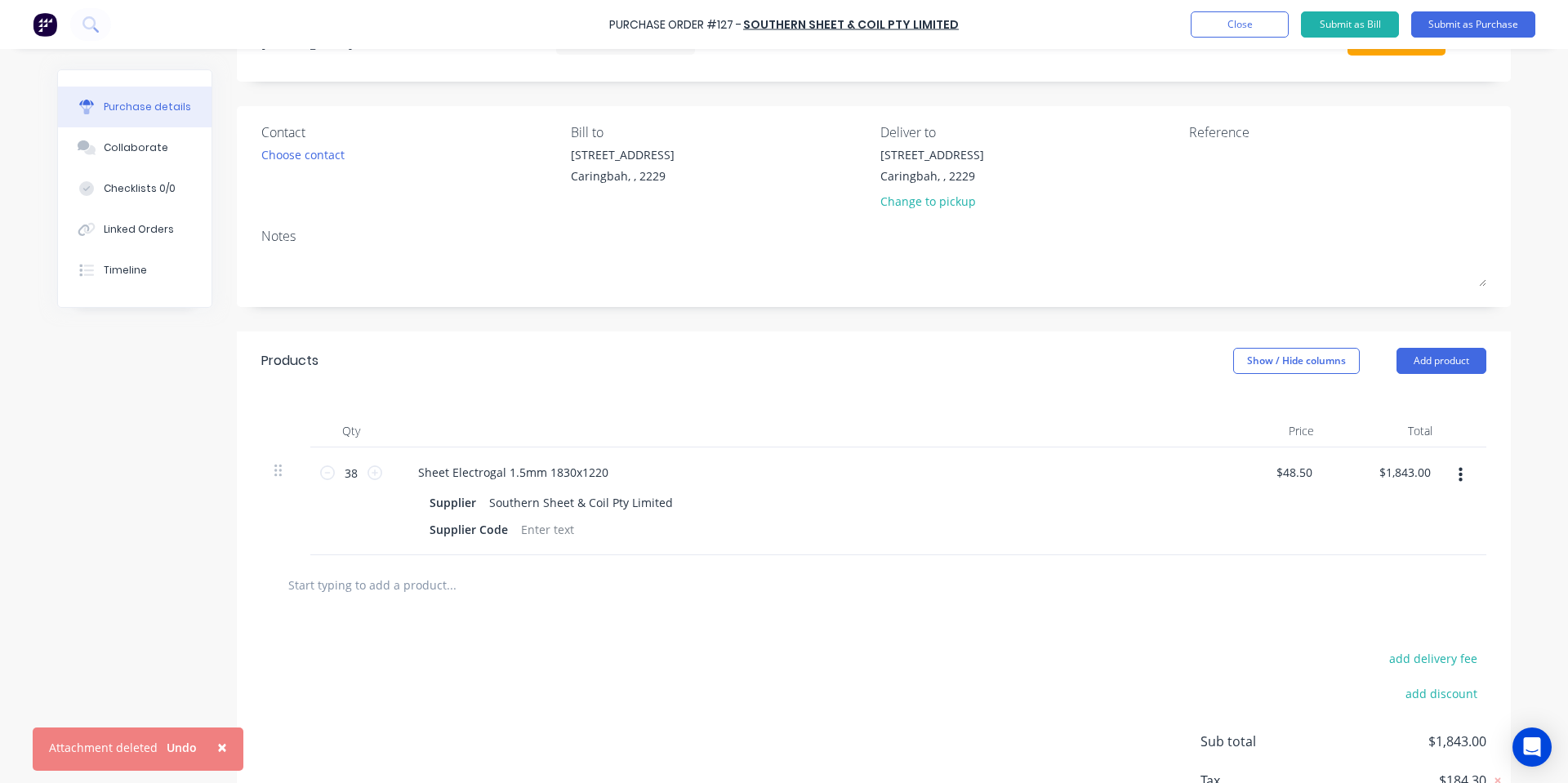
click at [458, 563] on div at bounding box center [874, 585] width 1225 height 60
click at [451, 590] on input "text" at bounding box center [450, 585] width 326 height 33
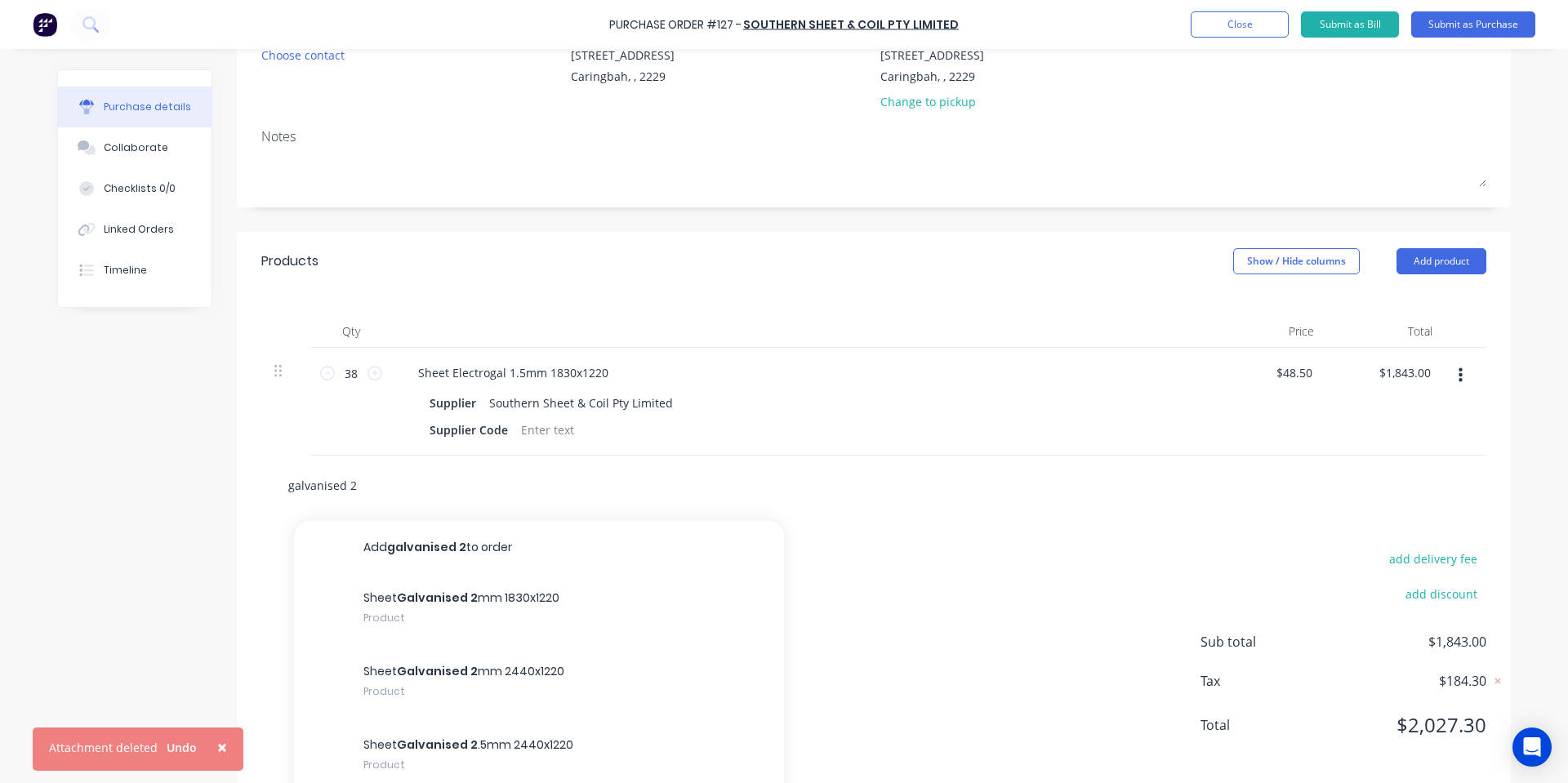
scroll to position [214, 0]
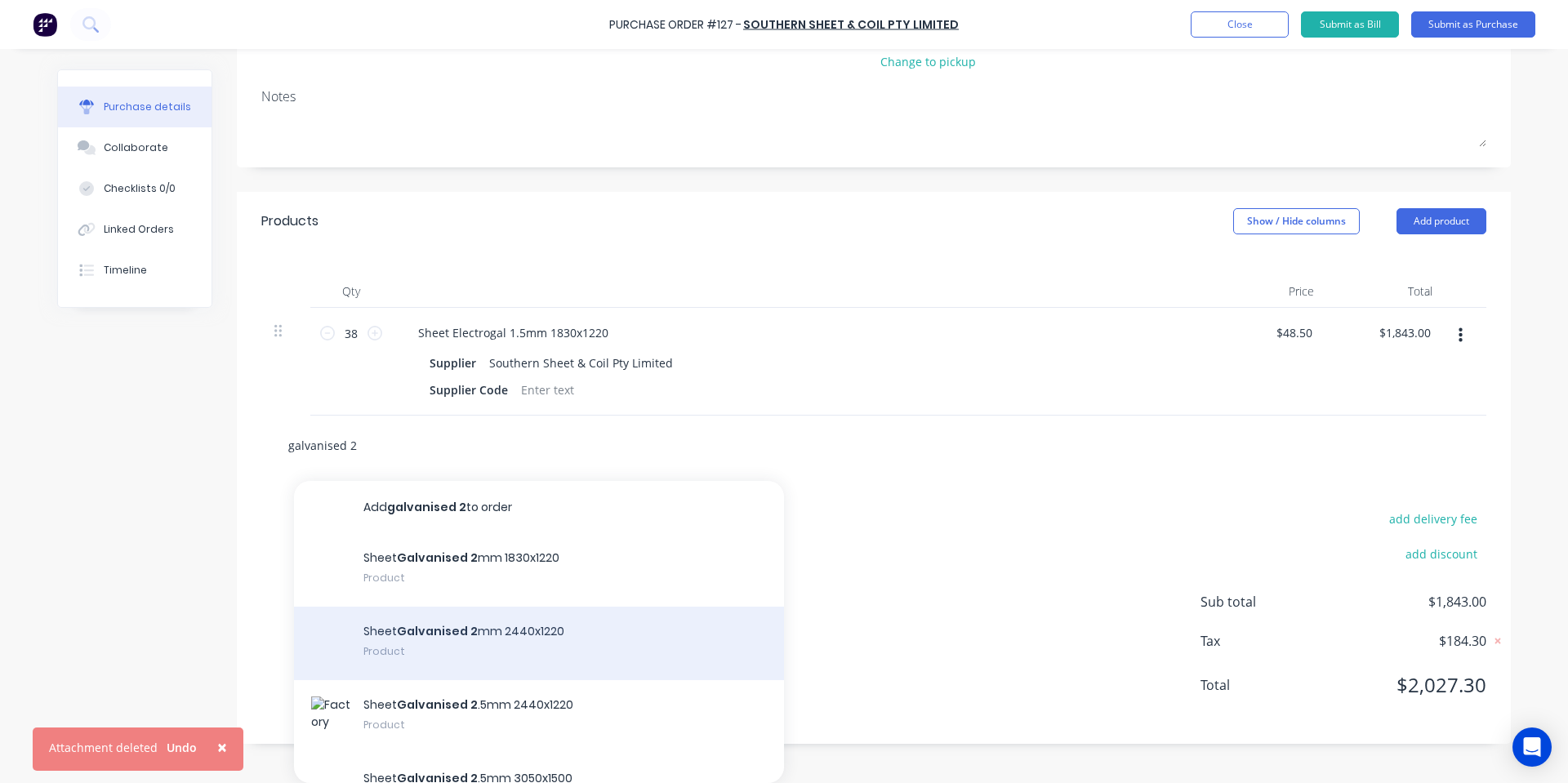
type input "galvanised 2"
click at [559, 646] on div "Sheet Galvanised 2 mm 2440x1220 Product" at bounding box center [539, 643] width 490 height 73
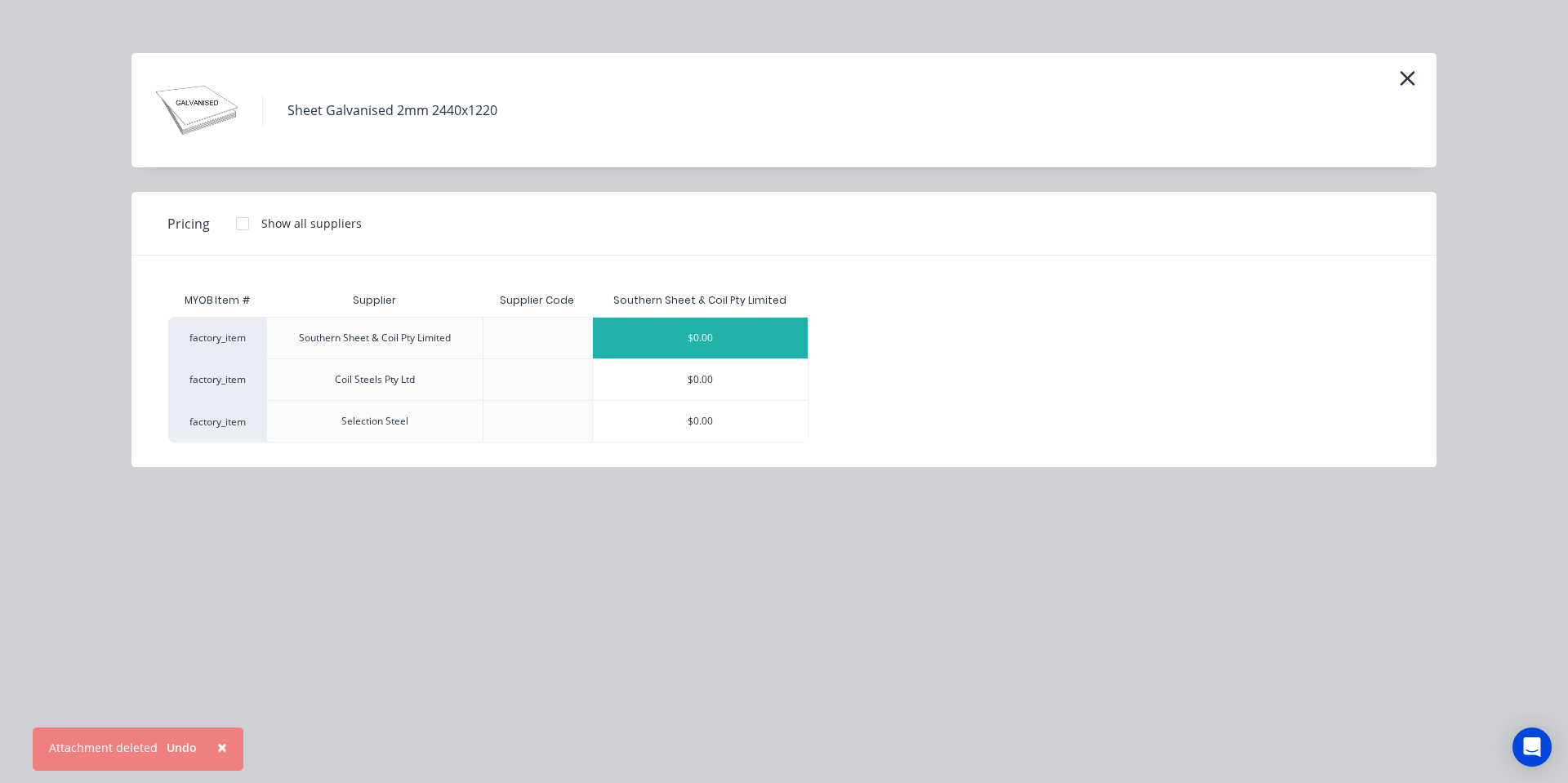
click at [745, 339] on div "$0.00" at bounding box center [701, 337] width 215 height 41
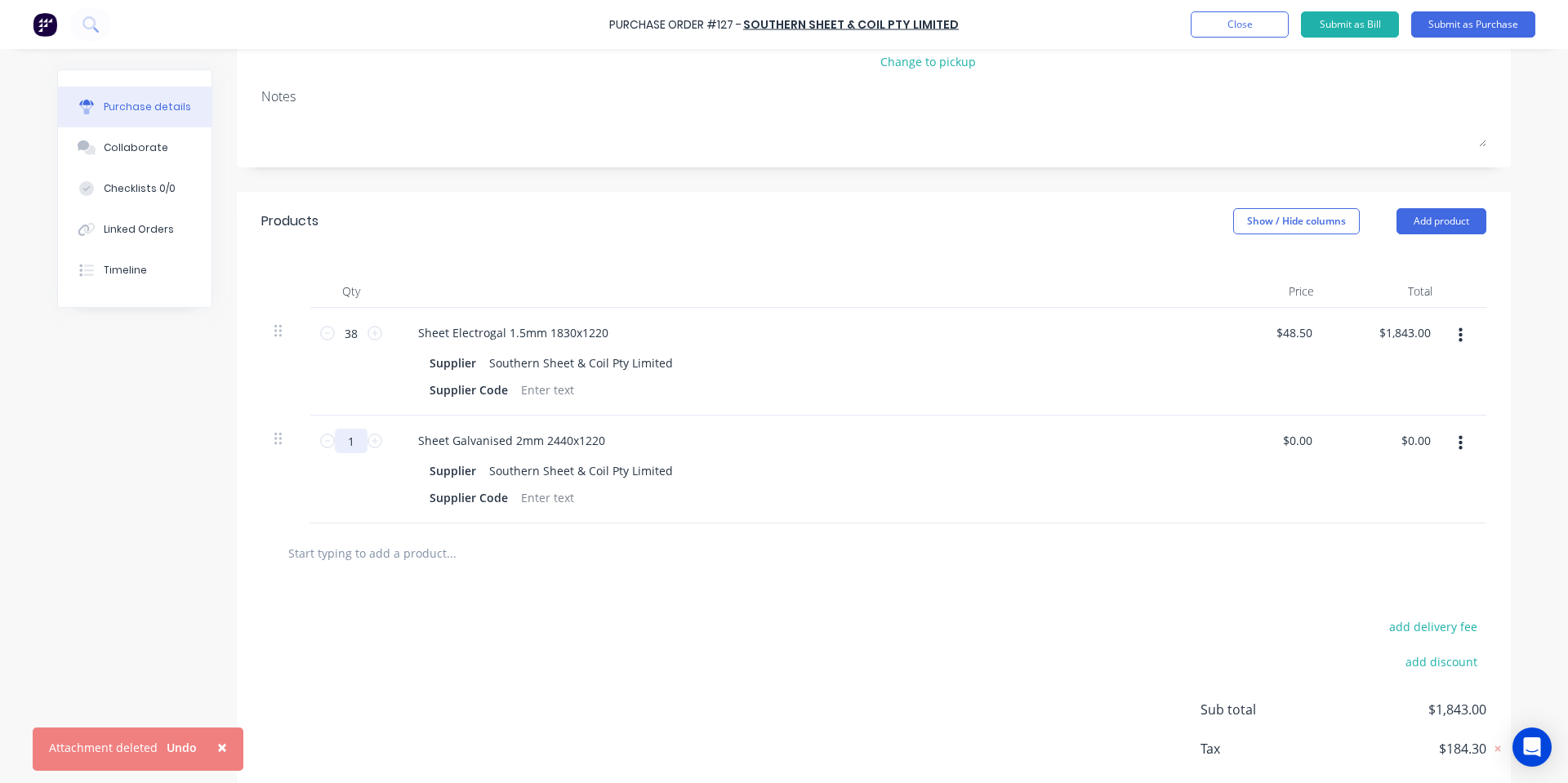
click at [341, 440] on input "1" at bounding box center [351, 440] width 33 height 24
type input "3"
click at [782, 688] on div "add delivery fee add discount Sub total $1,843.00 Tax $184.30 Total $2,027.30" at bounding box center [874, 717] width 1274 height 269
click at [1284, 437] on div "0 0" at bounding box center [1268, 469] width 118 height 108
type input "$79.90"
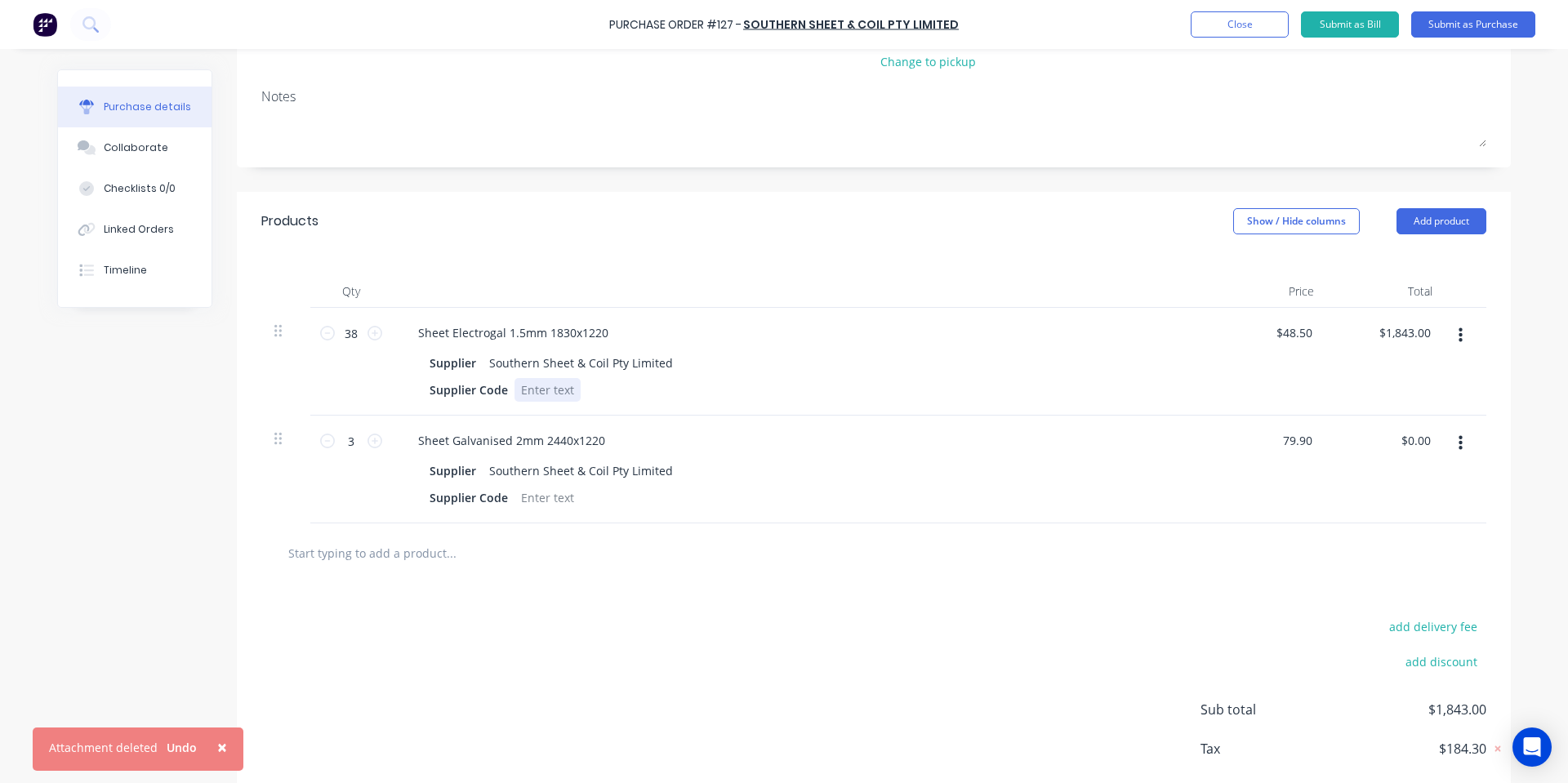
type input "$239.70"
click at [1131, 401] on div "Supplier Code" at bounding box center [797, 390] width 748 height 24
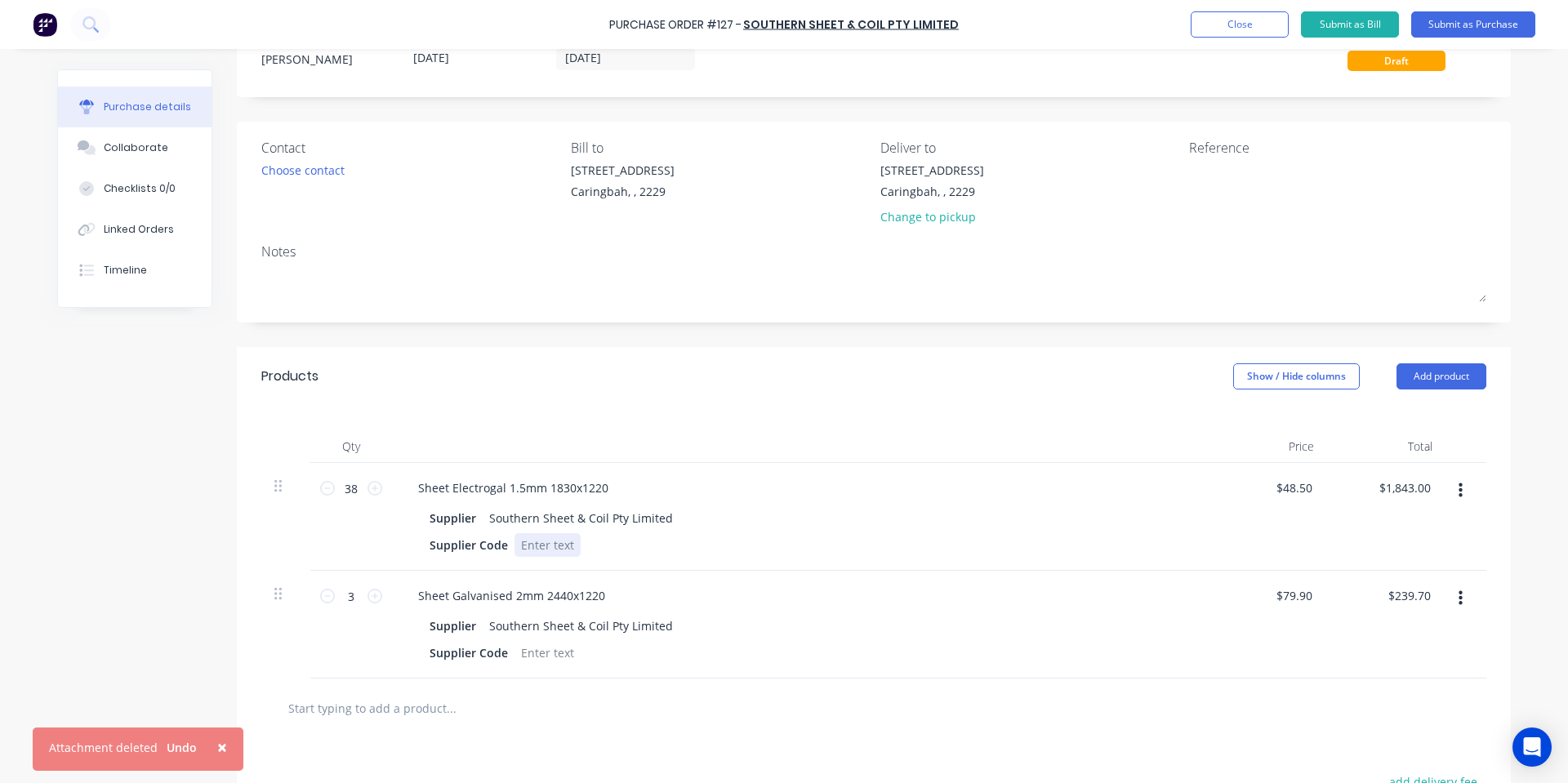
scroll to position [0, 0]
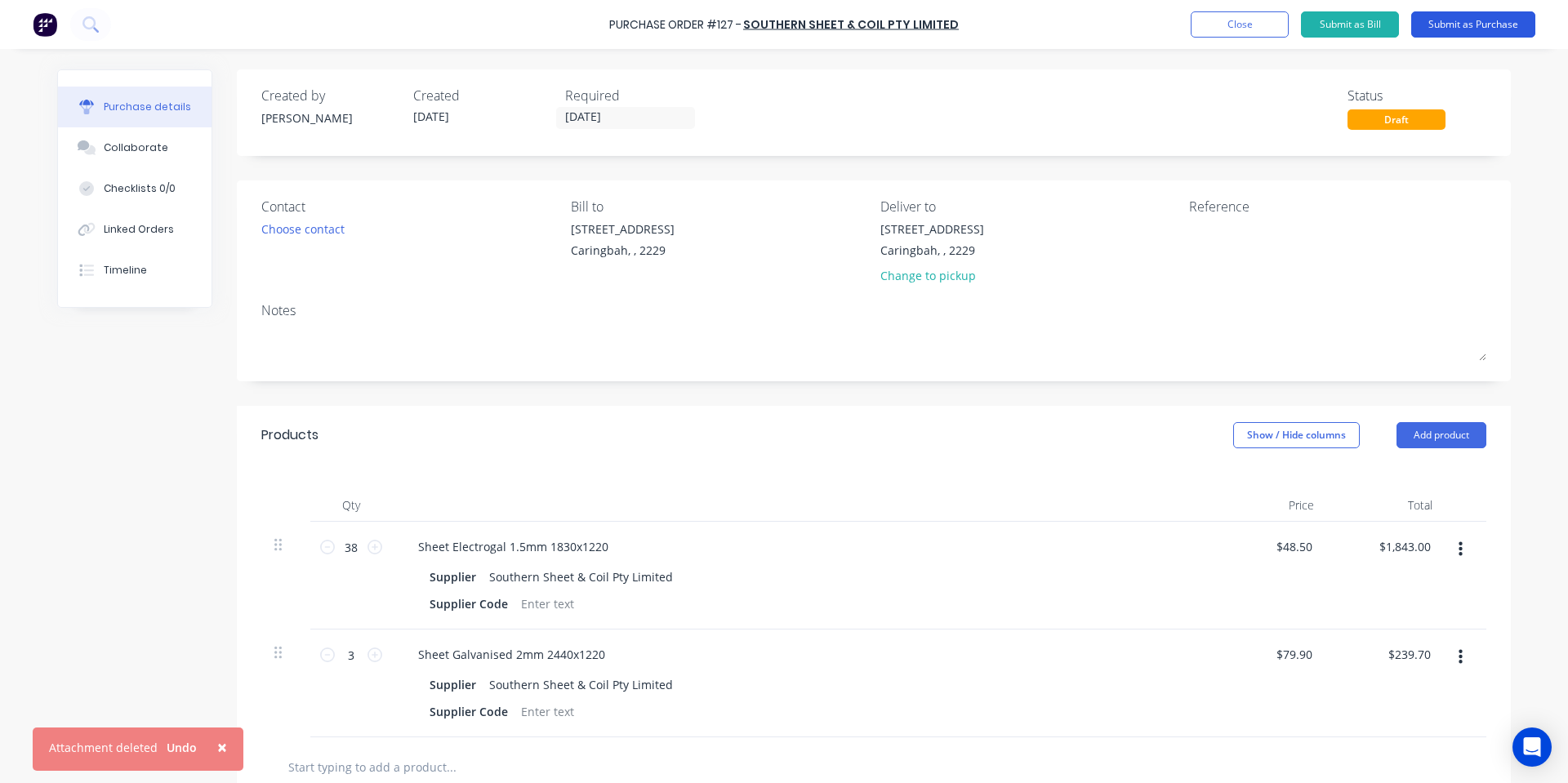
click at [1472, 17] on button "Submit as Purchase" at bounding box center [1473, 24] width 124 height 26
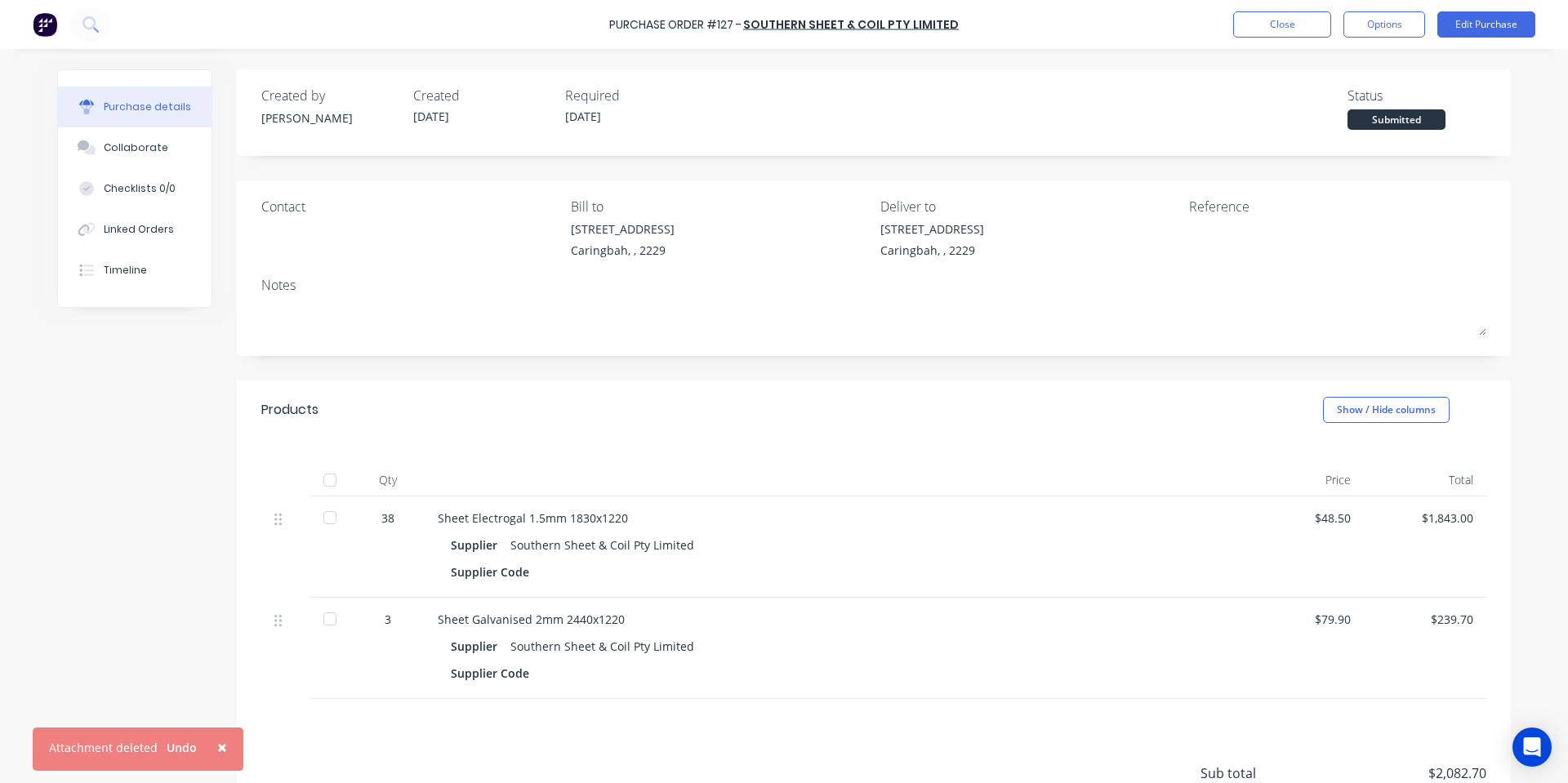
drag, startPoint x: 1400, startPoint y: 27, endPoint x: 1394, endPoint y: 43, distance: 17.1
click at [1400, 27] on button "Options" at bounding box center [1384, 24] width 81 height 26
click at [1380, 69] on div "Print / Email" at bounding box center [1347, 67] width 126 height 24
click at [1358, 96] on div "With pricing" at bounding box center [1347, 99] width 126 height 24
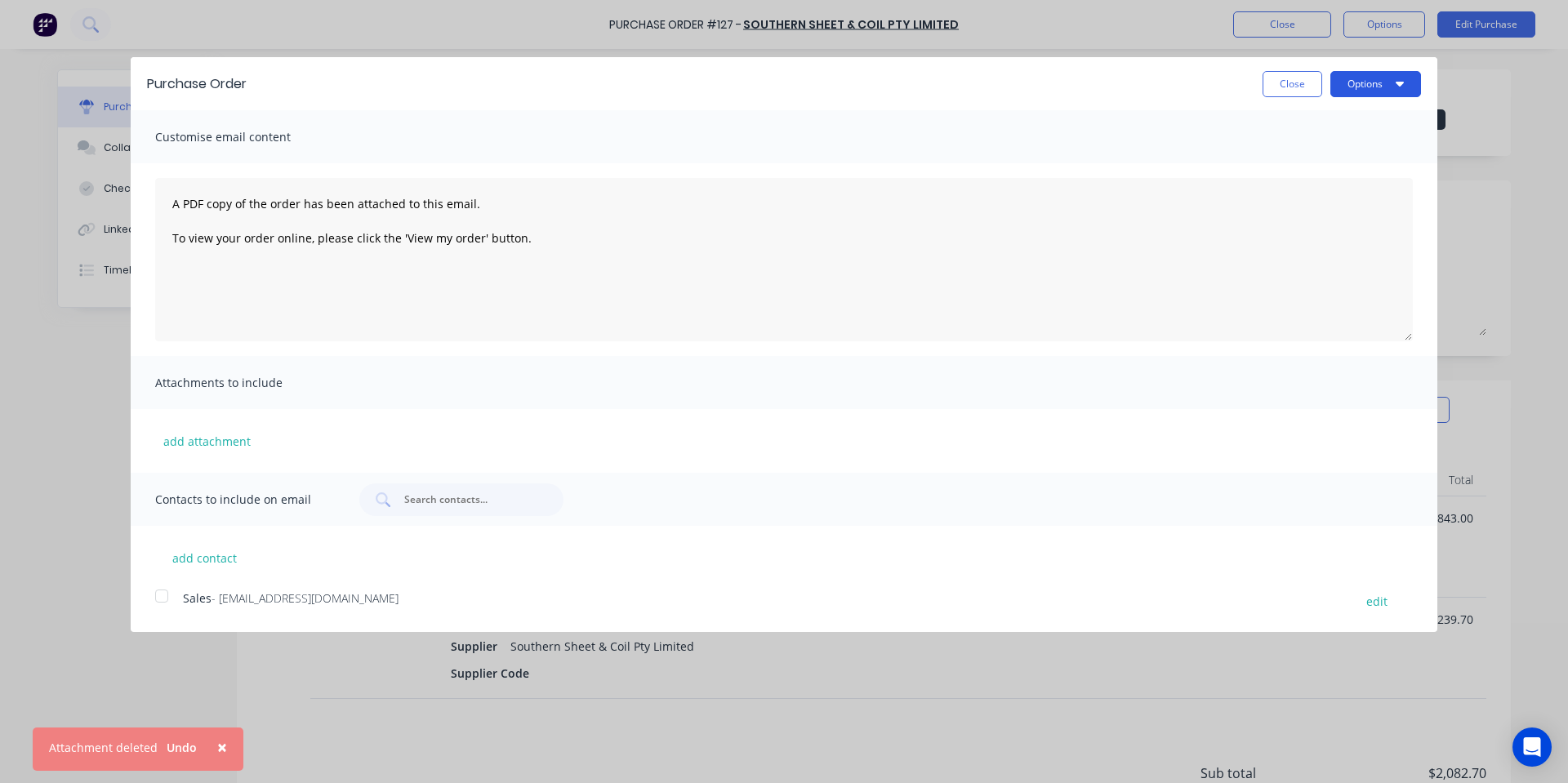
click at [1388, 83] on button "Options" at bounding box center [1375, 84] width 90 height 26
click at [1368, 133] on div "Print" at bounding box center [1343, 126] width 126 height 24
drag, startPoint x: 279, startPoint y: 40, endPoint x: 297, endPoint y: 4, distance: 40.2
click at [279, 40] on div "Purchase Order Close Options Print Email Customise email content A PDF copy of …" at bounding box center [784, 392] width 1568 height 783
